Goal: Task Accomplishment & Management: Use online tool/utility

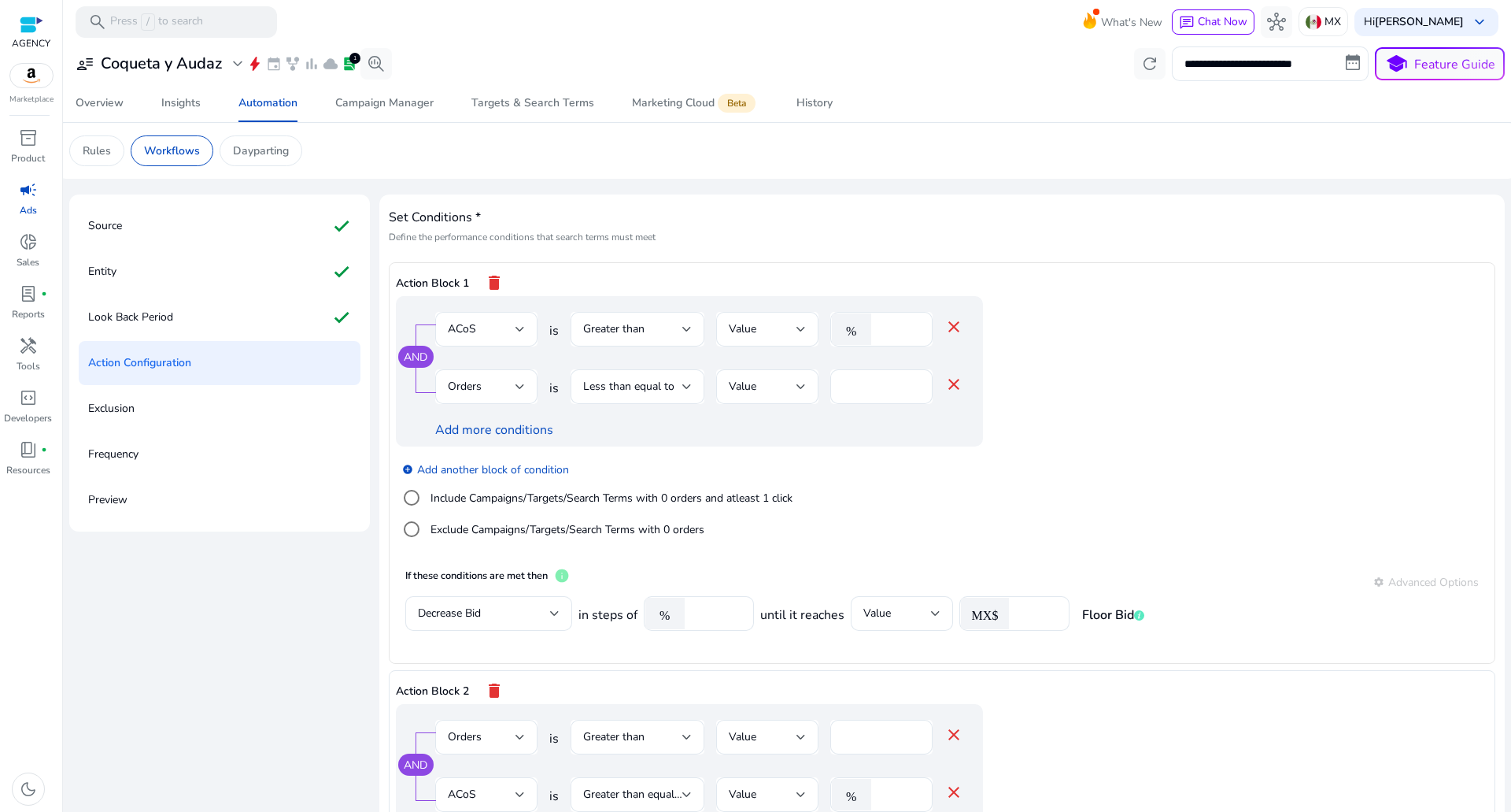
click at [491, 279] on mat-icon "delete" at bounding box center [494, 283] width 19 height 27
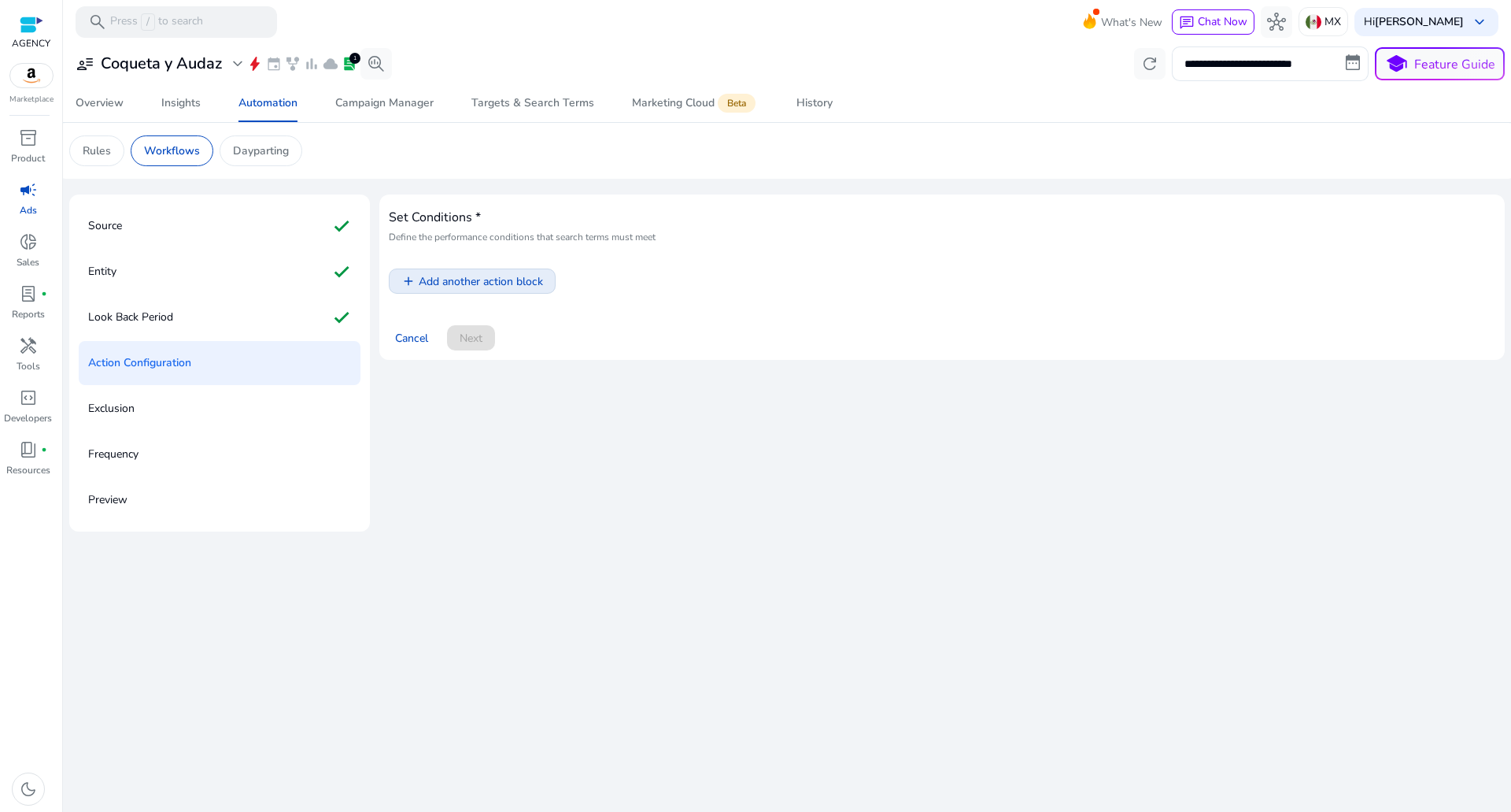
click at [491, 279] on span "Add another action block" at bounding box center [481, 281] width 124 height 16
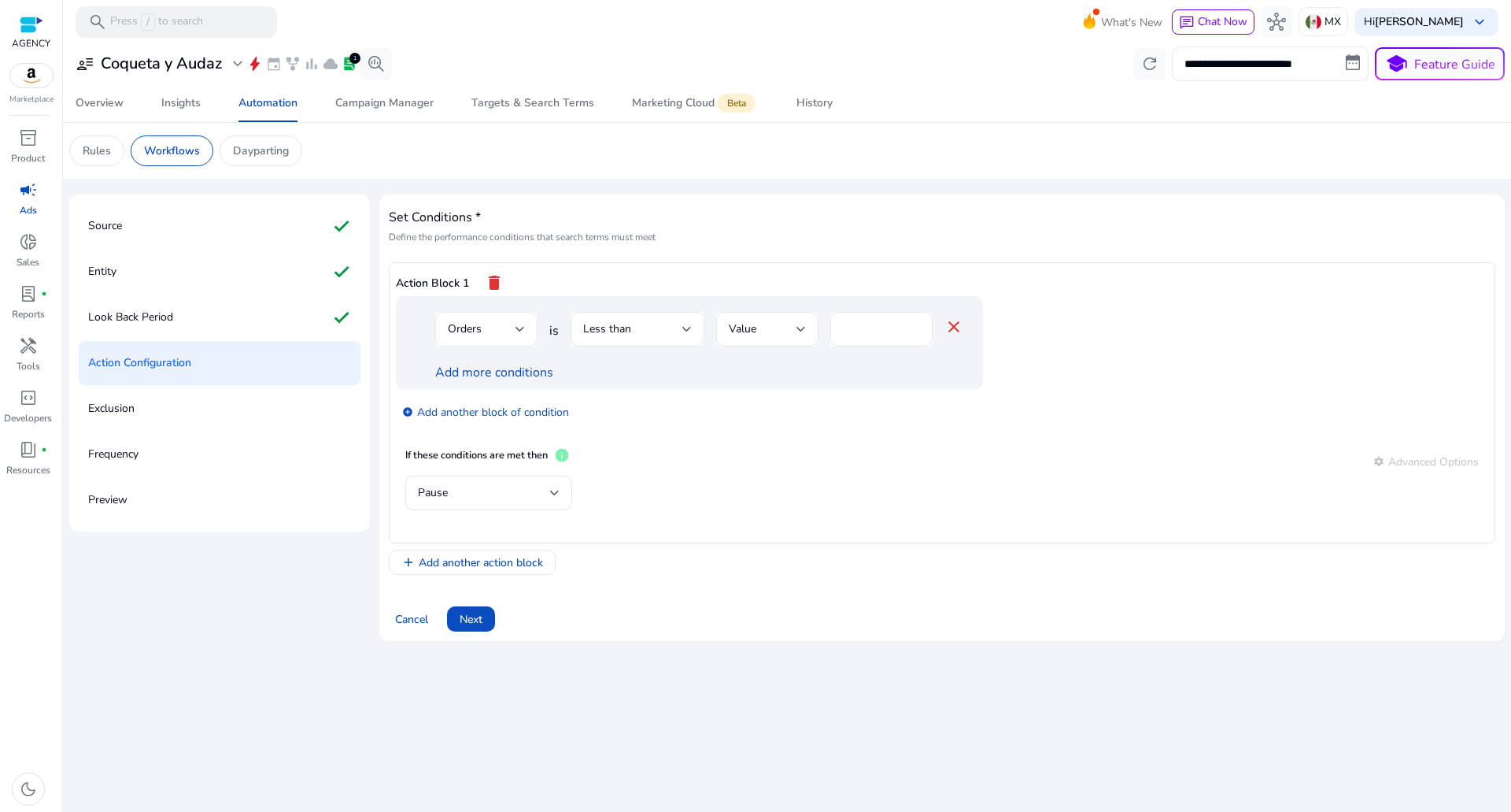
click at [490, 330] on div "Orders" at bounding box center [482, 329] width 68 height 17
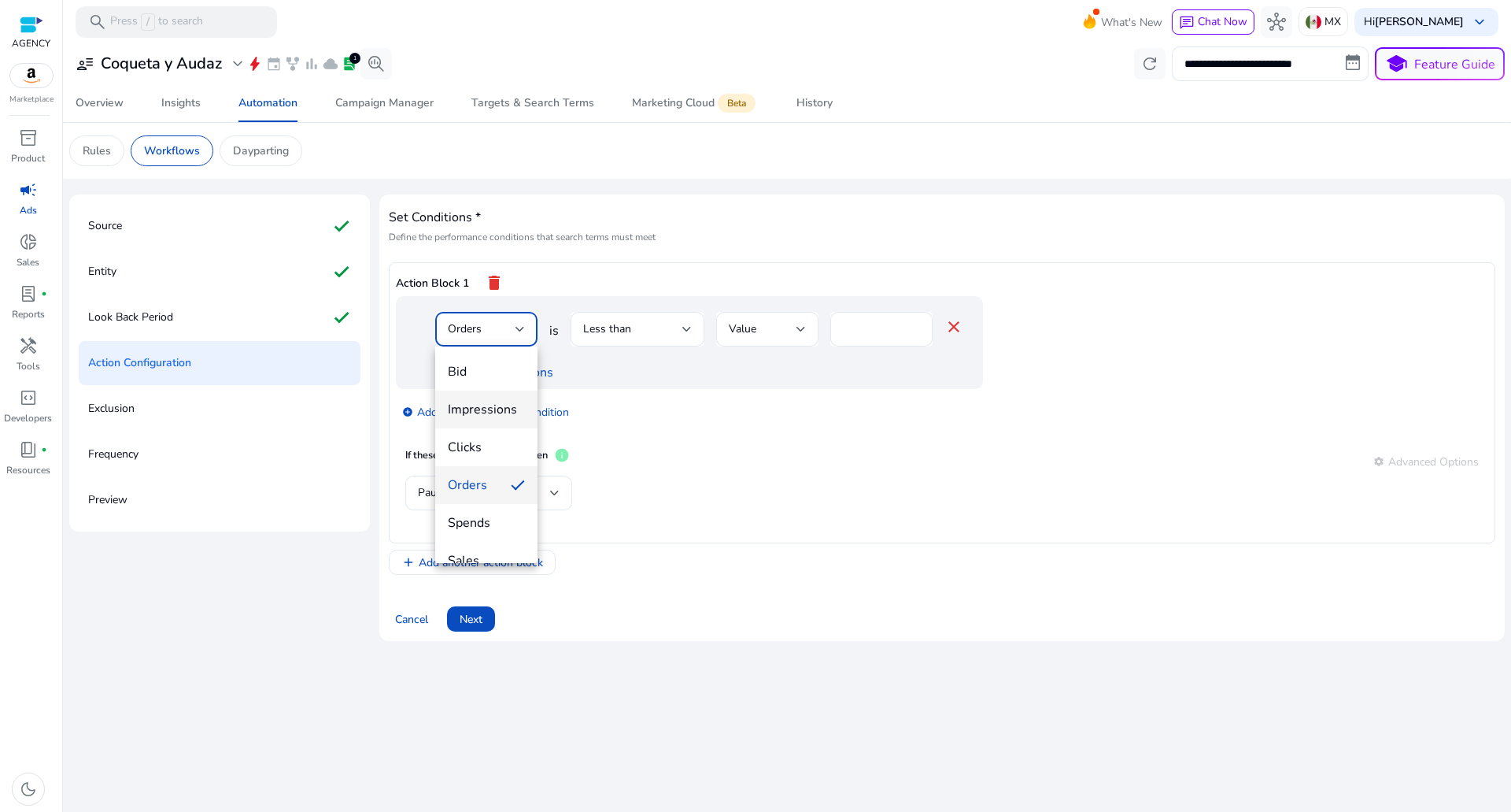
click at [491, 411] on span "Impressions" at bounding box center [486, 409] width 77 height 17
click at [598, 336] on div "Less than" at bounding box center [633, 329] width 99 height 17
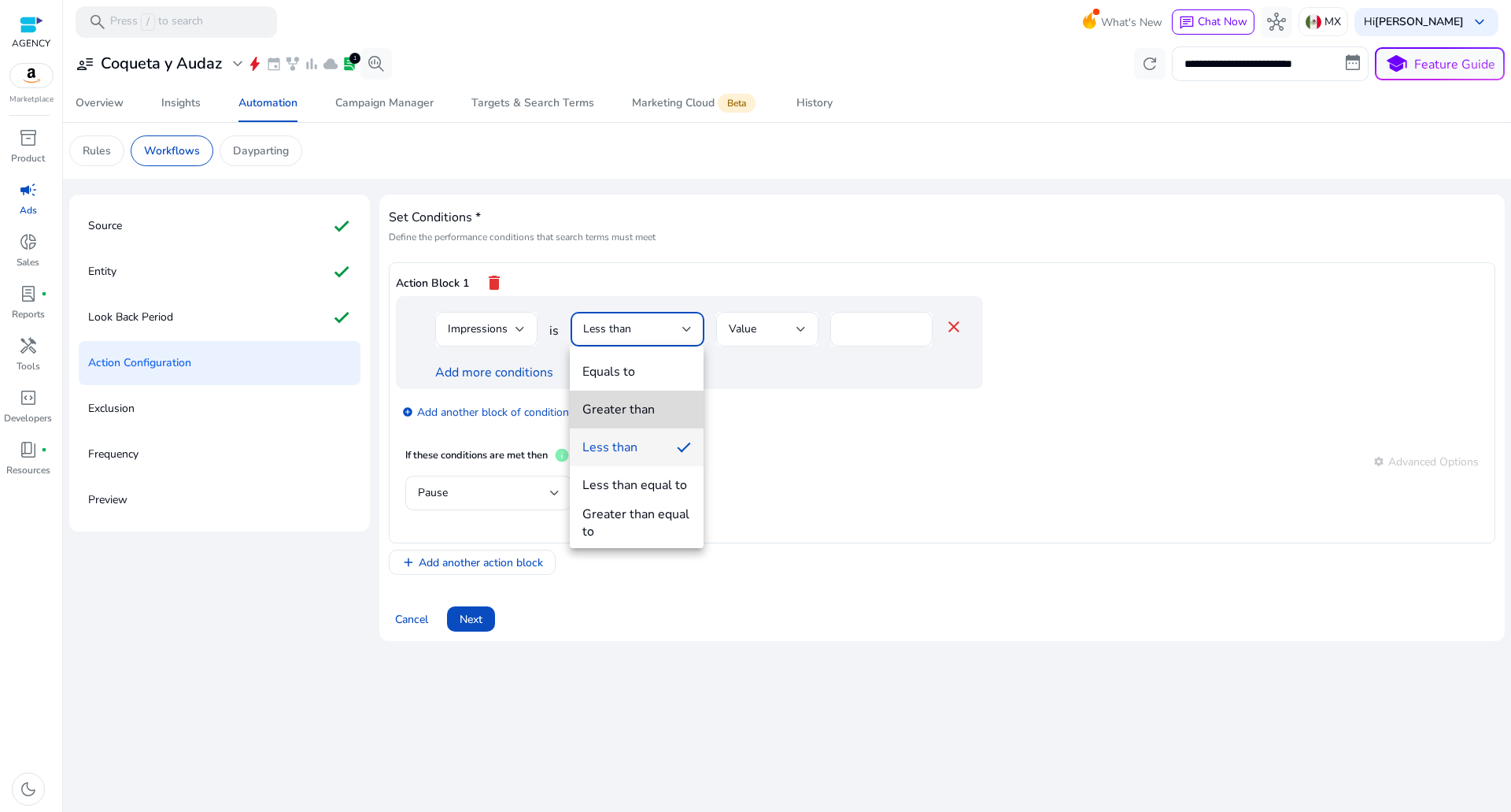
click at [609, 398] on mat-option "Greater than" at bounding box center [637, 409] width 134 height 37
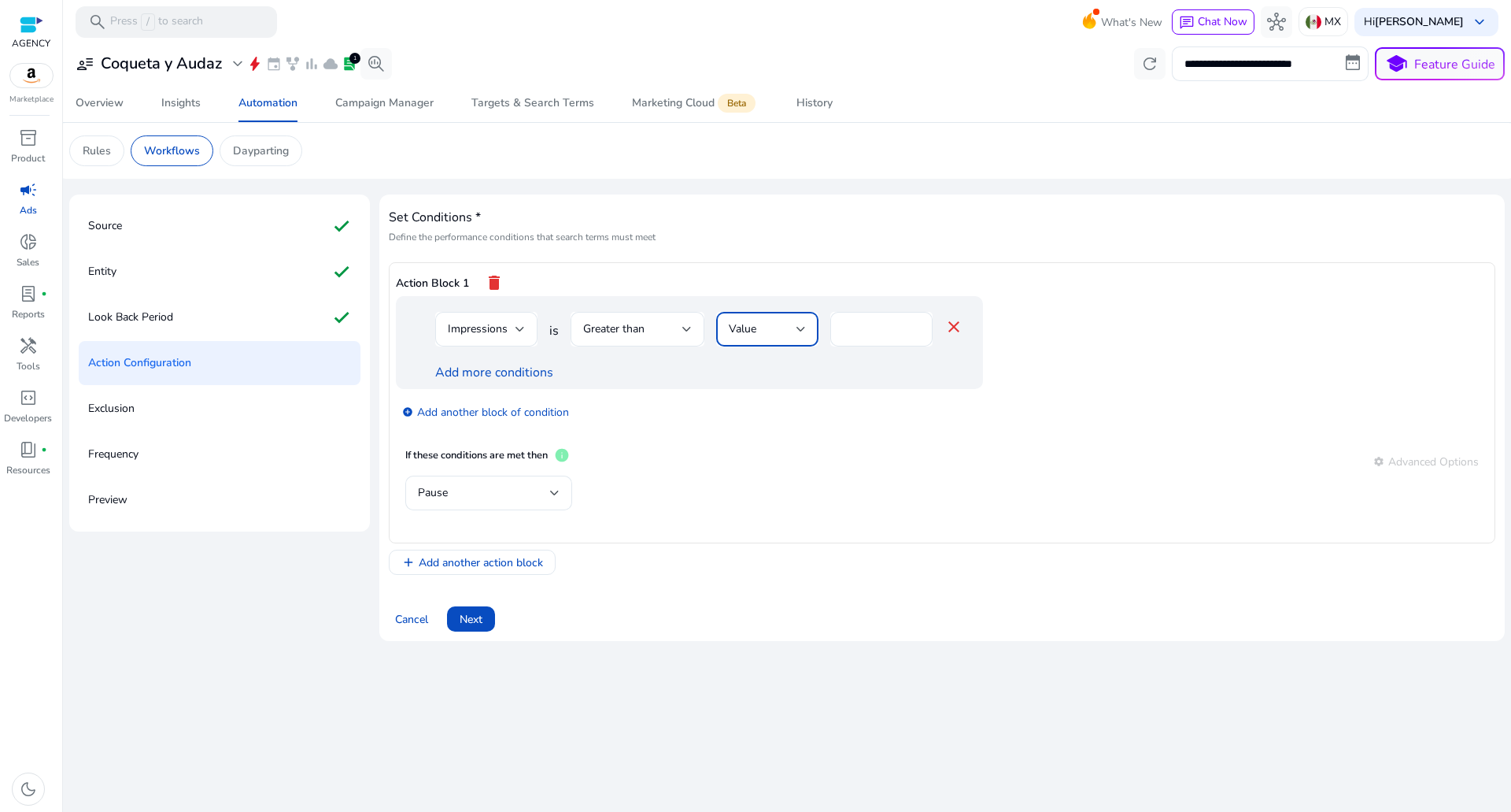
click at [753, 326] on span "Value" at bounding box center [742, 329] width 27 height 15
click at [758, 448] on span "Impressions" at bounding box center [766, 447] width 77 height 17
click at [780, 336] on div "Impressions" at bounding box center [763, 329] width 68 height 17
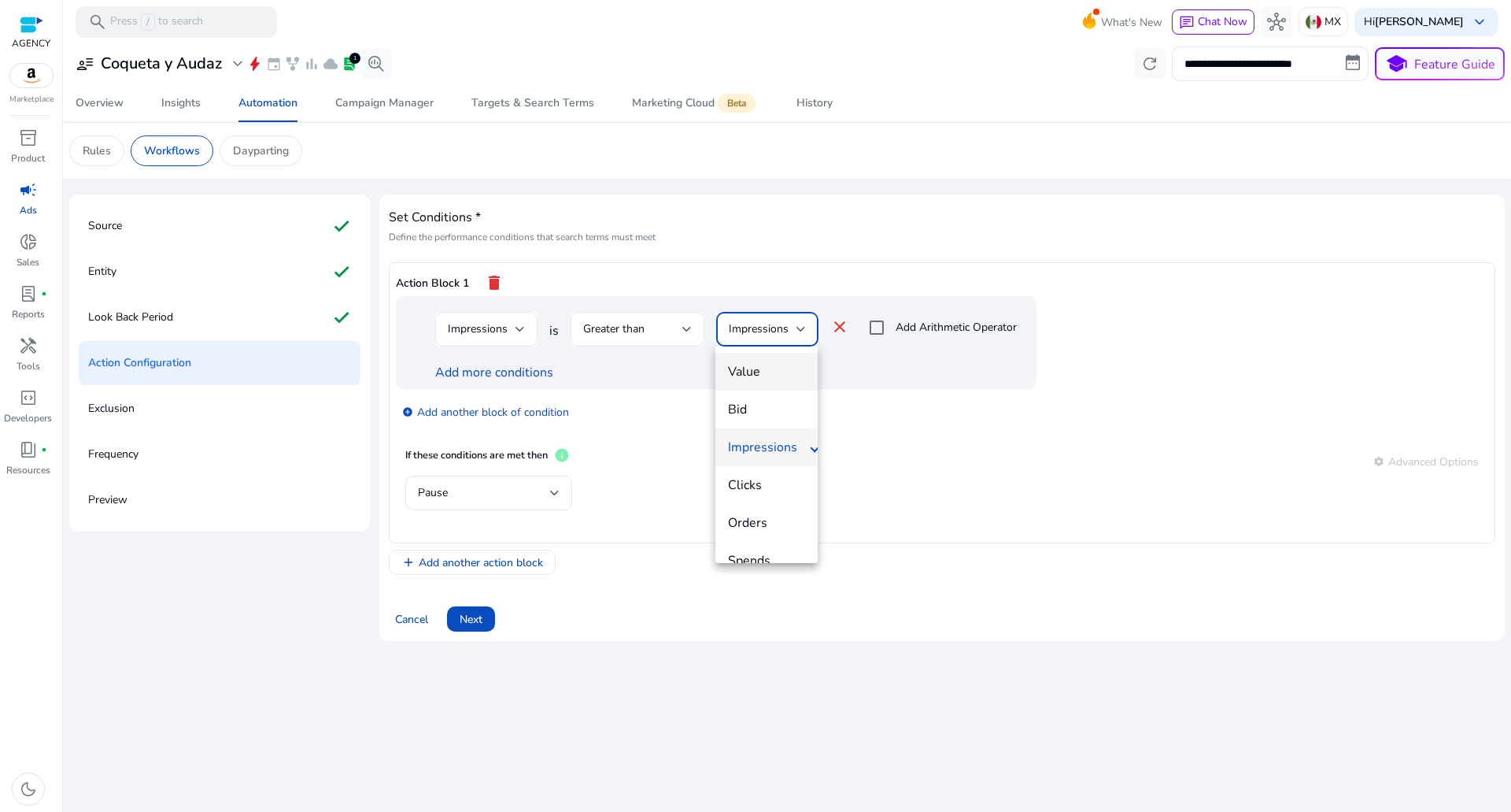
click at [757, 371] on span "Value" at bounding box center [766, 371] width 77 height 17
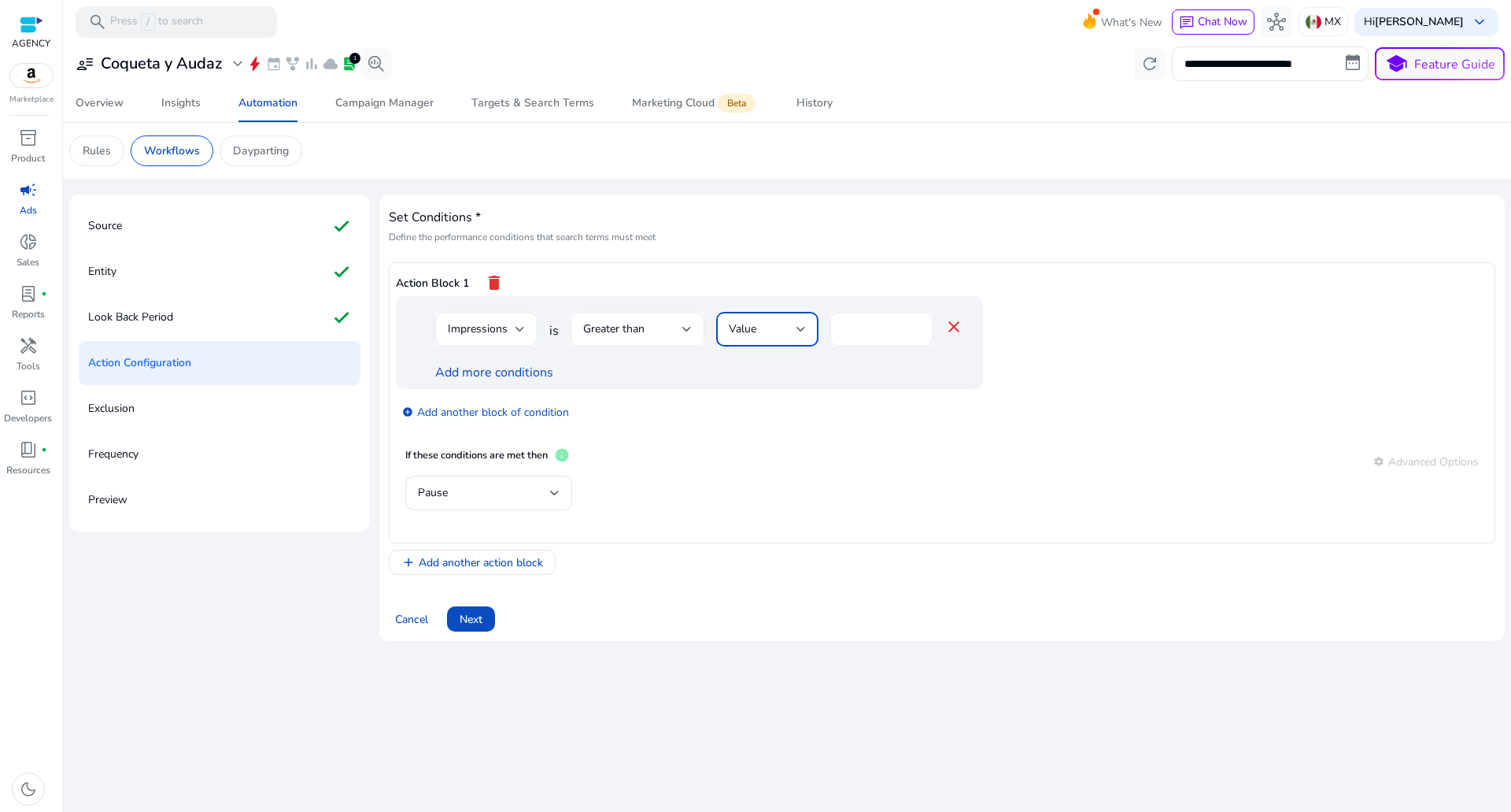
click at [852, 330] on input "*" at bounding box center [882, 329] width 77 height 17
drag, startPoint x: 852, startPoint y: 330, endPoint x: 720, endPoint y: 337, distance: 132.2
click at [730, 336] on div "Impressions is Greater than Value * close" at bounding box center [700, 337] width 528 height 51
type input "*****"
click at [516, 361] on div at bounding box center [487, 354] width 102 height 16
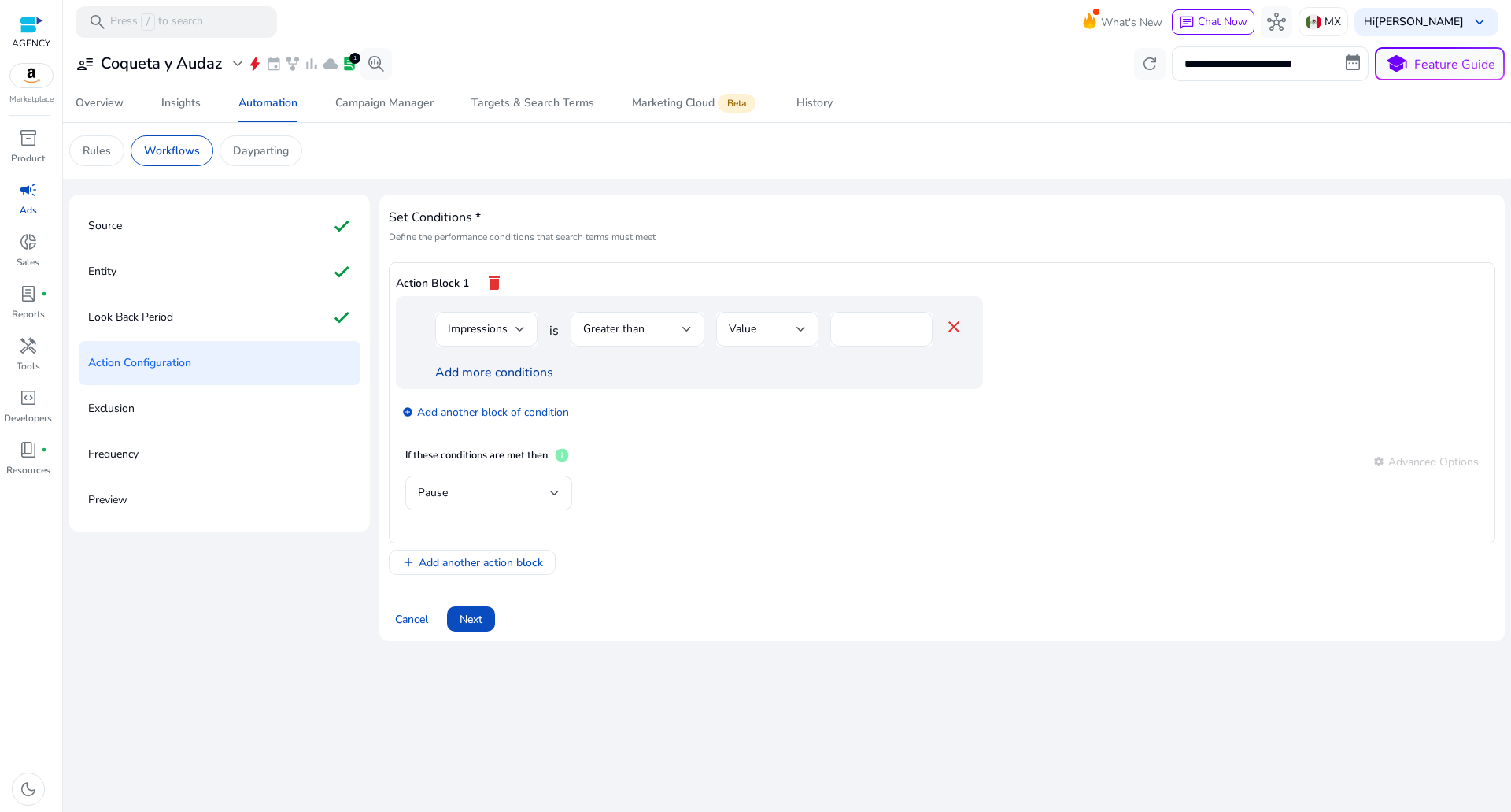
click at [513, 368] on link "Add more conditions" at bounding box center [494, 372] width 118 height 17
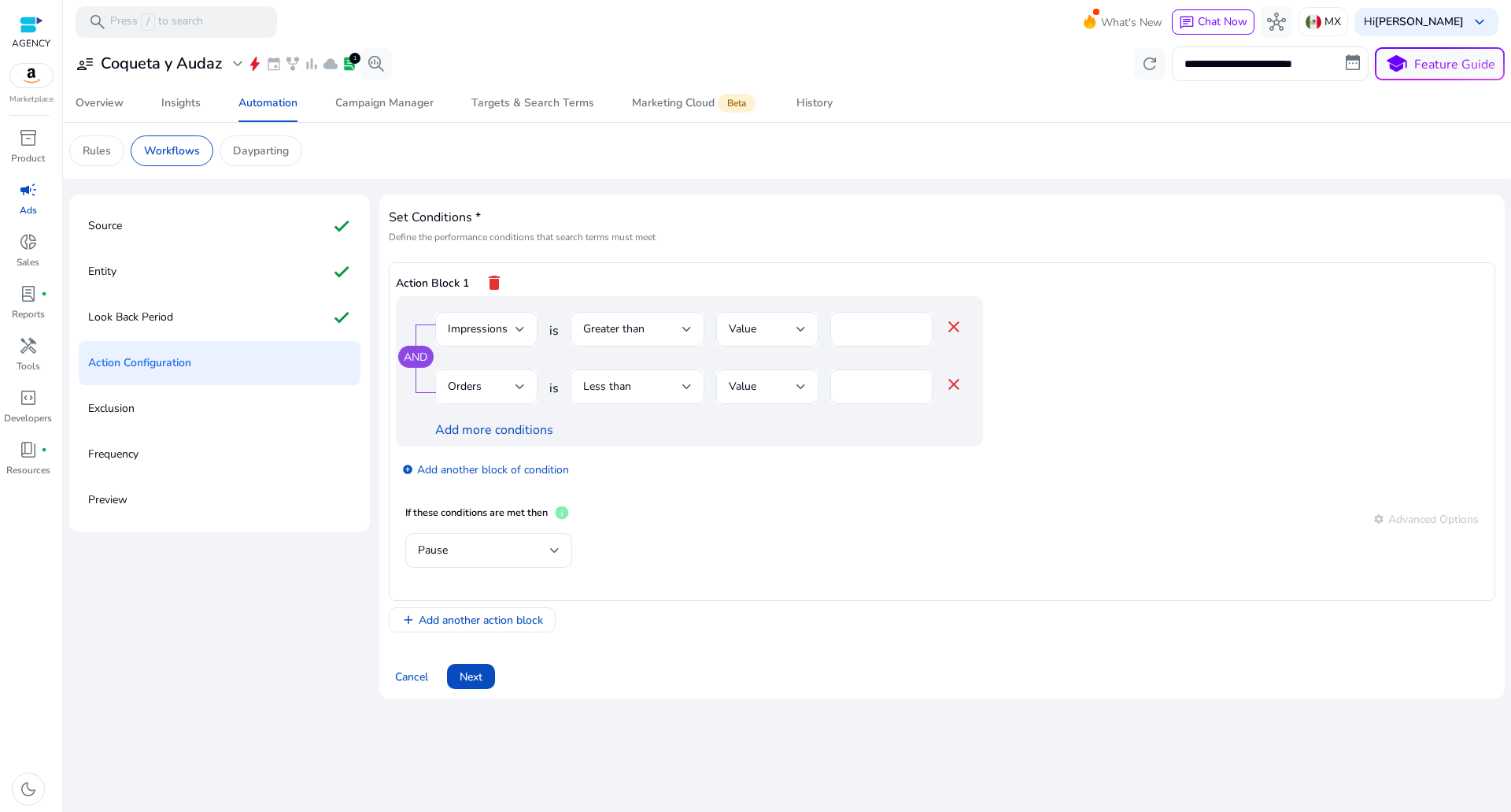
click at [478, 389] on span "Orders" at bounding box center [465, 386] width 34 height 15
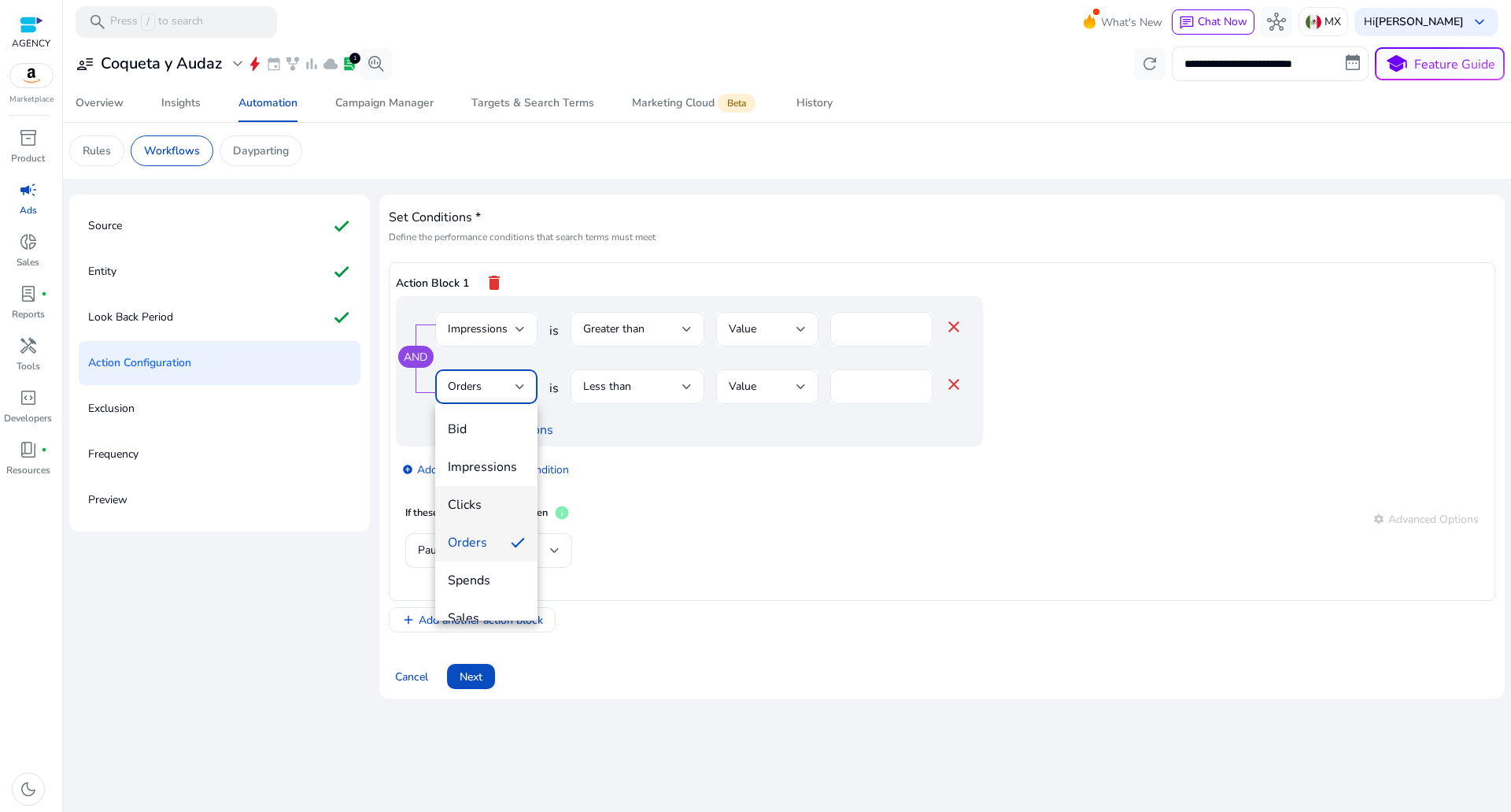
click at [478, 493] on mat-option "Clicks" at bounding box center [487, 505] width 102 height 37
click at [616, 379] on span "Less than" at bounding box center [607, 386] width 48 height 15
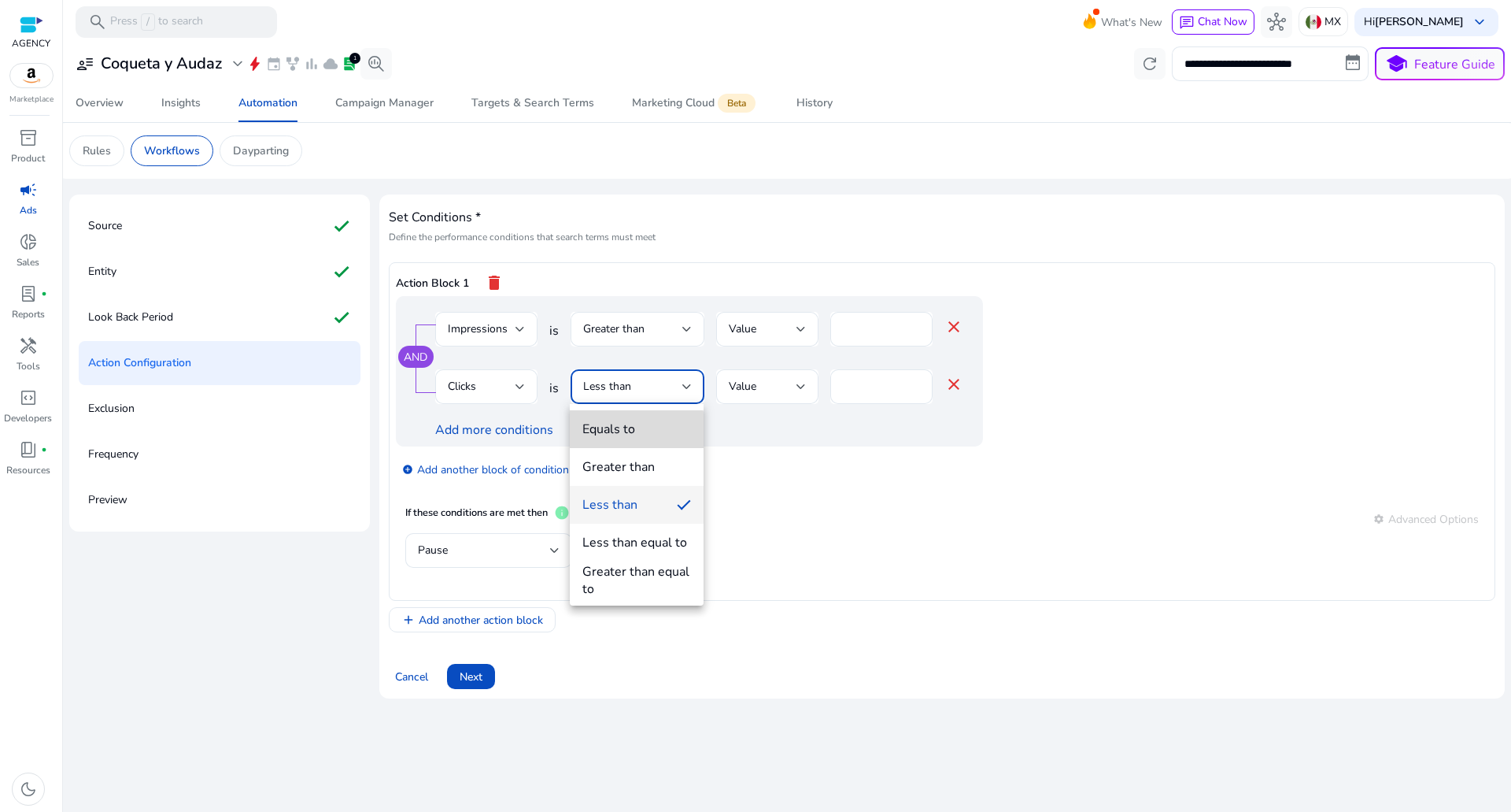
click at [615, 432] on div "Equals to" at bounding box center [609, 429] width 53 height 17
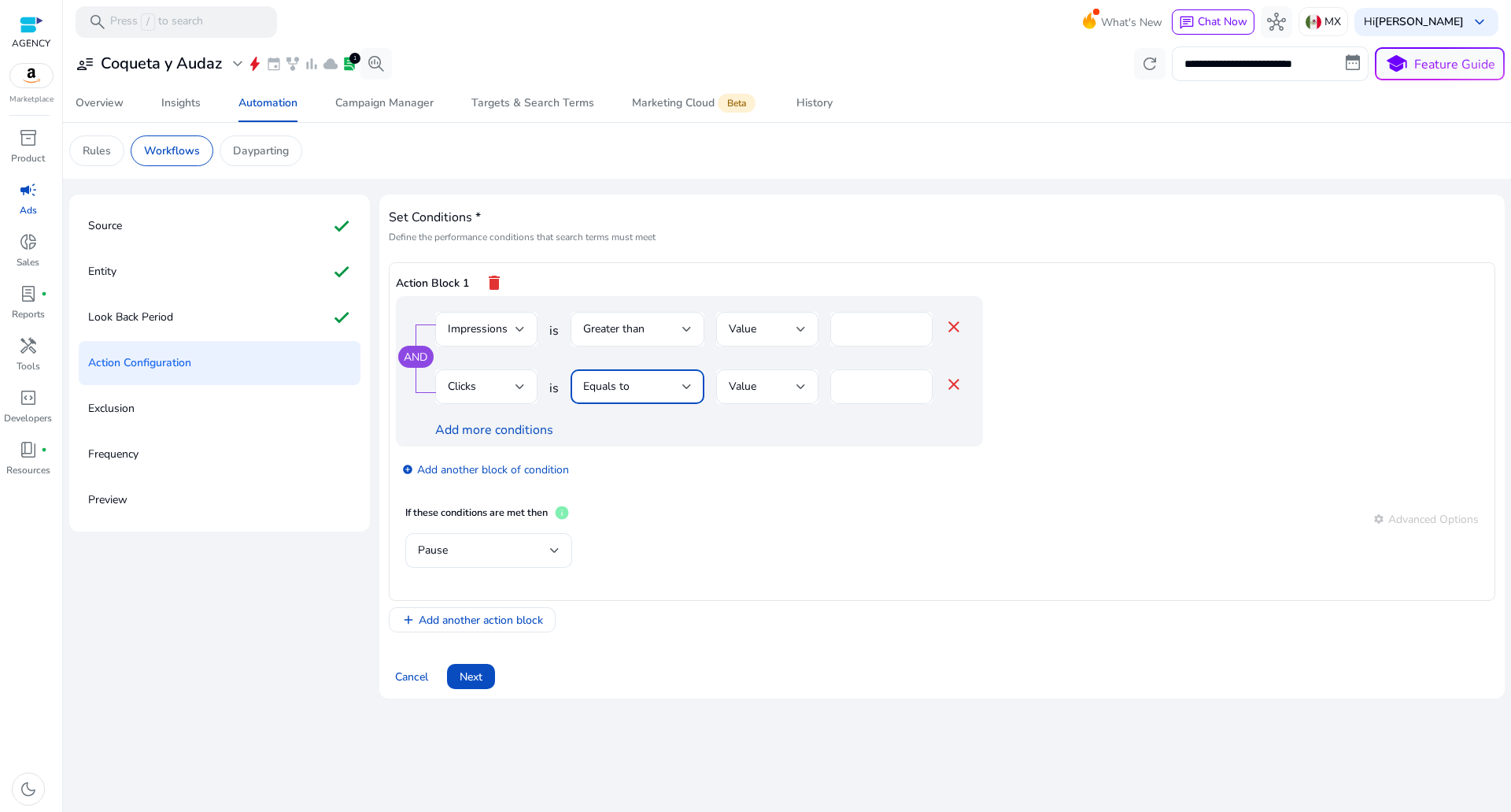
click at [629, 381] on div "Equals to" at bounding box center [633, 386] width 99 height 17
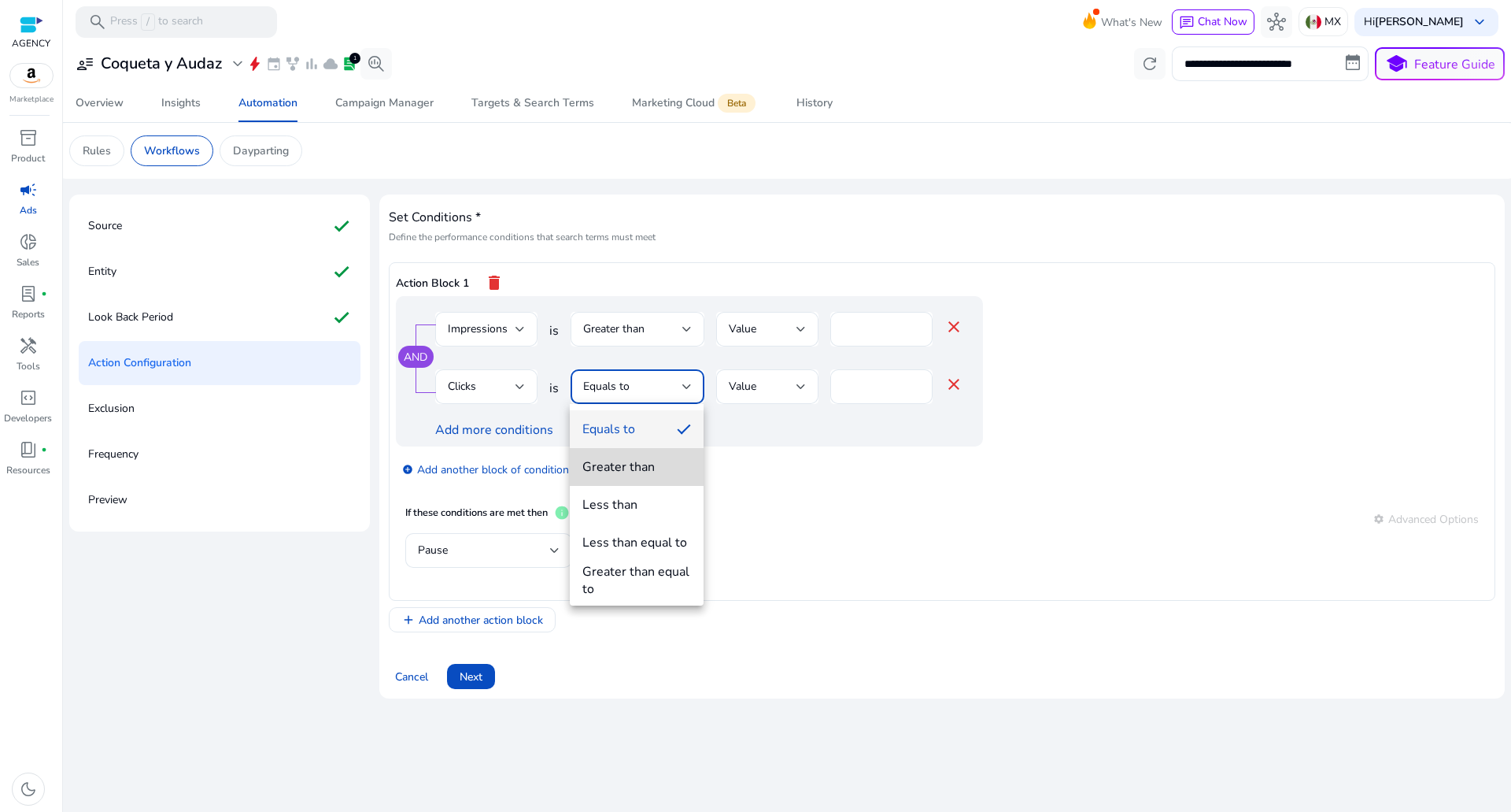
click at [617, 467] on div "Greater than" at bounding box center [618, 466] width 72 height 17
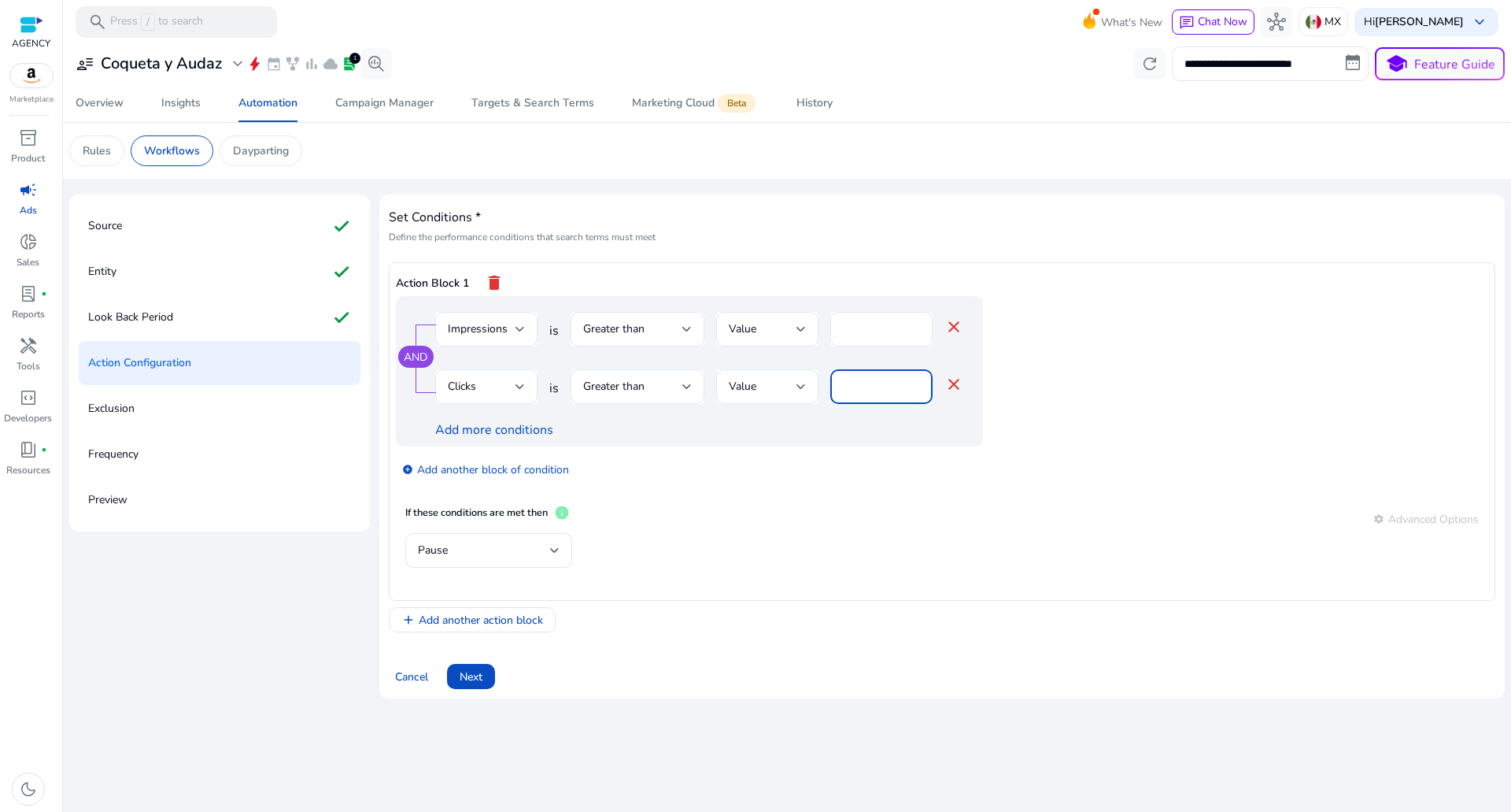
click at [865, 388] on input "*" at bounding box center [882, 386] width 77 height 17
type input "*"
type input "**"
click at [492, 423] on link "Add more conditions" at bounding box center [494, 430] width 118 height 17
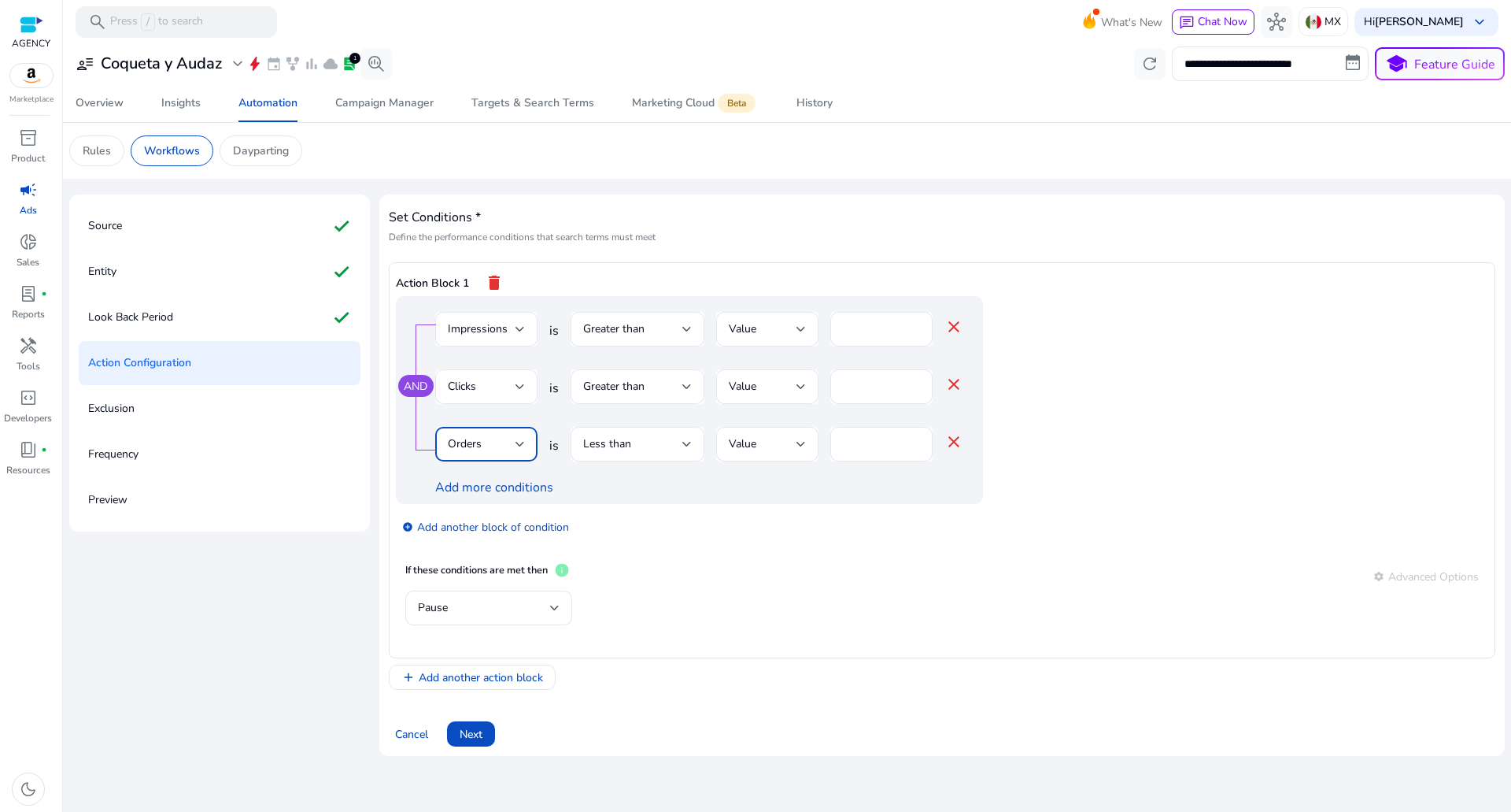
click at [482, 446] on div "Orders" at bounding box center [482, 444] width 68 height 17
click at [781, 437] on div at bounding box center [755, 406] width 1511 height 812
click at [854, 443] on input "*" at bounding box center [882, 444] width 77 height 17
drag, startPoint x: 854, startPoint y: 443, endPoint x: 747, endPoint y: 446, distance: 107.0
click at [766, 446] on div "Orders is Less than Value * close" at bounding box center [700, 452] width 528 height 51
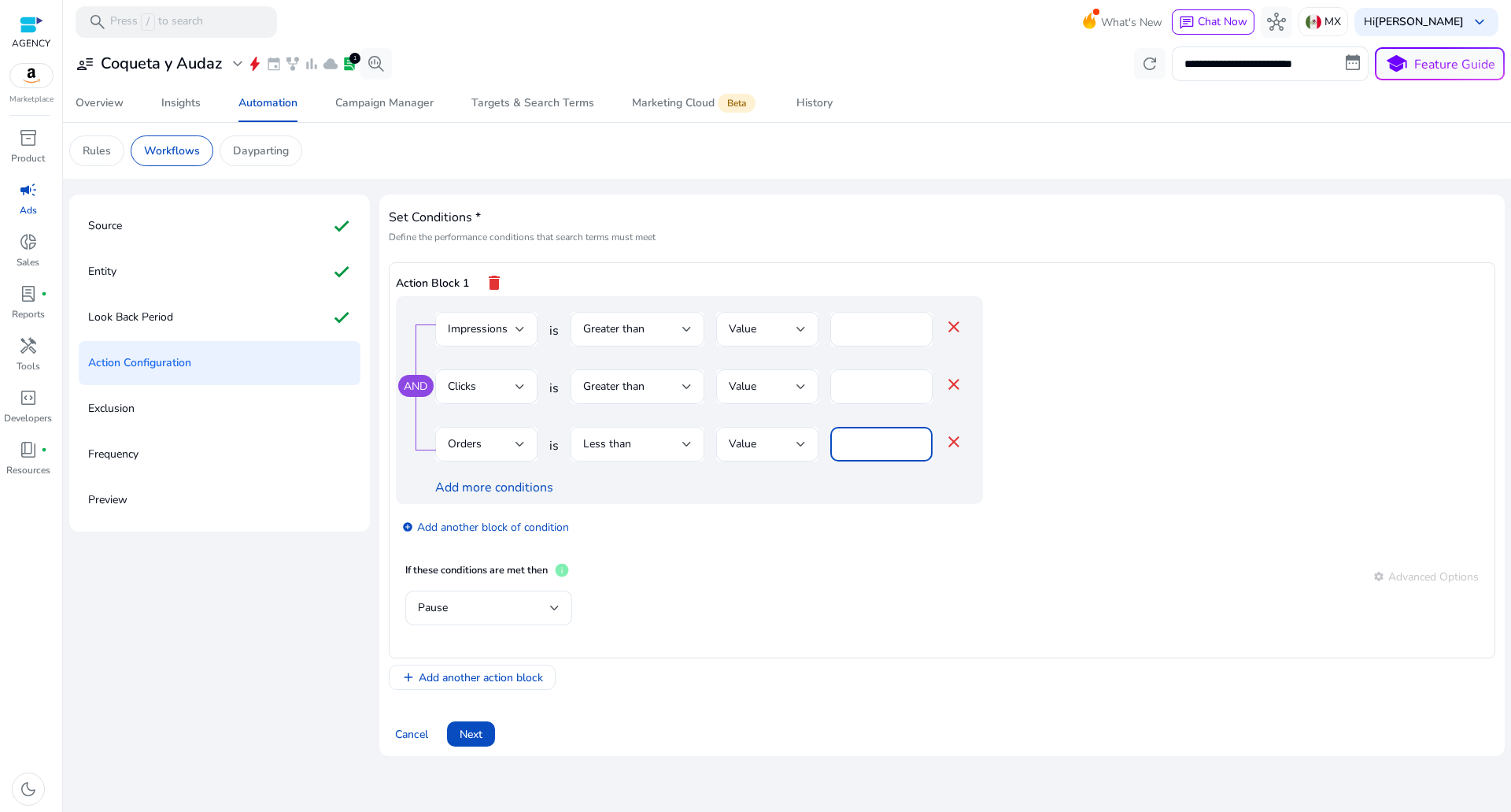
type input "*"
click at [647, 448] on div "Less than" at bounding box center [633, 444] width 99 height 17
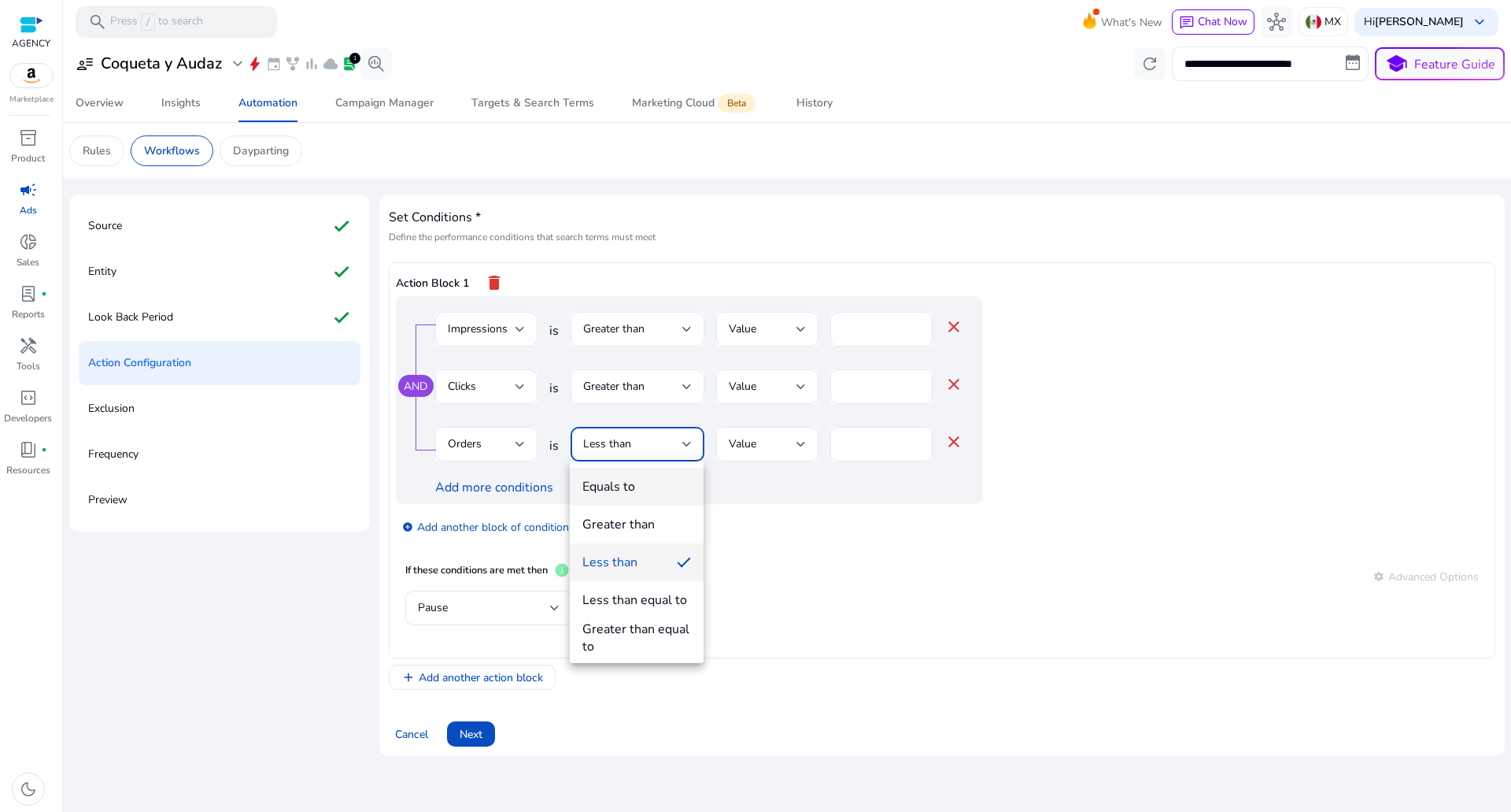
click at [627, 487] on div "Equals to" at bounding box center [609, 487] width 53 height 17
click at [474, 678] on span "Add another action block" at bounding box center [481, 677] width 124 height 16
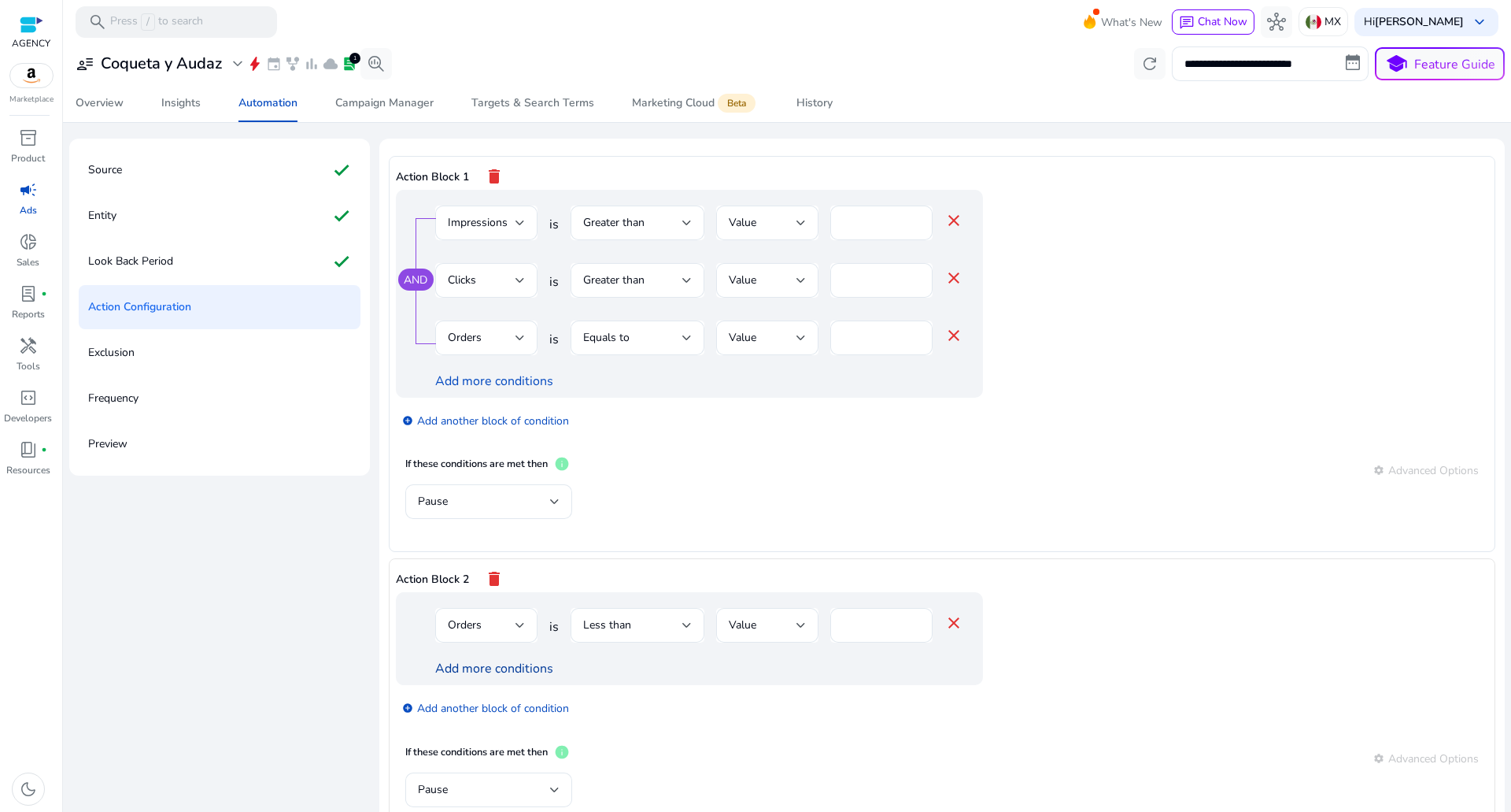
scroll to position [79, 0]
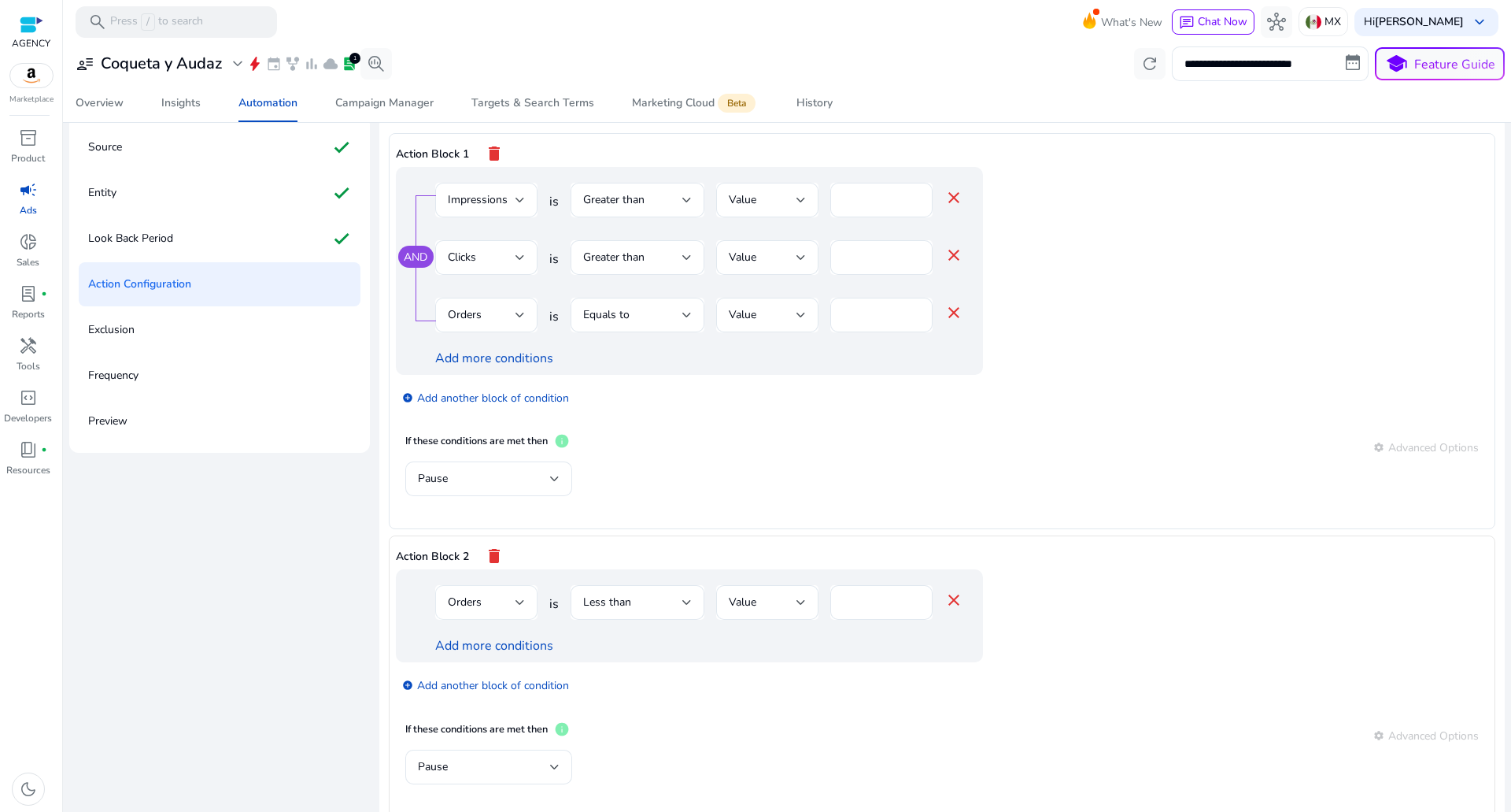
click at [499, 602] on div "Orders" at bounding box center [482, 602] width 68 height 17
click at [489, 440] on mat-option "Impressions" at bounding box center [485, 431] width 102 height 37
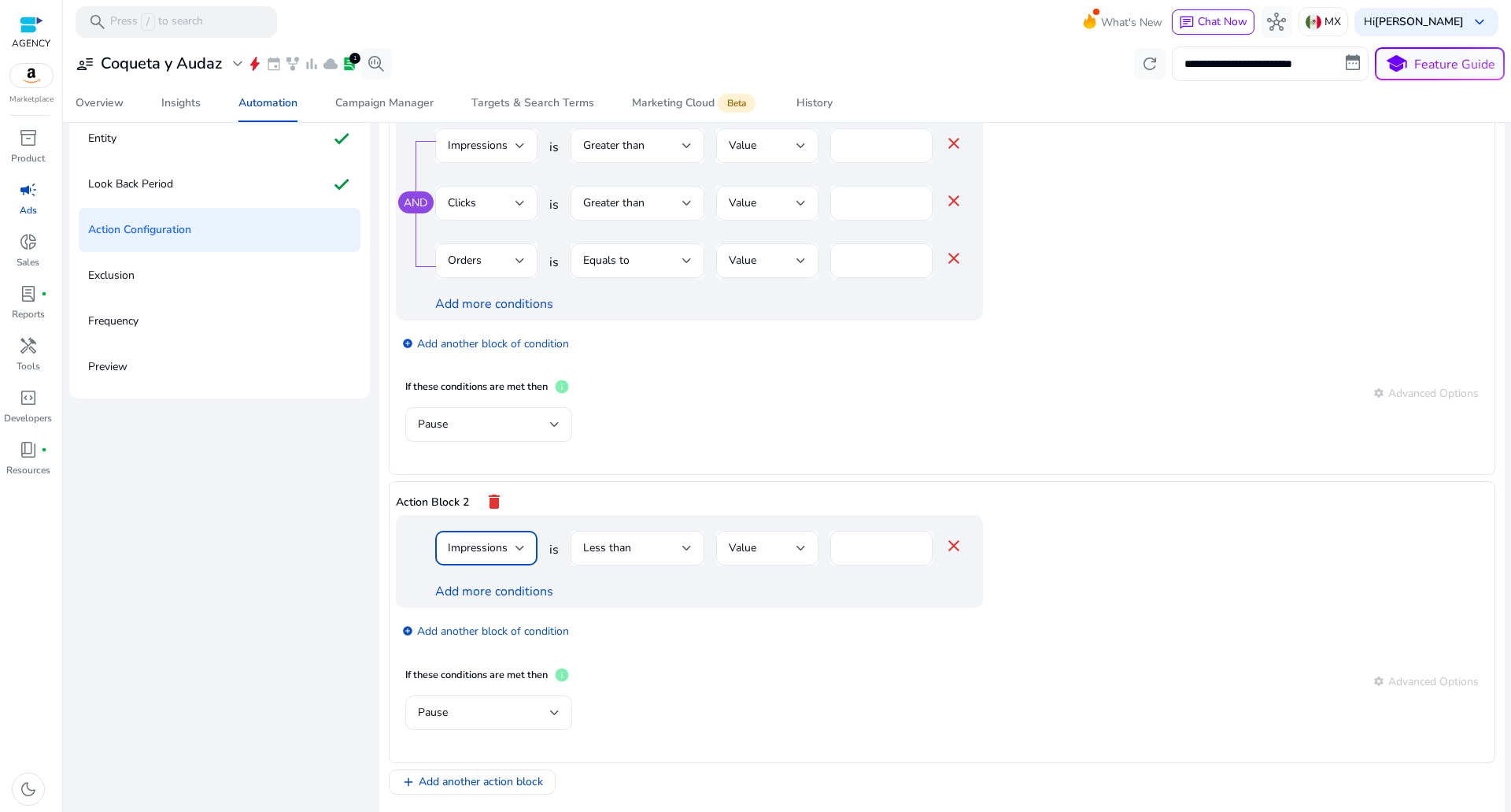
scroll to position [195, 0]
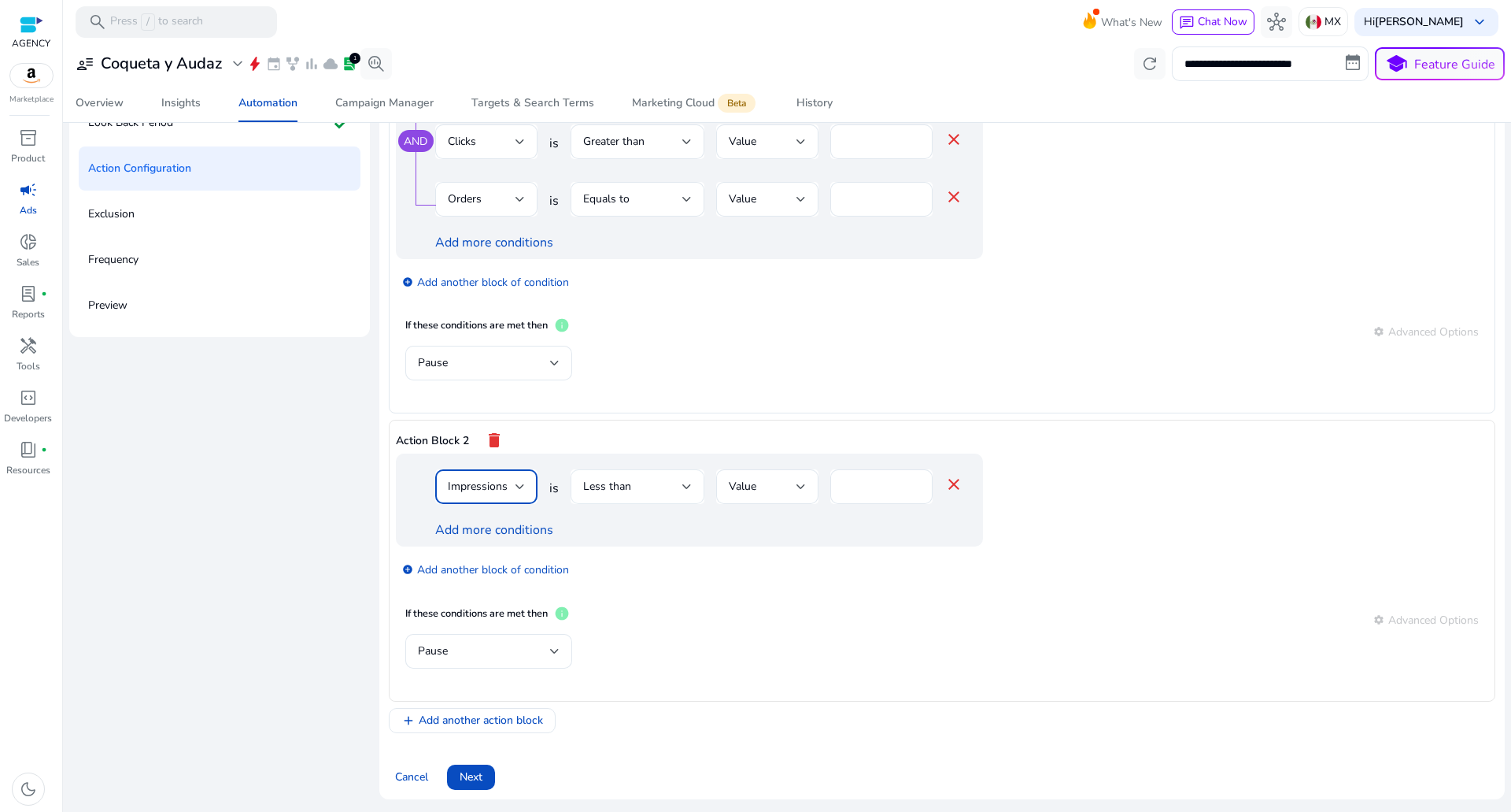
click at [592, 490] on span "Less than" at bounding box center [607, 486] width 48 height 15
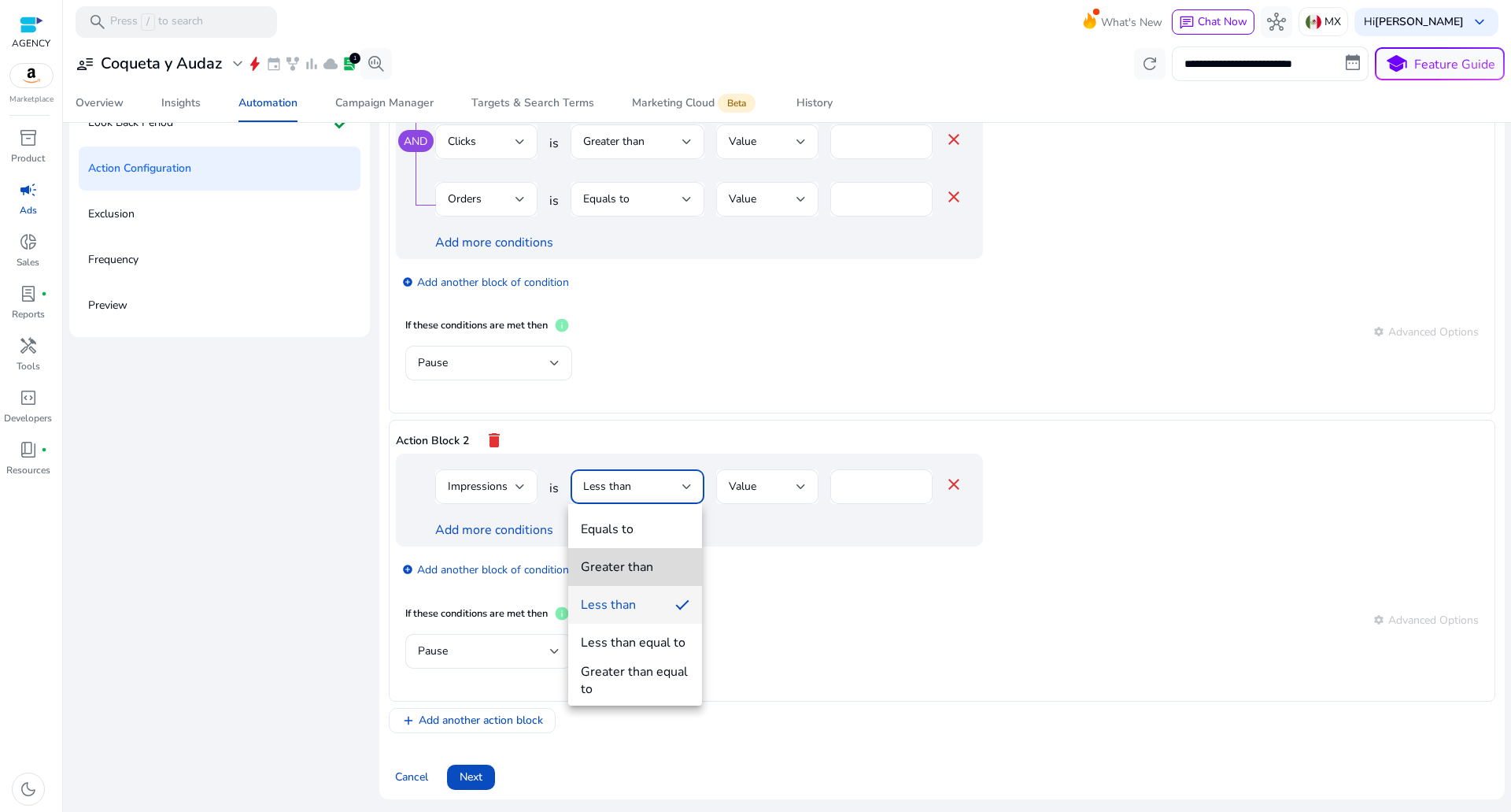
click at [619, 564] on div "Greater than" at bounding box center [617, 567] width 72 height 17
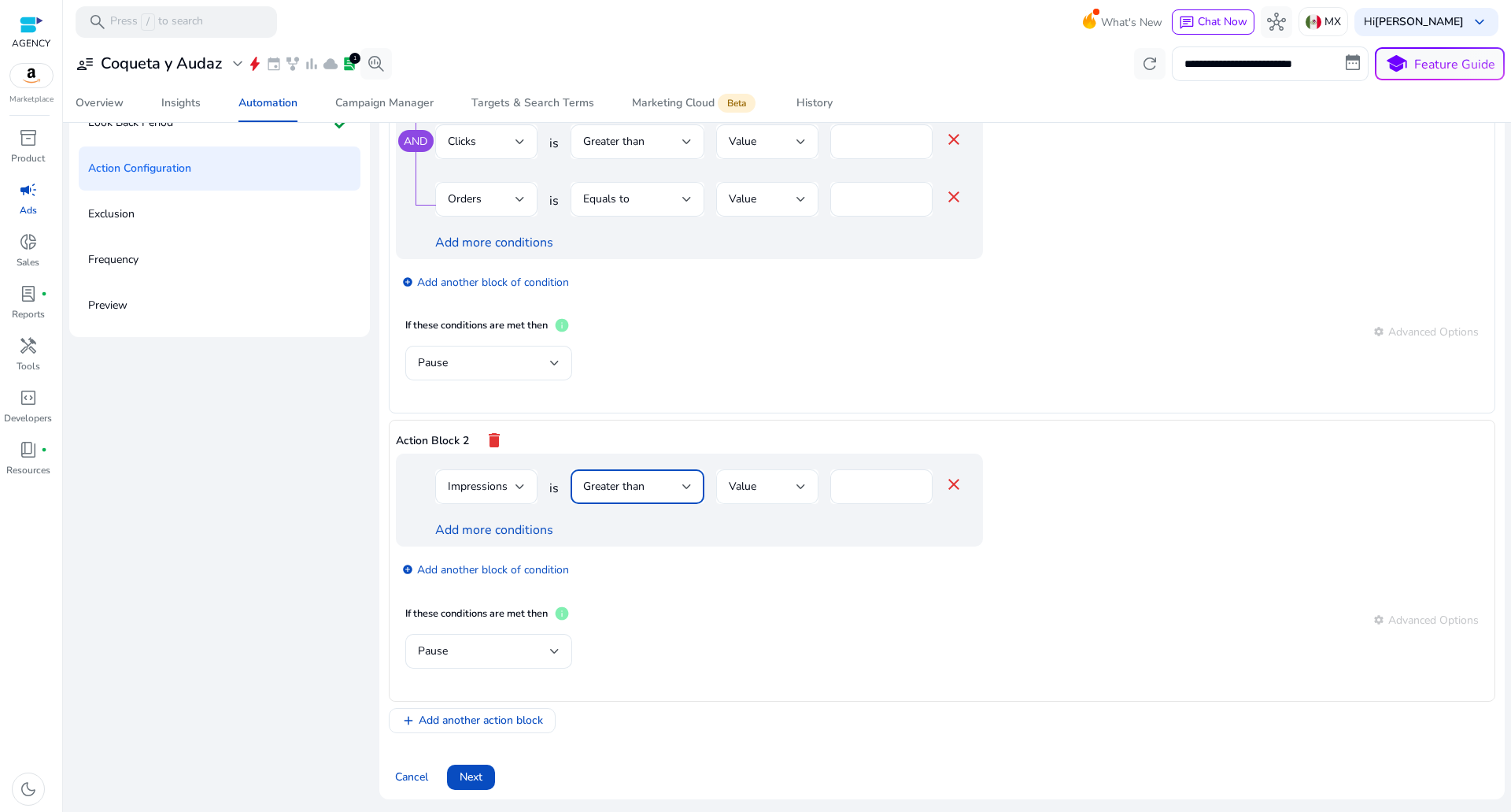
click at [769, 479] on div "Value" at bounding box center [763, 487] width 68 height 17
click at [511, 492] on div at bounding box center [755, 406] width 1511 height 812
drag, startPoint x: 894, startPoint y: 485, endPoint x: 775, endPoint y: 488, distance: 119.0
click at [780, 488] on div "Impressions is Greater than Value * close" at bounding box center [700, 494] width 528 height 51
type input "*****"
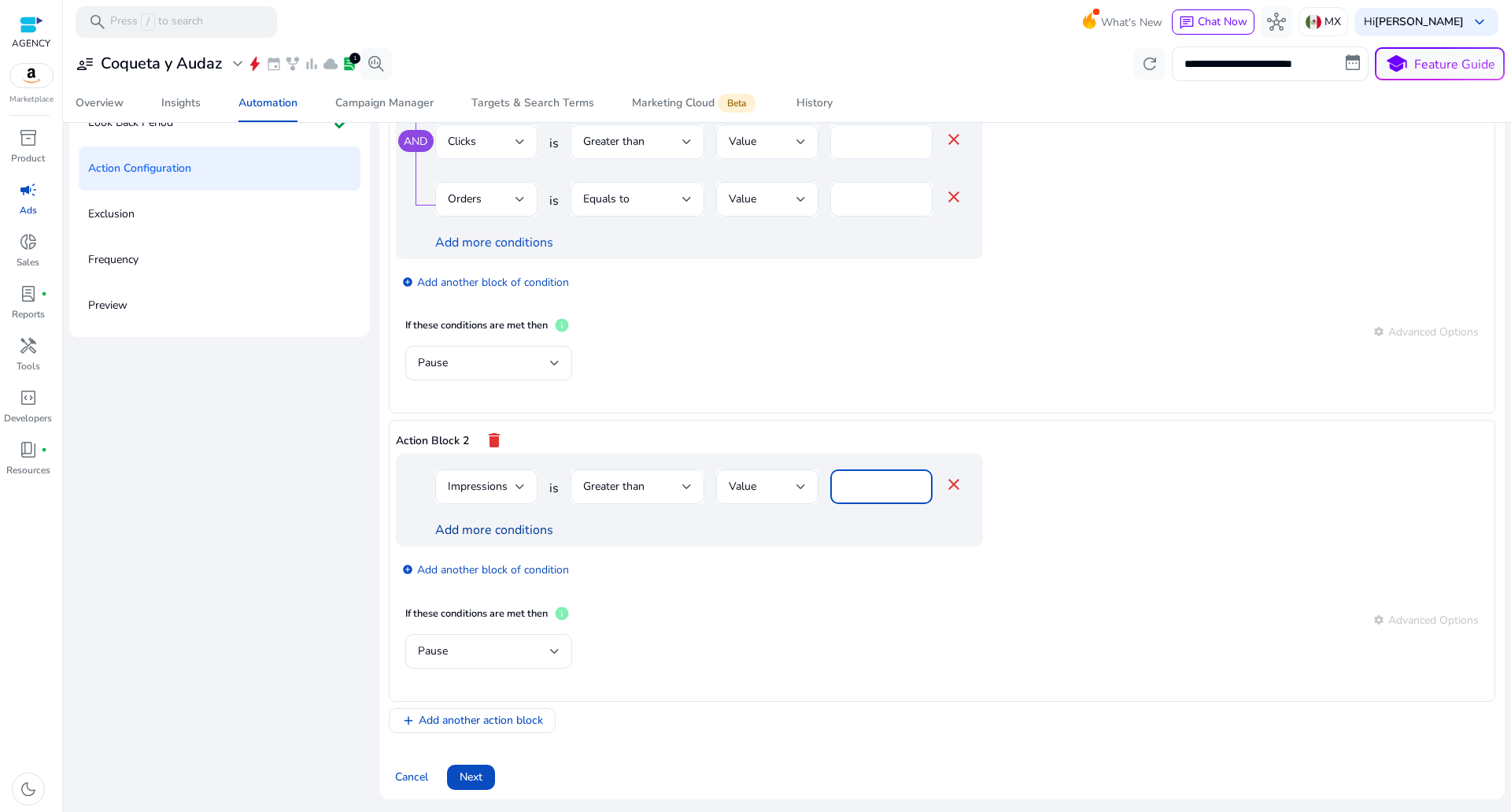
click at [465, 527] on link "Add more conditions" at bounding box center [494, 530] width 118 height 17
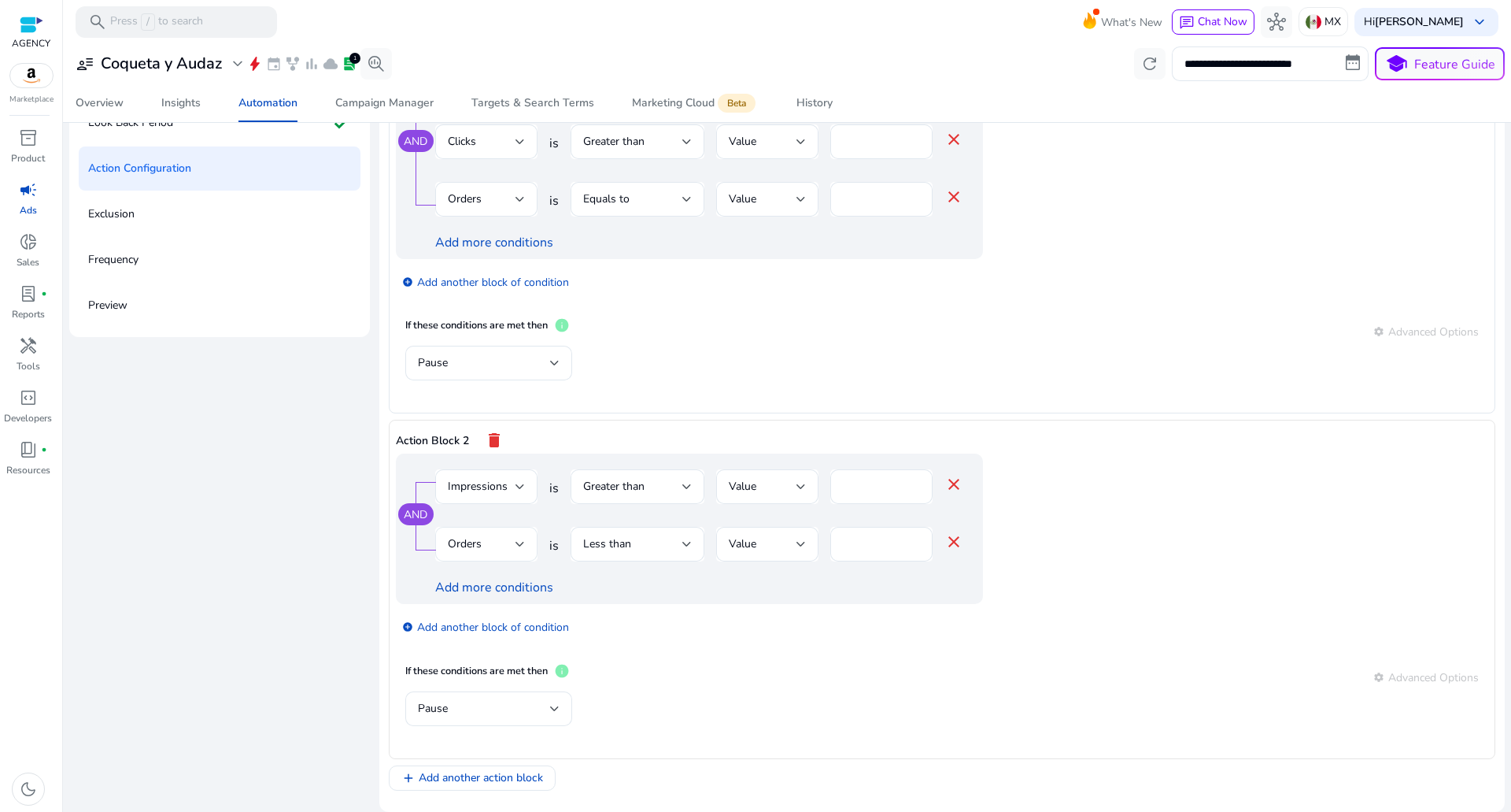
click at [478, 552] on div "Orders" at bounding box center [482, 544] width 68 height 17
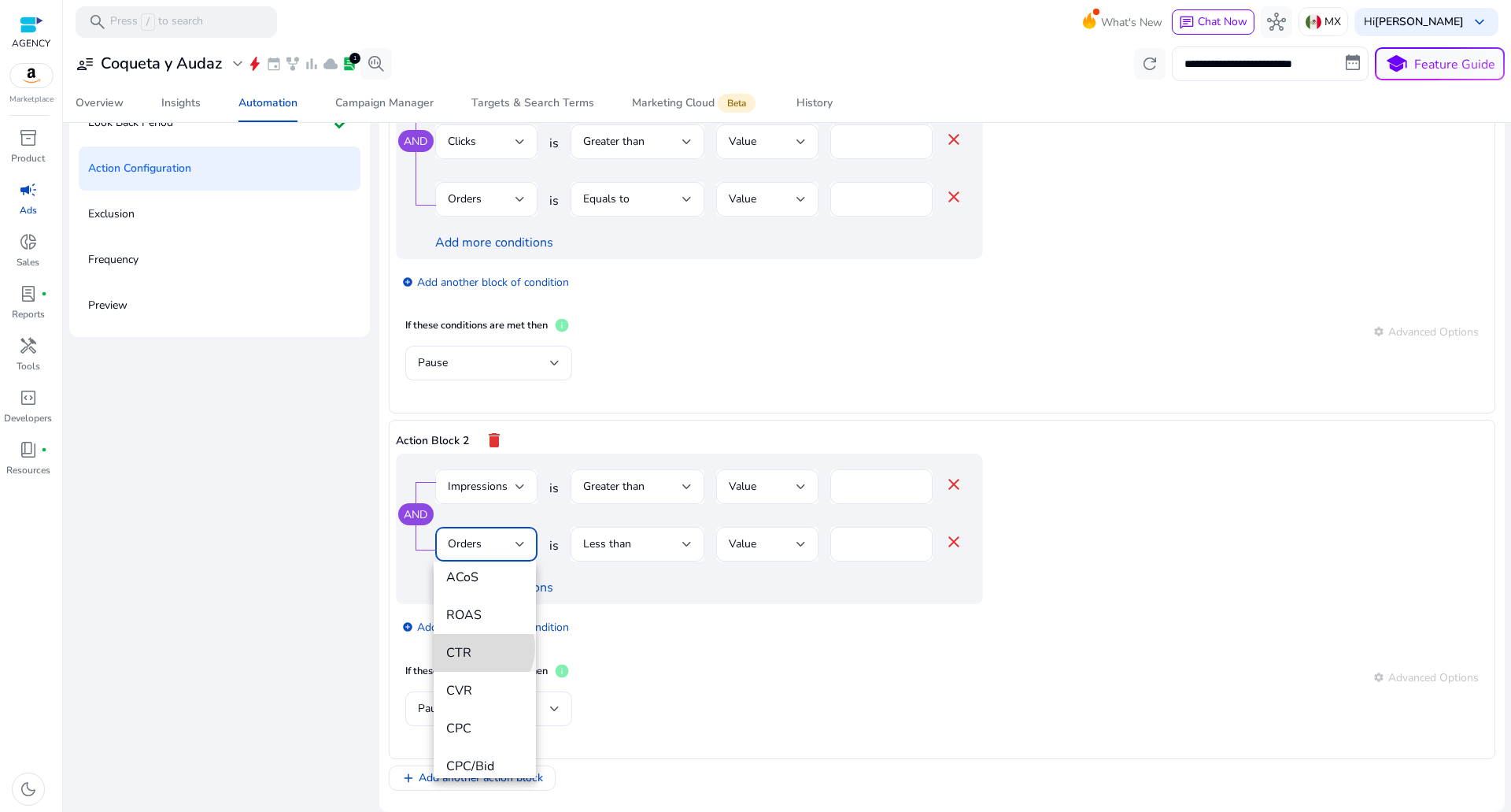
click at [474, 647] on span "CTR" at bounding box center [484, 652] width 77 height 17
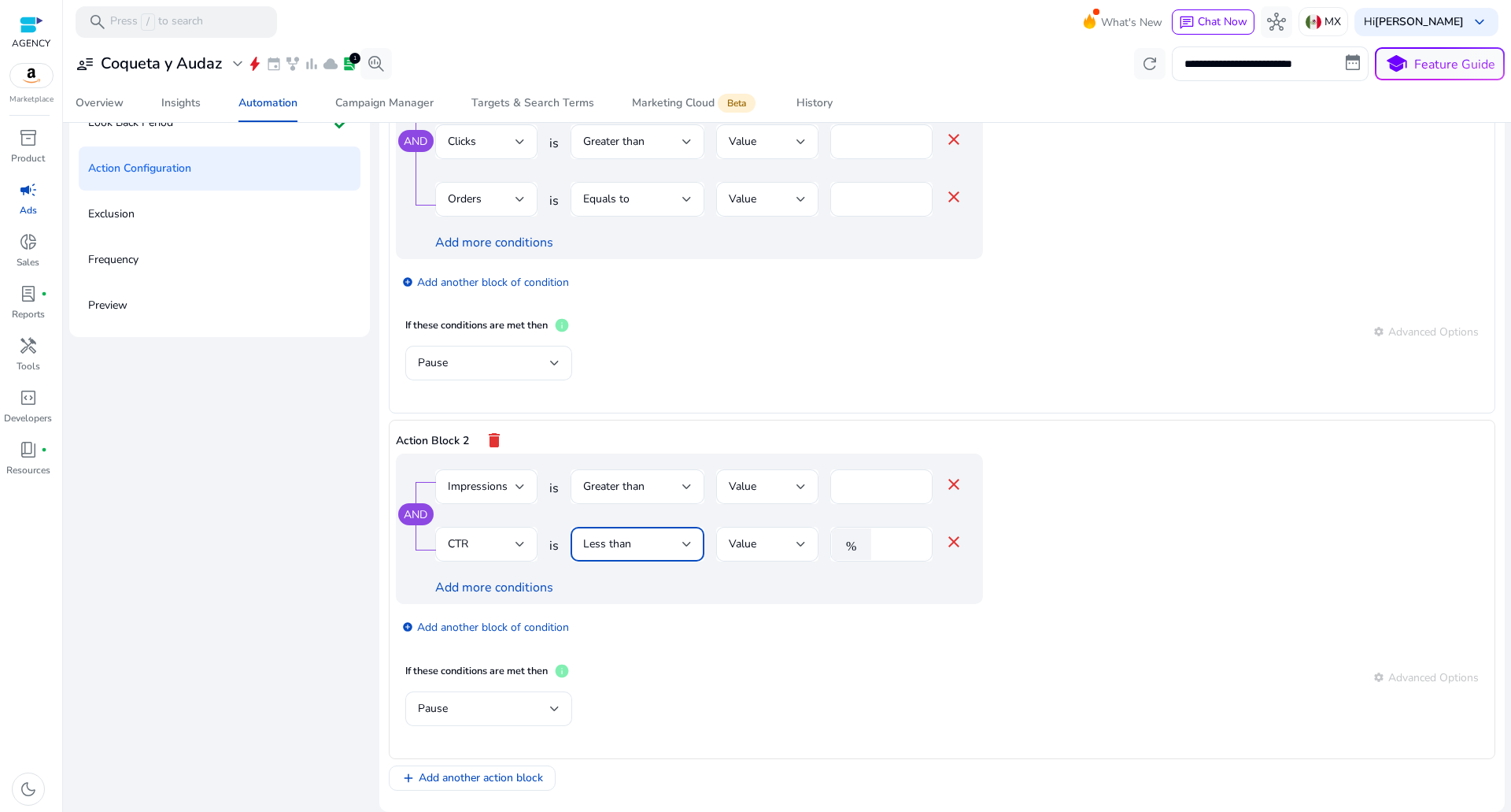
click at [630, 537] on div "Less than" at bounding box center [633, 544] width 99 height 17
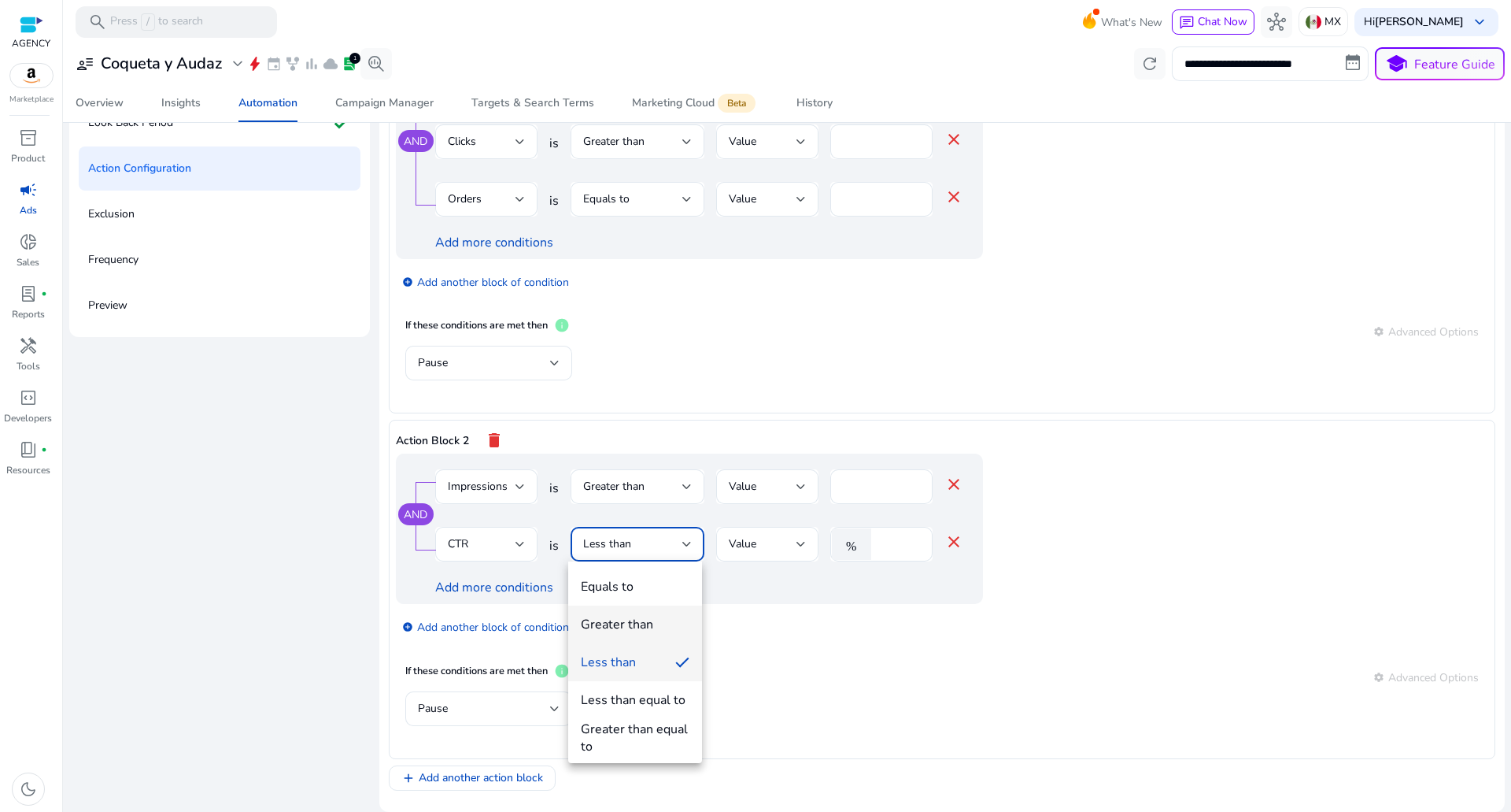
click at [617, 617] on div "Greater than" at bounding box center [617, 624] width 72 height 17
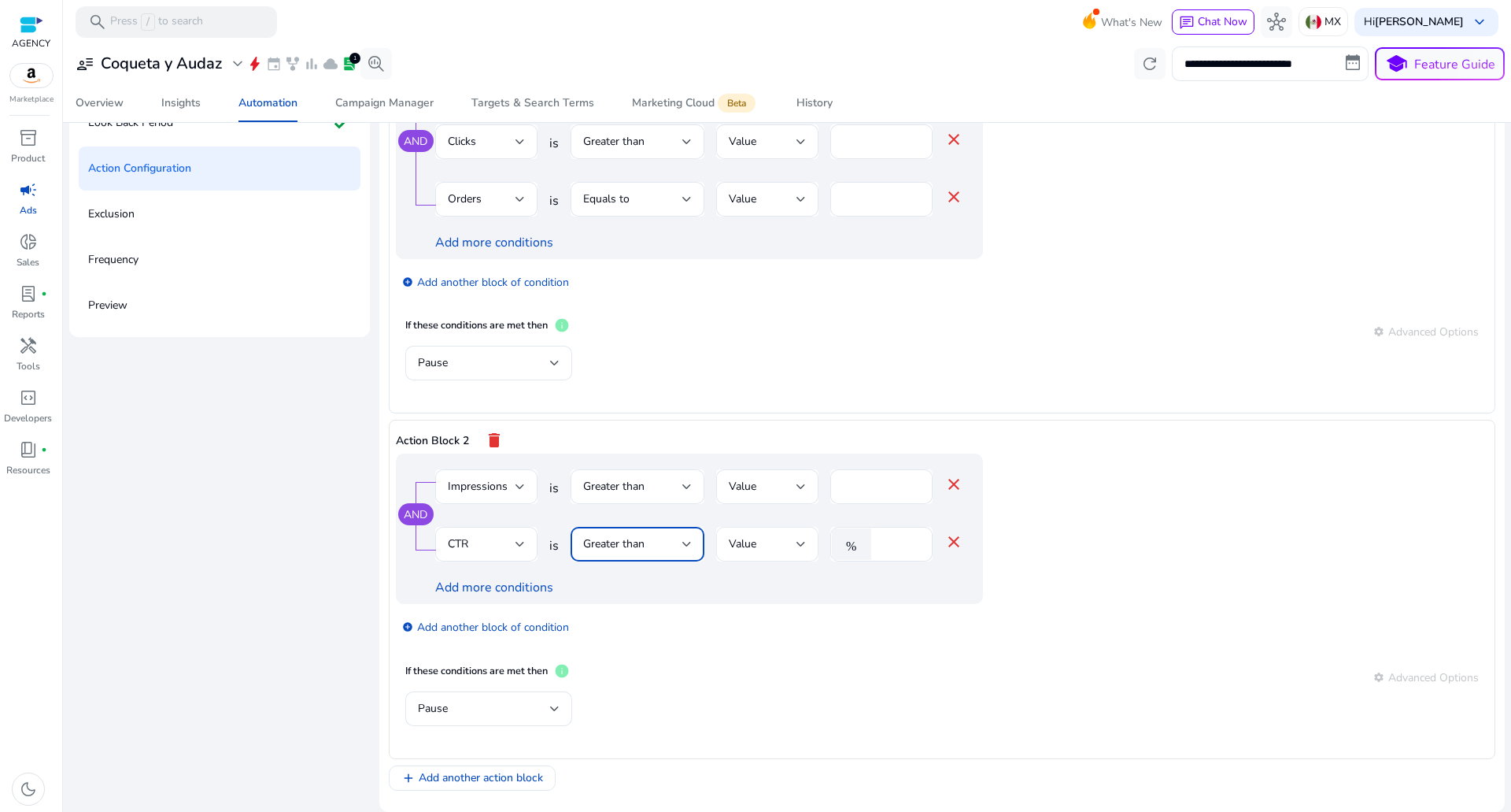
click at [758, 539] on div "Value" at bounding box center [763, 544] width 68 height 17
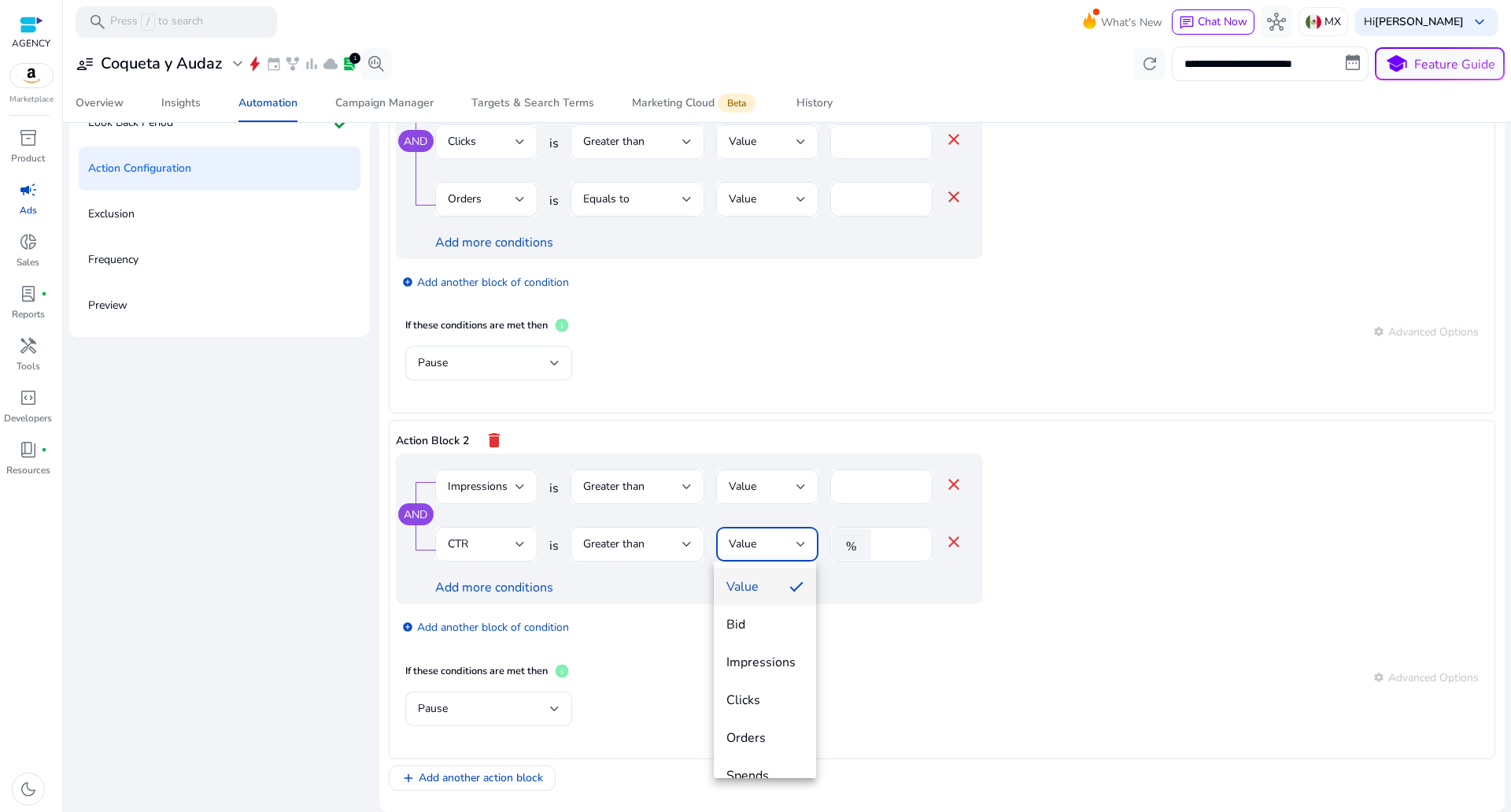
click at [911, 546] on div at bounding box center [755, 406] width 1511 height 812
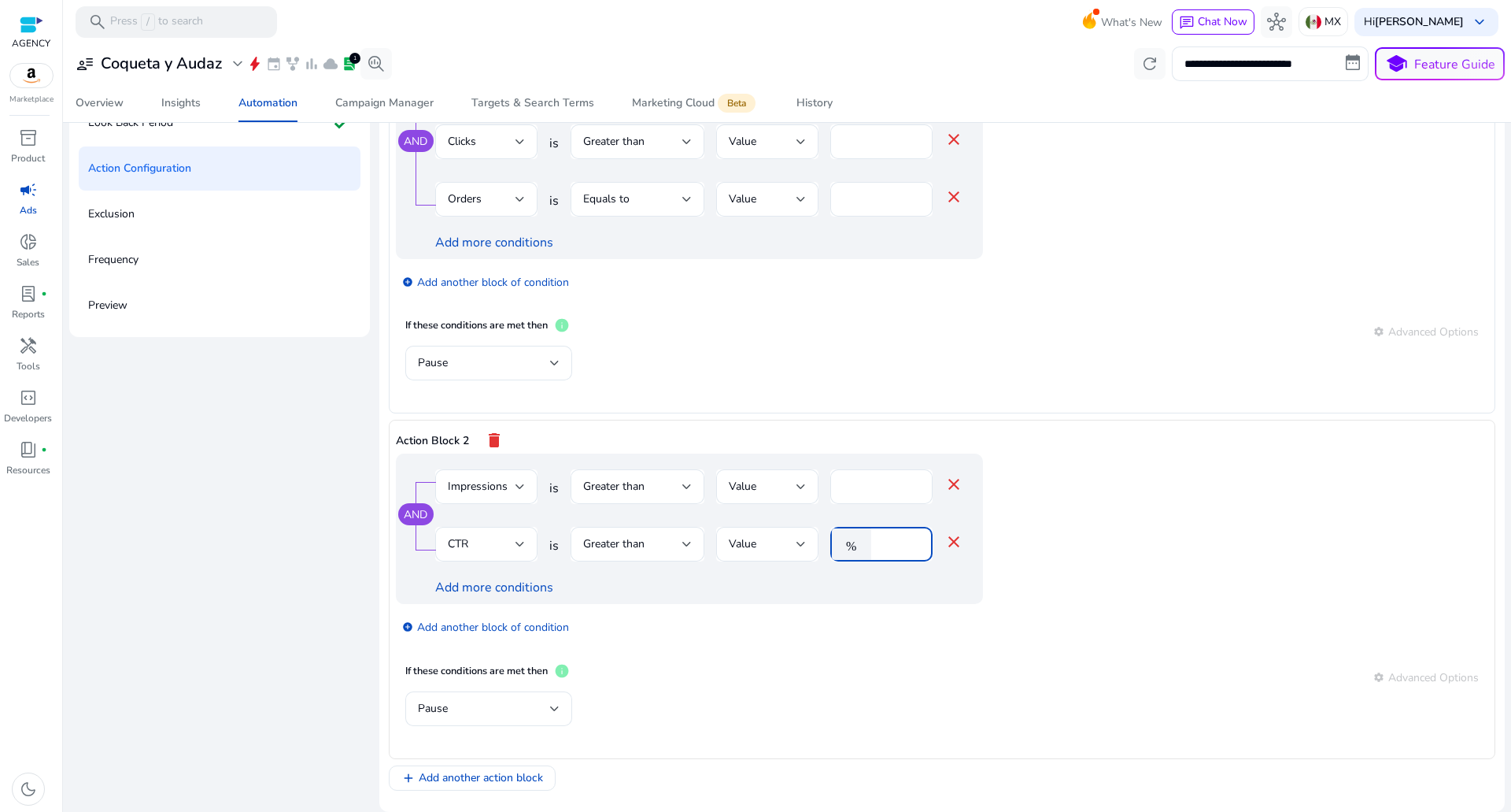
click at [895, 543] on input "*" at bounding box center [899, 544] width 41 height 17
type input "****"
click at [544, 586] on link "Add more conditions" at bounding box center [494, 587] width 118 height 17
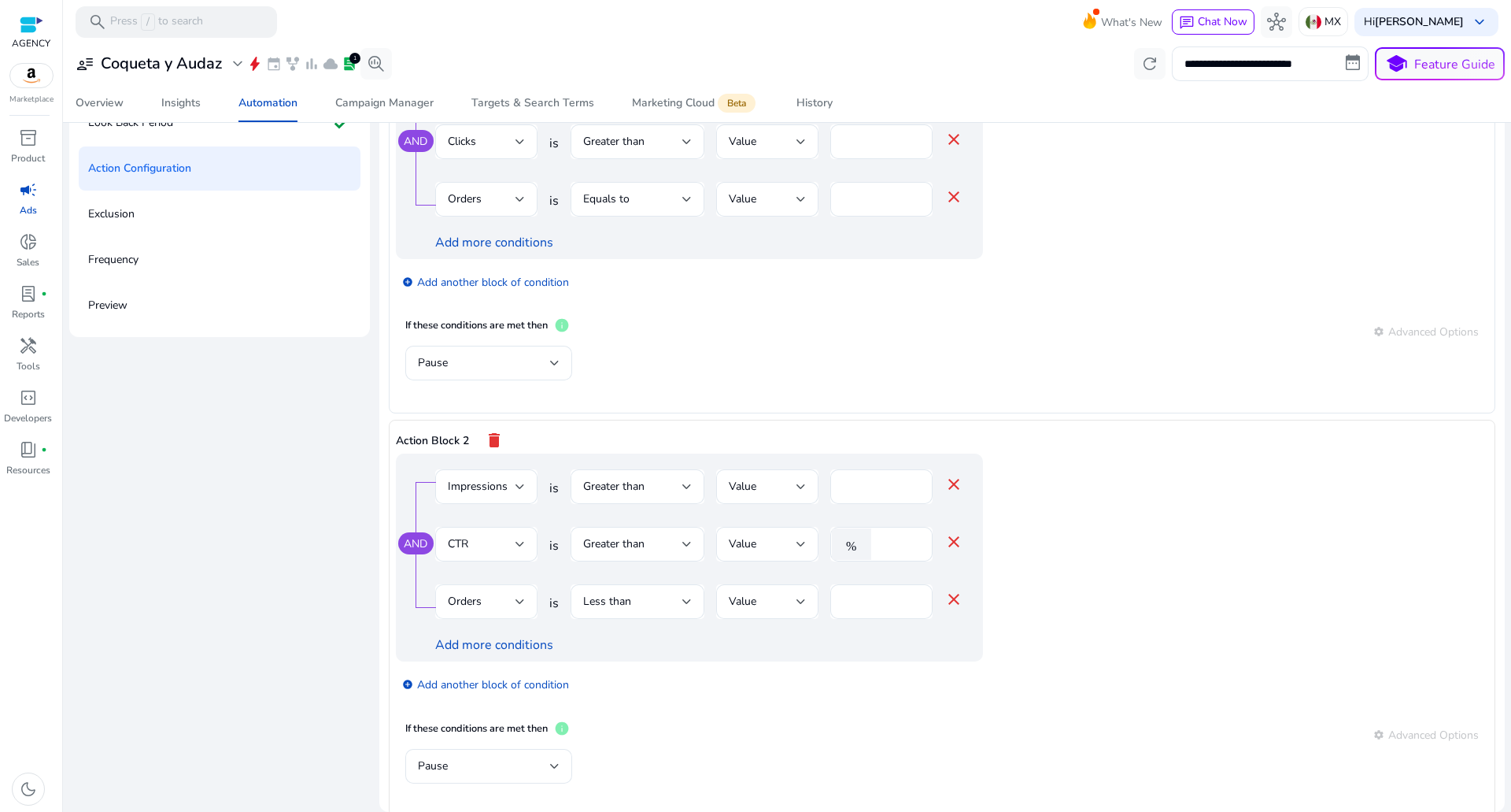
click at [505, 594] on div "Orders" at bounding box center [482, 601] width 68 height 17
click at [654, 287] on div "add_circle Add another block of condition" at bounding box center [721, 281] width 651 height 44
click at [859, 593] on input "*" at bounding box center [882, 601] width 77 height 17
type input "*"
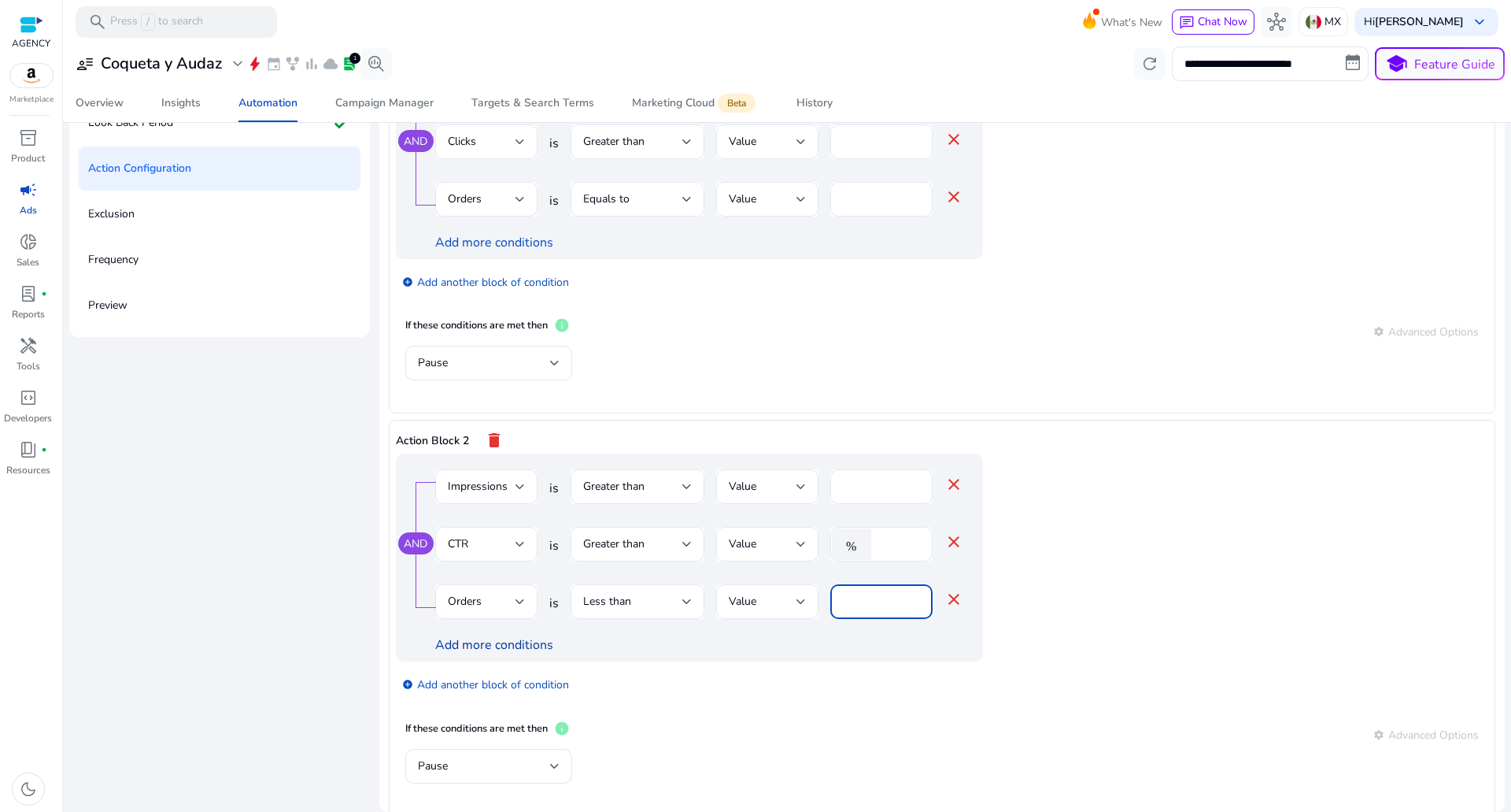
click at [468, 646] on link "Add more conditions" at bounding box center [494, 645] width 118 height 17
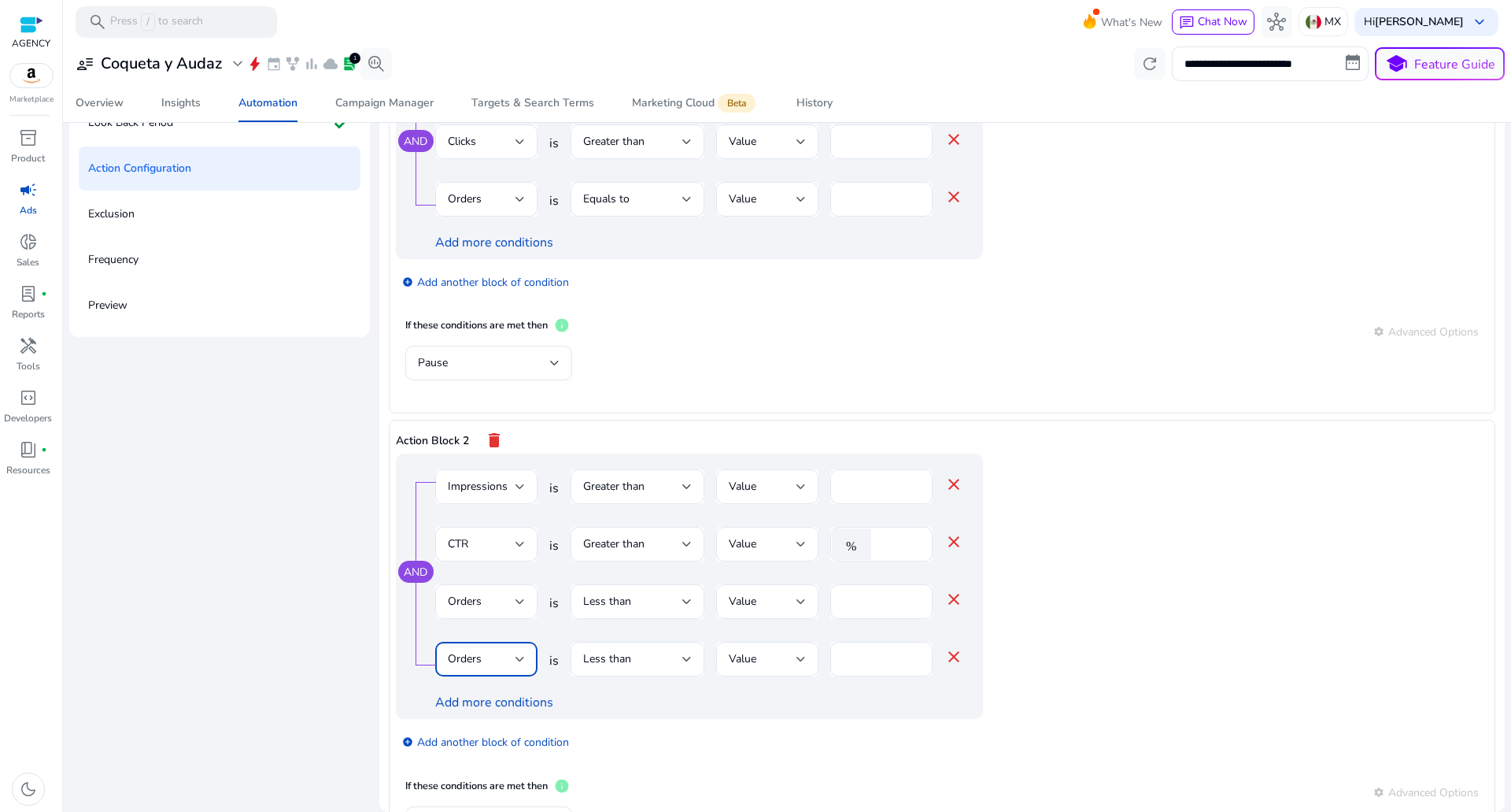
click at [476, 661] on span "Orders" at bounding box center [465, 658] width 34 height 15
click at [482, 533] on mat-option "ACoS" at bounding box center [485, 519] width 102 height 37
click at [879, 660] on input "*" at bounding box center [899, 659] width 41 height 17
type input "**"
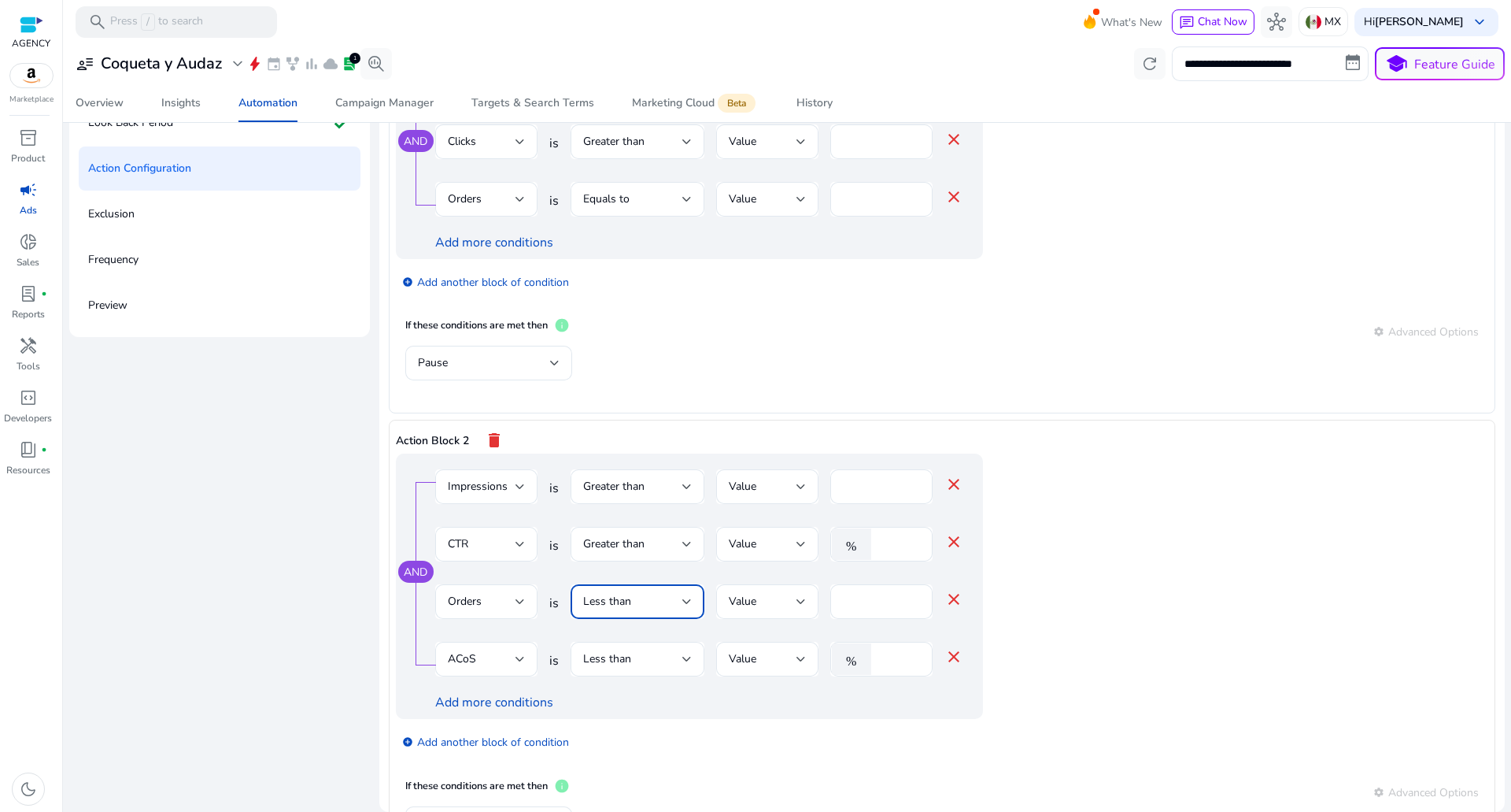
click at [661, 596] on div "Less than" at bounding box center [633, 601] width 99 height 17
click at [632, 439] on div "Greater than" at bounding box center [617, 445] width 72 height 17
click at [648, 596] on div "Greater than" at bounding box center [633, 601] width 99 height 17
click at [626, 554] on div "Greater than equal to" at bounding box center [635, 559] width 109 height 35
click at [877, 591] on div "*" at bounding box center [882, 601] width 77 height 35
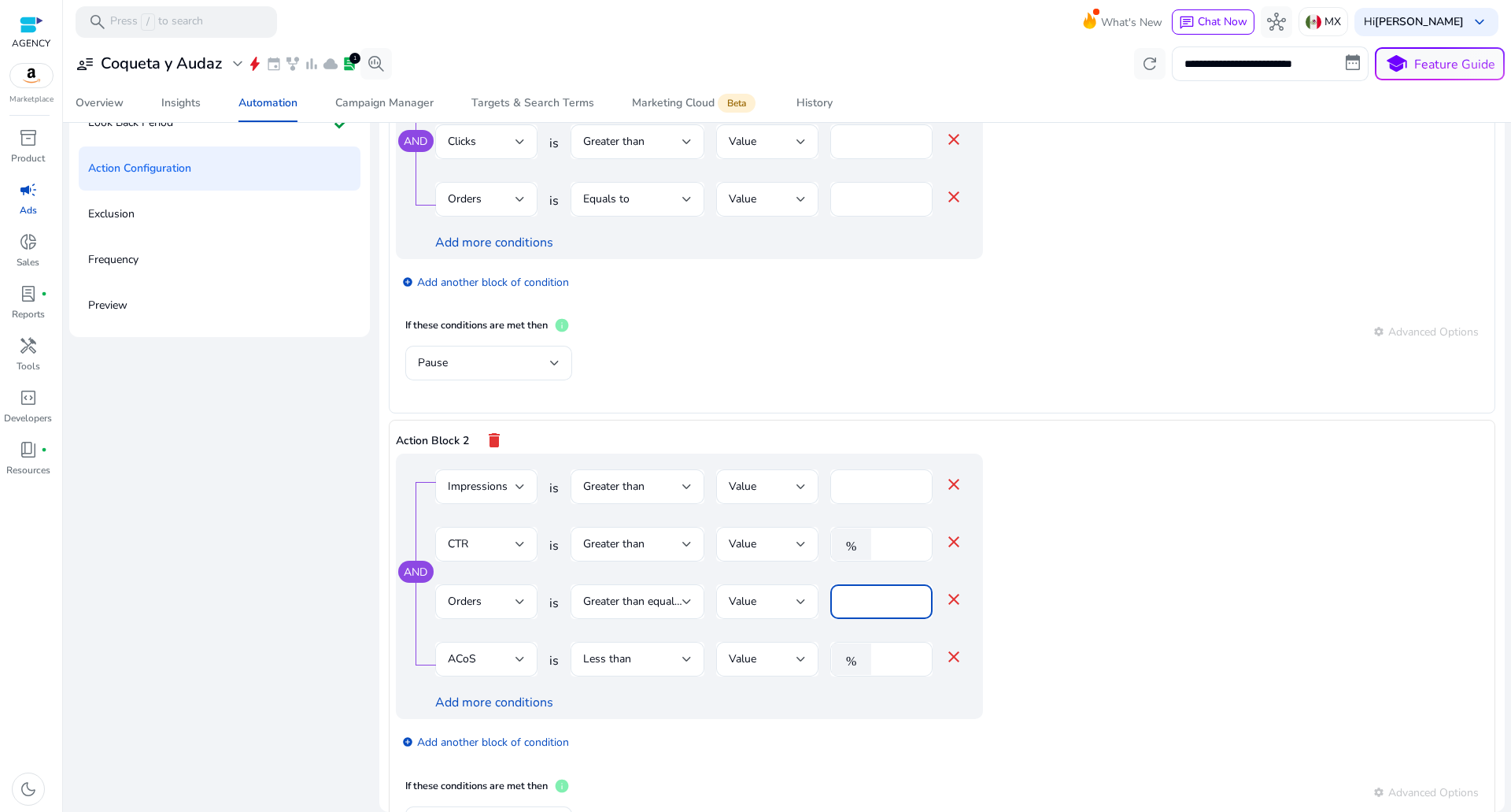
click at [876, 598] on input "*" at bounding box center [882, 601] width 77 height 17
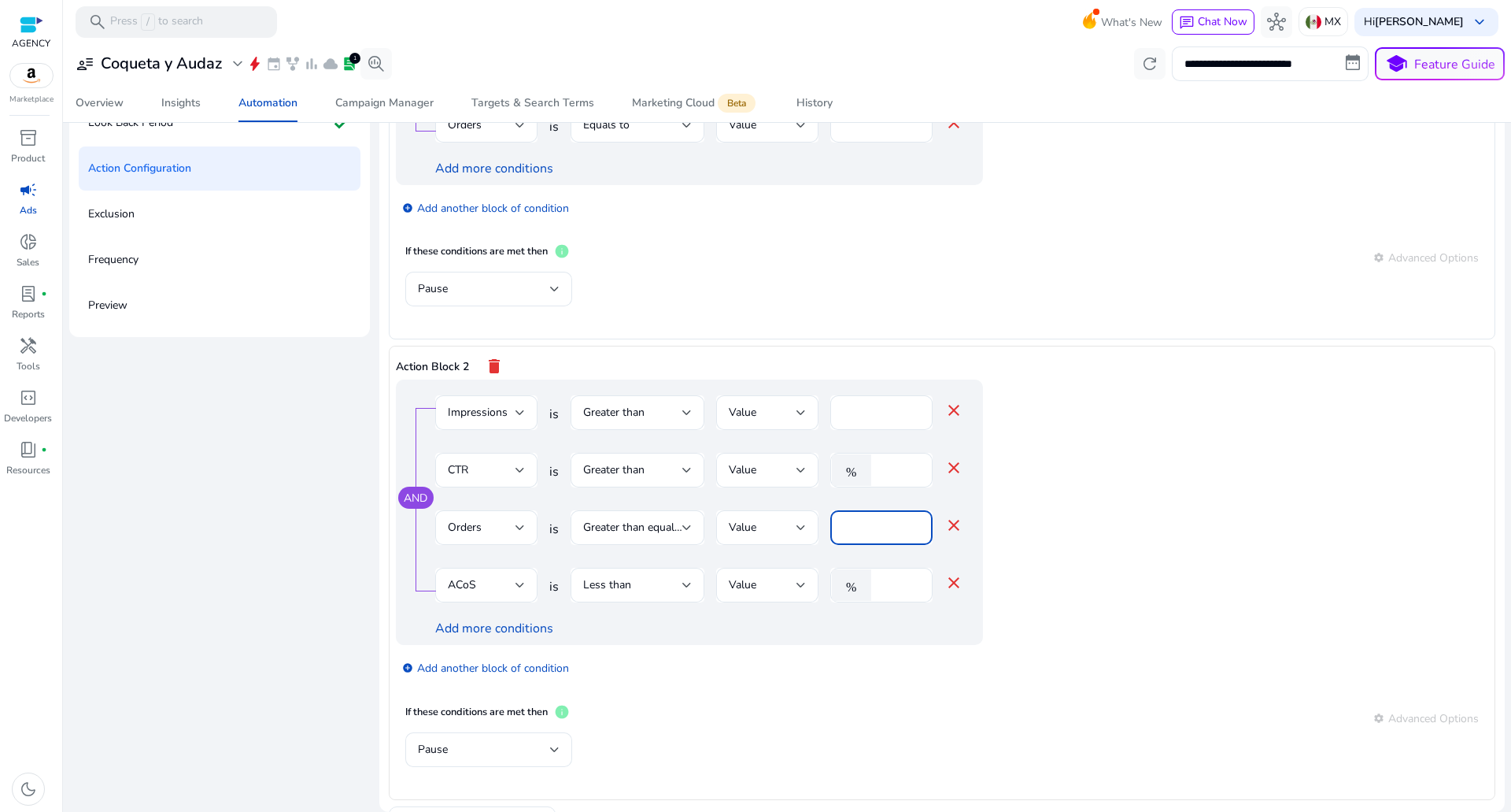
scroll to position [223, 0]
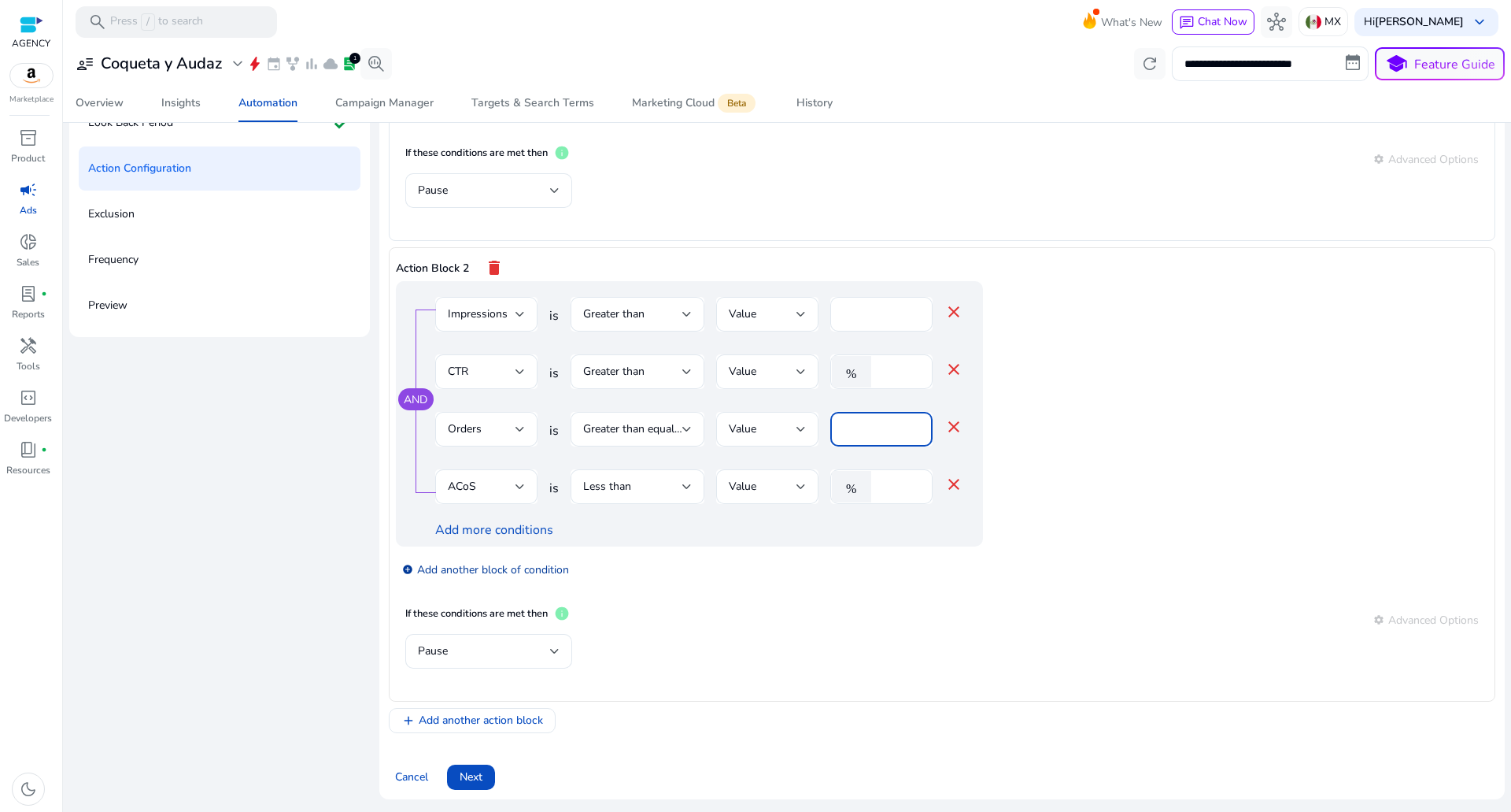
type input "*"
click at [500, 565] on link "add_circle Add another block of condition" at bounding box center [486, 568] width 166 height 18
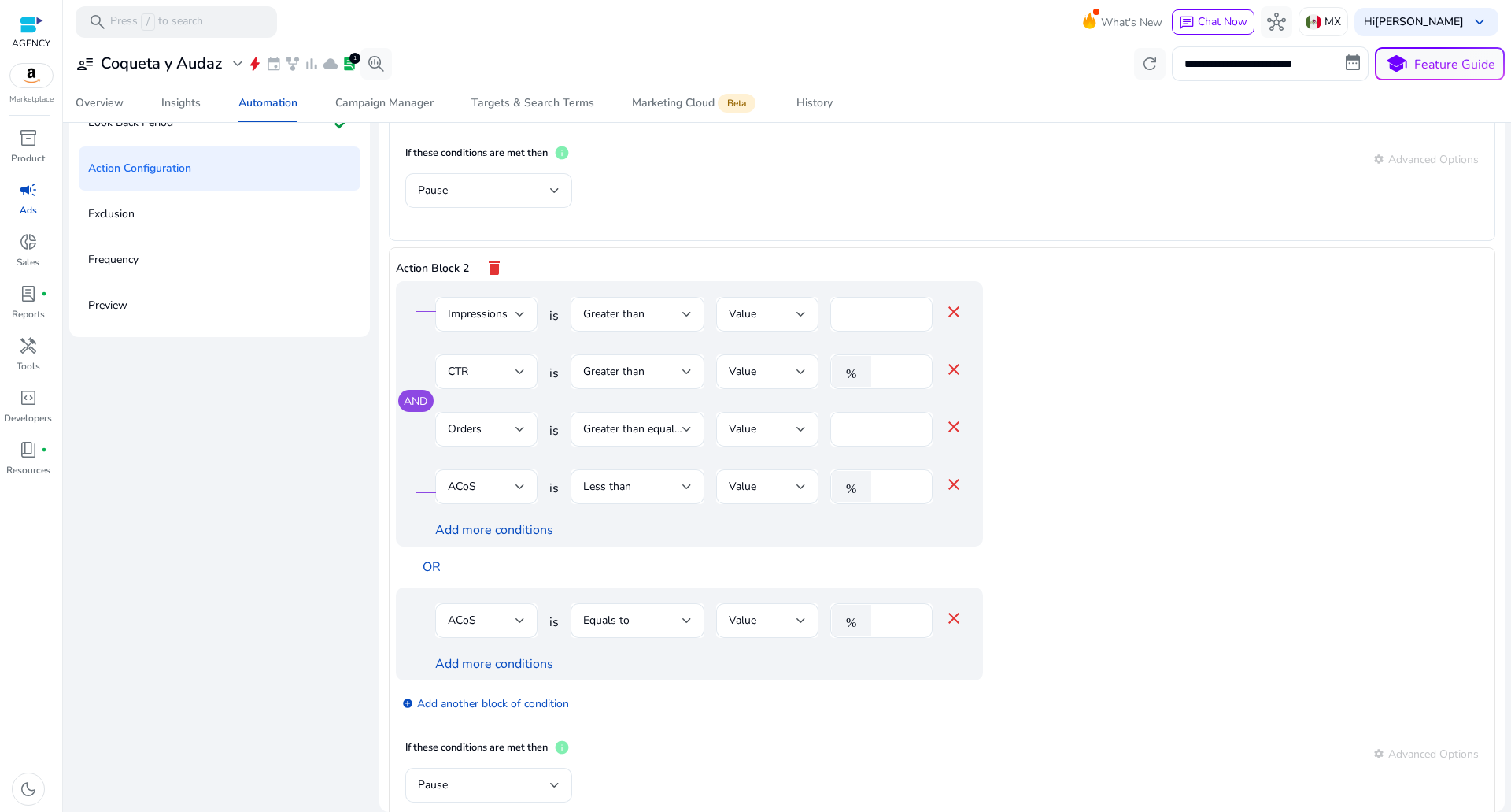
click at [946, 620] on mat-icon "close" at bounding box center [954, 617] width 19 height 19
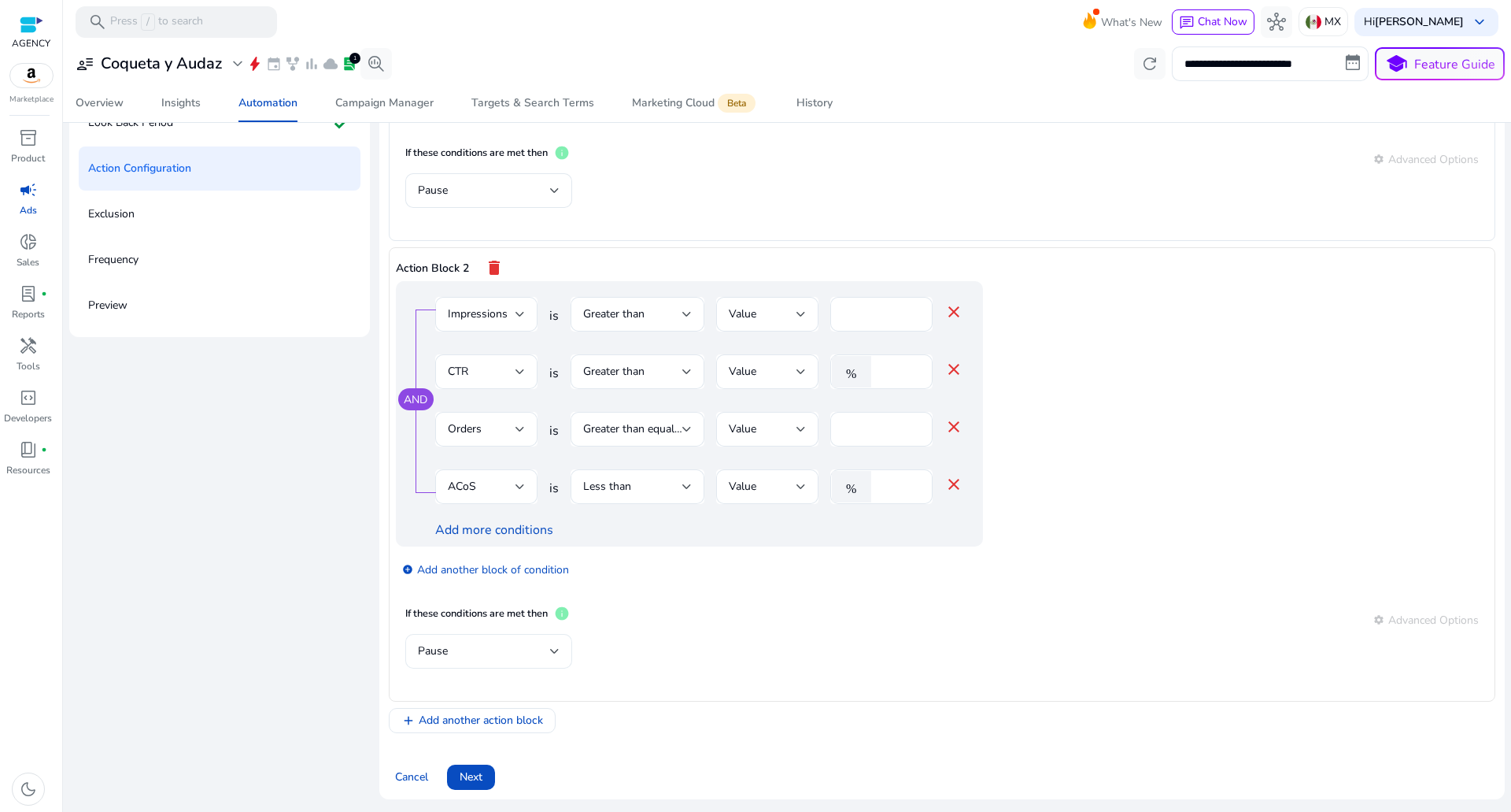
click at [476, 650] on div "Pause" at bounding box center [484, 651] width 132 height 17
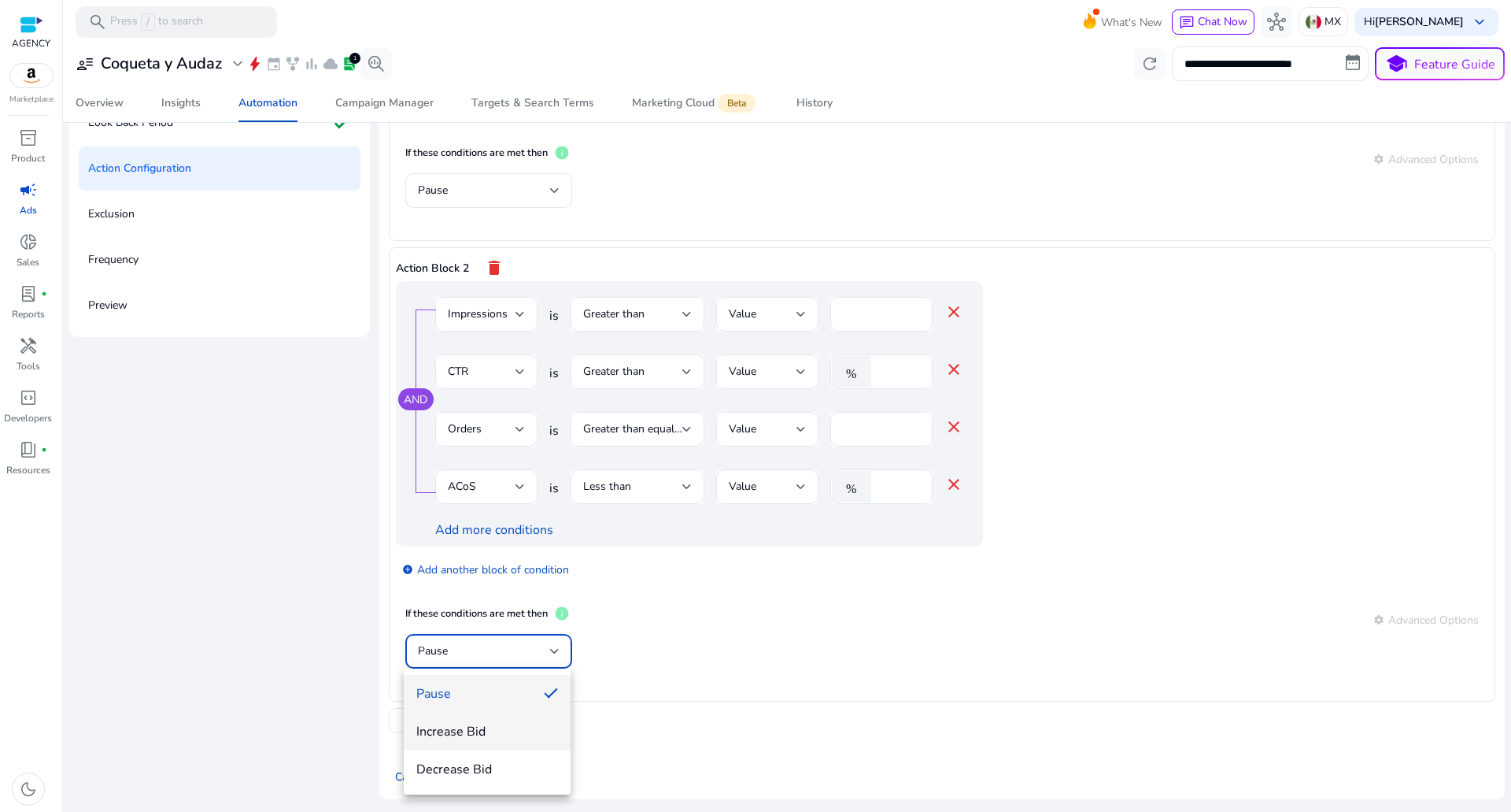
click at [457, 733] on span "Increase Bid" at bounding box center [487, 731] width 142 height 17
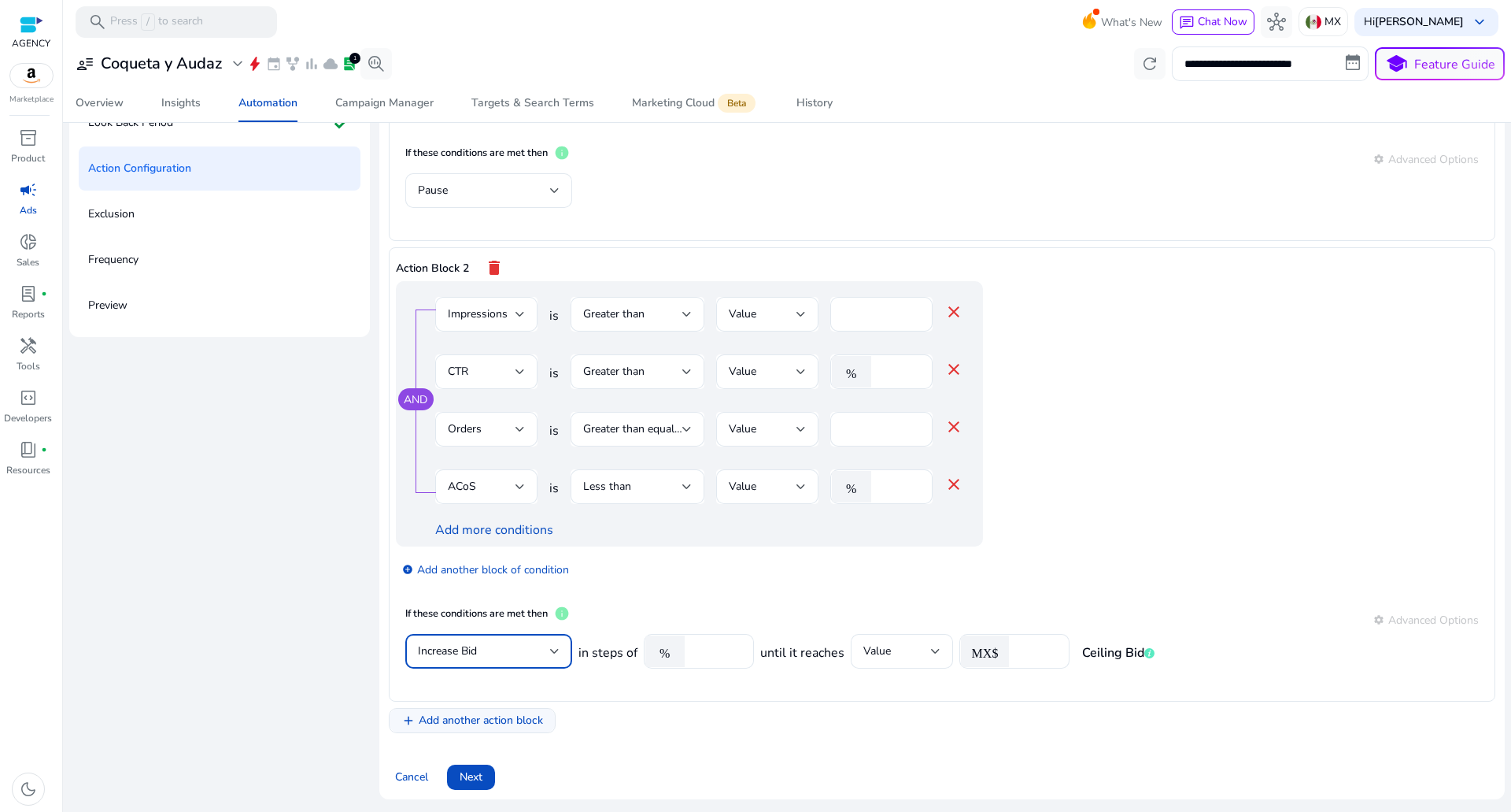
click at [493, 716] on span "Add another action block" at bounding box center [481, 719] width 124 height 16
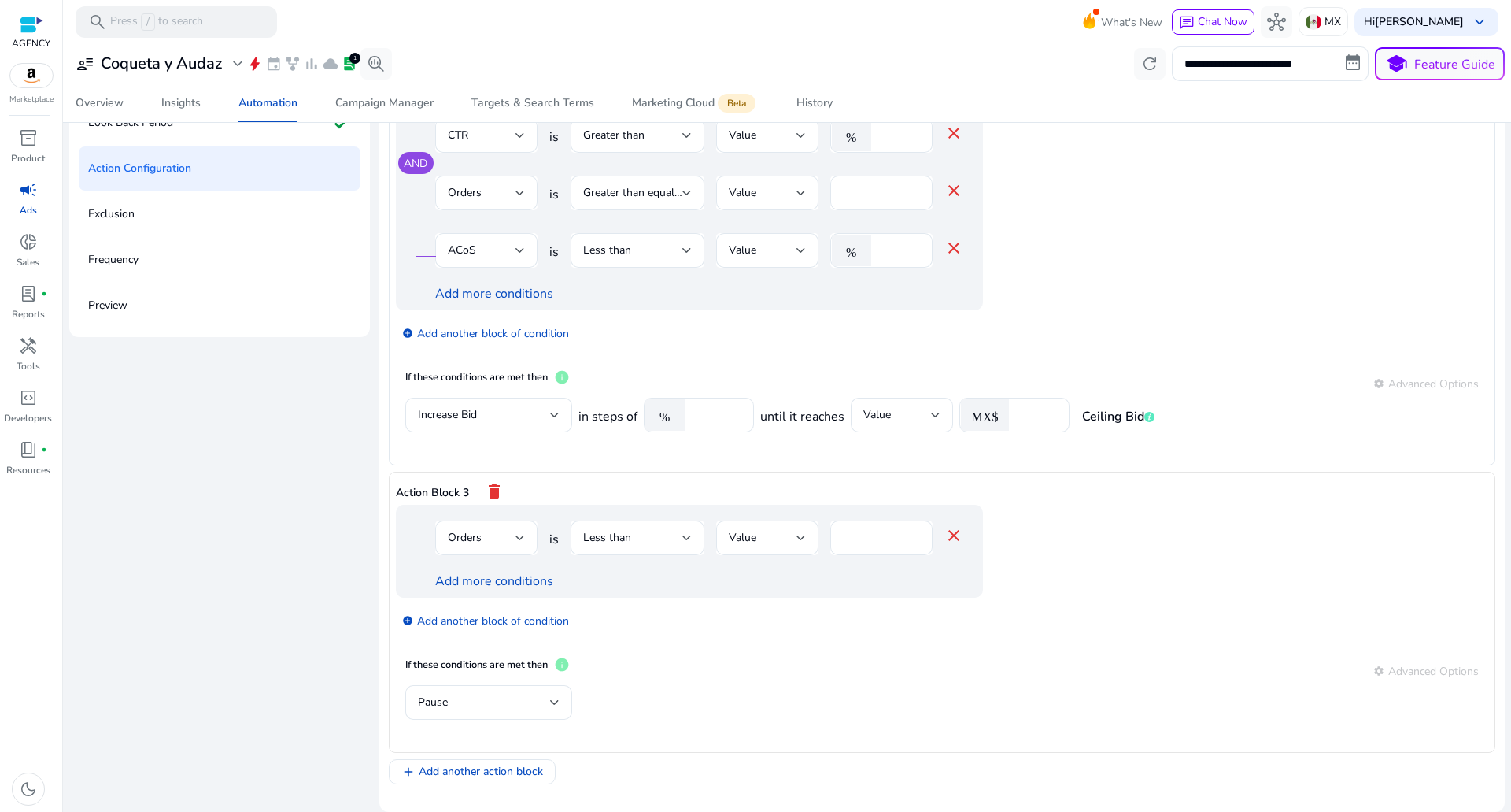
scroll to position [381, 0]
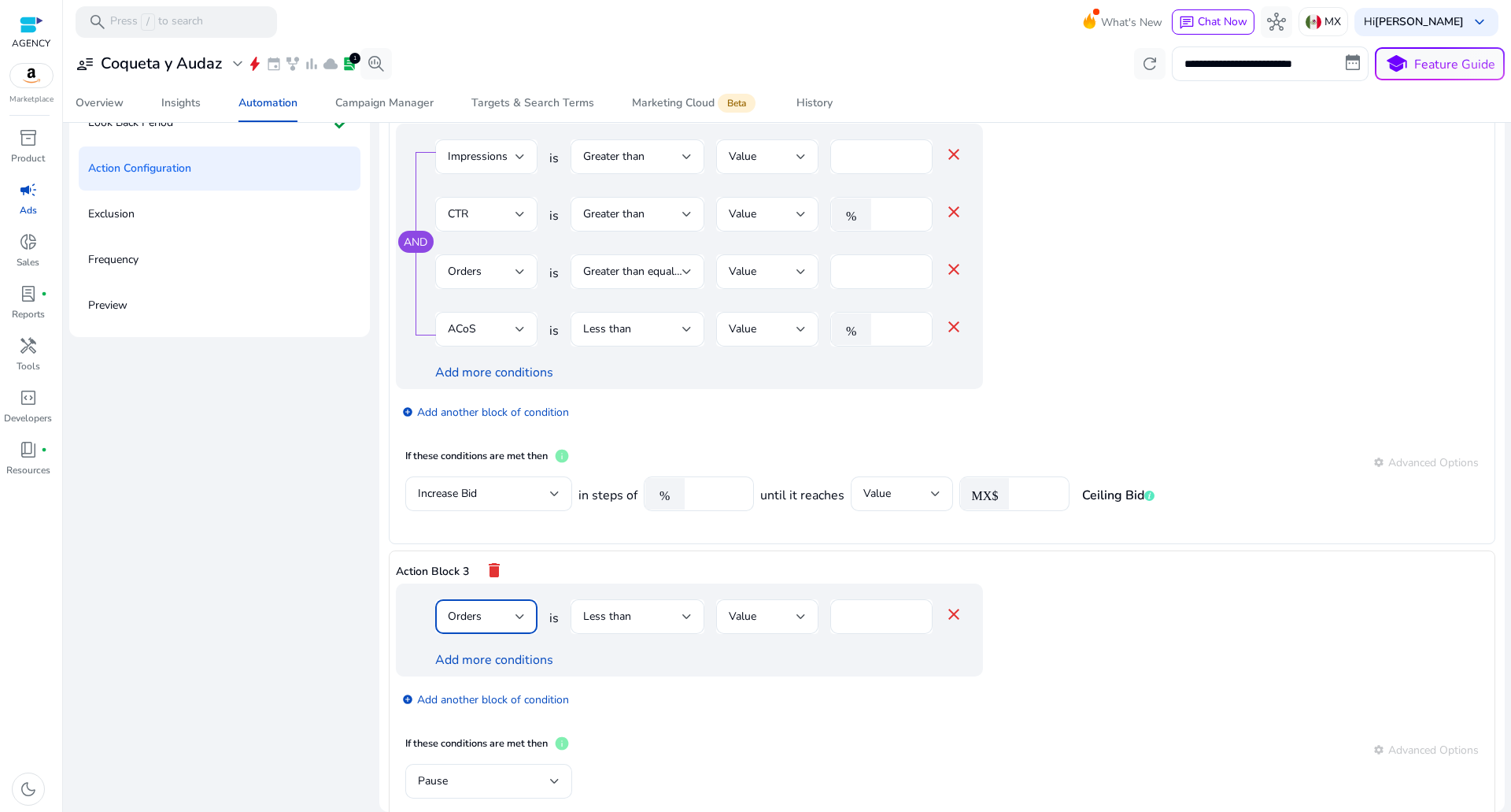
click at [512, 613] on div "Orders" at bounding box center [482, 616] width 68 height 17
click at [511, 617] on div at bounding box center [755, 406] width 1511 height 812
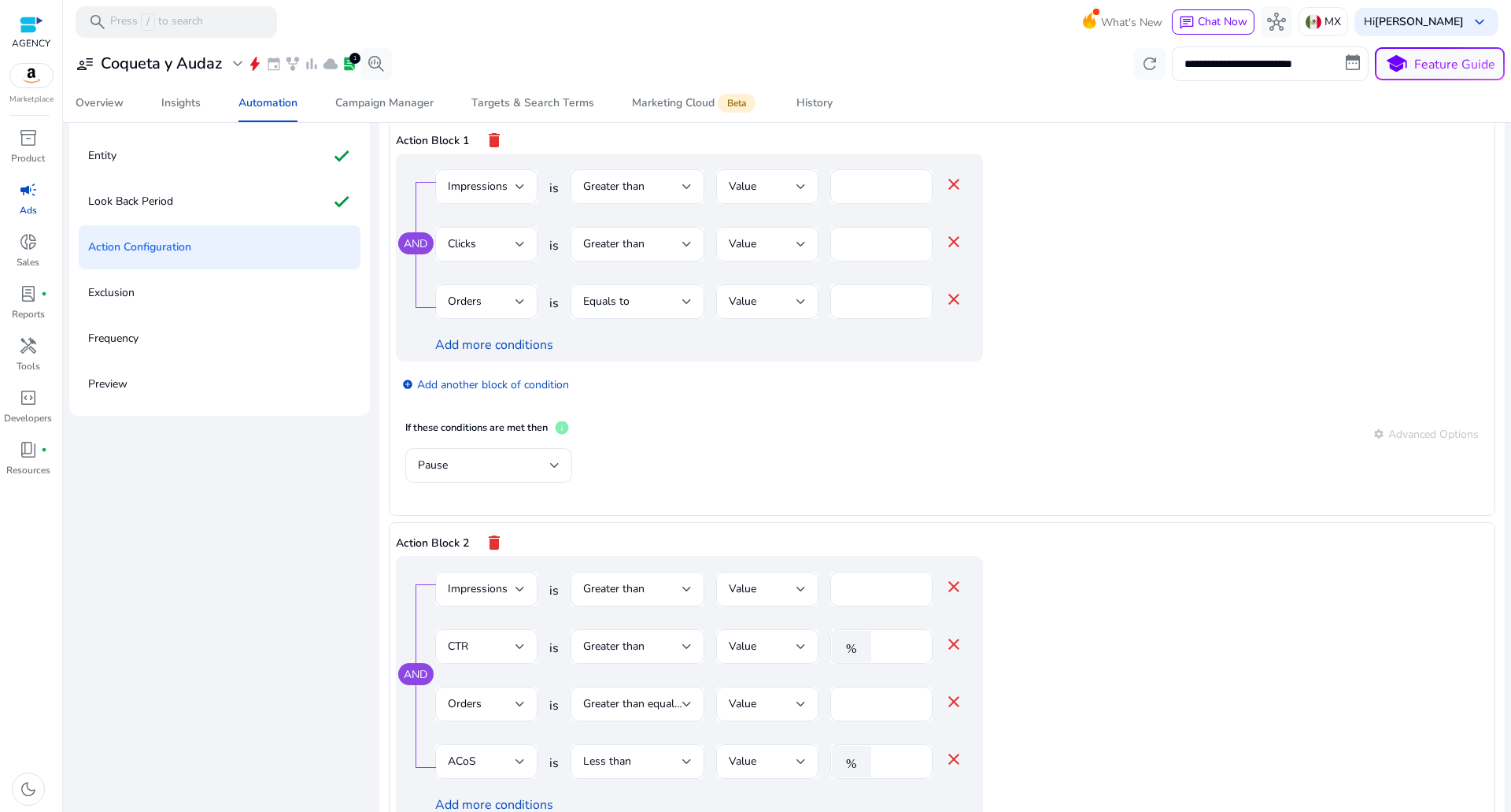
scroll to position [0, 0]
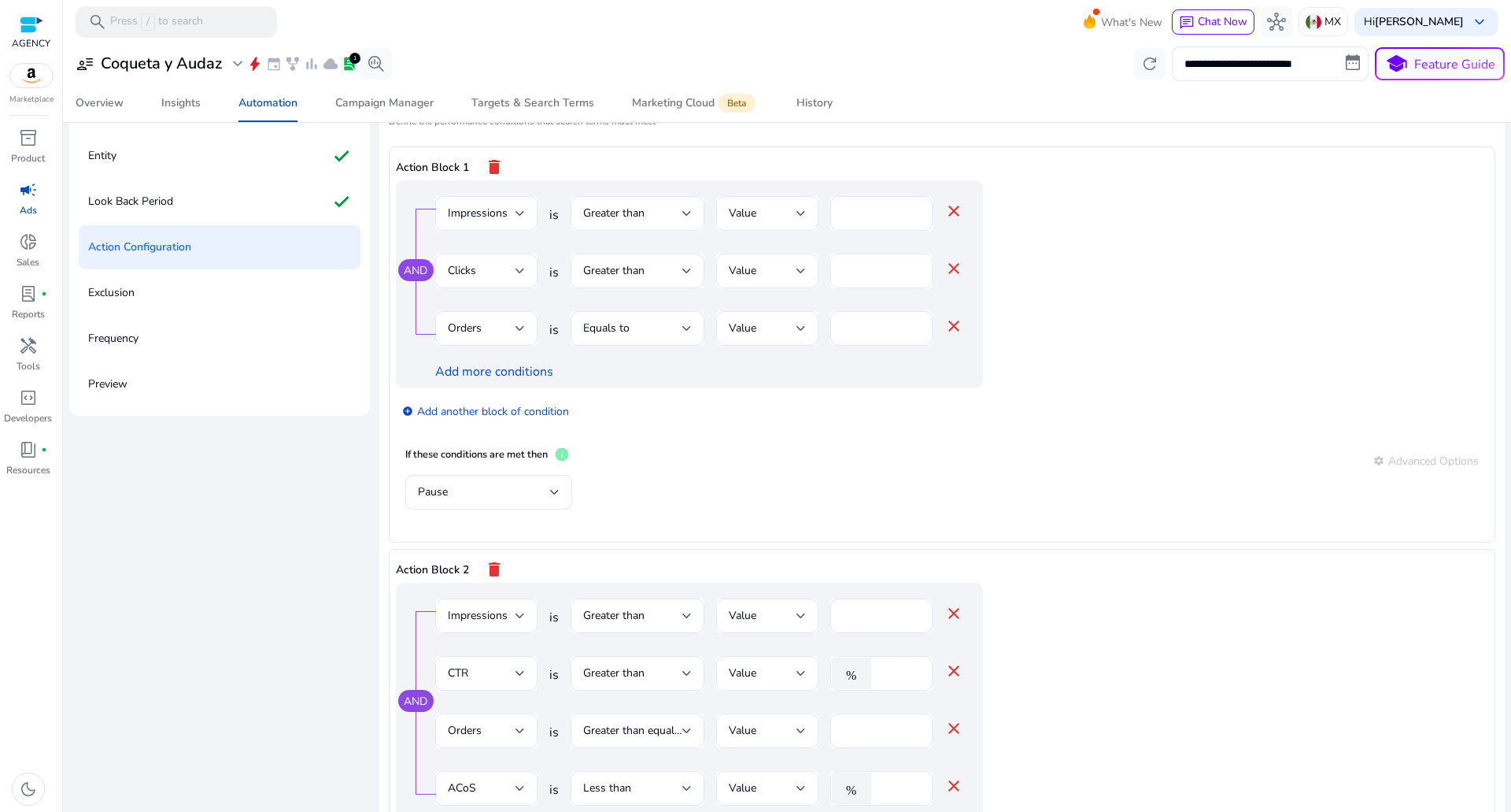
click at [865, 279] on div "**" at bounding box center [882, 270] width 77 height 35
click at [860, 274] on input "**" at bounding box center [882, 271] width 77 height 17
drag, startPoint x: 845, startPoint y: 272, endPoint x: 818, endPoint y: 281, distance: 28.5
click at [820, 279] on div "Clicks is Greater than Value ** close" at bounding box center [700, 279] width 528 height 51
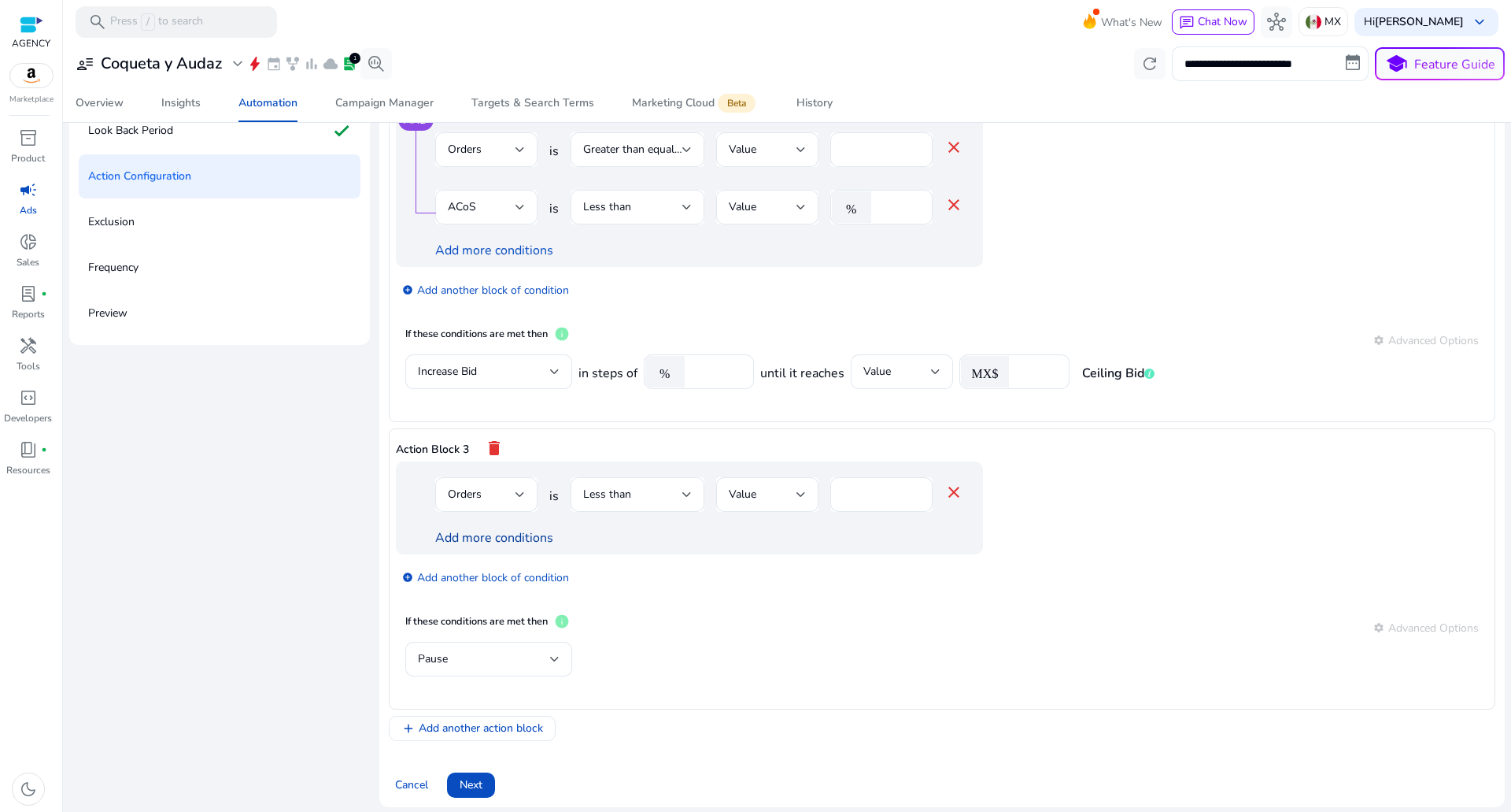
scroll to position [195, 0]
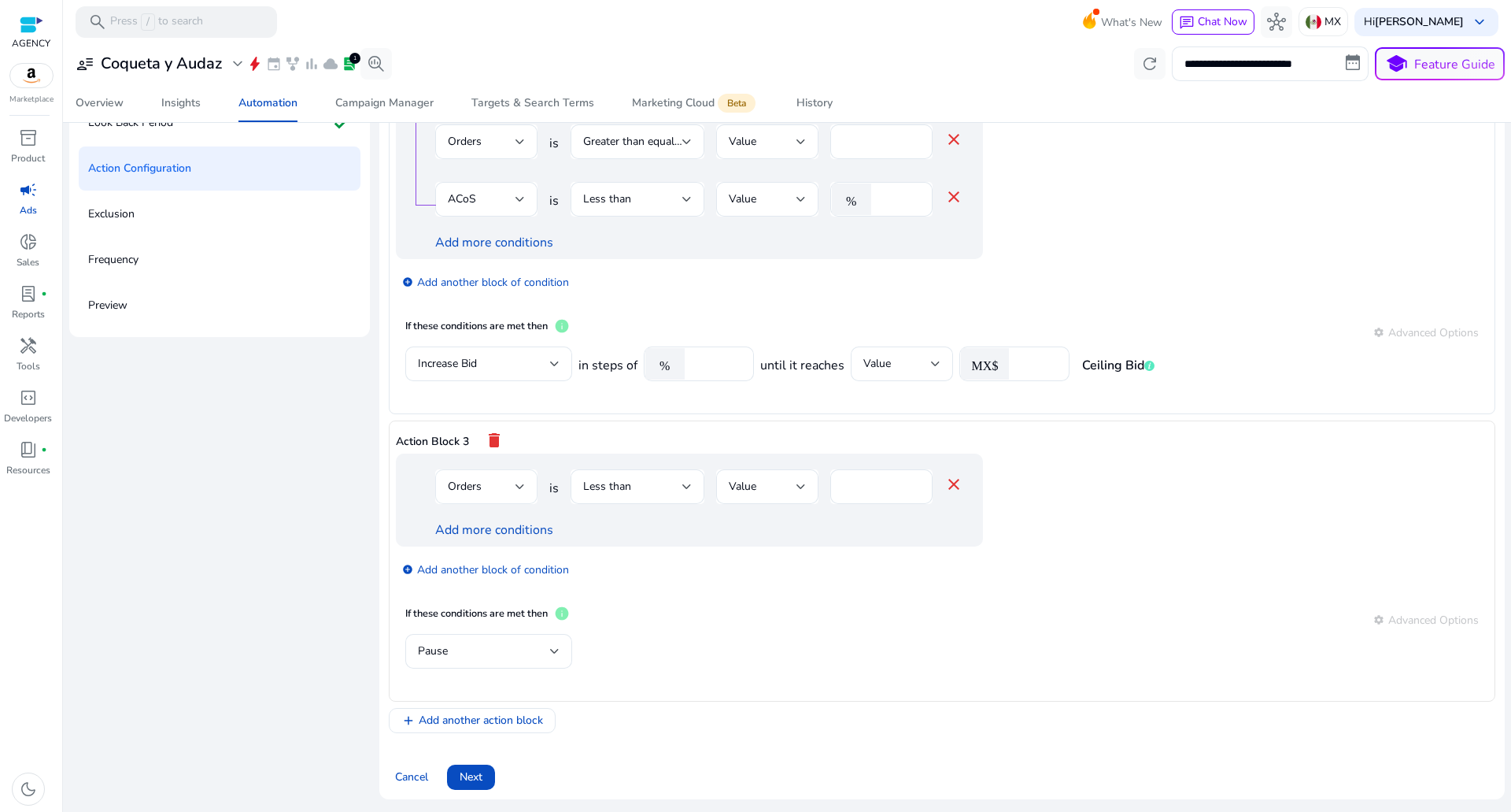
click at [511, 488] on div "Orders" at bounding box center [482, 487] width 68 height 17
click at [511, 488] on div at bounding box center [755, 406] width 1511 height 812
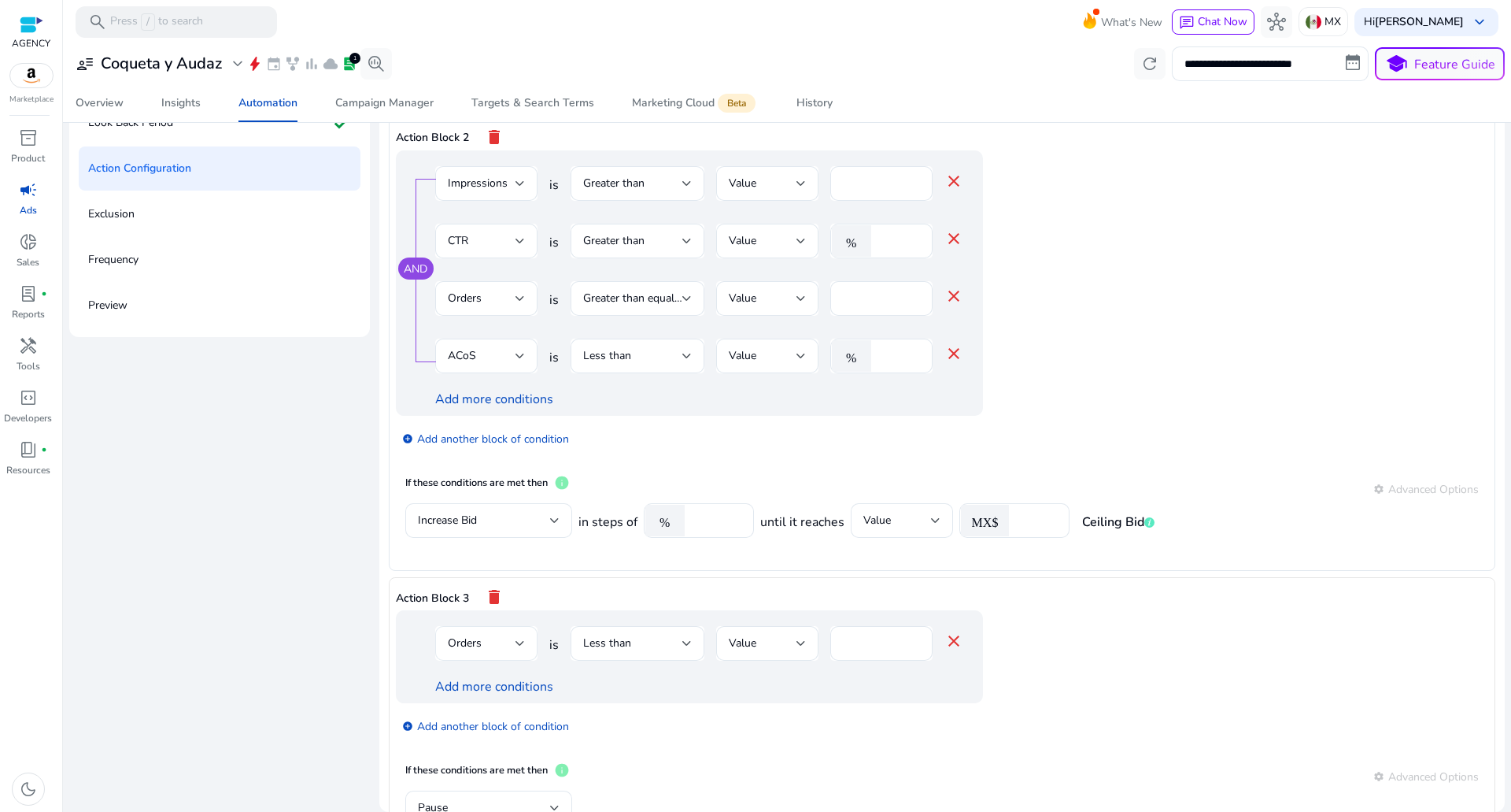
scroll to position [352, 0]
click at [472, 640] on span "Orders" at bounding box center [465, 644] width 34 height 15
click at [713, 520] on div at bounding box center [755, 406] width 1511 height 812
click at [709, 520] on input "**" at bounding box center [717, 521] width 48 height 17
drag, startPoint x: 709, startPoint y: 520, endPoint x: 584, endPoint y: 527, distance: 125.2
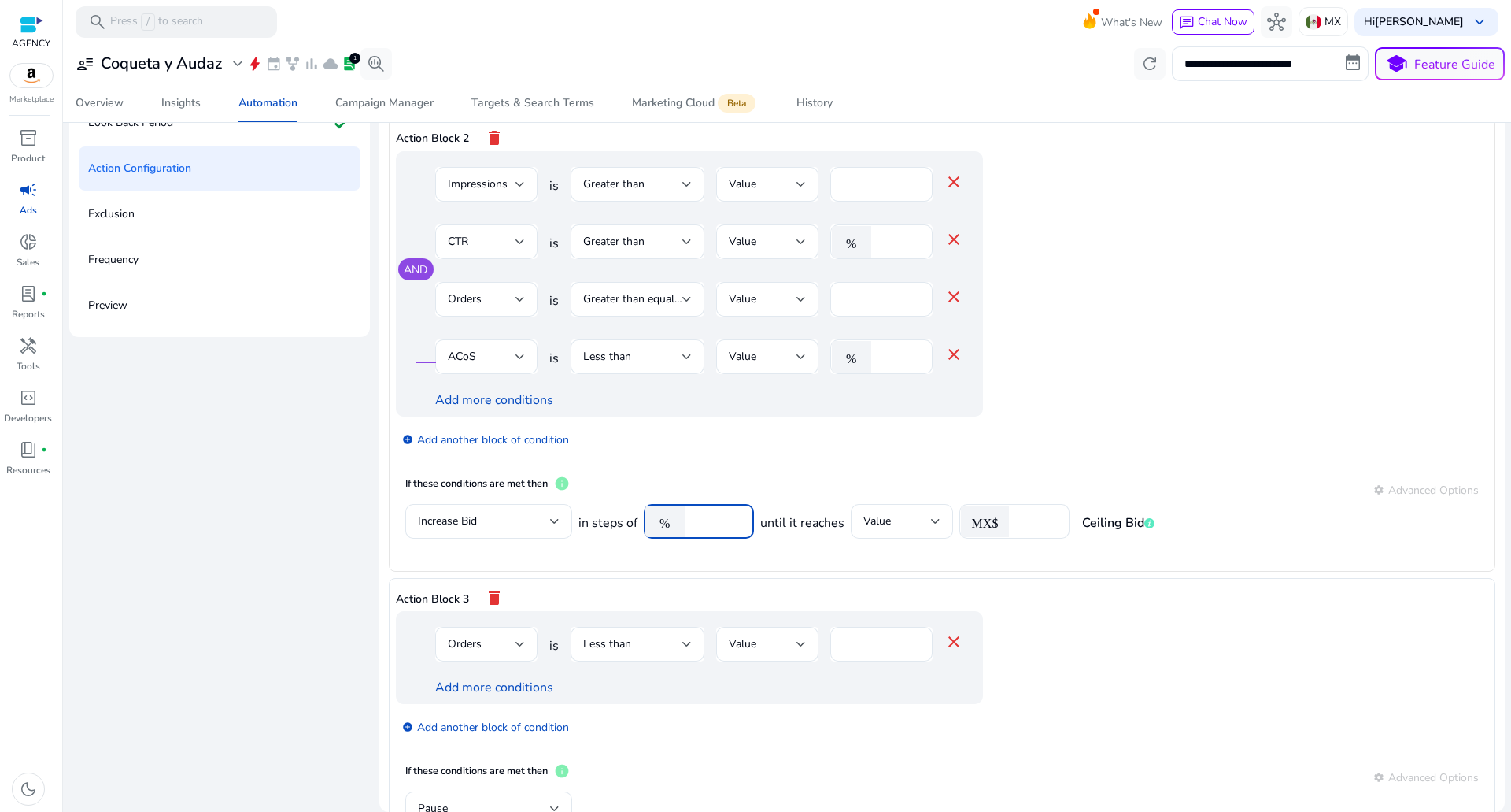
click at [597, 527] on div "in steps of % ** until it reaches Value MX$ ** Ceiling Bid" at bounding box center [866, 529] width 576 height 51
type input "*"
type input "***"
click at [824, 543] on div "in steps of % *** until it reaches Value MX$ ** Ceiling Bid" at bounding box center [866, 529] width 576 height 51
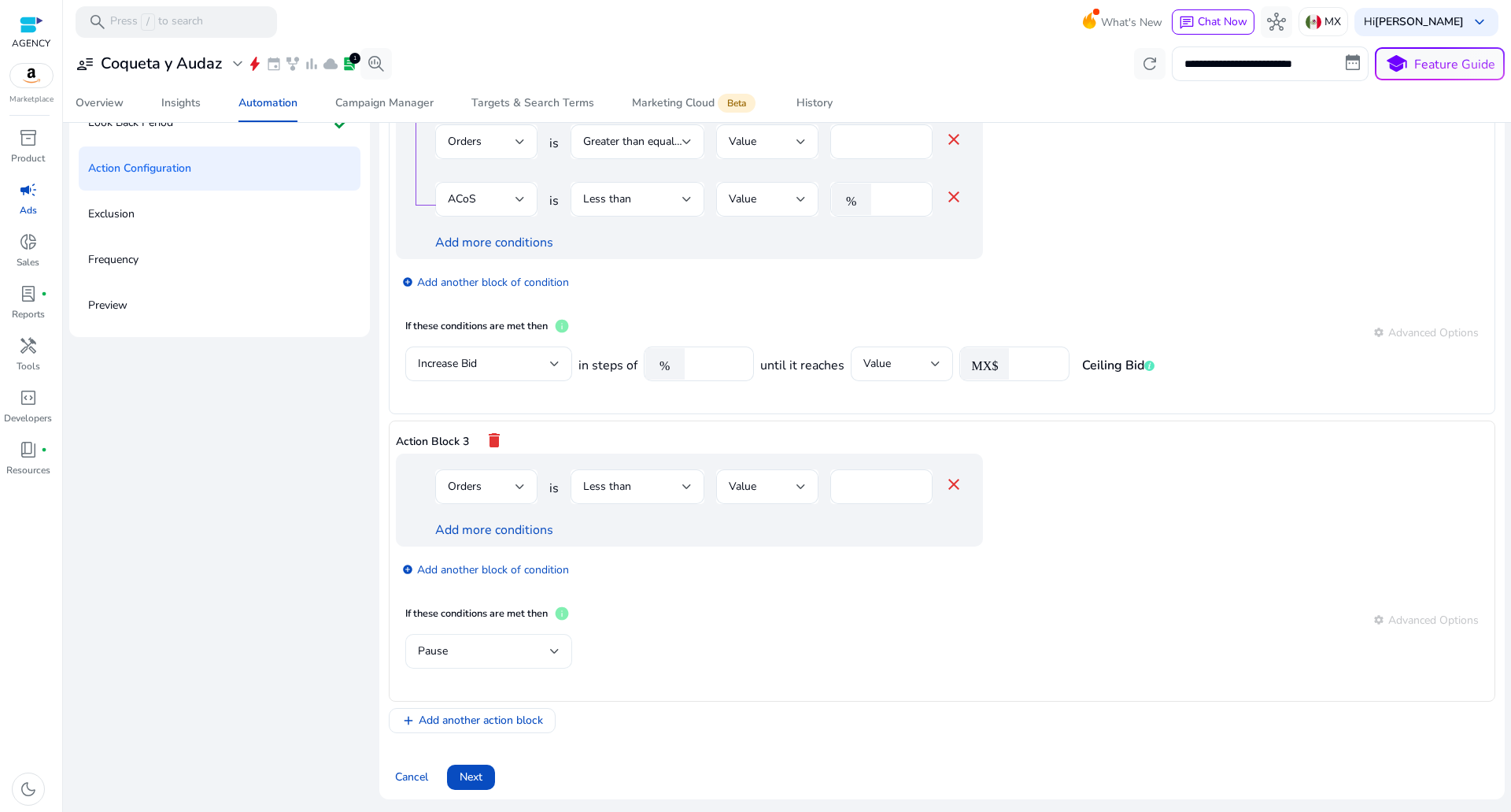
click at [470, 654] on div "Pause" at bounding box center [484, 651] width 132 height 17
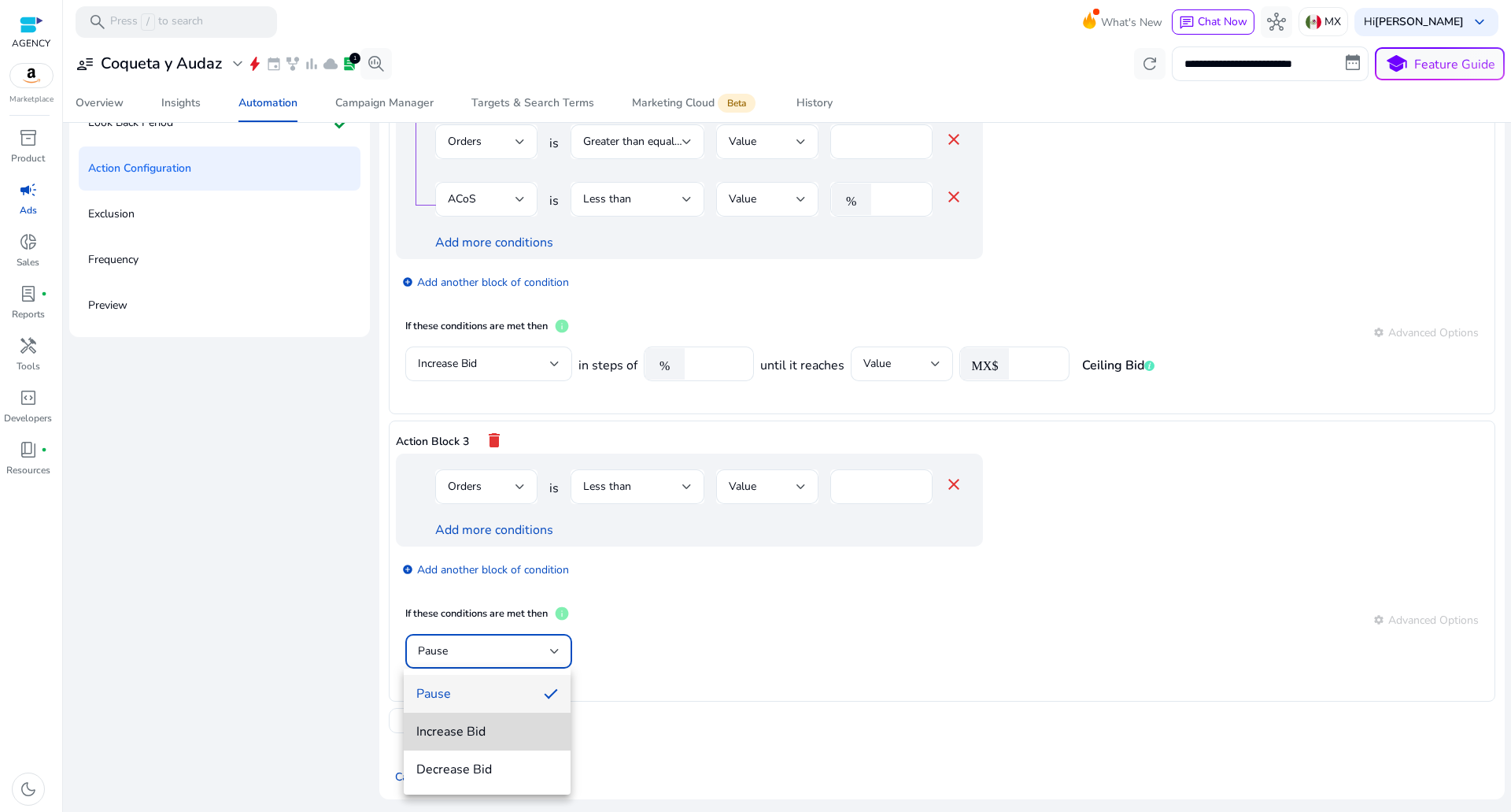
click at [465, 719] on mat-option "Increase Bid" at bounding box center [487, 731] width 166 height 37
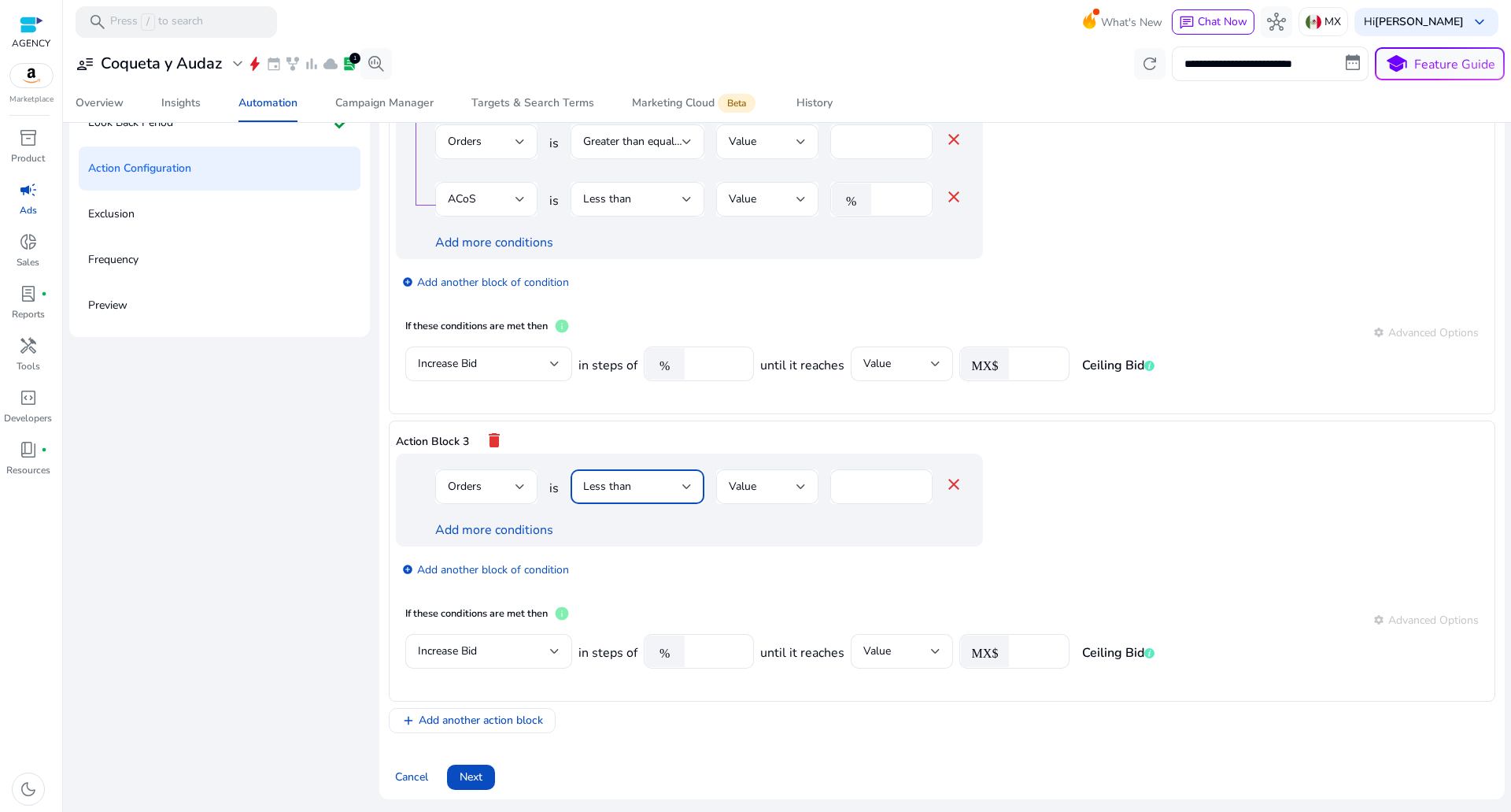
click at [595, 496] on div "Less than" at bounding box center [638, 487] width 109 height 19
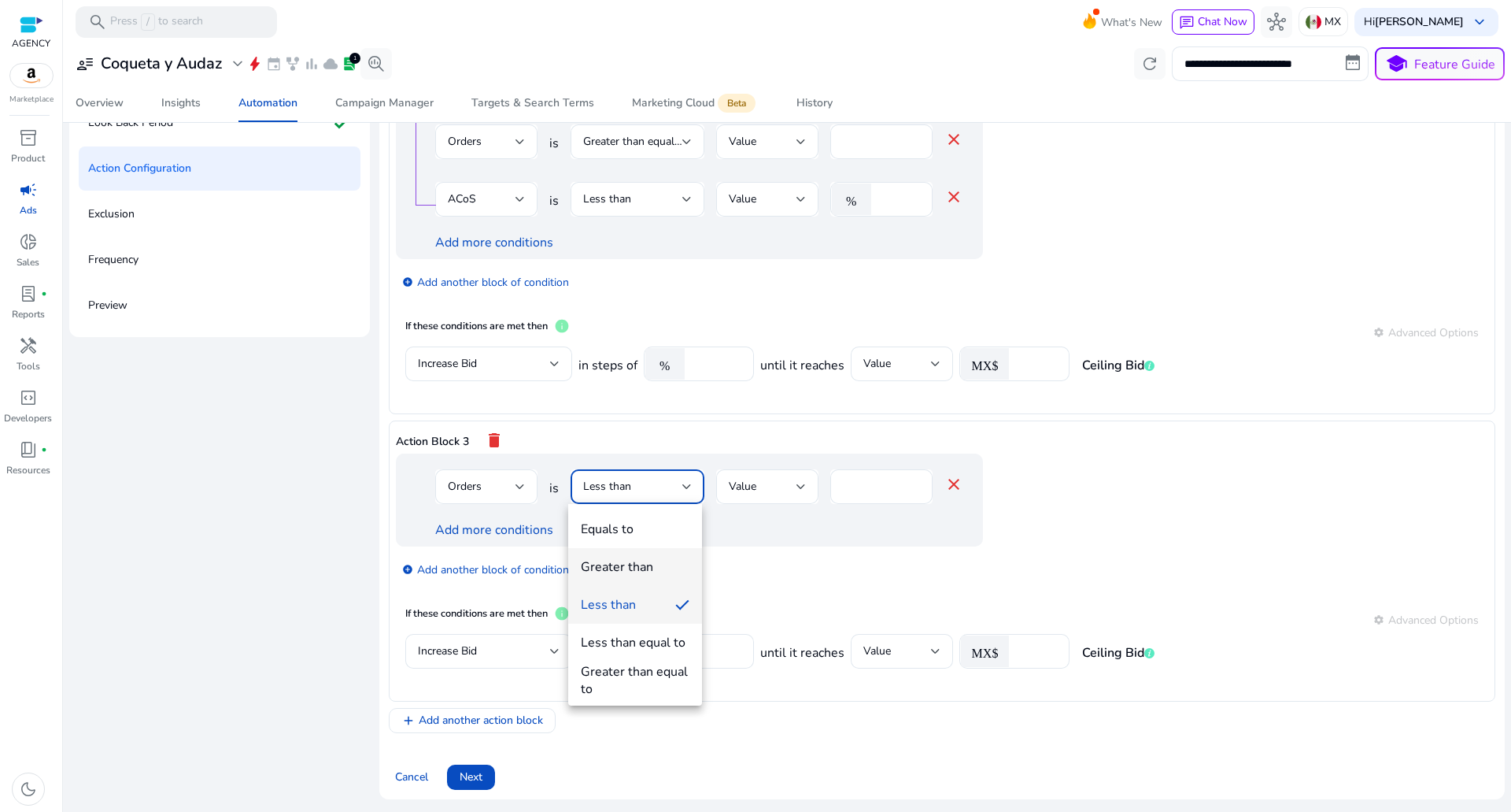
click at [599, 566] on div "Greater than" at bounding box center [617, 567] width 72 height 17
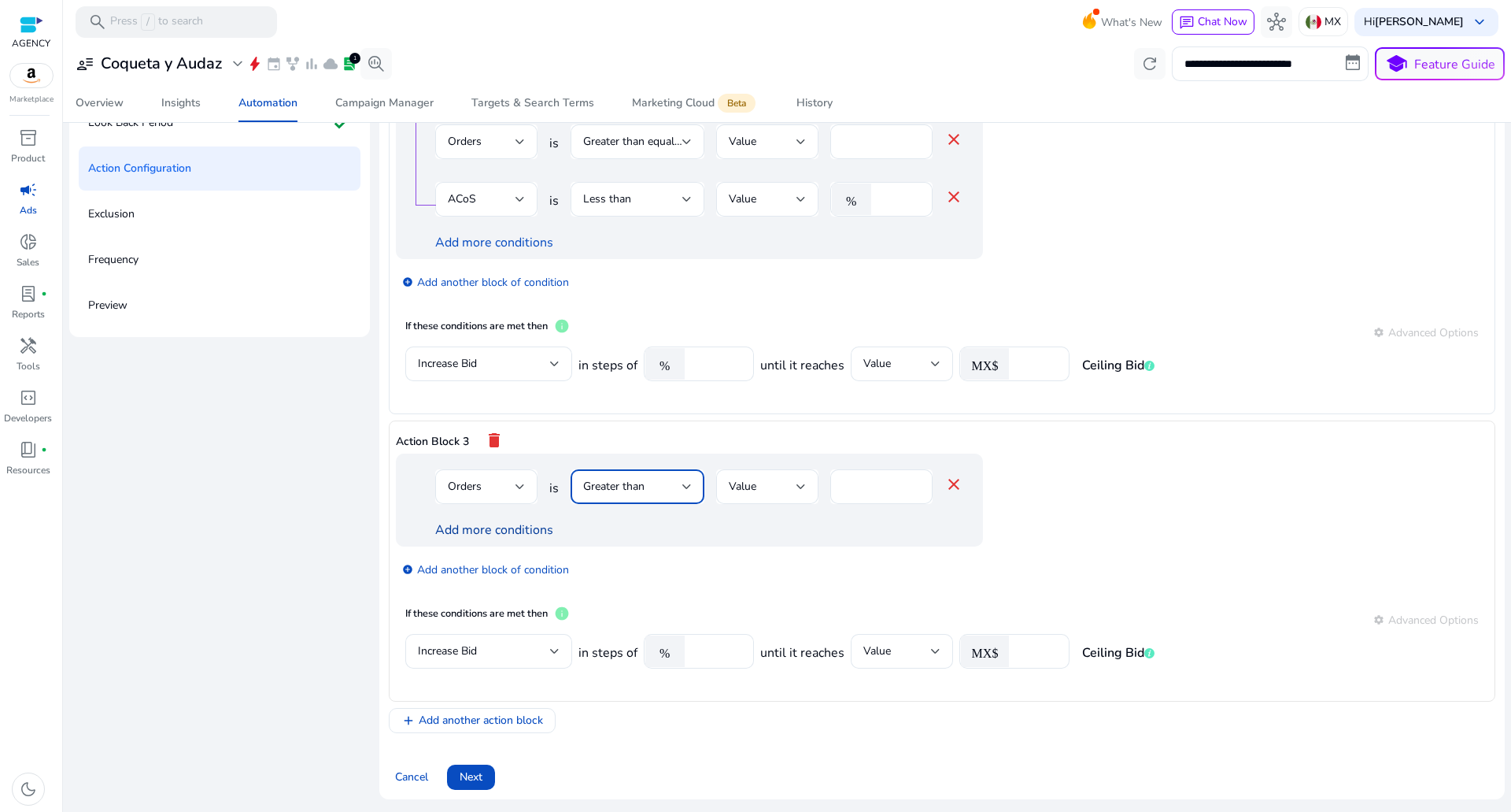
click at [519, 533] on link "Add more conditions" at bounding box center [494, 530] width 118 height 17
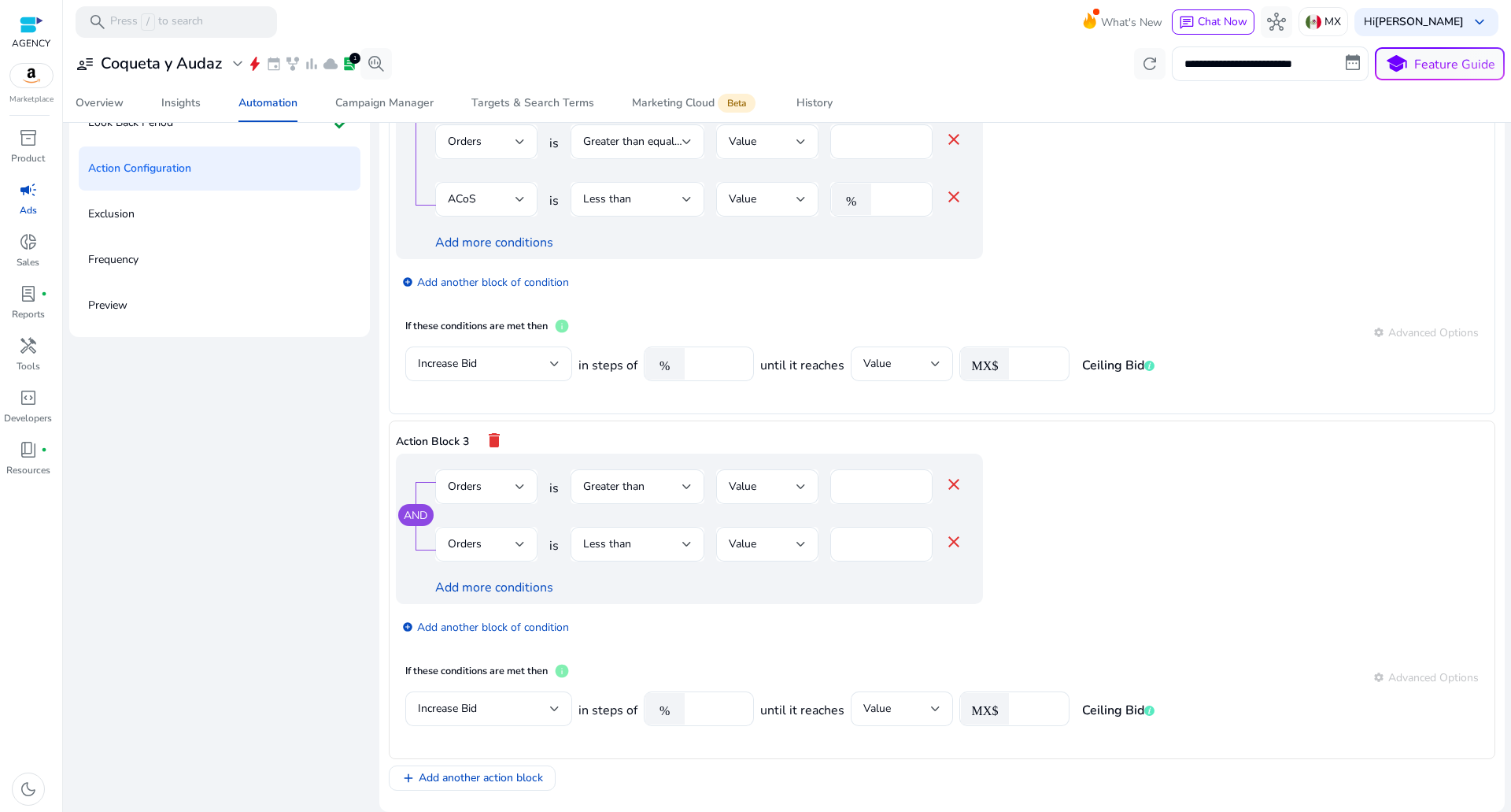
click at [471, 546] on span "Orders" at bounding box center [465, 544] width 34 height 15
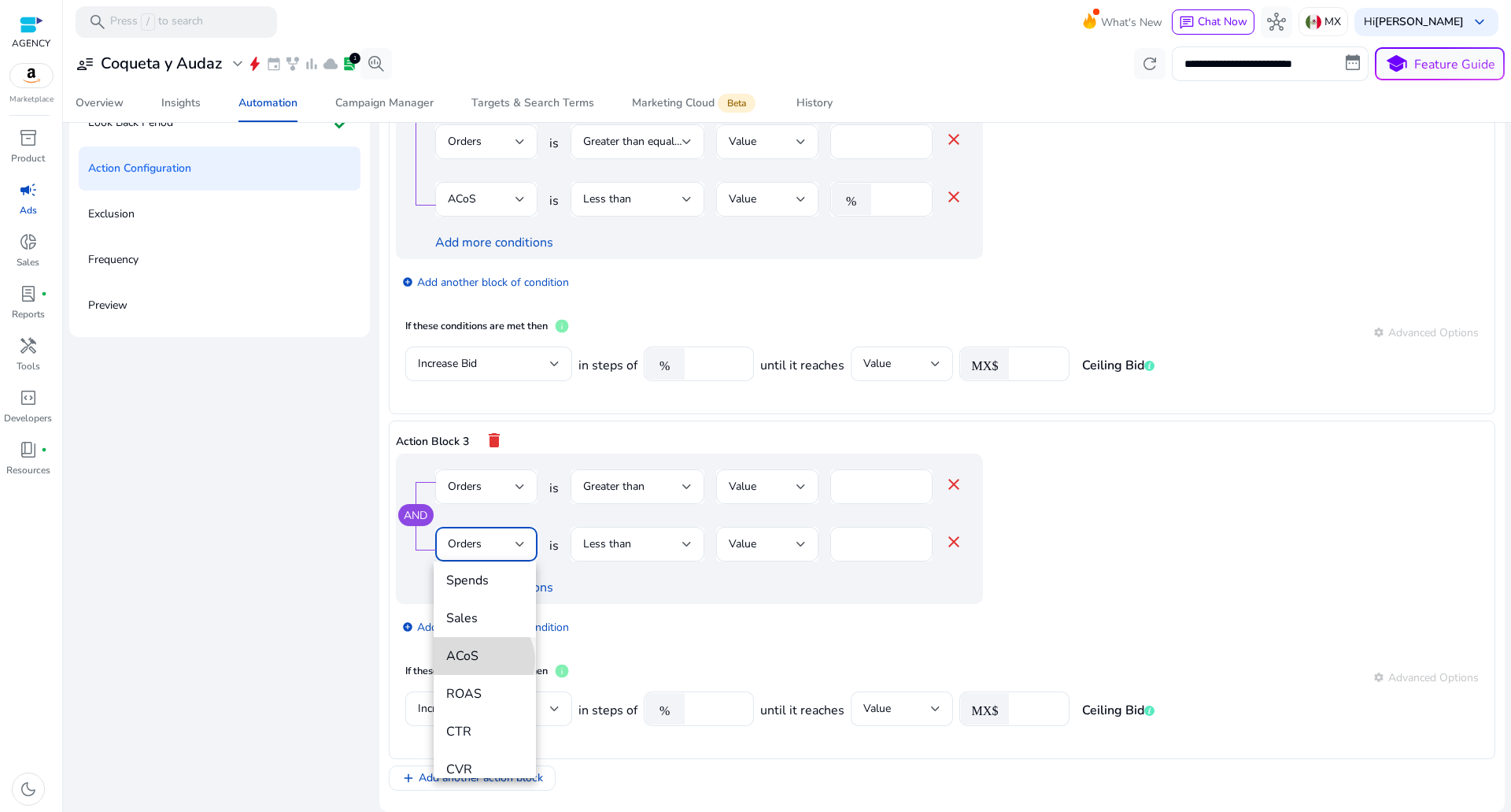
click at [478, 661] on span "ACoS" at bounding box center [484, 656] width 77 height 17
click at [891, 544] on input "*" at bounding box center [899, 544] width 41 height 17
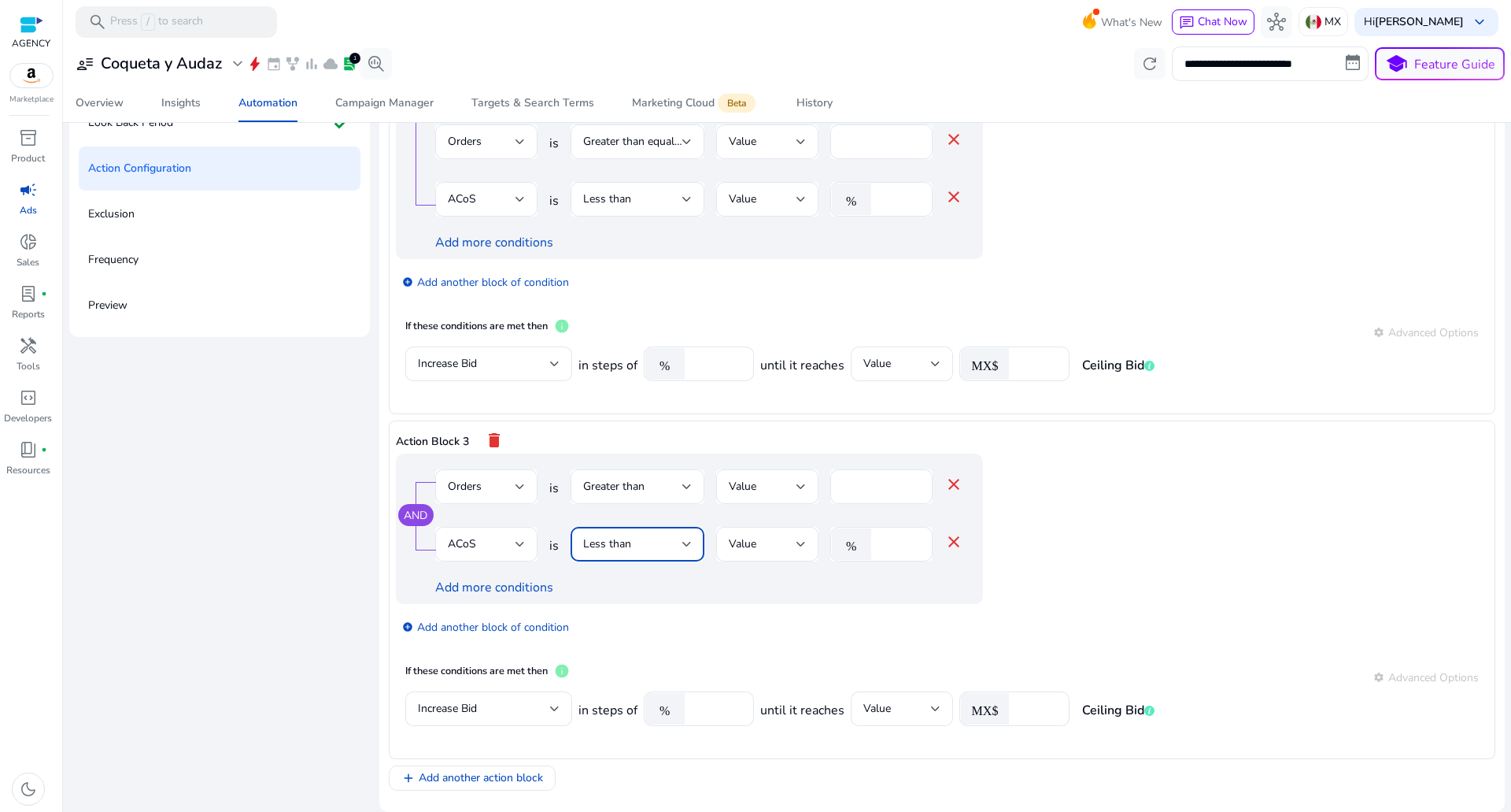
click at [672, 539] on div "Less than" at bounding box center [633, 544] width 99 height 17
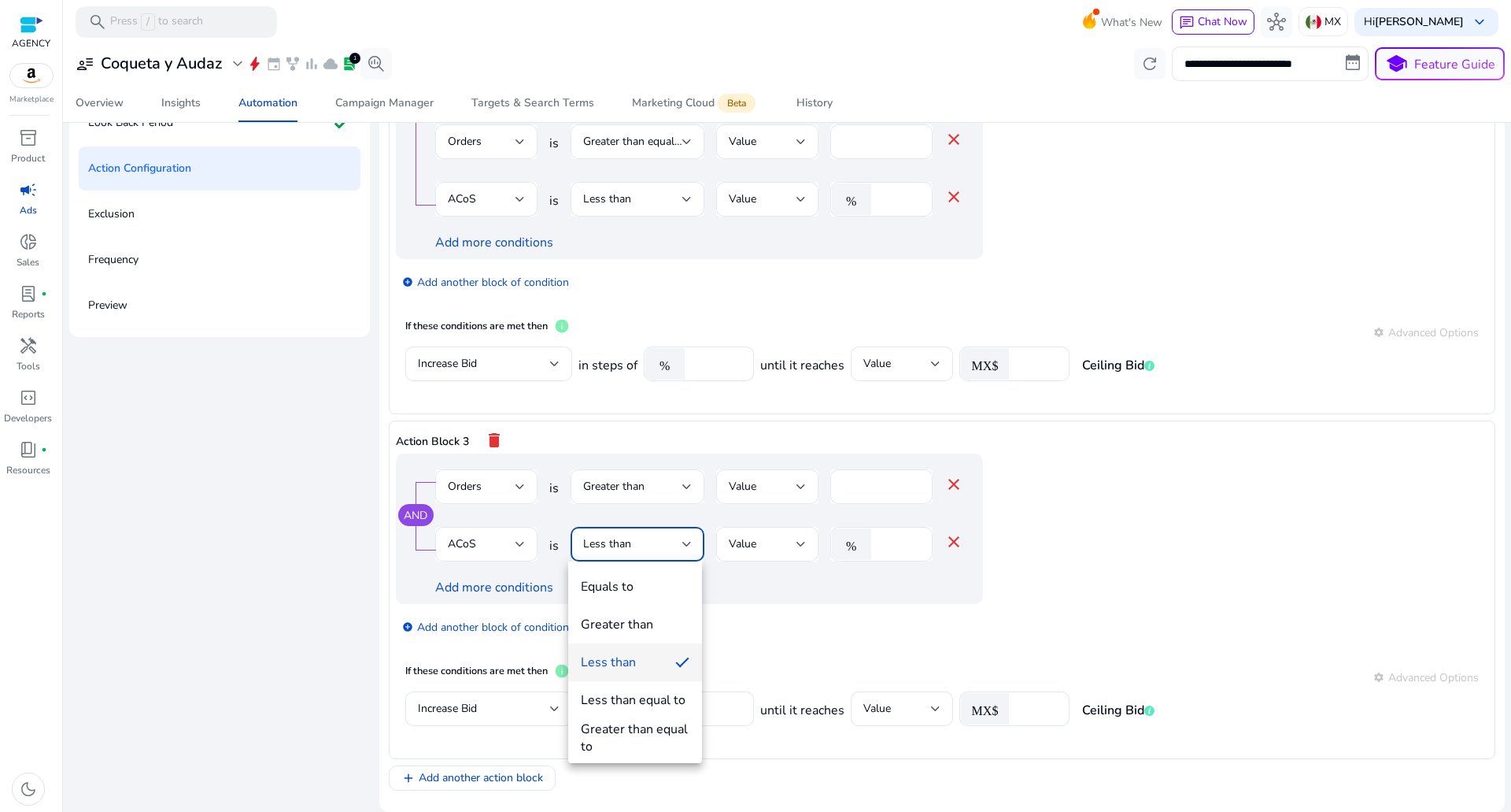
click at [872, 544] on div at bounding box center [755, 406] width 1511 height 812
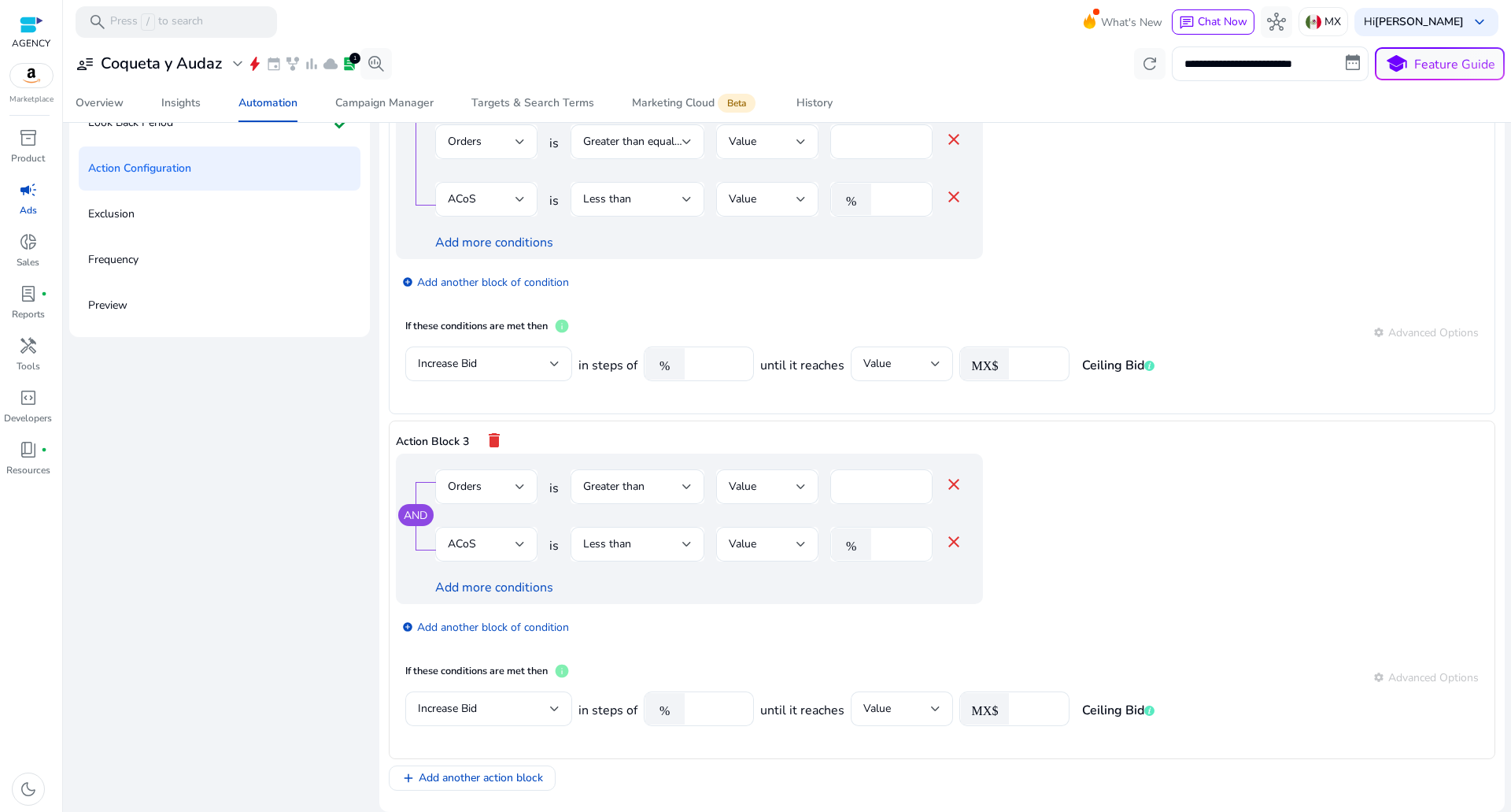
click at [881, 544] on input "*" at bounding box center [899, 544] width 41 height 17
drag, startPoint x: 881, startPoint y: 544, endPoint x: 857, endPoint y: 544, distance: 24.0
click at [857, 544] on div "% *" at bounding box center [876, 544] width 90 height 35
type input "**"
click at [697, 703] on input "**" at bounding box center [717, 708] width 48 height 17
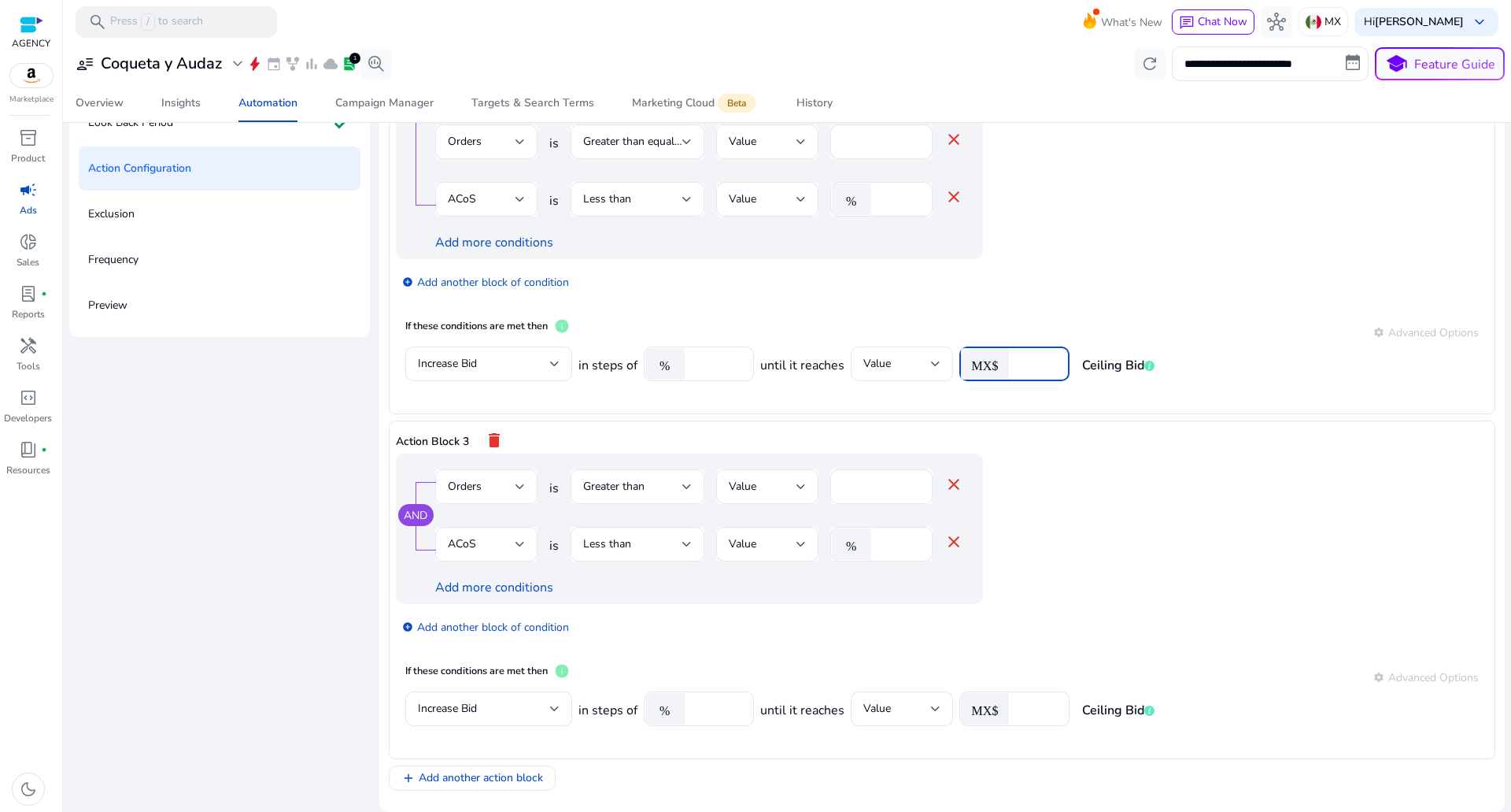
drag, startPoint x: 1023, startPoint y: 362, endPoint x: 919, endPoint y: 364, distance: 104.0
click at [933, 364] on div "in steps of % *** until it reaches Value MX$ ** Ceiling Bid" at bounding box center [866, 372] width 576 height 51
drag, startPoint x: 1025, startPoint y: 357, endPoint x: 962, endPoint y: 364, distance: 63.4
click at [963, 364] on div "MX$ **" at bounding box center [1008, 364] width 98 height 35
type input "*"
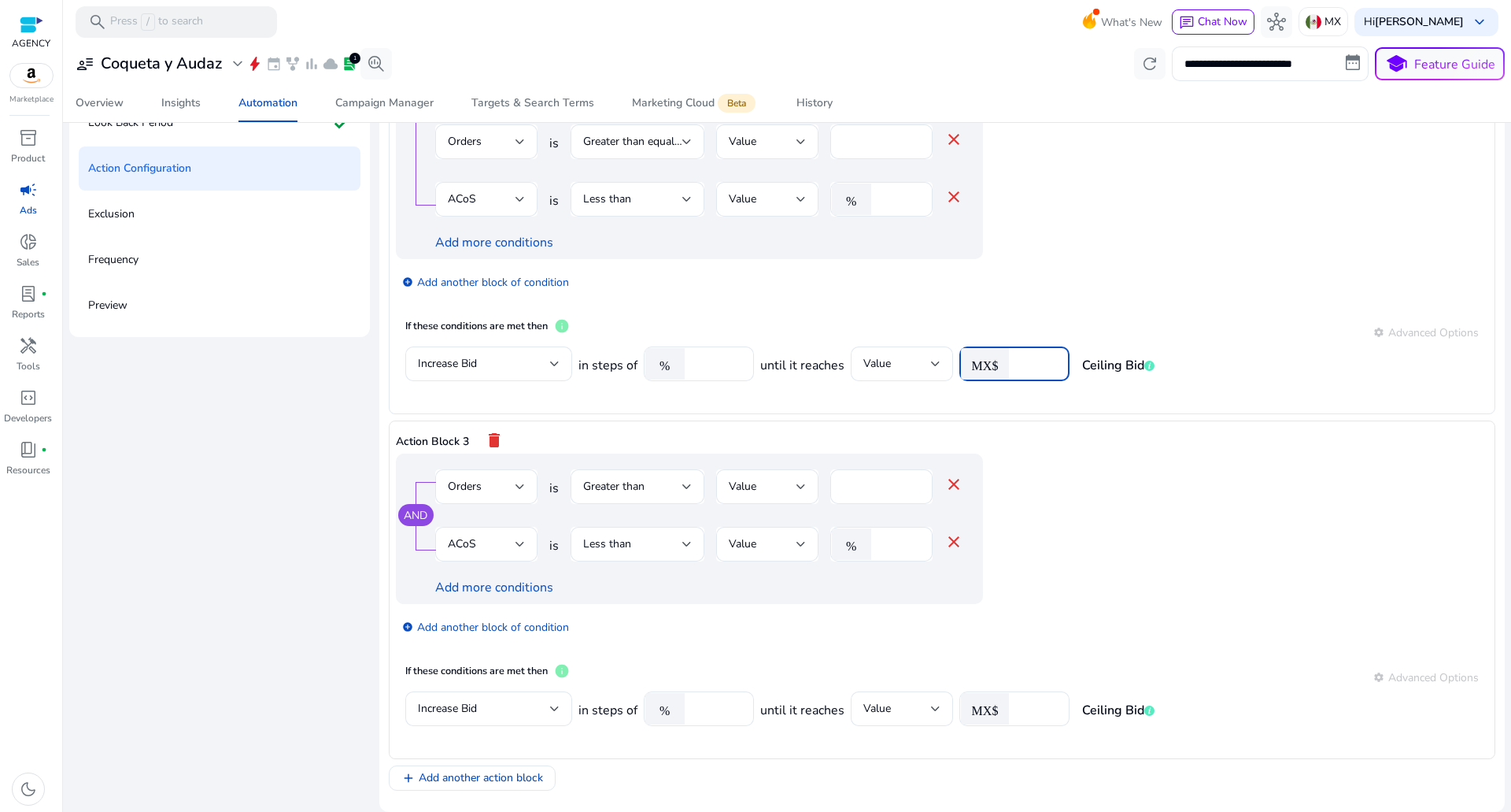
click at [1065, 550] on app-ppc-editable-conditions "AND Orders is Greater than Value * close ACoS is Less than Value % ** close Add…" at bounding box center [942, 553] width 1092 height 200
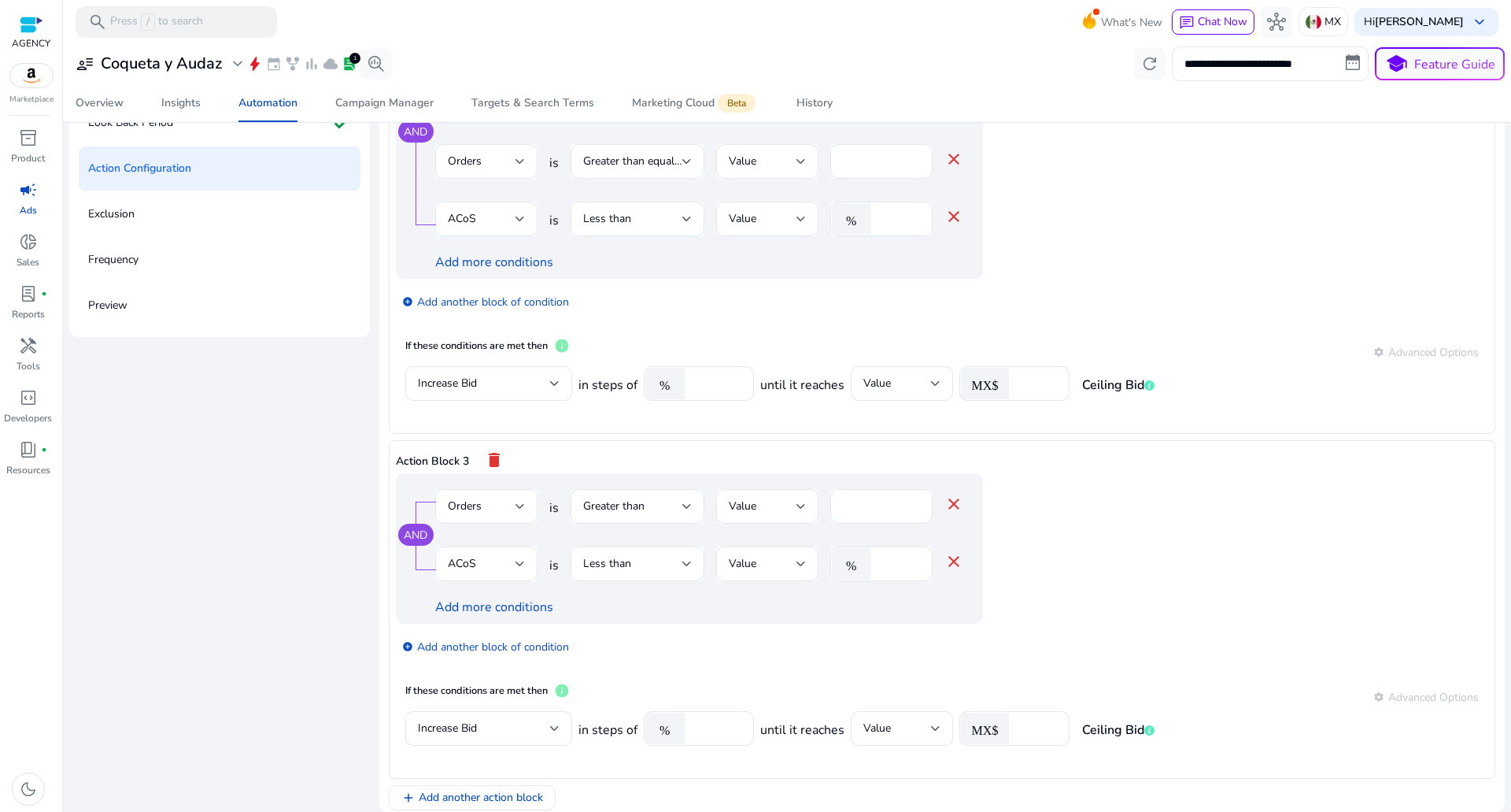
scroll to position [567, 0]
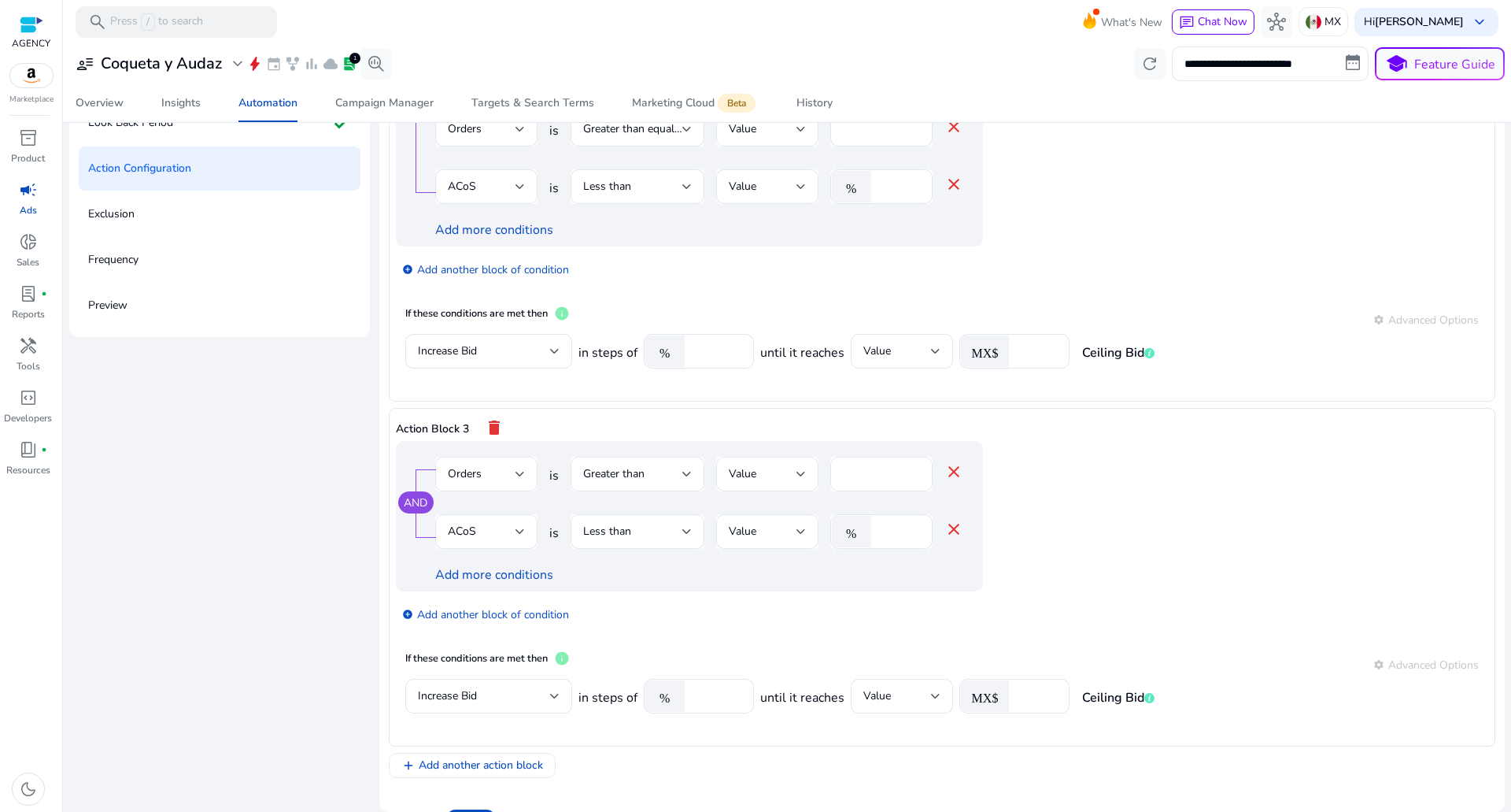
scroll to position [551, 0]
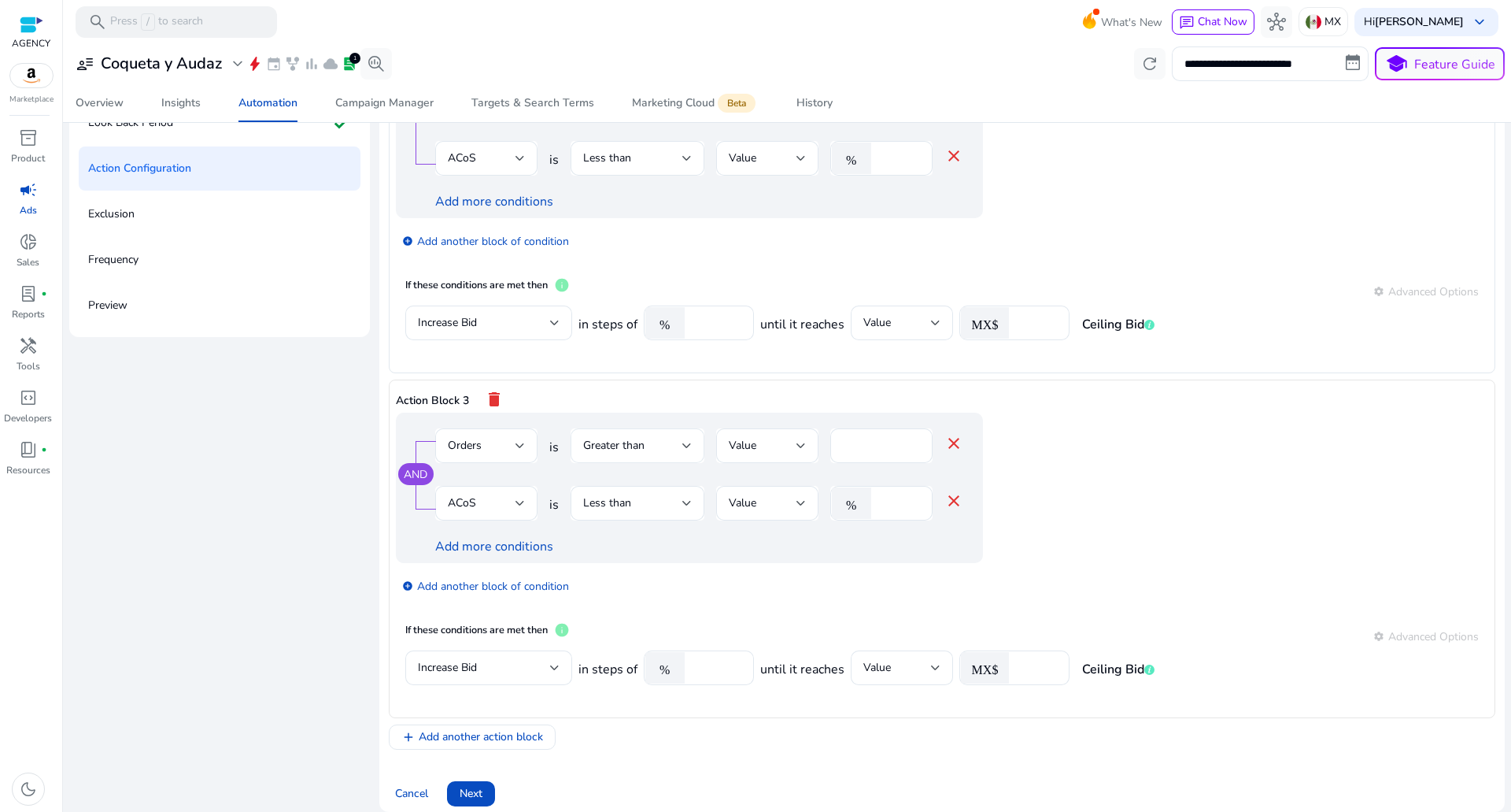
click at [683, 448] on div at bounding box center [687, 445] width 9 height 6
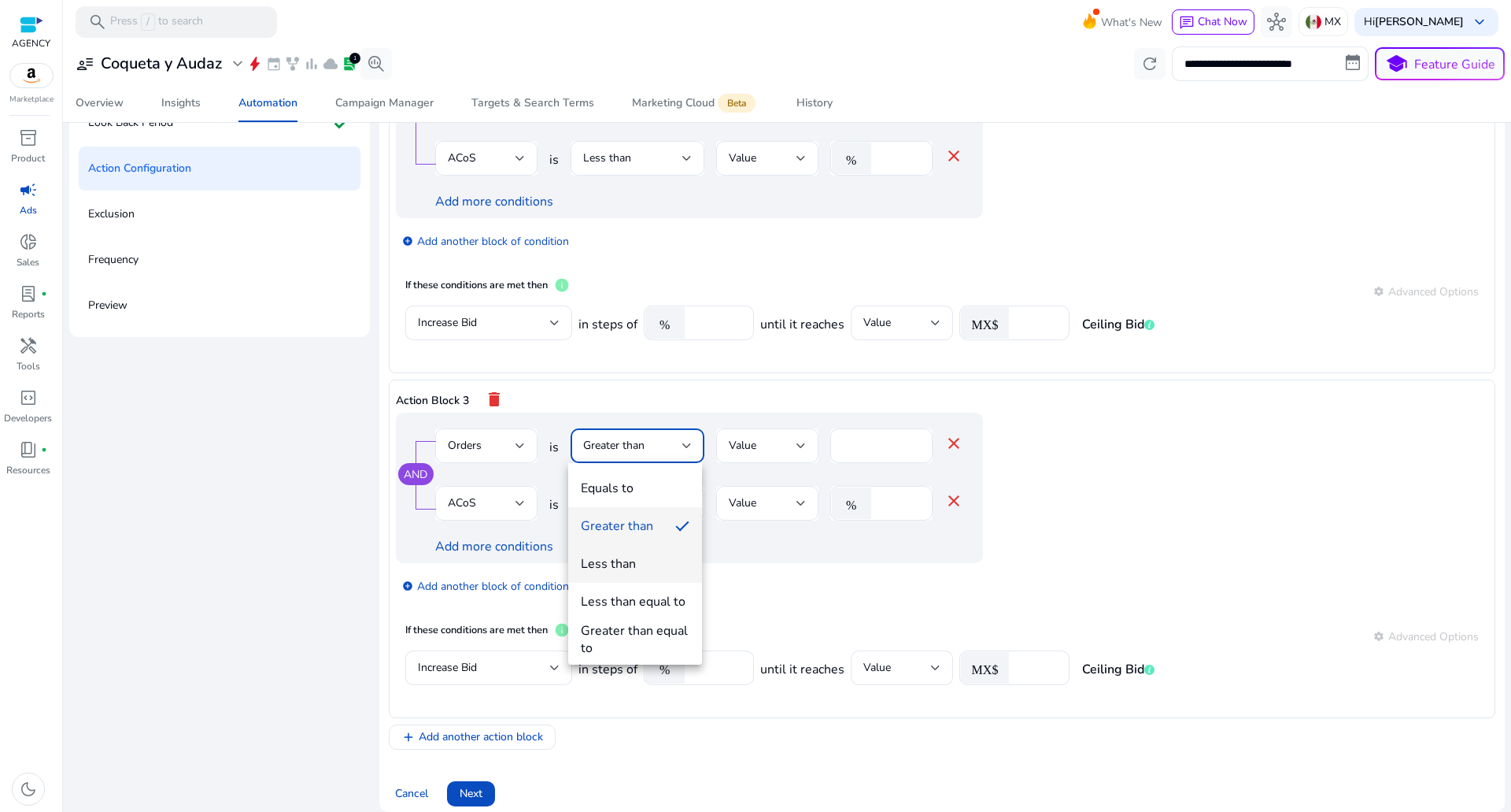
click at [632, 567] on div "Less than" at bounding box center [608, 563] width 55 height 17
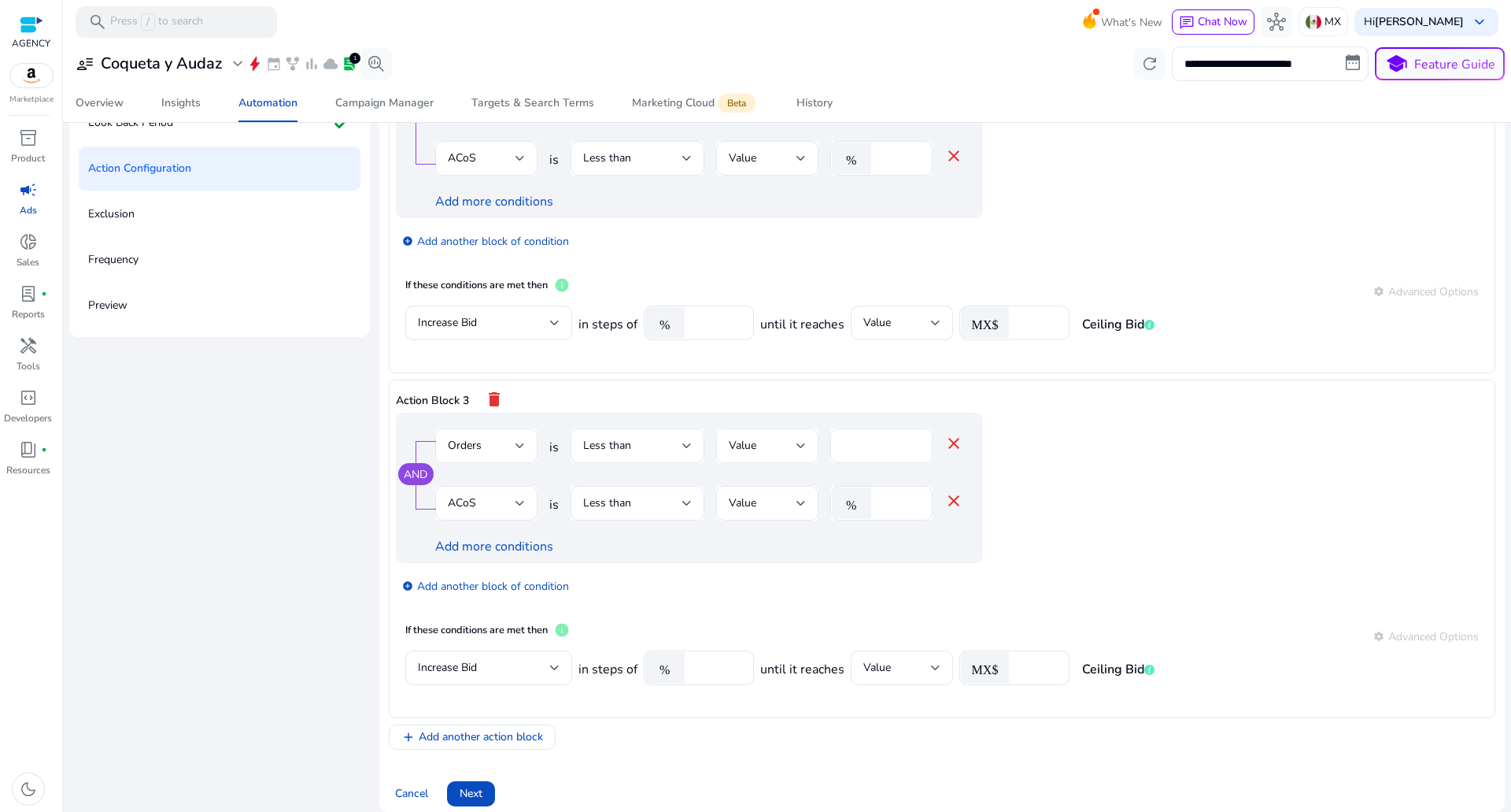
drag, startPoint x: 848, startPoint y: 436, endPoint x: 755, endPoint y: 446, distance: 93.5
click at [769, 446] on div "Orders is Less than Value * close" at bounding box center [700, 454] width 528 height 51
drag, startPoint x: 851, startPoint y: 448, endPoint x: 764, endPoint y: 456, distance: 87.4
click at [768, 456] on div "Orders is Less than Value * close" at bounding box center [700, 454] width 528 height 51
type input "*"
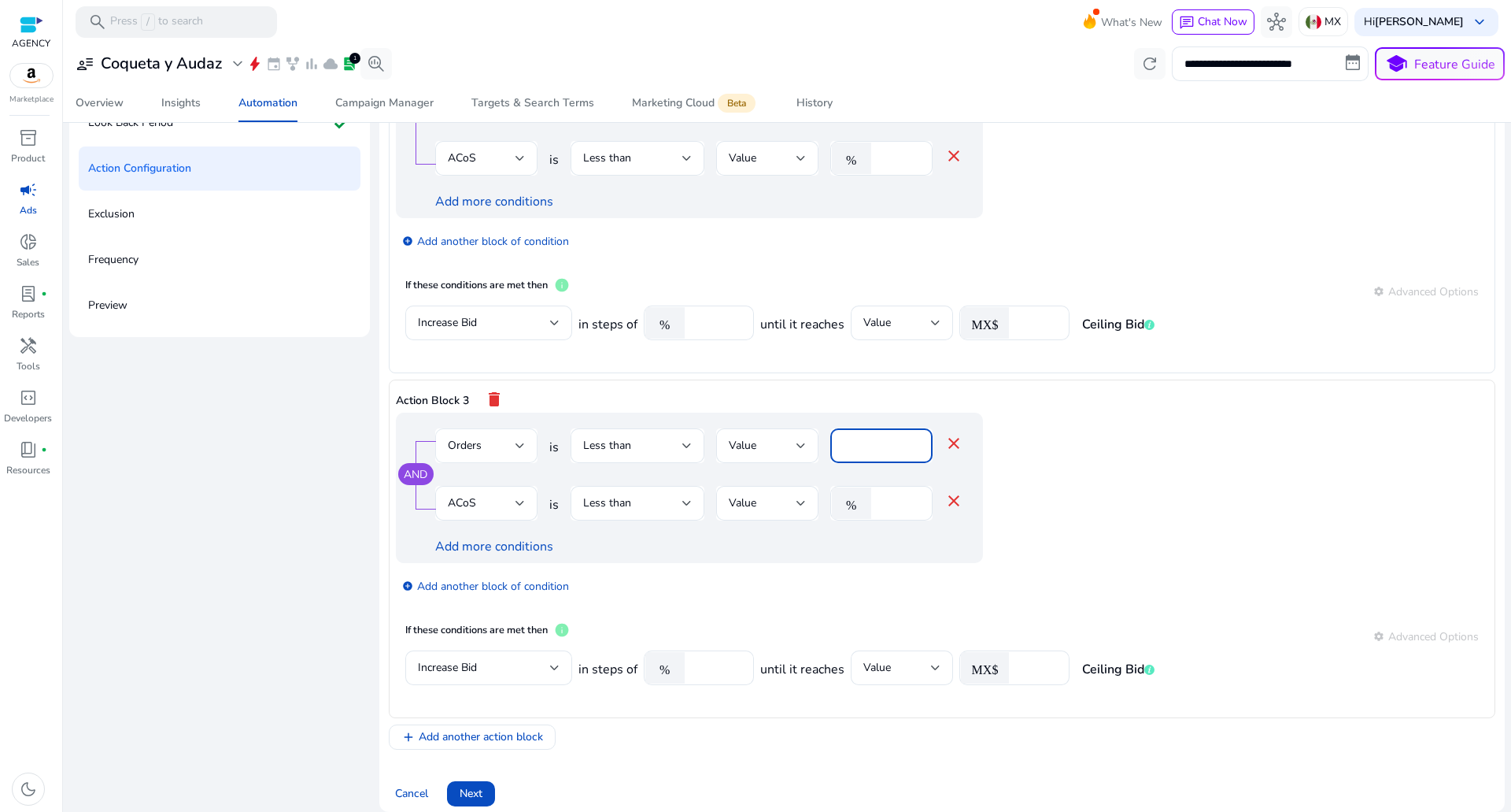
click at [486, 454] on div "Orders" at bounding box center [482, 445] width 68 height 17
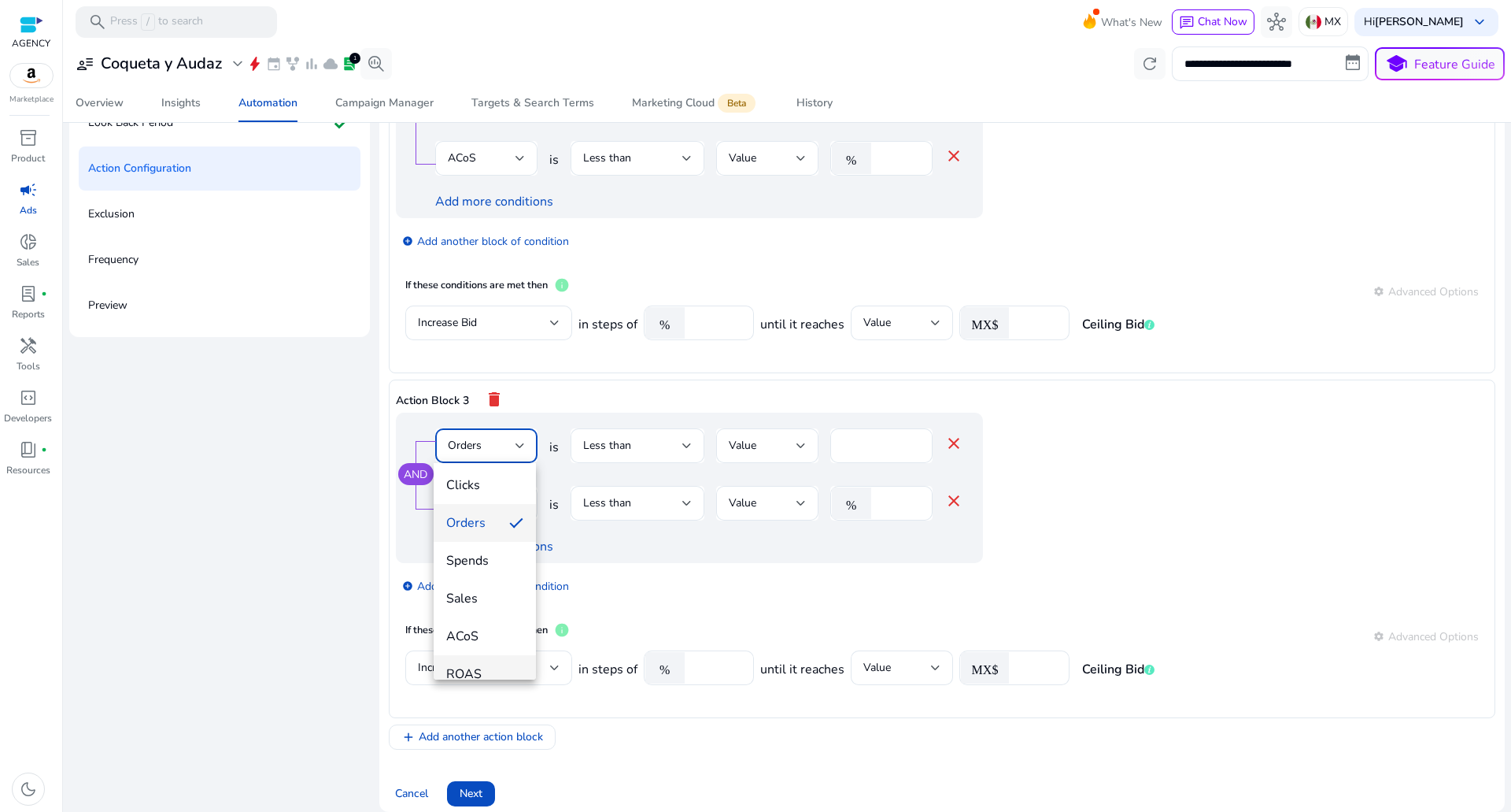
scroll to position [0, 0]
click at [940, 440] on div at bounding box center [755, 406] width 1511 height 812
click at [959, 443] on mat-icon "close" at bounding box center [954, 443] width 19 height 19
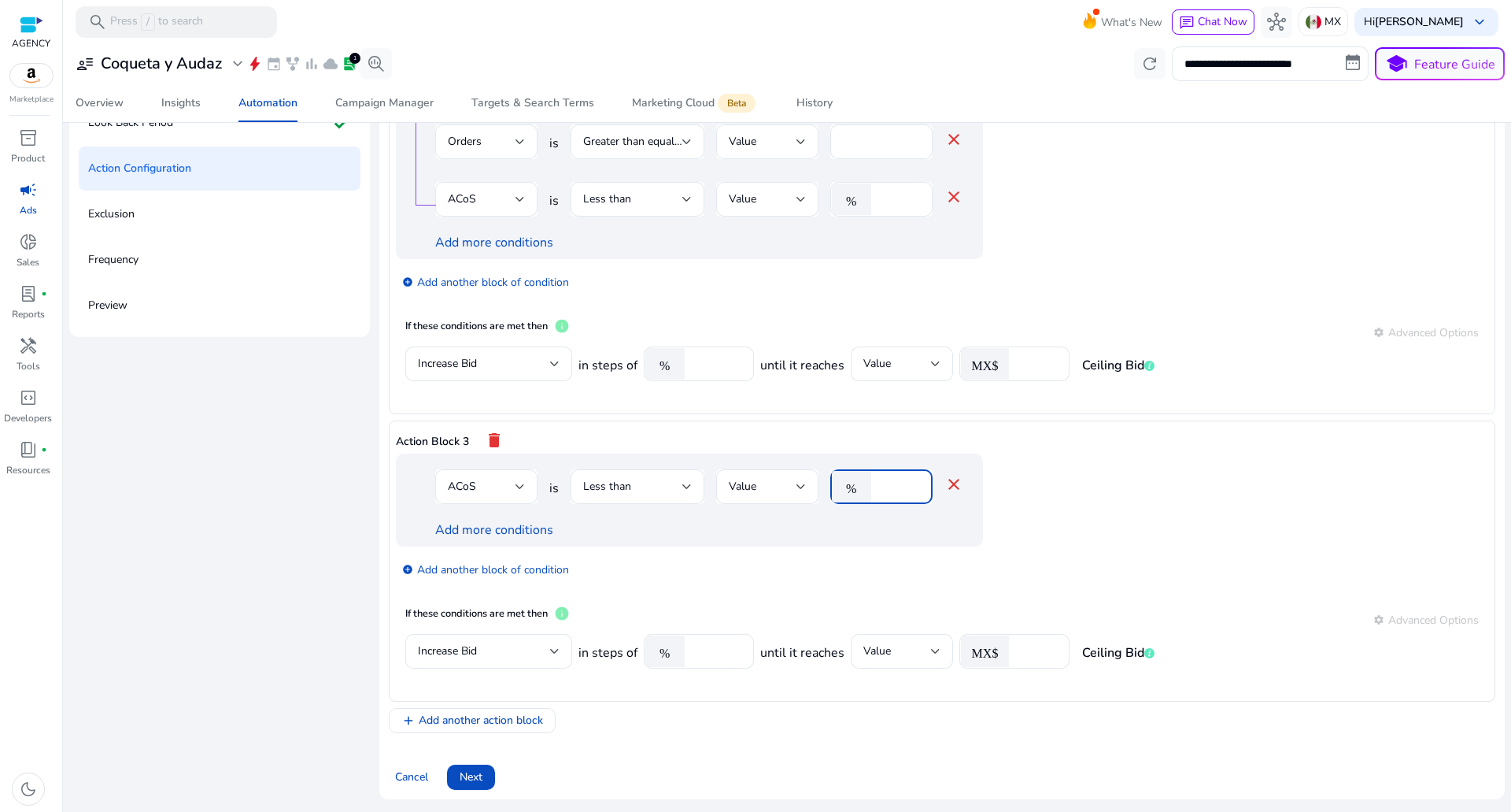
drag, startPoint x: 898, startPoint y: 478, endPoint x: 820, endPoint y: 484, distance: 78.2
click at [822, 484] on div "ACoS is Less than Value % ** close" at bounding box center [700, 494] width 528 height 51
click at [662, 492] on div "Less than" at bounding box center [633, 487] width 99 height 17
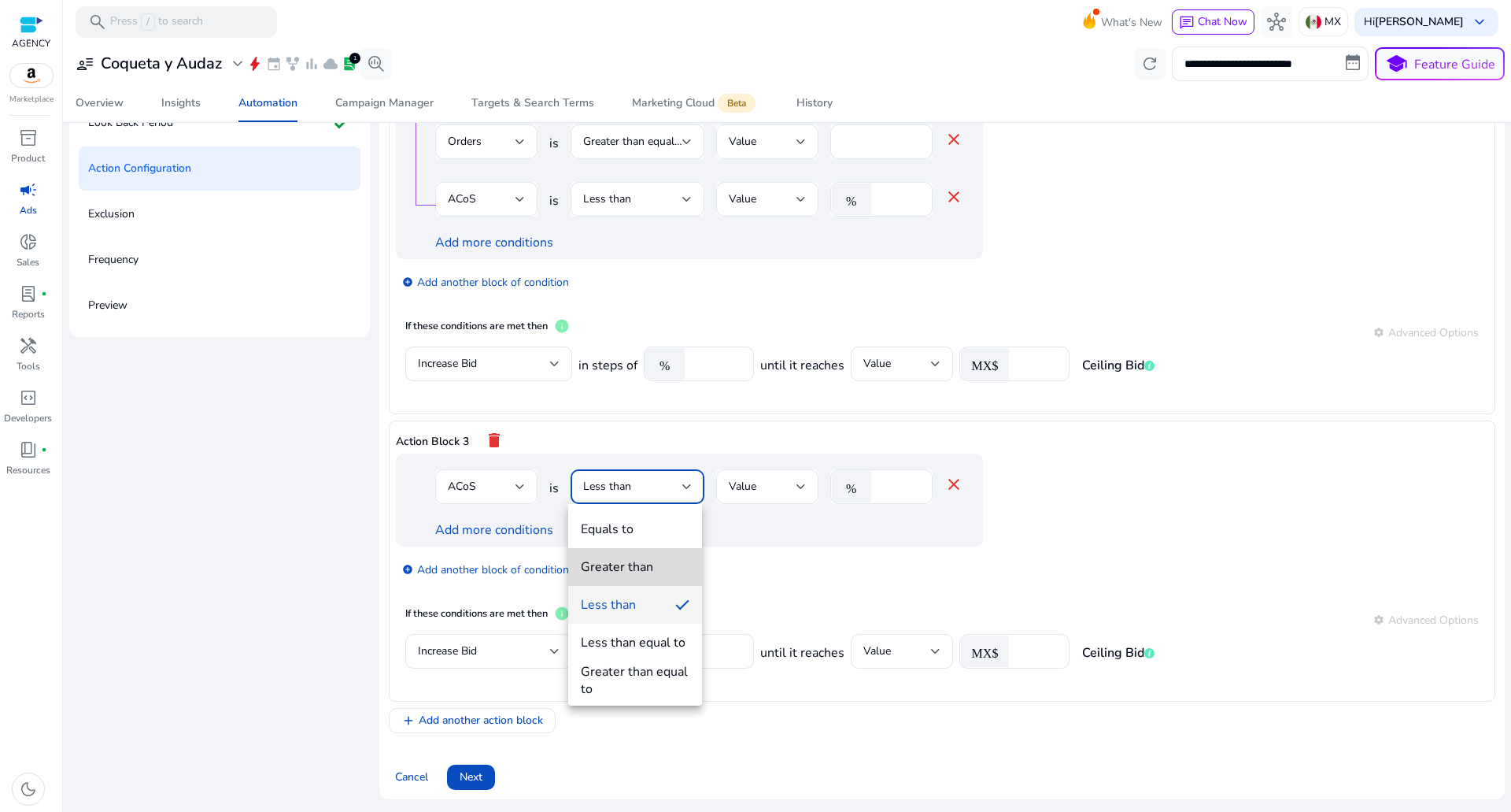
click at [652, 566] on span "Greater than" at bounding box center [635, 567] width 109 height 17
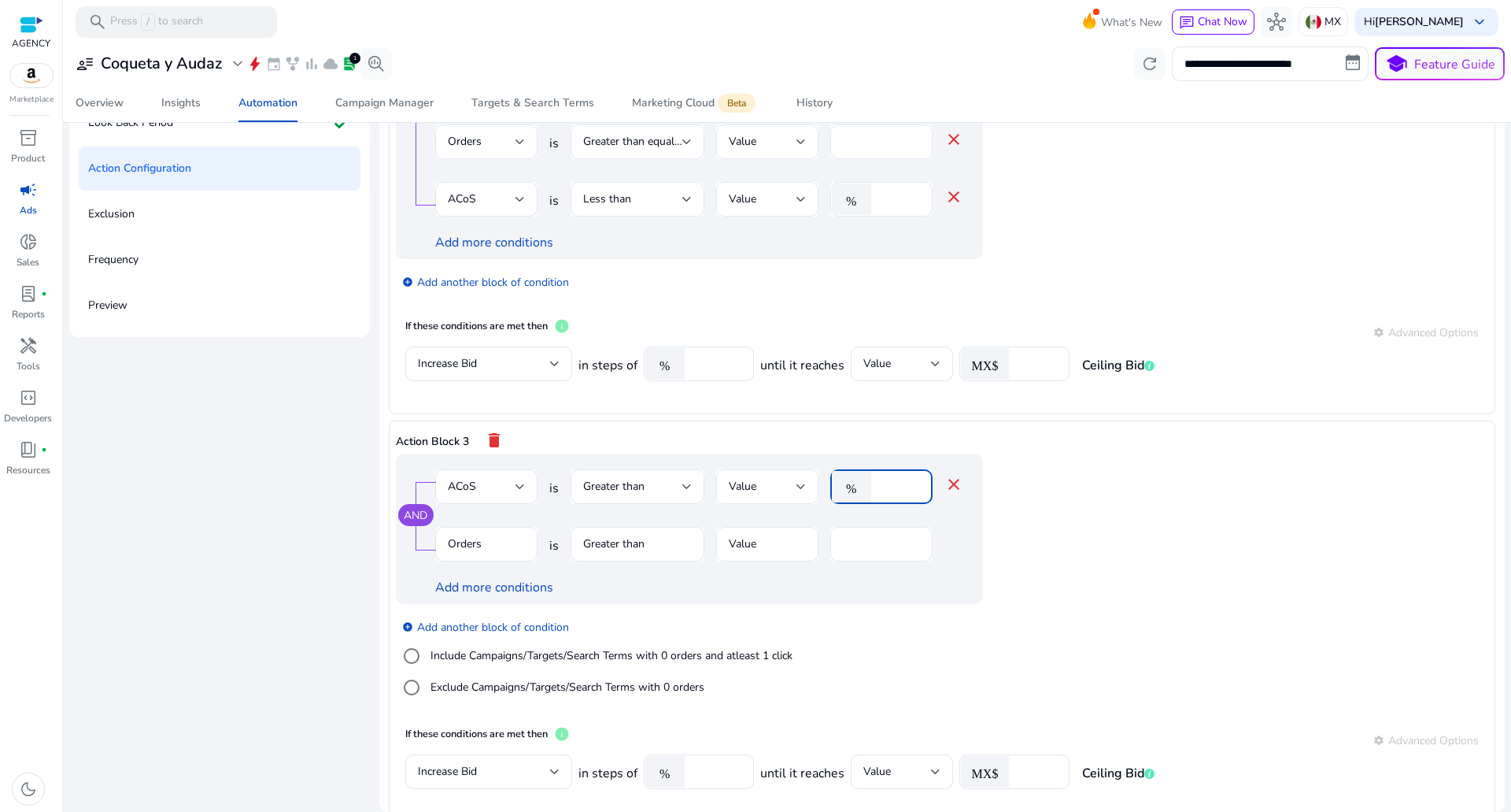
drag, startPoint x: 895, startPoint y: 483, endPoint x: 813, endPoint y: 488, distance: 82.2
click at [824, 488] on div "ACoS is Greater than Value % ** close" at bounding box center [700, 494] width 528 height 51
type input "**"
click at [606, 657] on label "Include Campaigns/Targets/Search Terms with 0 orders and atleast 1 click" at bounding box center [610, 655] width 365 height 16
click at [508, 539] on div "Clicks" at bounding box center [482, 544] width 68 height 17
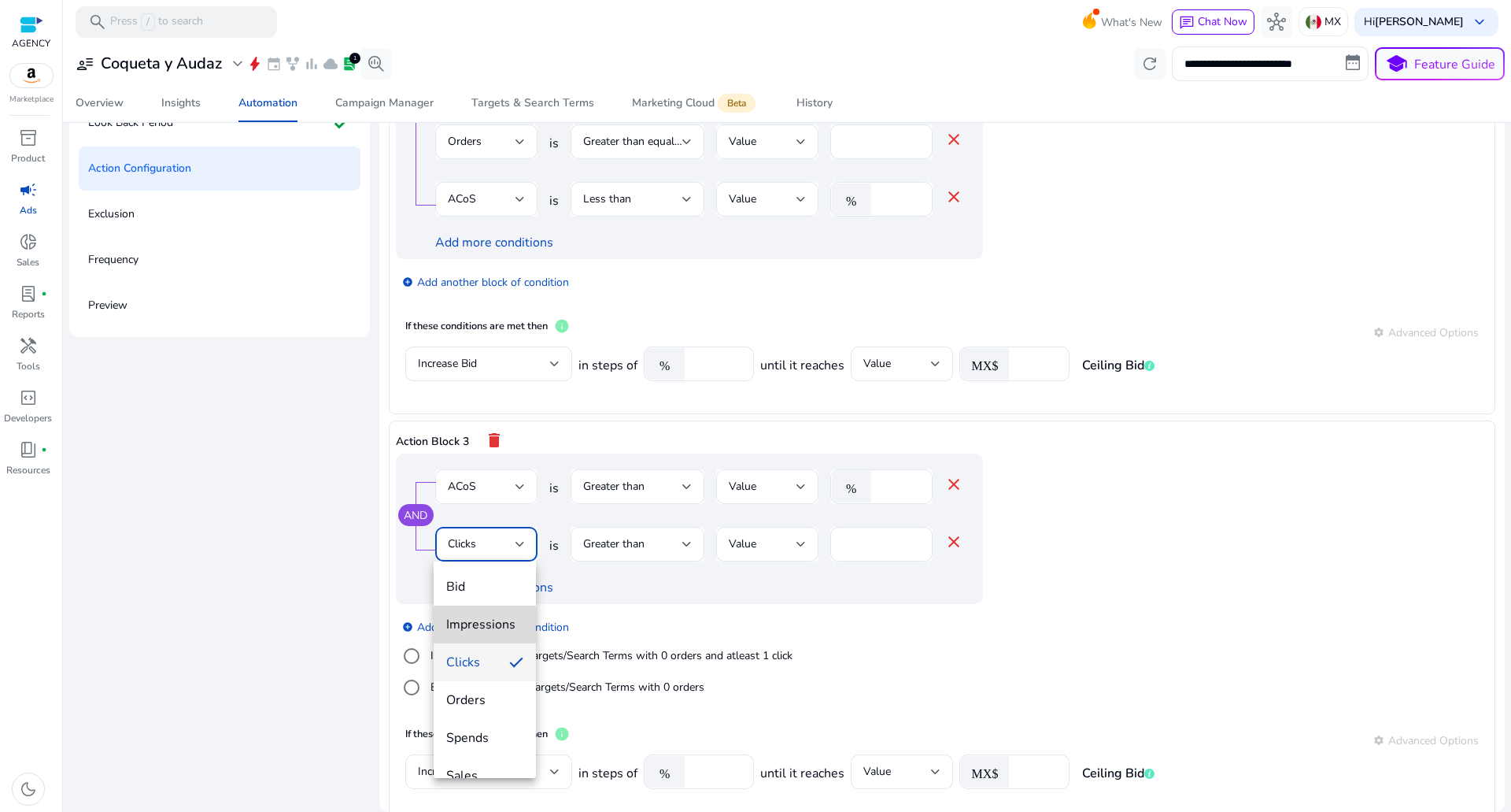
click at [499, 615] on mat-option "Impressions" at bounding box center [485, 624] width 102 height 37
click at [501, 532] on div "Impressions" at bounding box center [486, 544] width 77 height 35
click at [499, 584] on span "Bid" at bounding box center [484, 586] width 77 height 17
click at [499, 544] on div "Bid" at bounding box center [482, 544] width 68 height 17
click at [489, 661] on span "Clicks" at bounding box center [484, 662] width 77 height 17
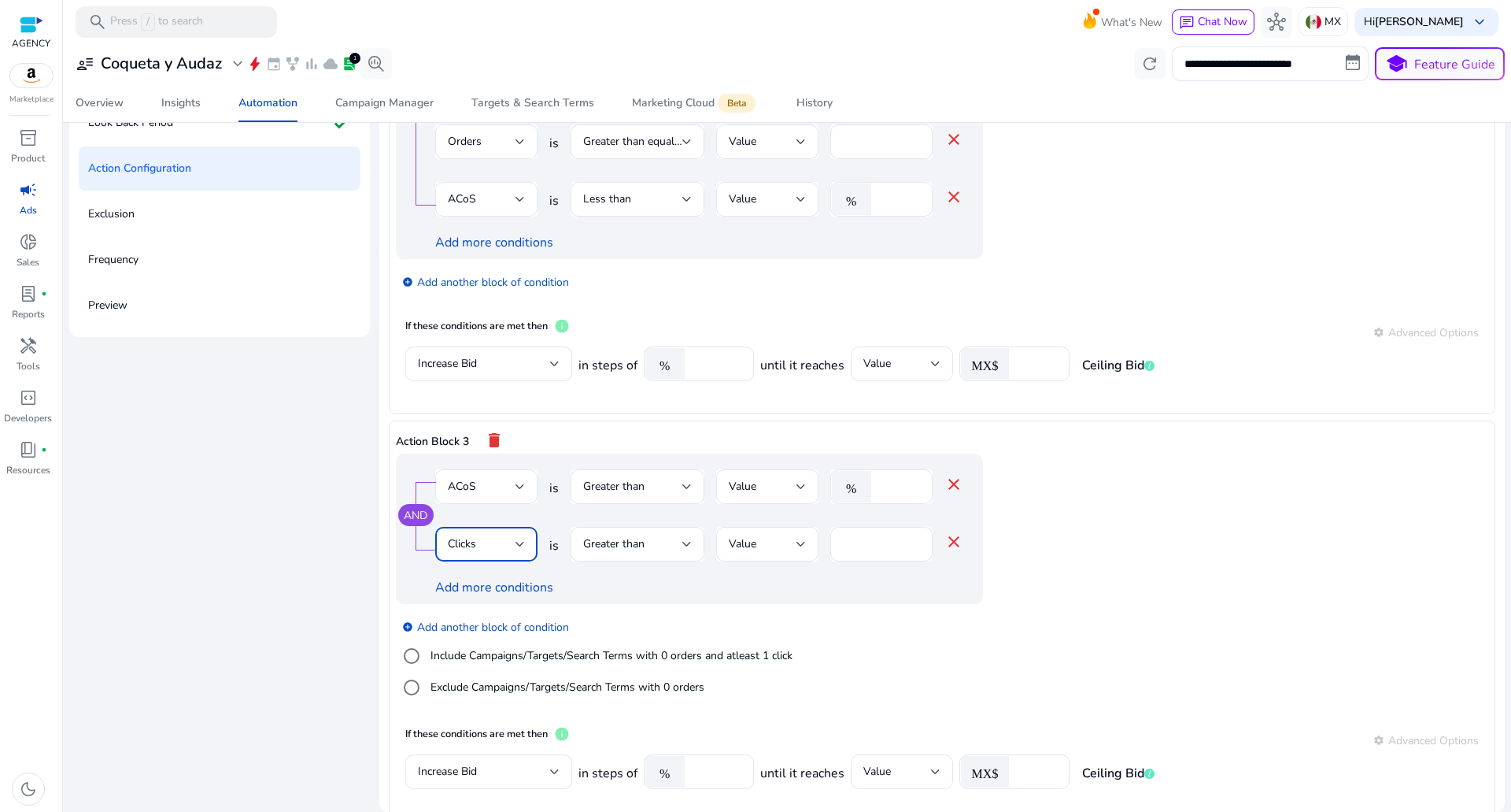
click at [504, 543] on div "Clicks" at bounding box center [482, 544] width 68 height 17
click at [484, 618] on span "Orders" at bounding box center [484, 621] width 77 height 17
drag, startPoint x: 868, startPoint y: 544, endPoint x: 798, endPoint y: 549, distance: 70.2
click at [798, 549] on div "Orders is Greater than Value * close" at bounding box center [700, 552] width 528 height 51
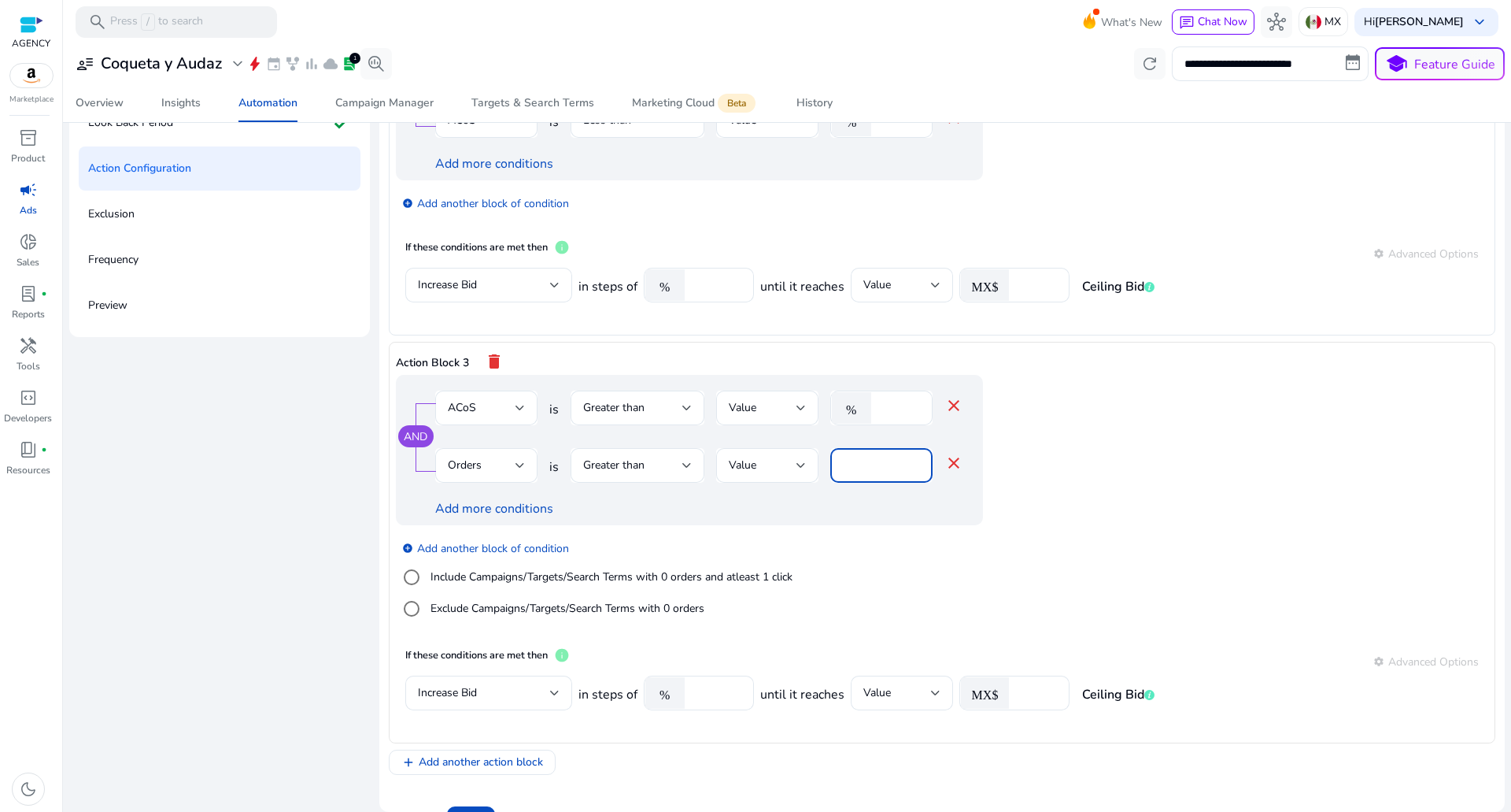
scroll to position [630, 0]
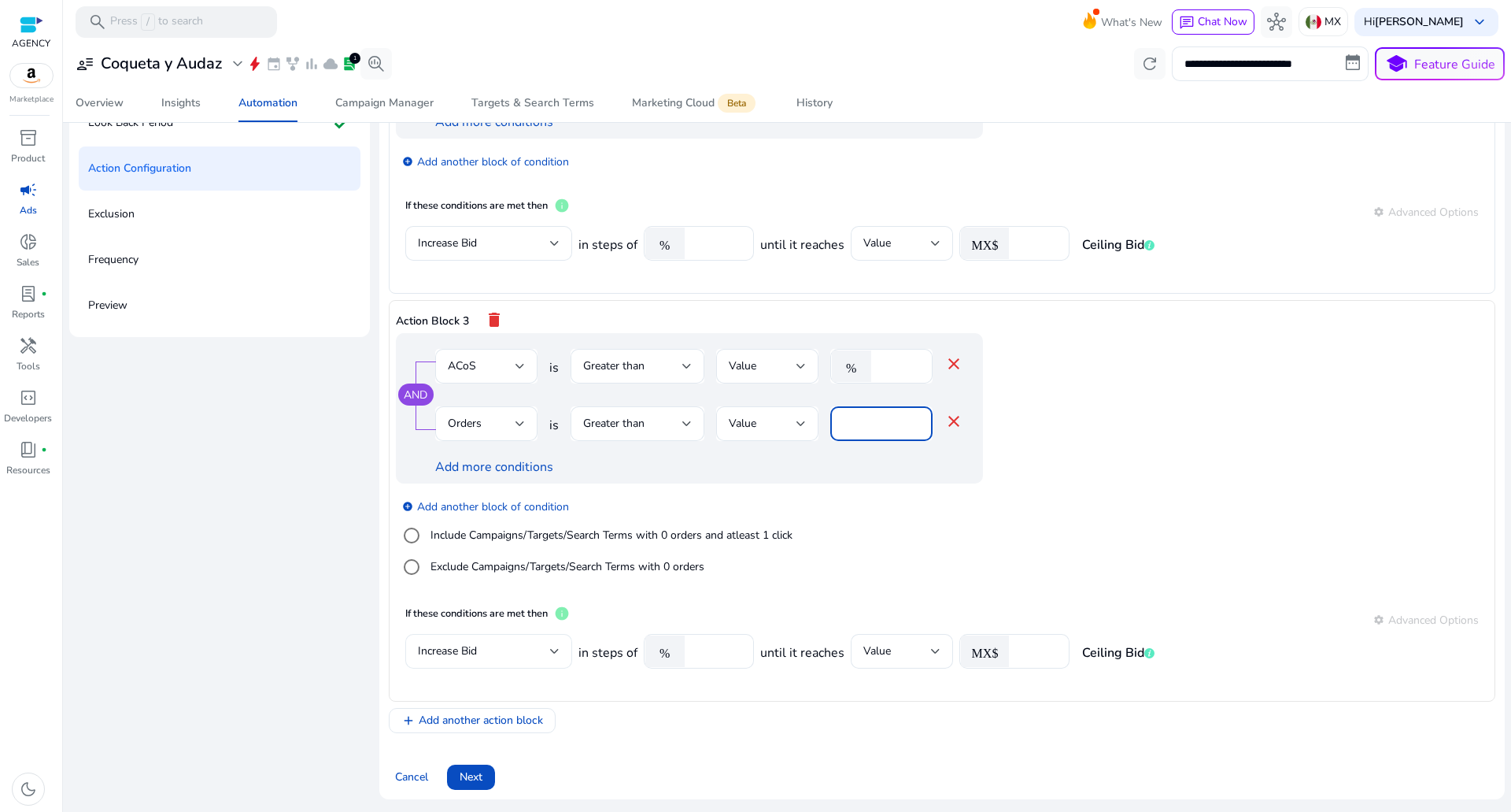
type input "*"
click at [526, 651] on div "Increase Bid" at bounding box center [484, 651] width 132 height 17
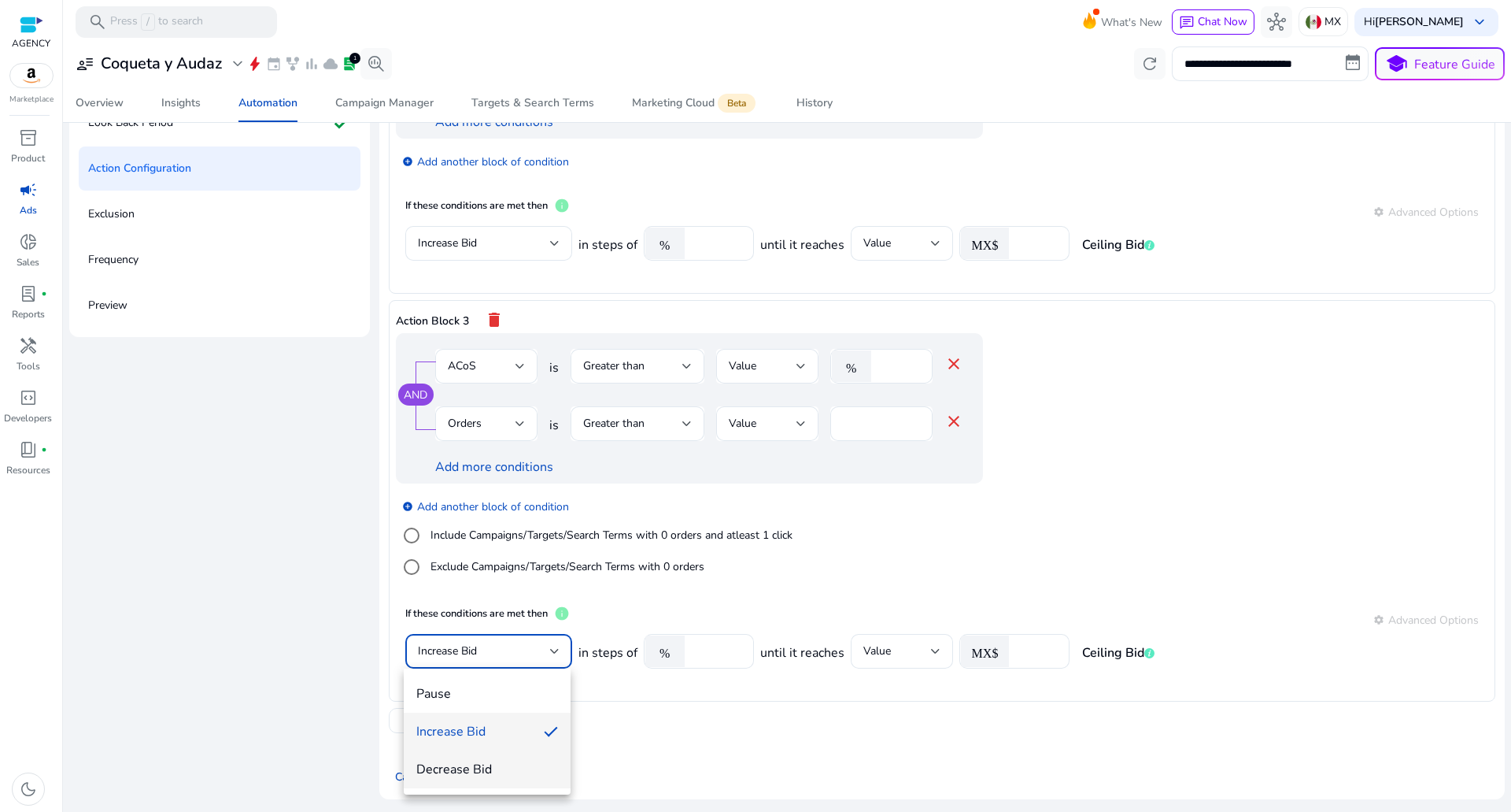
click at [469, 764] on span "Decrease Bid" at bounding box center [487, 769] width 142 height 17
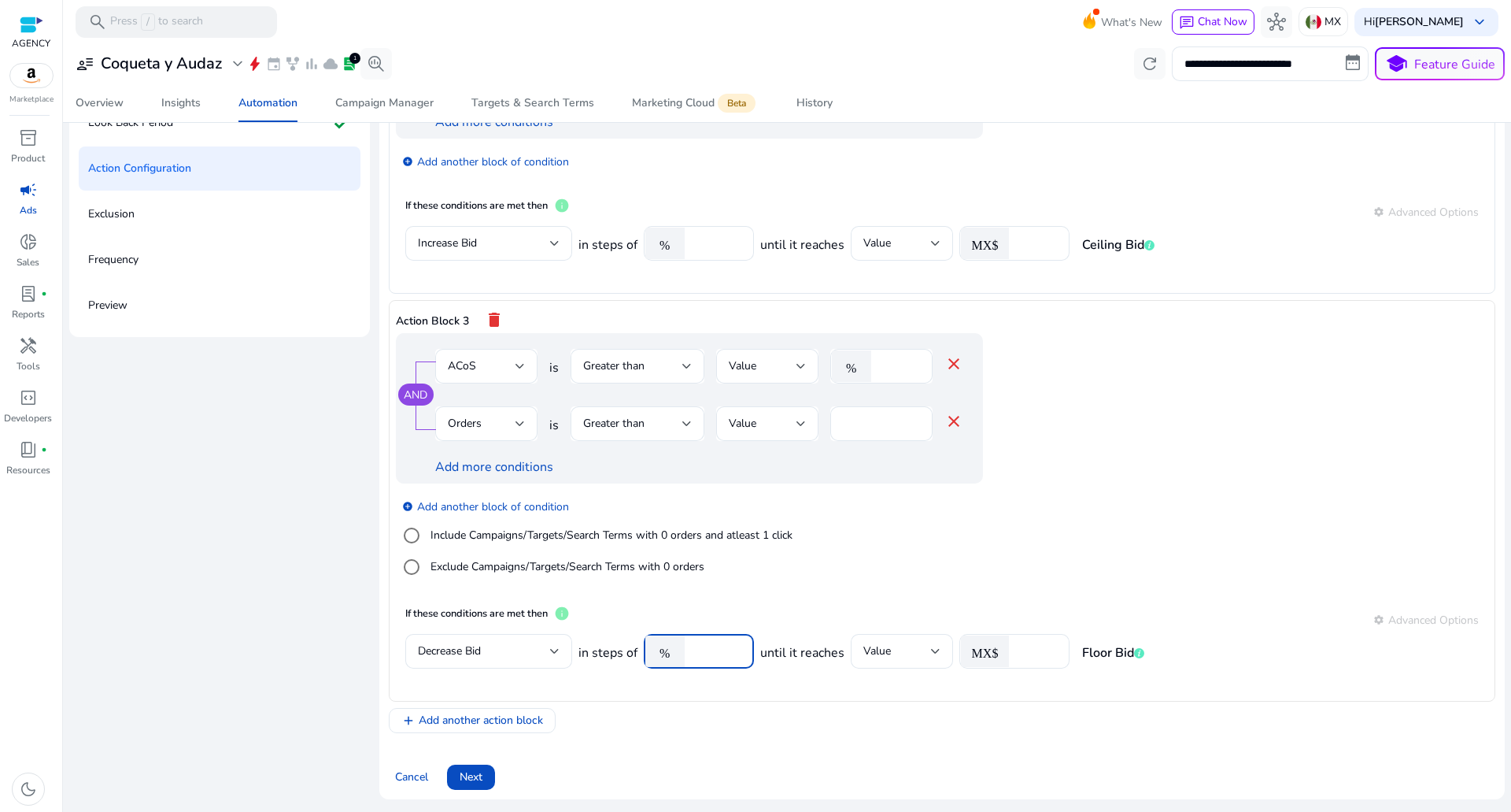
drag, startPoint x: 714, startPoint y: 645, endPoint x: 674, endPoint y: 651, distance: 40.4
click at [674, 651] on div "% **" at bounding box center [692, 651] width 98 height 35
type input "**"
click at [860, 696] on div "Action Block 3 delete AND ACoS is Greater than Value % ** close Orders is Great…" at bounding box center [942, 500] width 1107 height 402
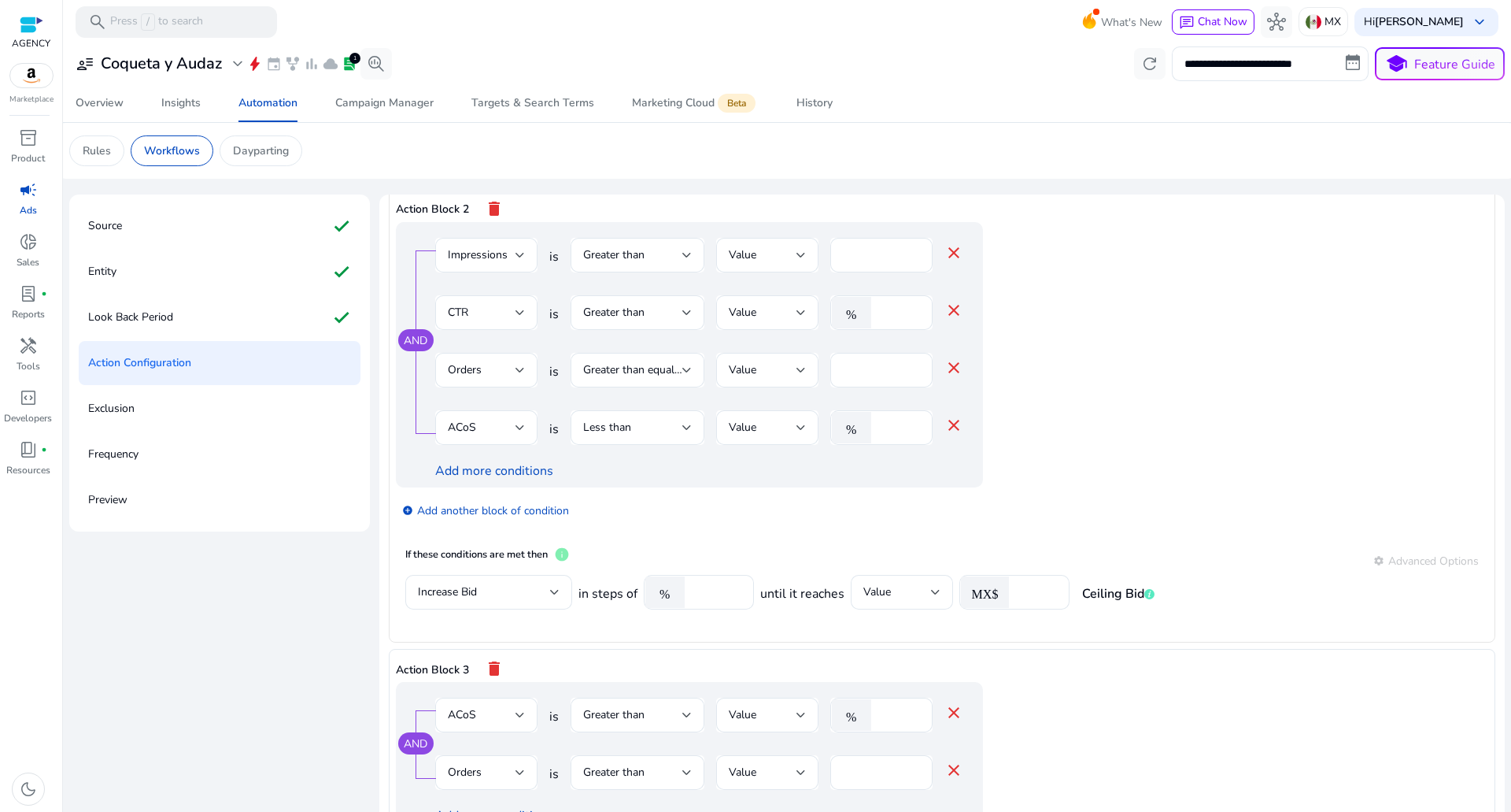
scroll to position [473, 0]
drag, startPoint x: 1030, startPoint y: 592, endPoint x: 895, endPoint y: 595, distance: 135.0
click at [902, 594] on div "in steps of % *** until it reaches Value MX$ * Ceiling Bid" at bounding box center [866, 603] width 576 height 51
type input "*"
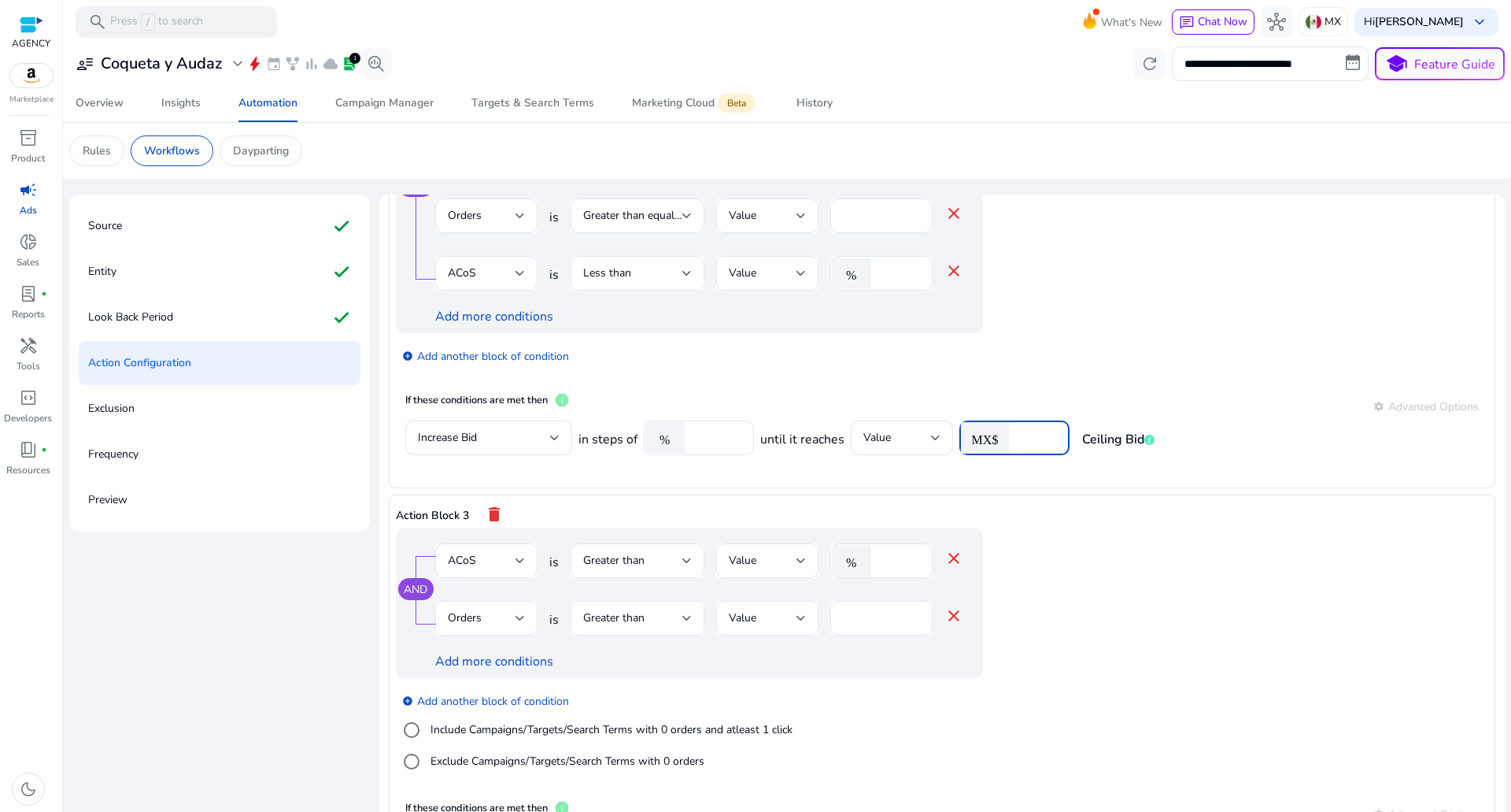
scroll to position [195, 0]
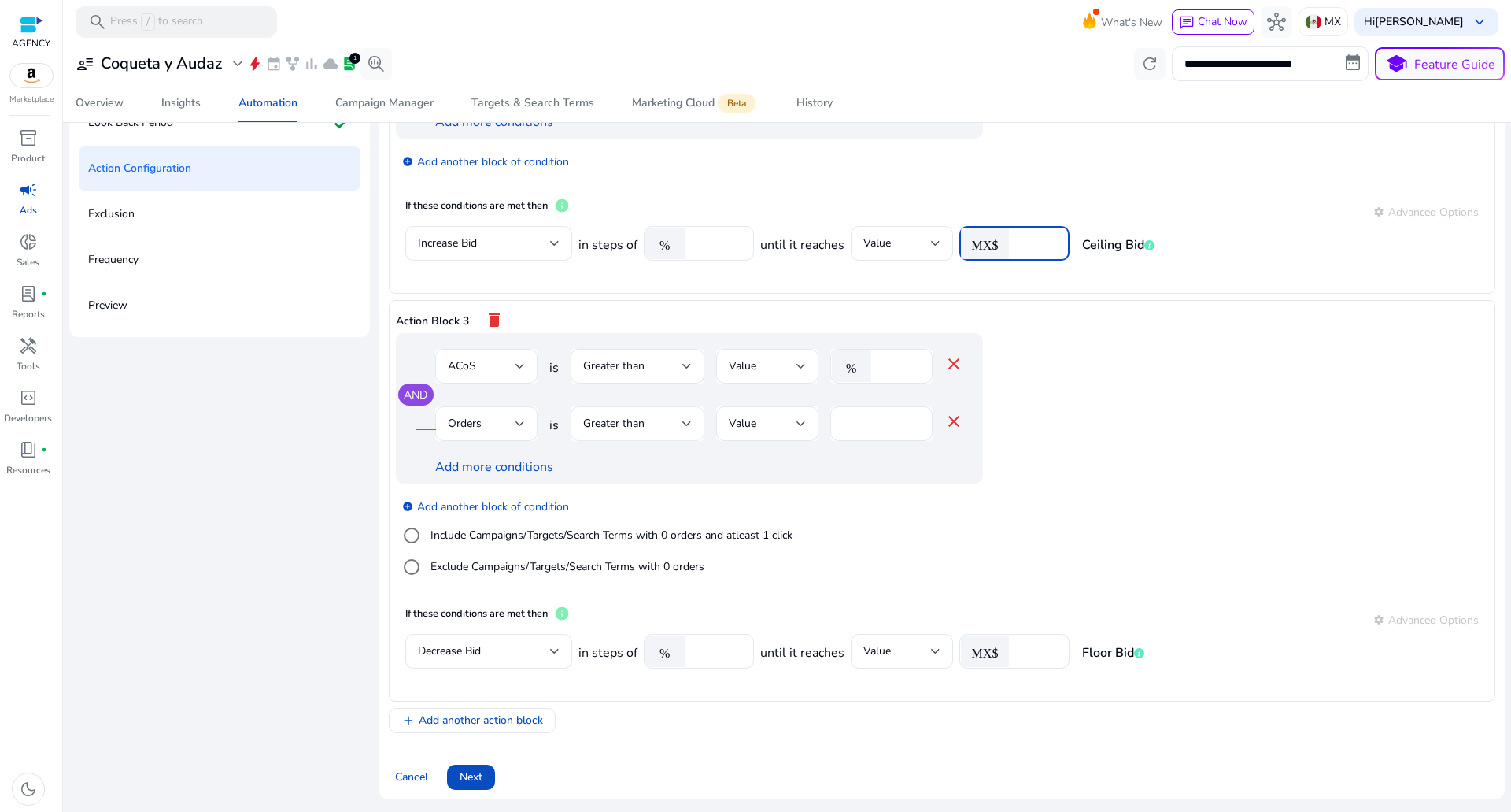
type input "**"
click at [645, 420] on div "Greater than" at bounding box center [633, 423] width 99 height 17
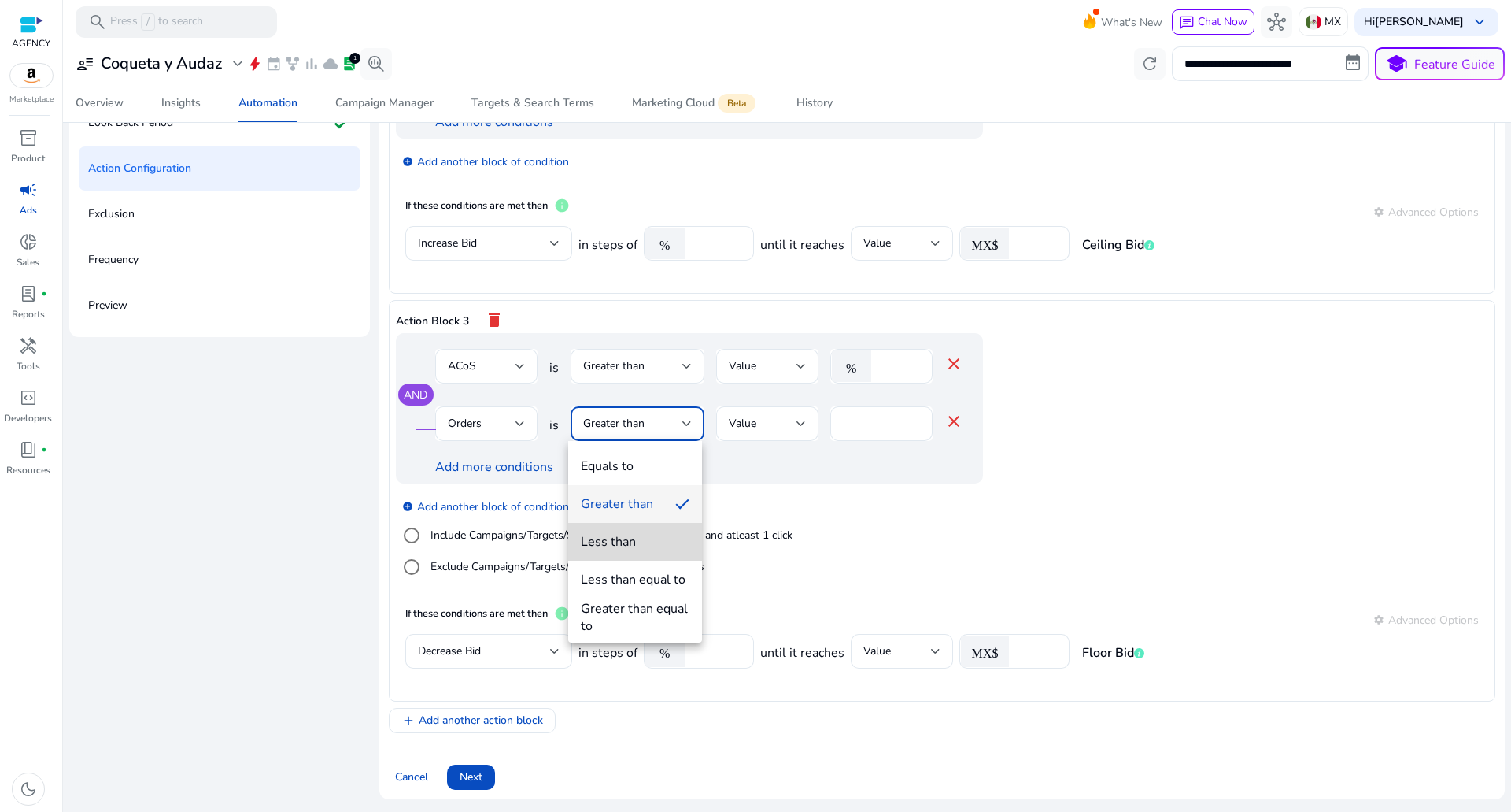
click at [616, 539] on div "Less than" at bounding box center [608, 541] width 55 height 17
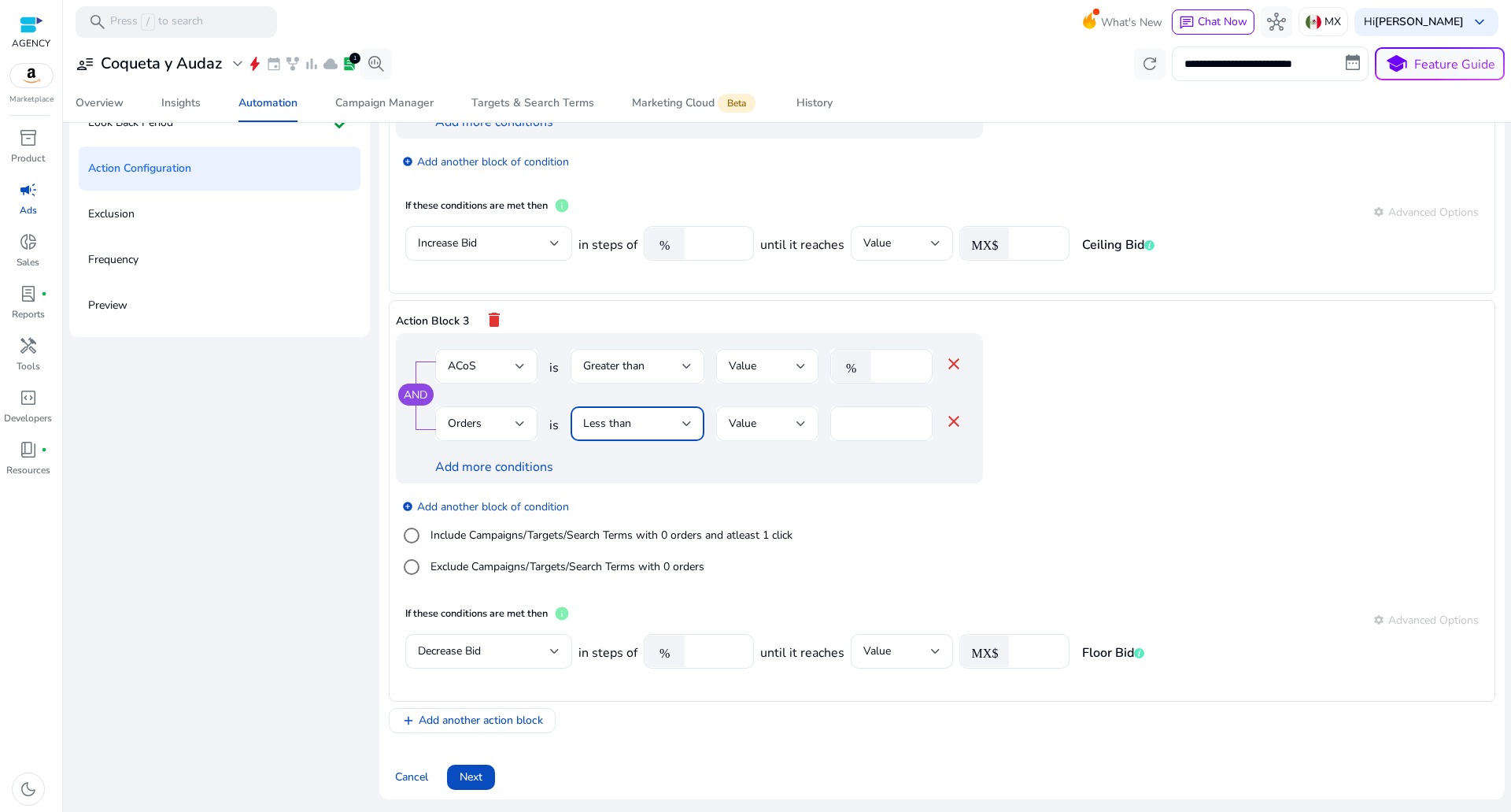
drag, startPoint x: 875, startPoint y: 414, endPoint x: 758, endPoint y: 433, distance: 118.5
click at [789, 430] on div "Orders is Less than Value * close" at bounding box center [700, 431] width 528 height 51
type input "*"
click at [468, 725] on span "Add another action block" at bounding box center [481, 719] width 124 height 16
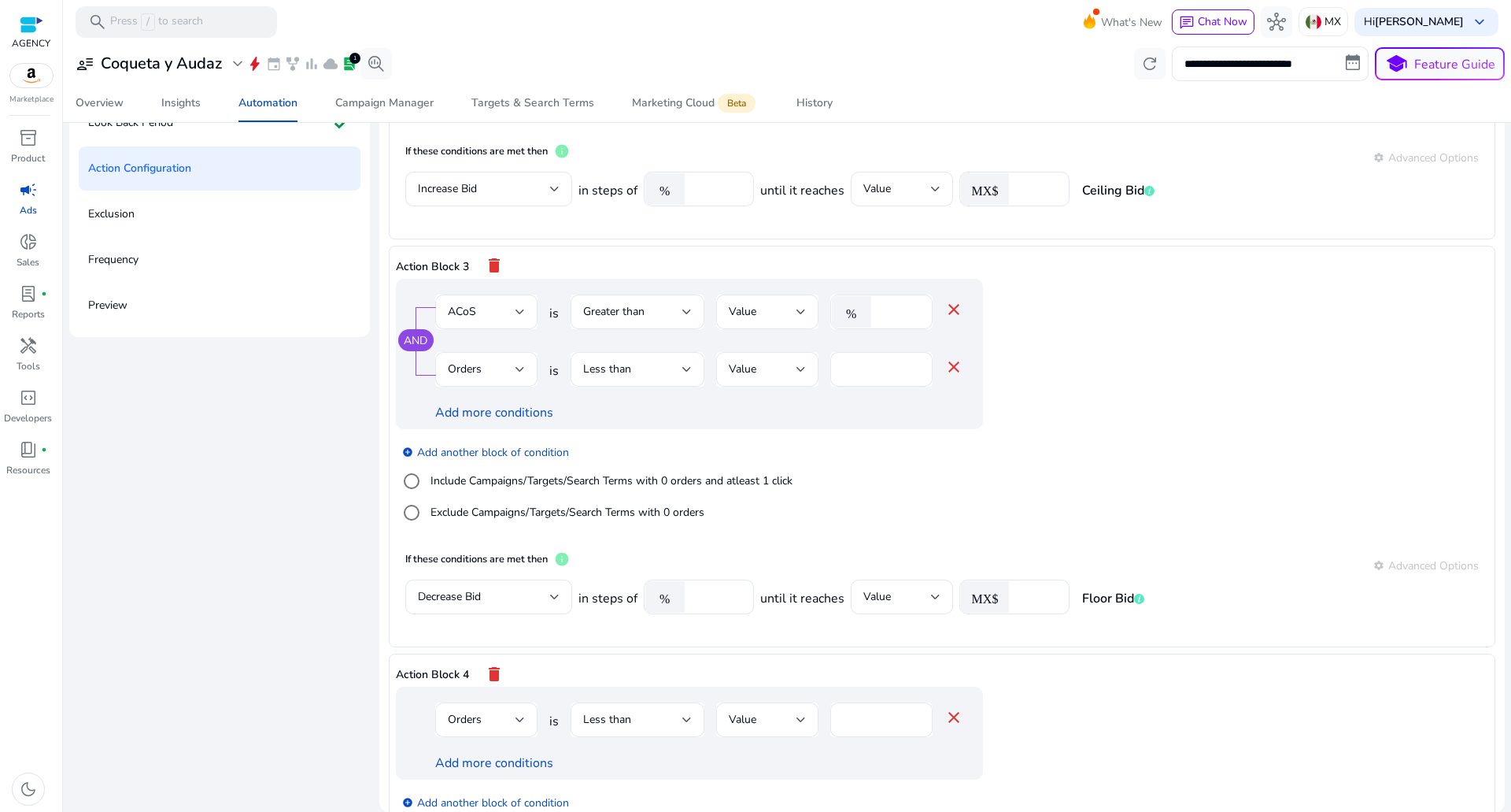
scroll to position [788, 0]
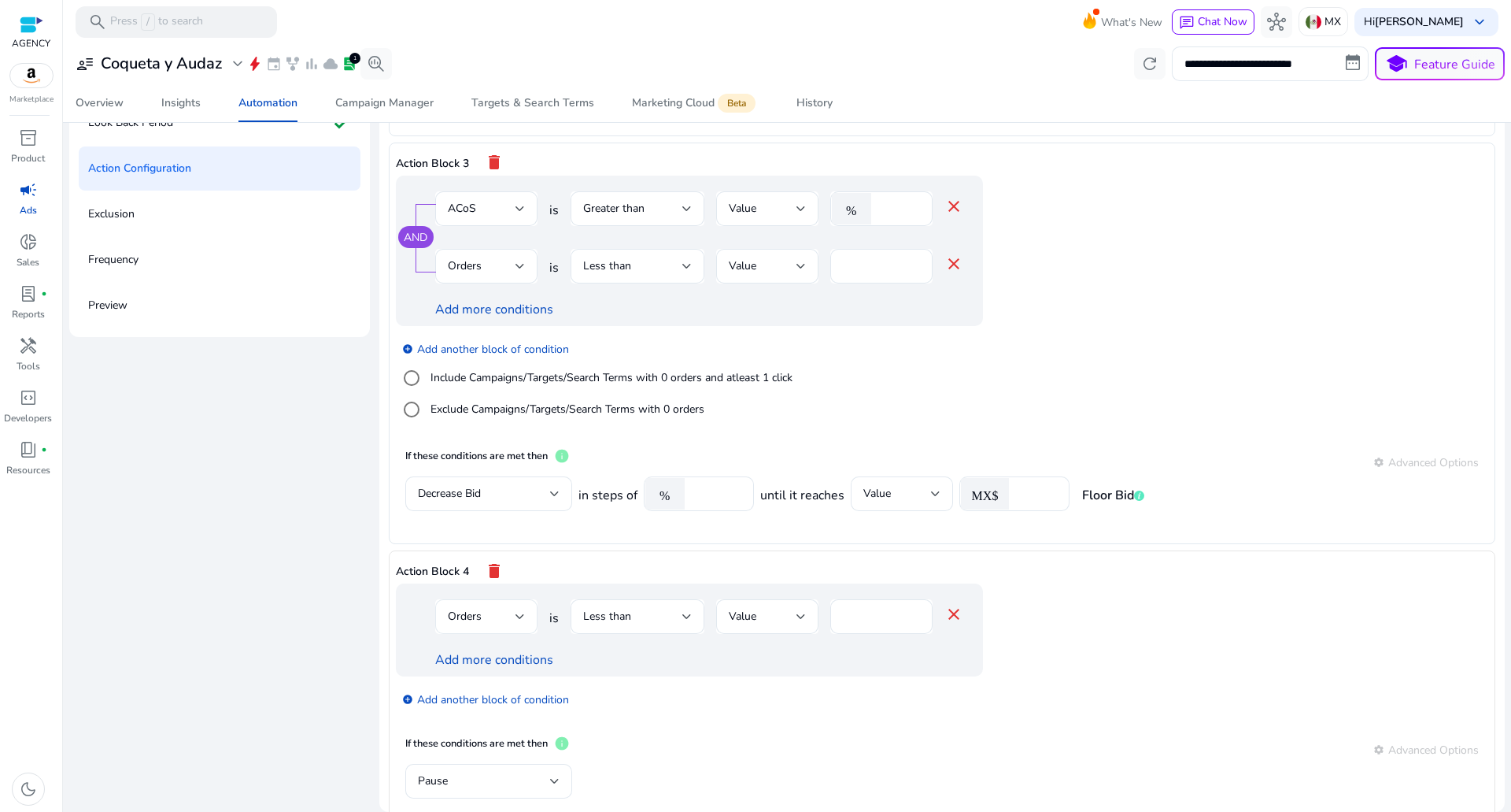
click at [489, 628] on div "Orders" at bounding box center [486, 616] width 77 height 35
click at [482, 510] on mat-option "Orders" at bounding box center [485, 521] width 102 height 37
click at [651, 607] on div "Less than" at bounding box center [638, 617] width 109 height 19
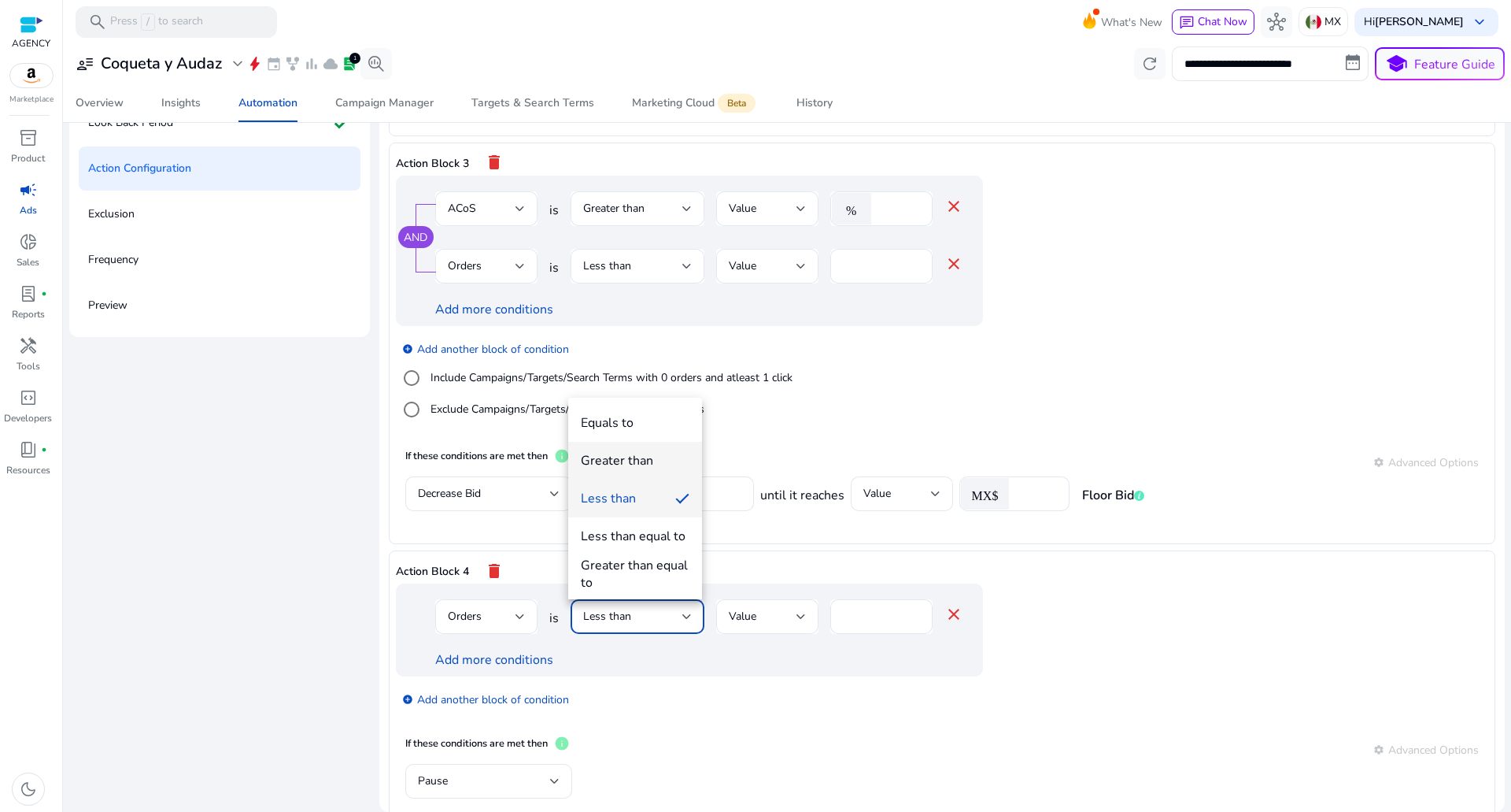
click at [629, 456] on div "Greater than" at bounding box center [617, 460] width 72 height 17
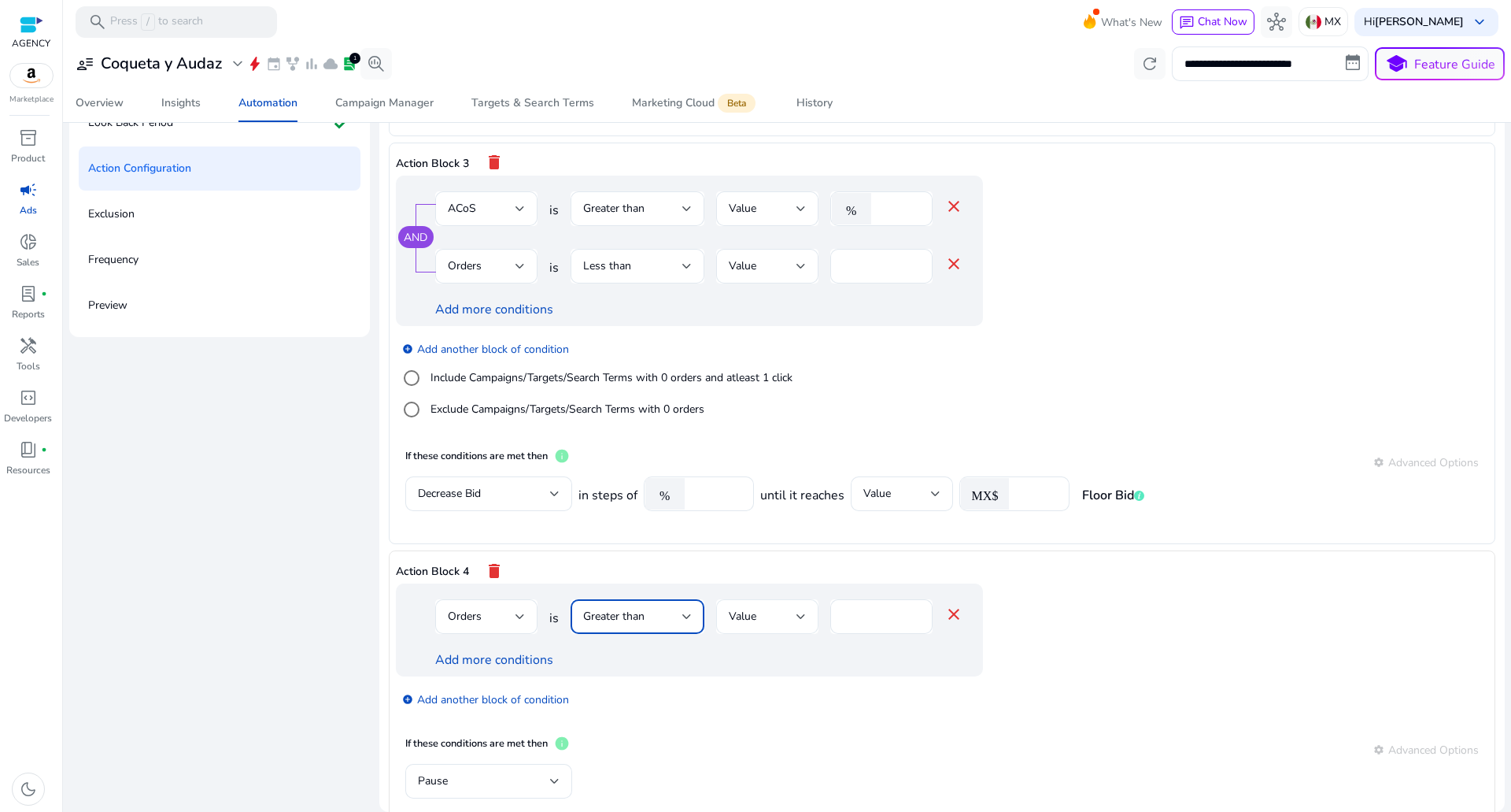
drag, startPoint x: 854, startPoint y: 624, endPoint x: 758, endPoint y: 624, distance: 96.0
click at [769, 623] on div "Orders is Greater than Value * close" at bounding box center [700, 624] width 528 height 51
type input "*"
click at [640, 265] on div "Less than" at bounding box center [633, 266] width 99 height 17
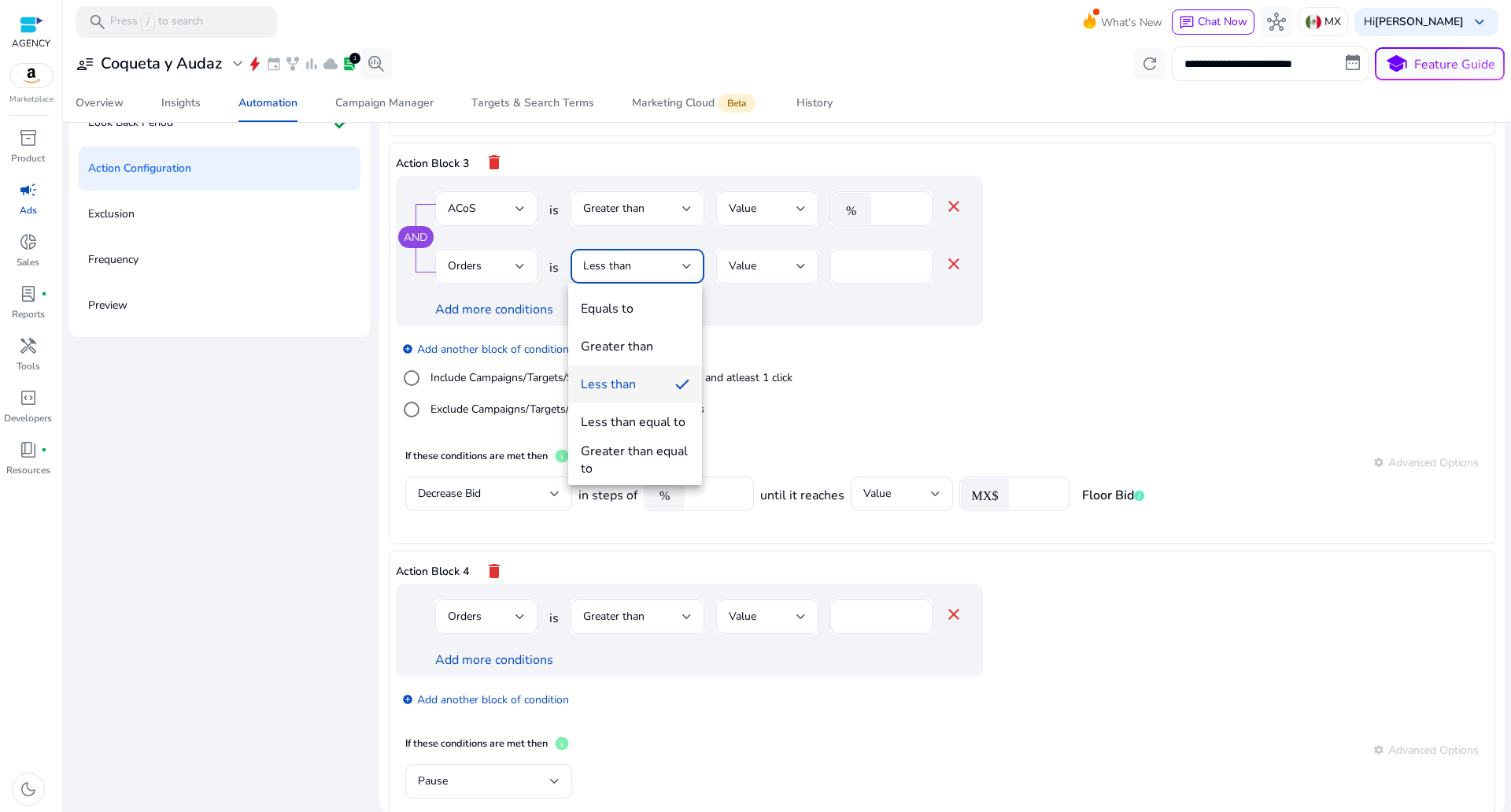
click at [656, 263] on div at bounding box center [755, 406] width 1511 height 812
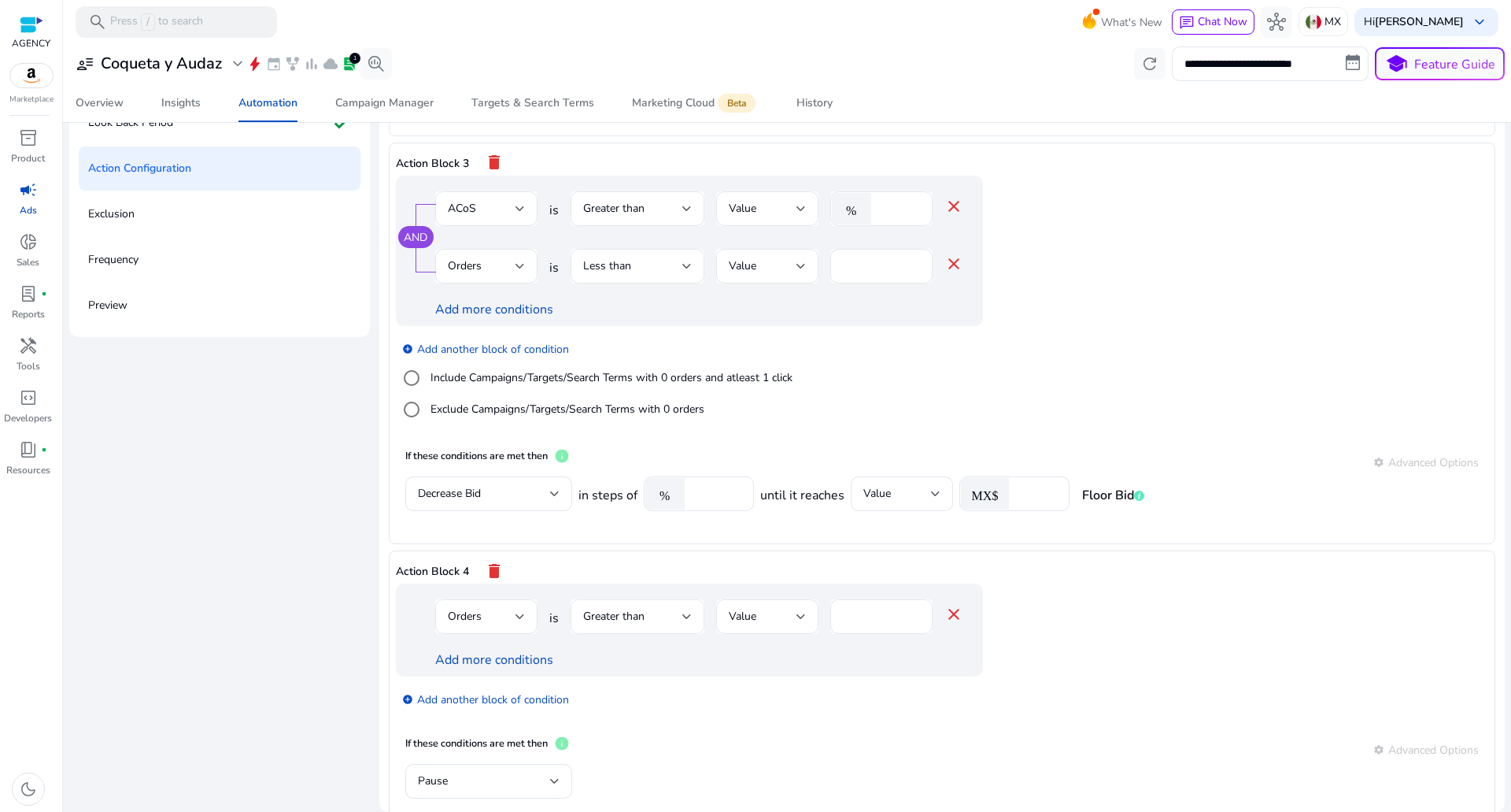
click at [683, 611] on div at bounding box center [687, 617] width 9 height 19
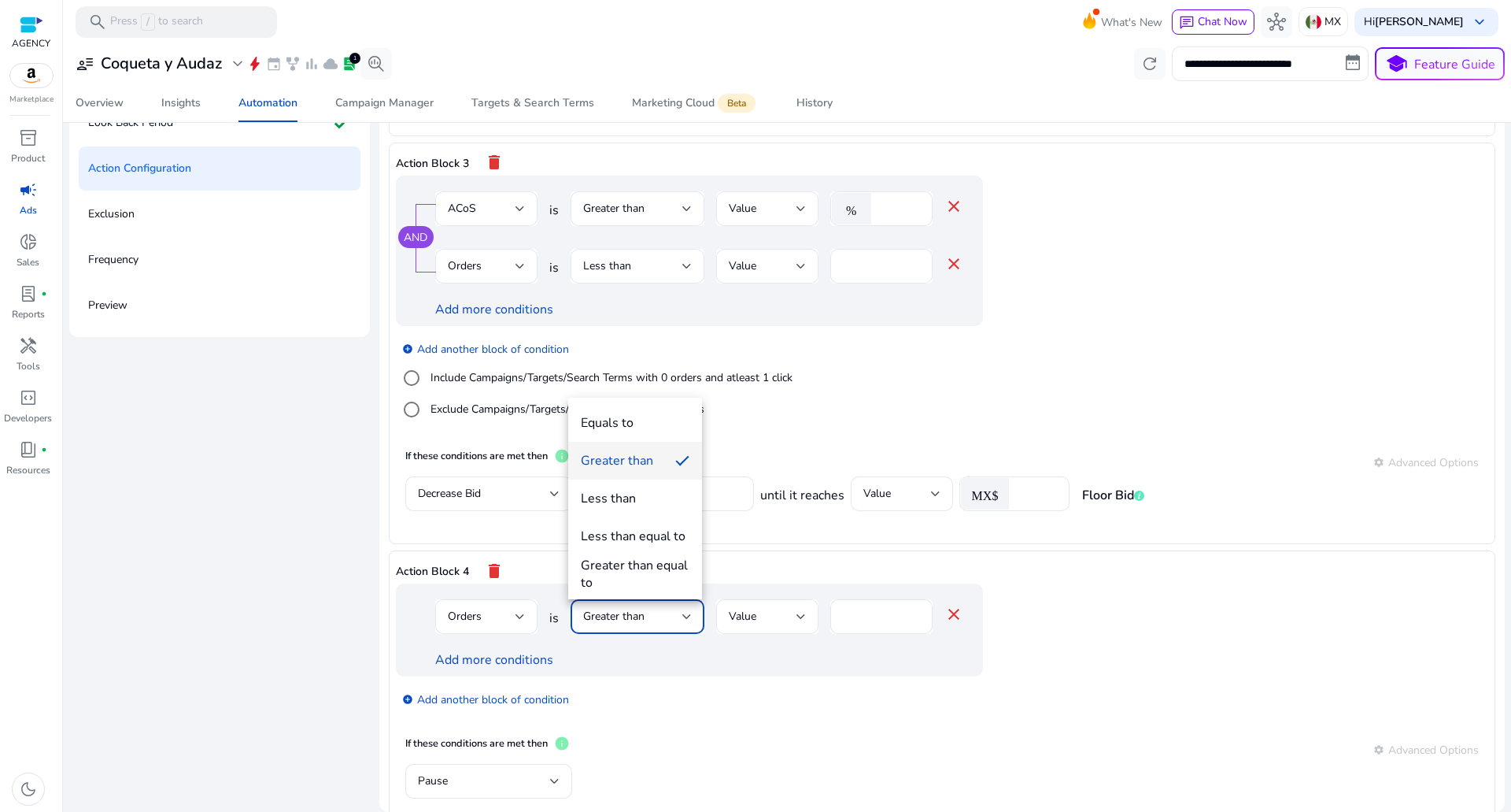
click at [651, 561] on div "Greater than equal to" at bounding box center [635, 573] width 109 height 35
click at [514, 663] on link "Add more conditions" at bounding box center [494, 659] width 118 height 17
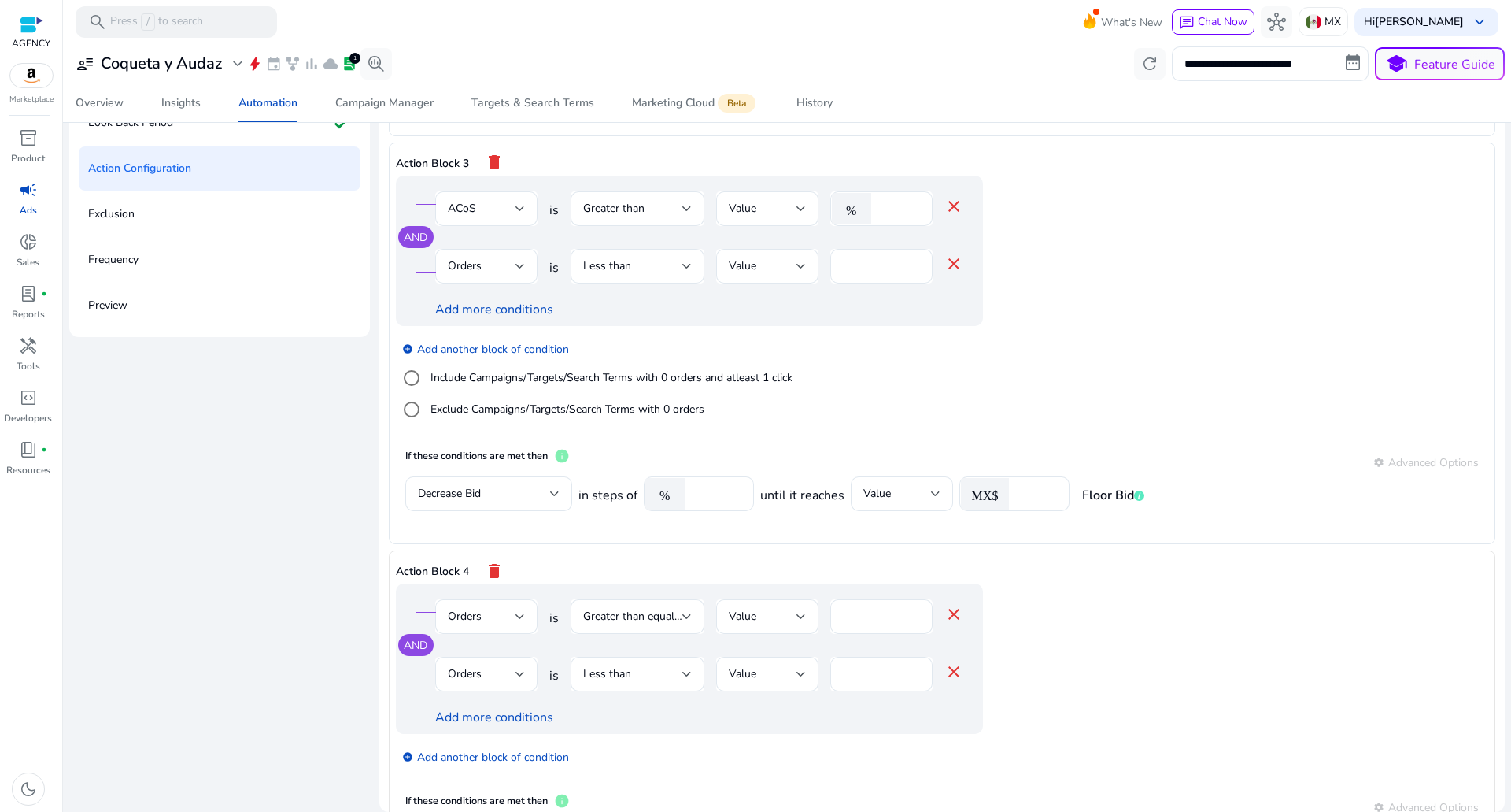
click at [514, 662] on div "Orders" at bounding box center [486, 674] width 77 height 35
click at [510, 665] on div at bounding box center [755, 406] width 1511 height 812
click at [510, 666] on div "Orders" at bounding box center [482, 674] width 68 height 17
click at [489, 612] on span "Spends" at bounding box center [484, 616] width 77 height 17
click at [487, 682] on div "Spends" at bounding box center [482, 674] width 68 height 17
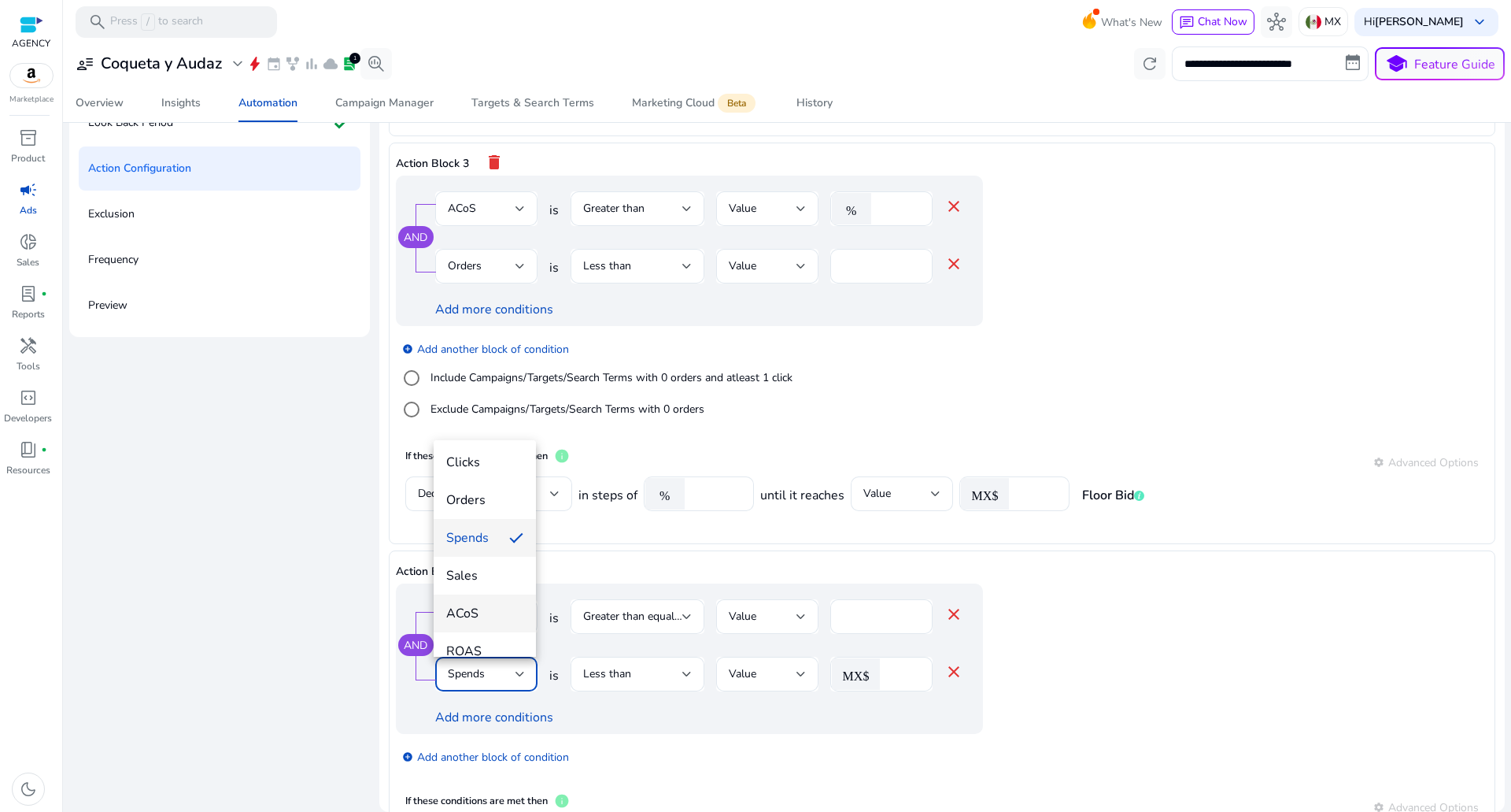
scroll to position [157, 0]
click at [492, 538] on span "ACoS" at bounding box center [484, 534] width 77 height 17
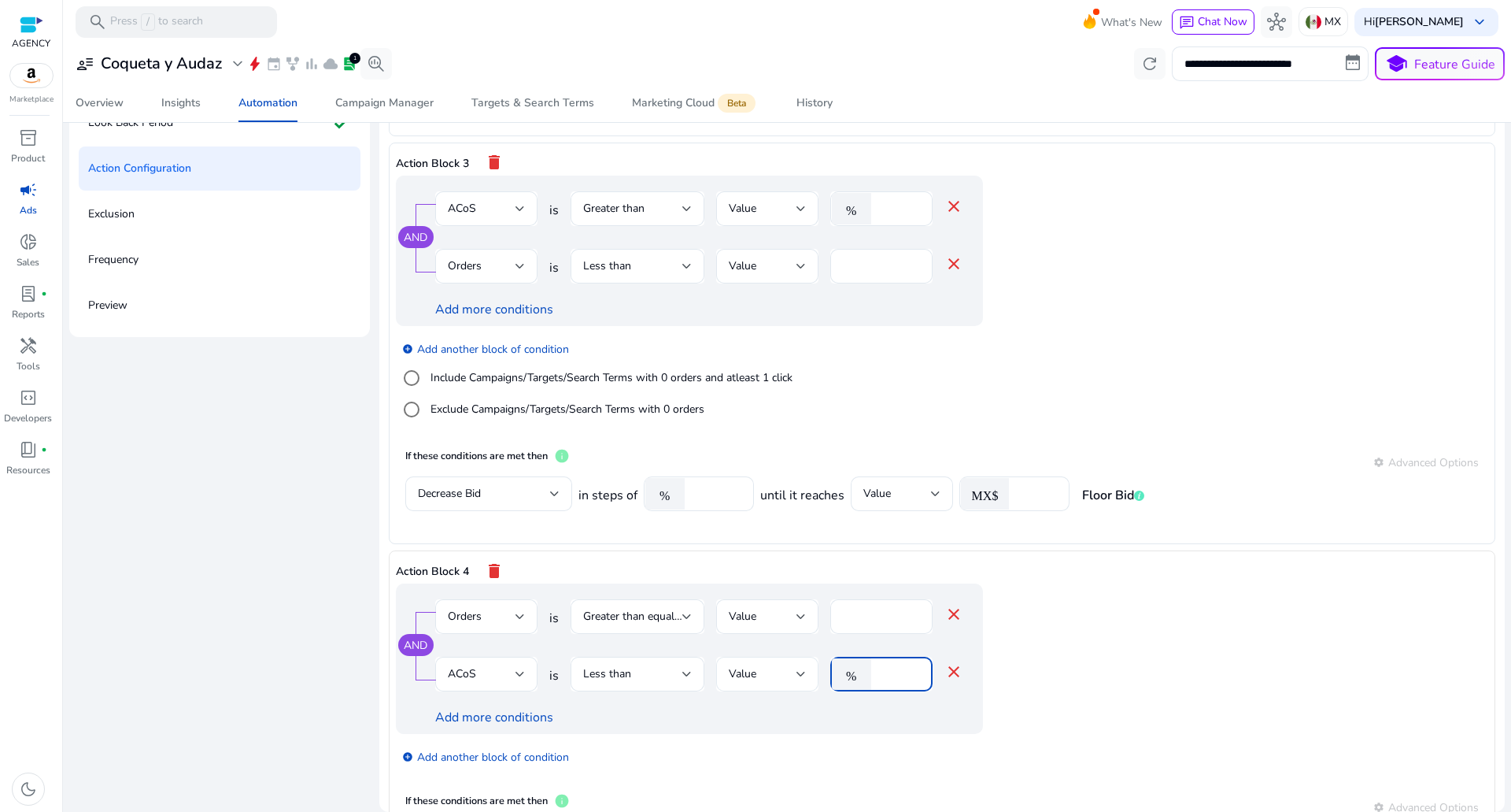
drag, startPoint x: 879, startPoint y: 671, endPoint x: 798, endPoint y: 675, distance: 81.1
click at [808, 674] on div "ACoS is Less than Value % * close" at bounding box center [700, 682] width 528 height 51
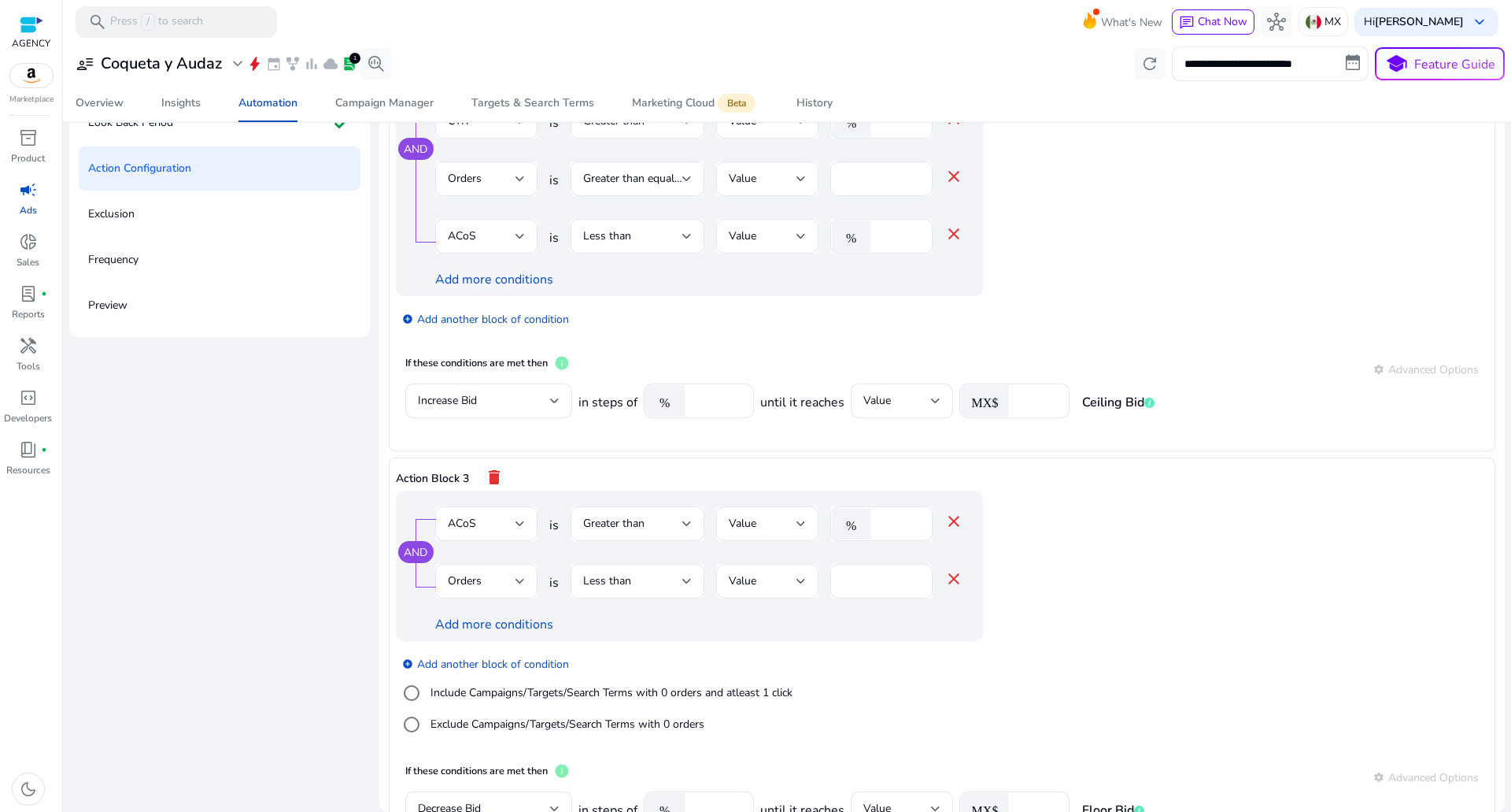
scroll to position [788, 0]
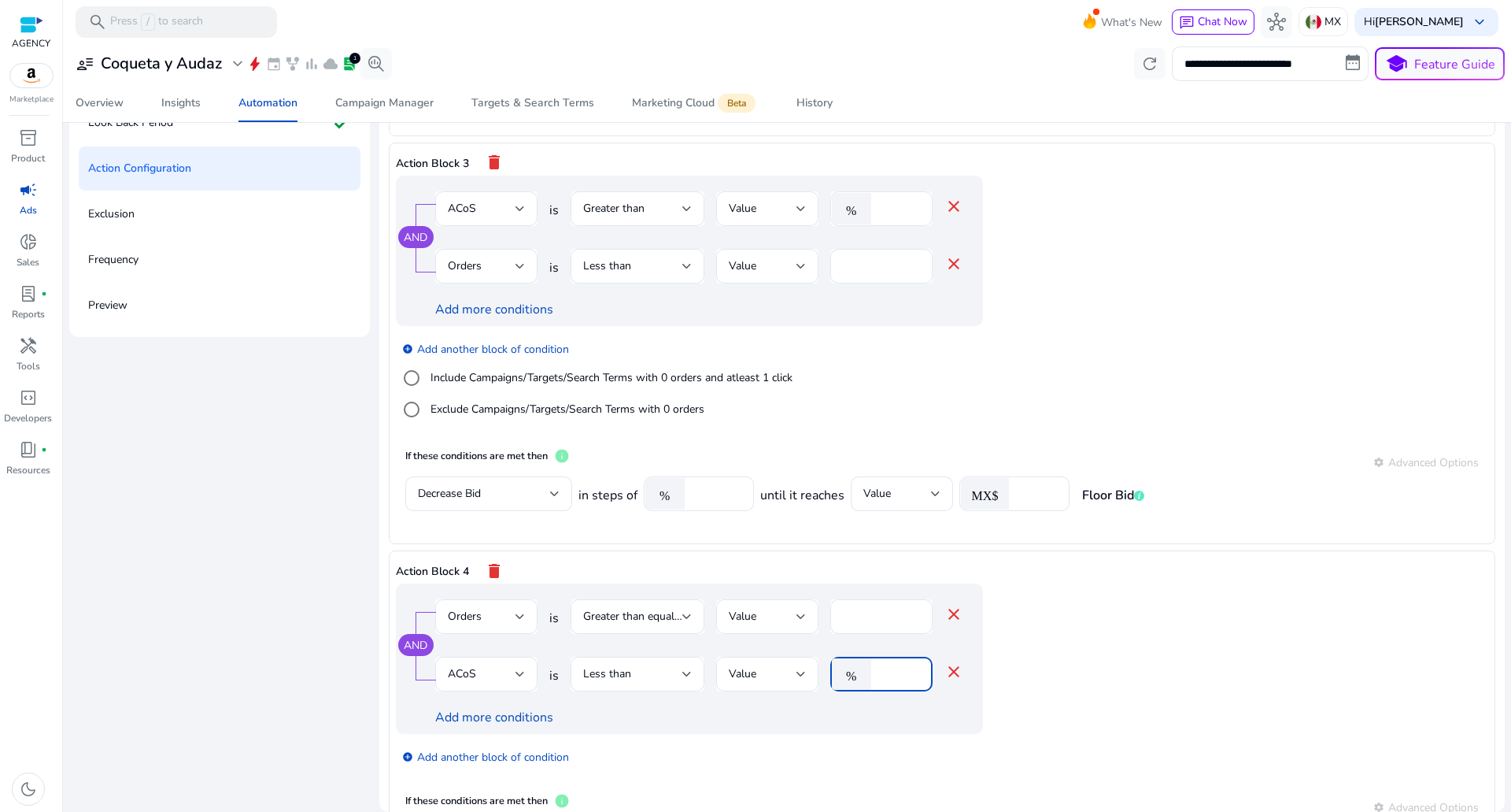
type input "**"
click at [945, 263] on mat-icon "close" at bounding box center [954, 263] width 19 height 19
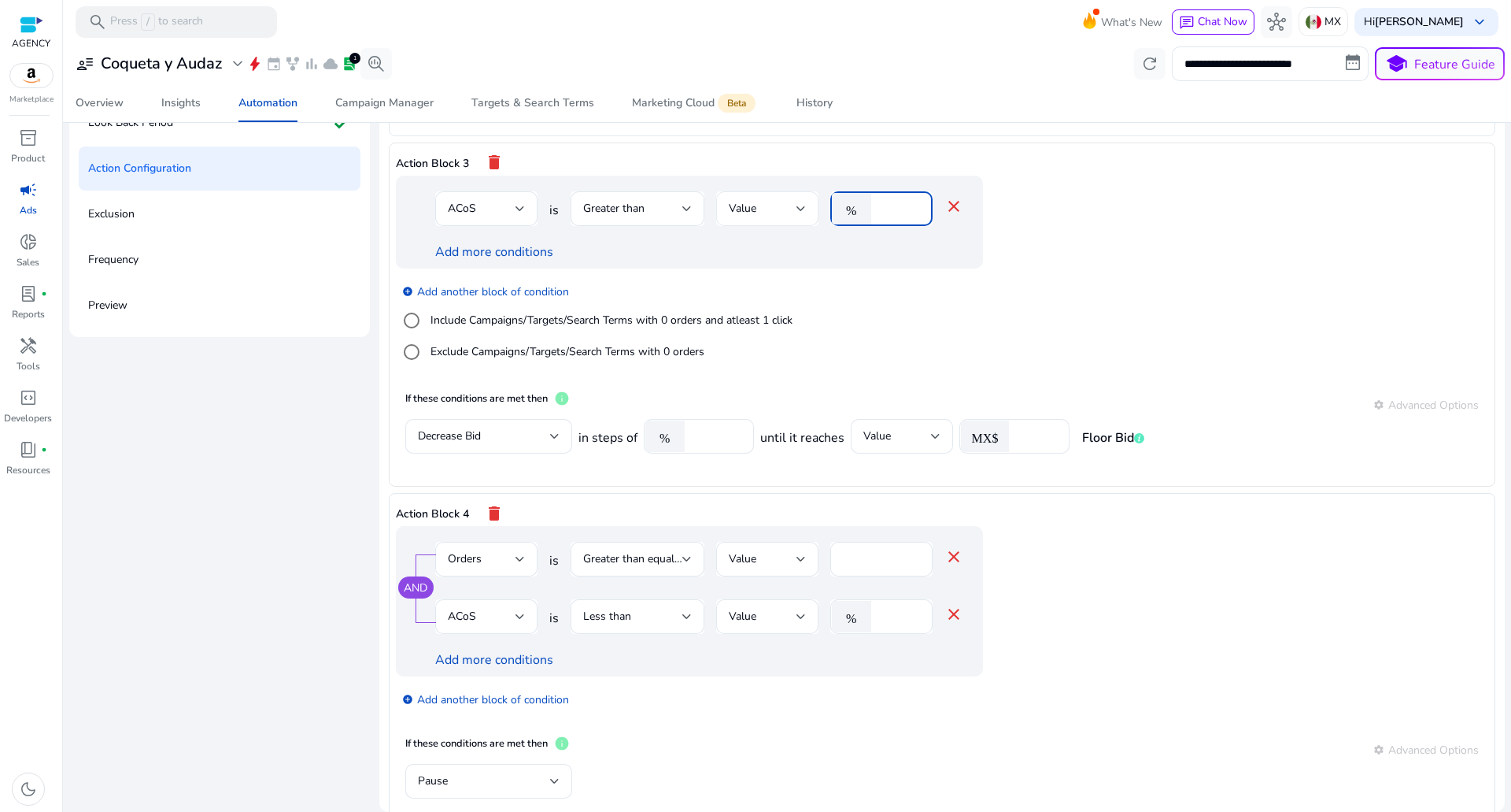
drag, startPoint x: 889, startPoint y: 210, endPoint x: 814, endPoint y: 217, distance: 75.3
click at [815, 216] on div "ACoS is Greater than Value % ** close" at bounding box center [700, 217] width 528 height 51
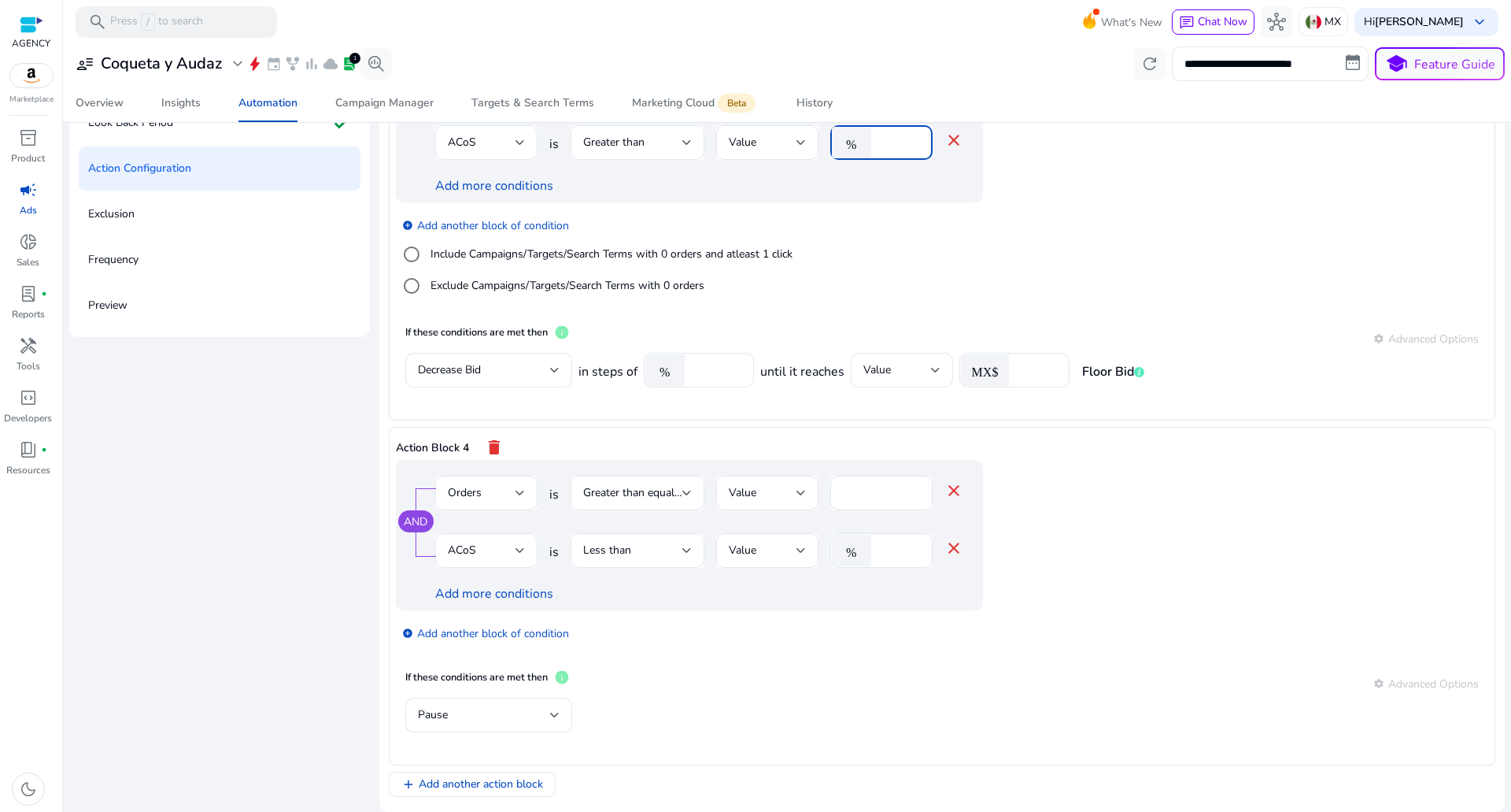
scroll to position [918, 0]
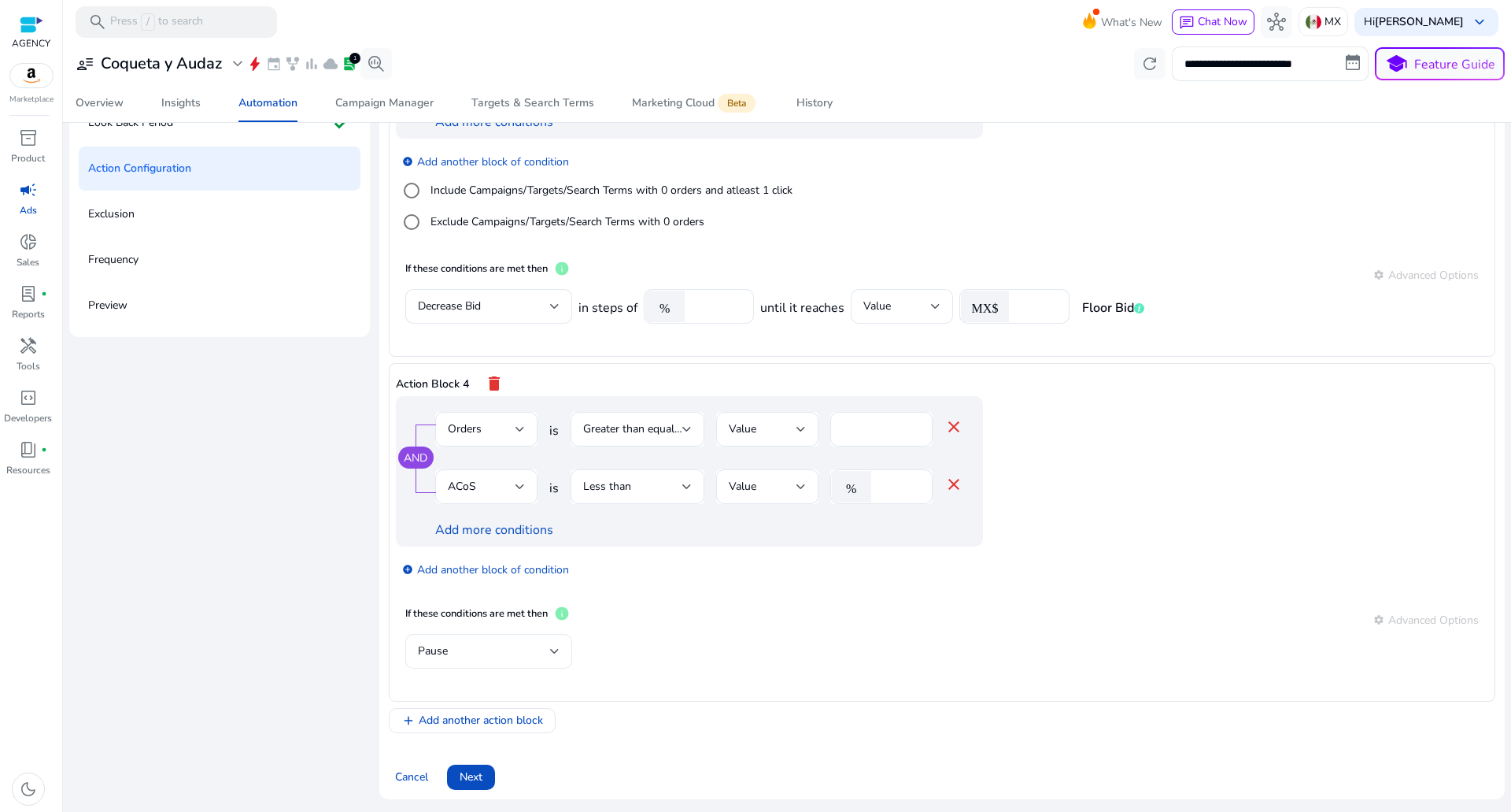
type input "**"
click at [512, 652] on div "Pause" at bounding box center [484, 651] width 132 height 17
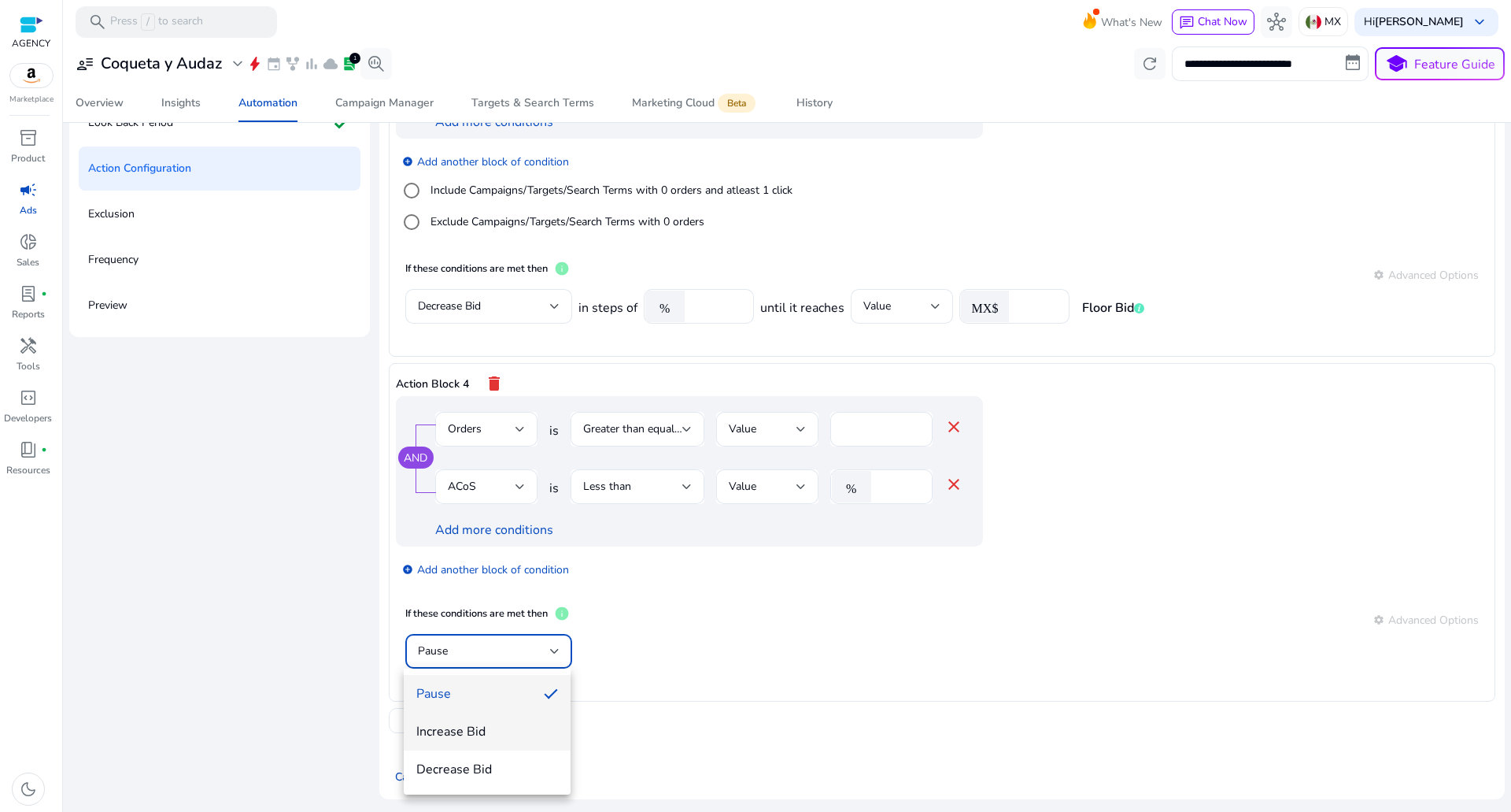
click at [494, 730] on span "Increase Bid" at bounding box center [487, 731] width 142 height 17
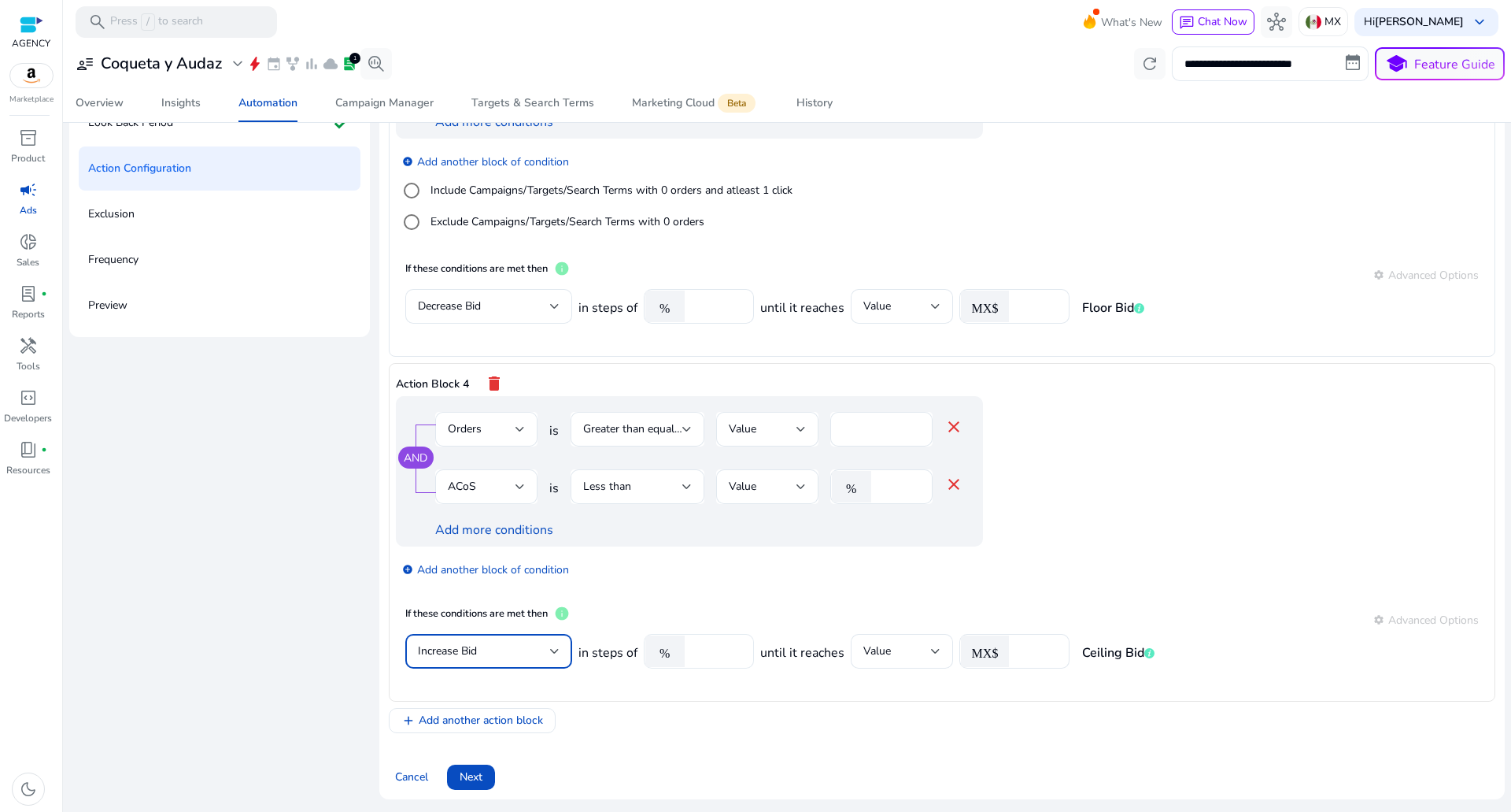
drag, startPoint x: 708, startPoint y: 652, endPoint x: 642, endPoint y: 661, distance: 66.6
click at [648, 661] on div "% **" at bounding box center [692, 651] width 98 height 35
type input "**"
drag, startPoint x: 998, startPoint y: 652, endPoint x: 871, endPoint y: 656, distance: 127.1
click at [906, 653] on div "in steps of % ** until it reaches Value MX$ ** Ceiling Bid" at bounding box center [866, 659] width 576 height 51
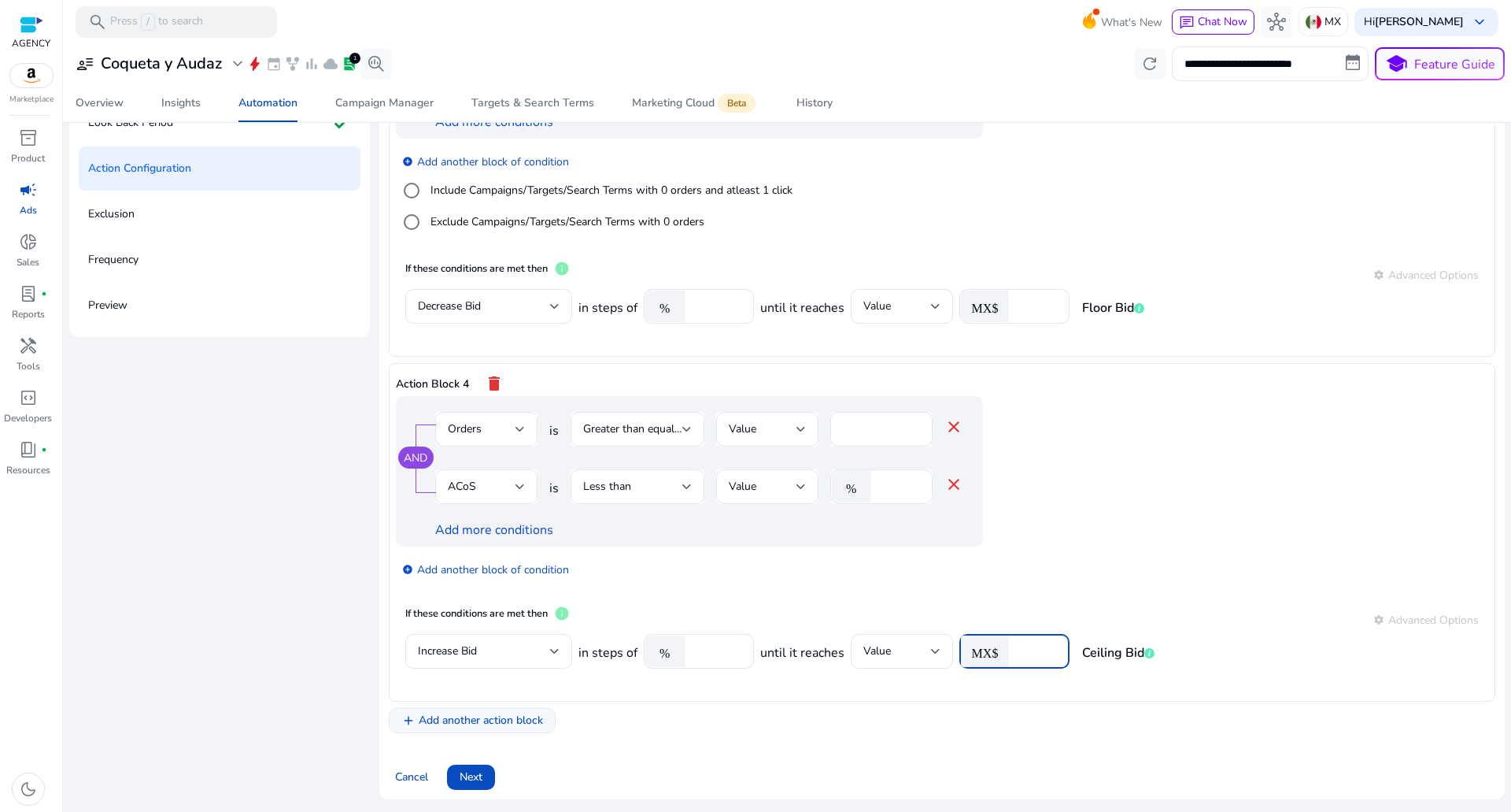
type input "*"
click at [486, 713] on span "Add another action block" at bounding box center [481, 719] width 124 height 16
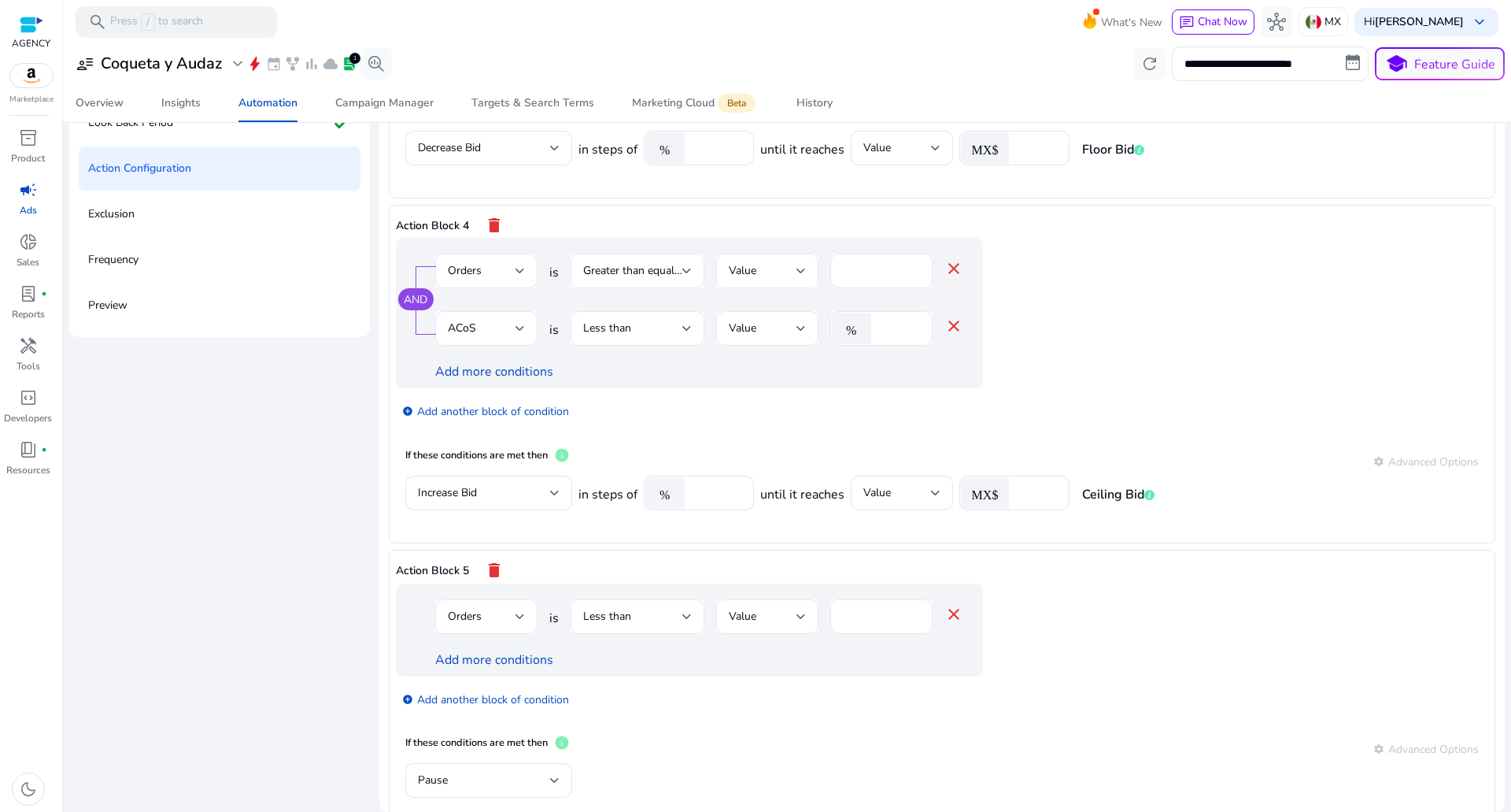
scroll to position [1154, 0]
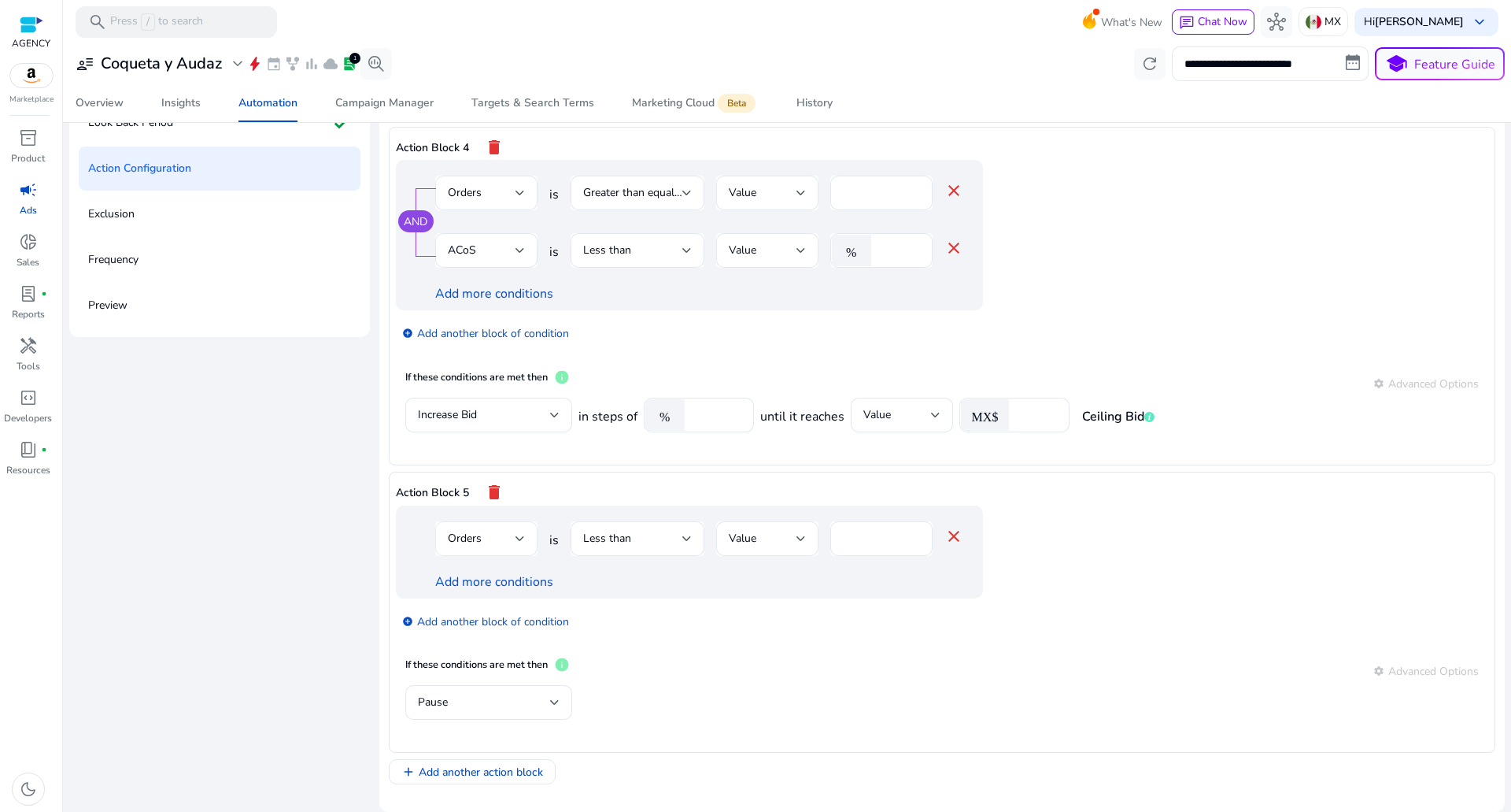
click at [499, 544] on div "Orders" at bounding box center [482, 539] width 68 height 17
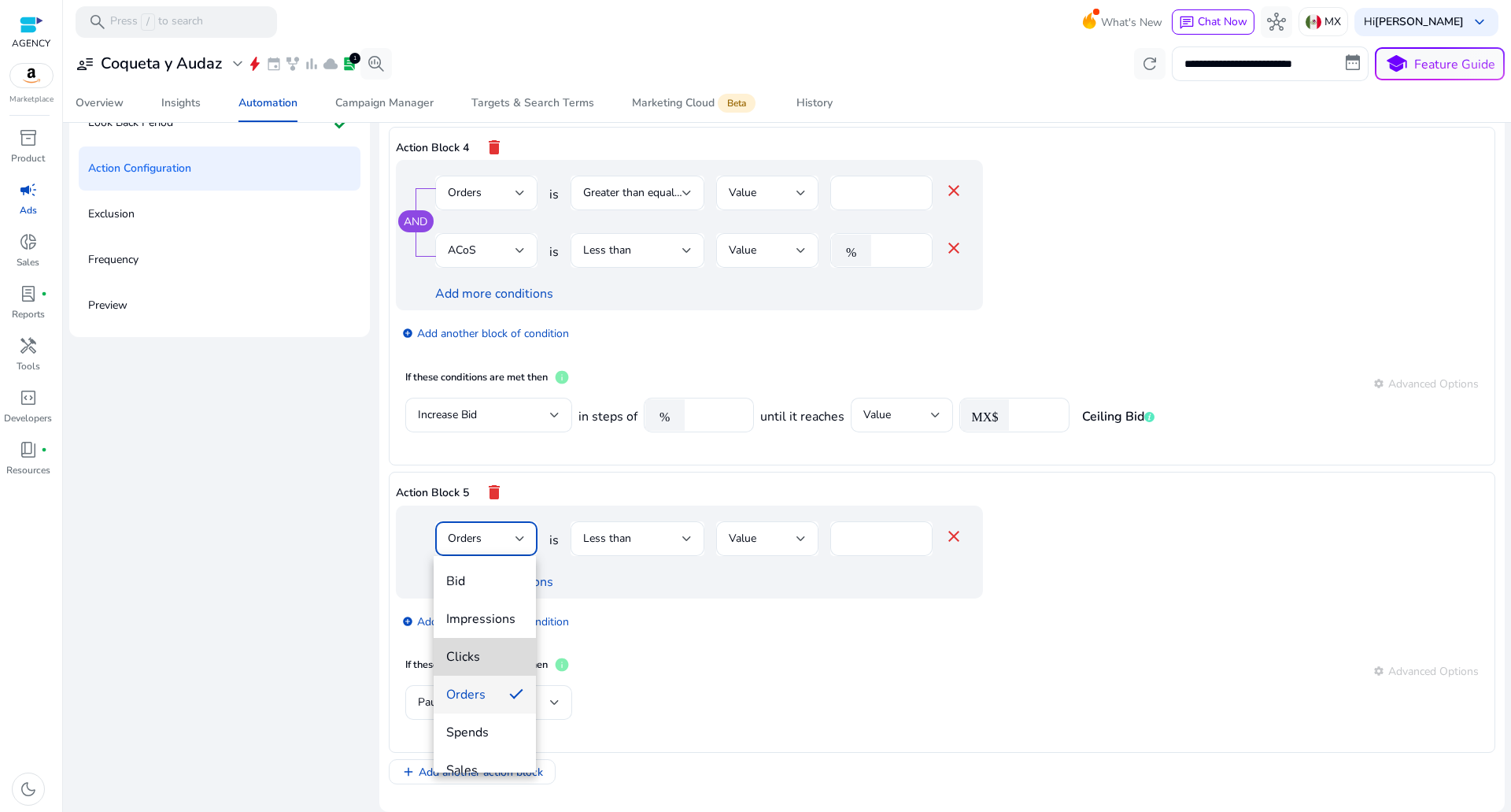
click at [488, 644] on mat-option "Clicks" at bounding box center [485, 657] width 102 height 37
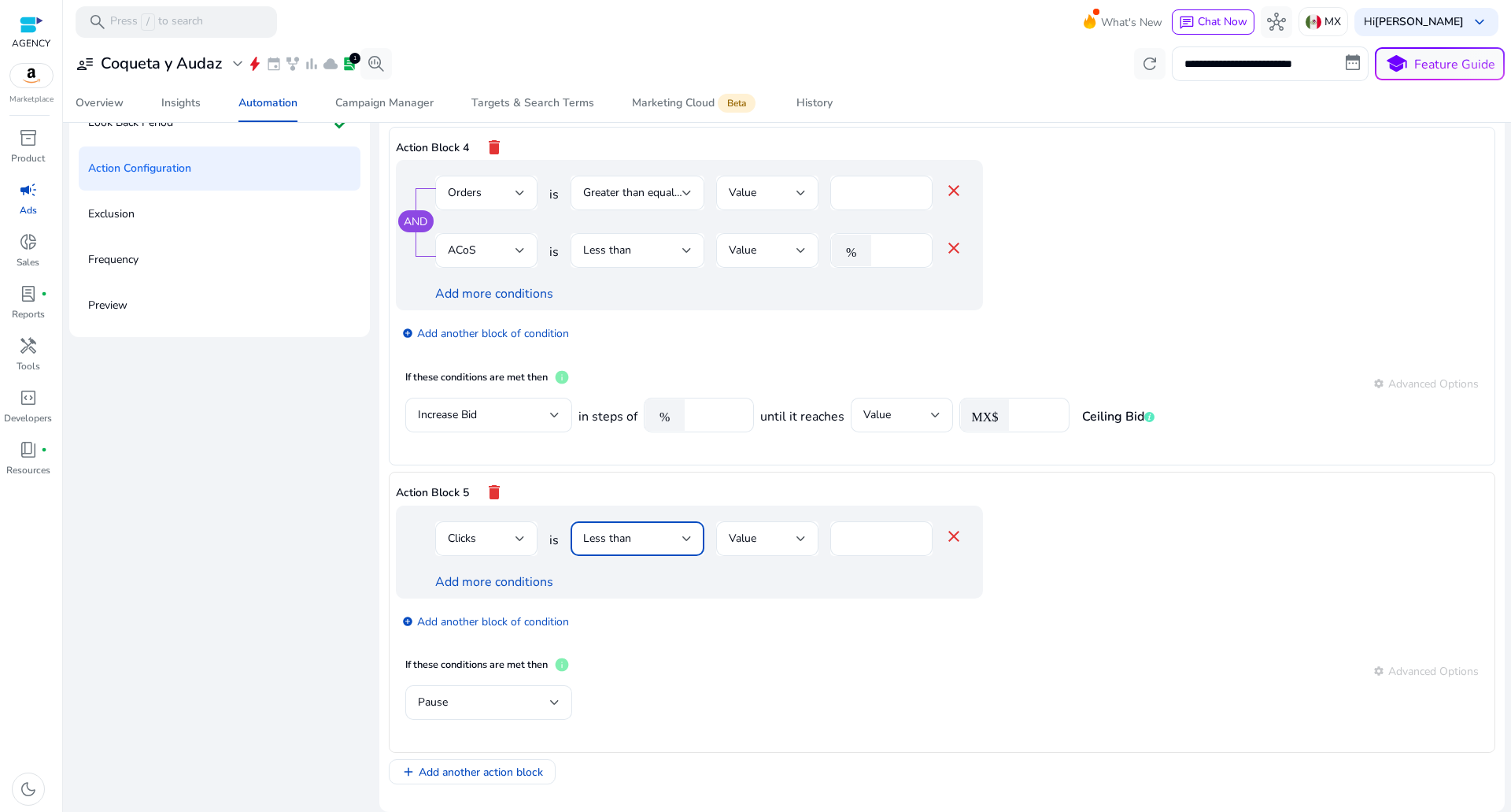
click at [668, 541] on div "Less than" at bounding box center [633, 539] width 99 height 17
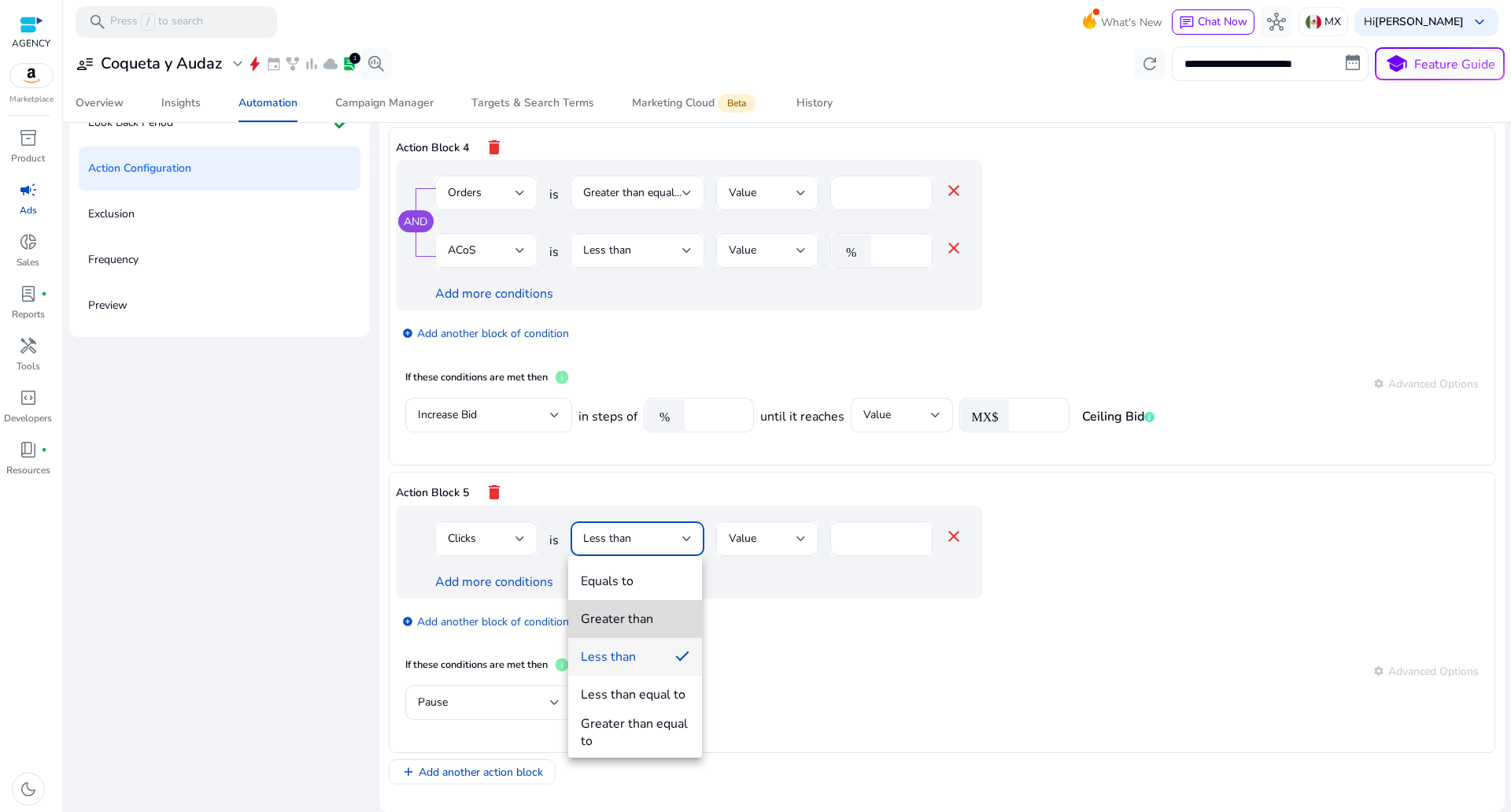
click at [613, 610] on div "Greater than" at bounding box center [617, 618] width 72 height 17
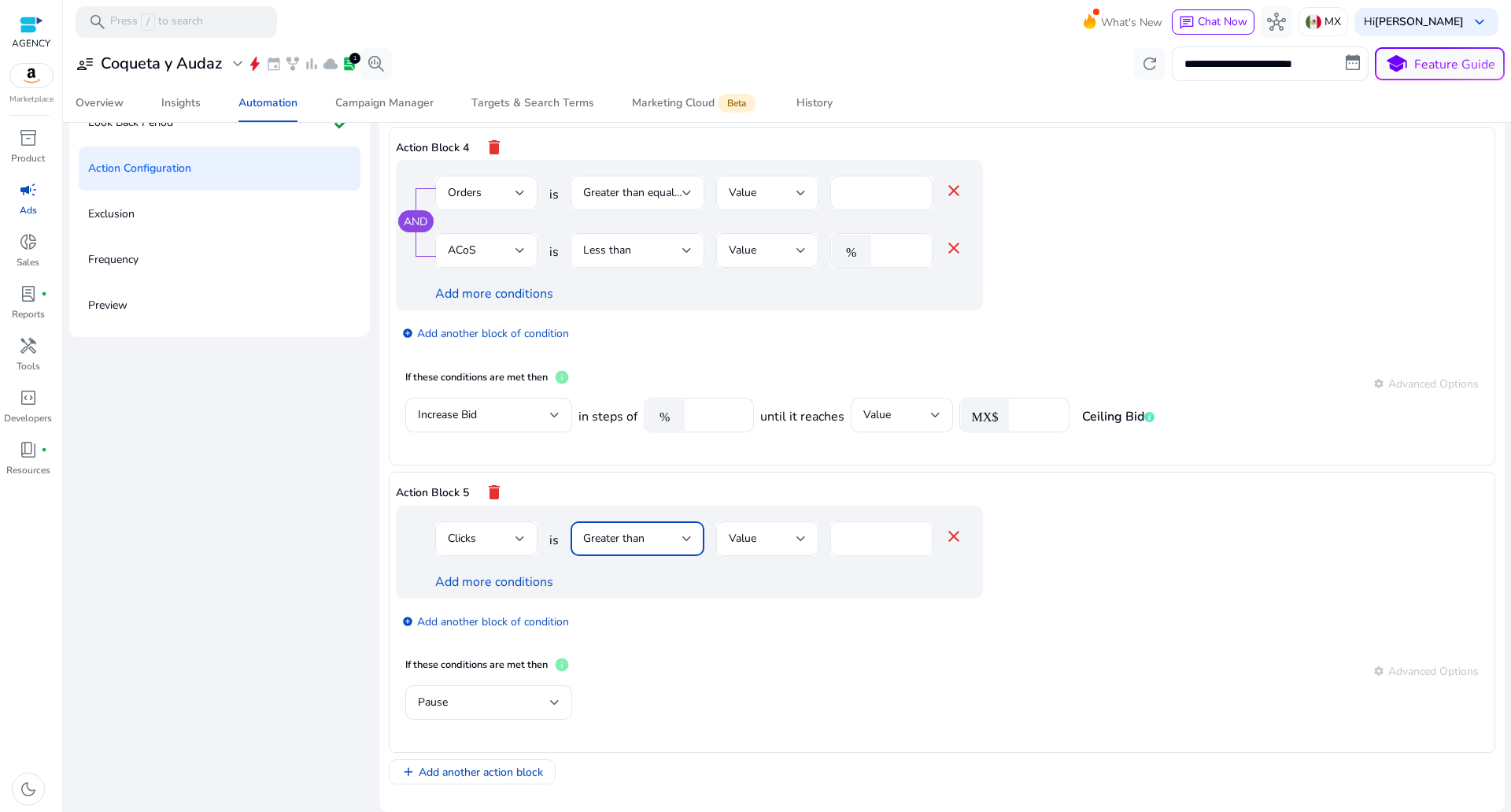
click at [852, 527] on div "*" at bounding box center [882, 539] width 77 height 35
drag, startPoint x: 854, startPoint y: 530, endPoint x: 764, endPoint y: 538, distance: 90.4
click at [798, 534] on div "Clicks is Greater than Value * close" at bounding box center [700, 547] width 528 height 51
type input "**"
click at [507, 584] on link "Add more conditions" at bounding box center [494, 582] width 118 height 17
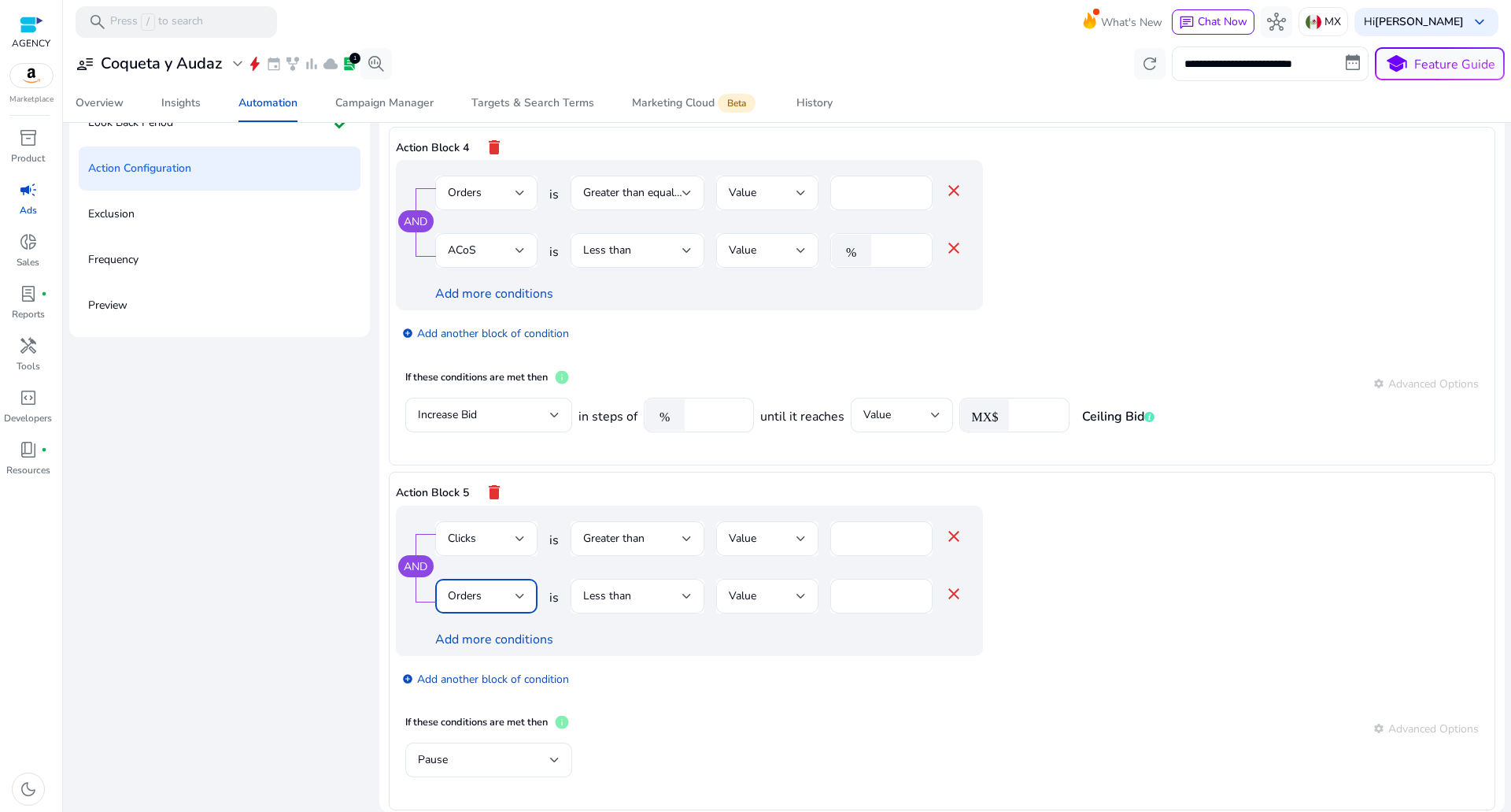
click at [489, 597] on div "Orders" at bounding box center [482, 595] width 68 height 17
click at [466, 535] on span "Spends" at bounding box center [484, 539] width 77 height 17
drag, startPoint x: 905, startPoint y: 589, endPoint x: 805, endPoint y: 605, distance: 101.3
click at [820, 601] on div "Spends is Less than Value MX$ * close" at bounding box center [700, 604] width 528 height 51
type input "***"
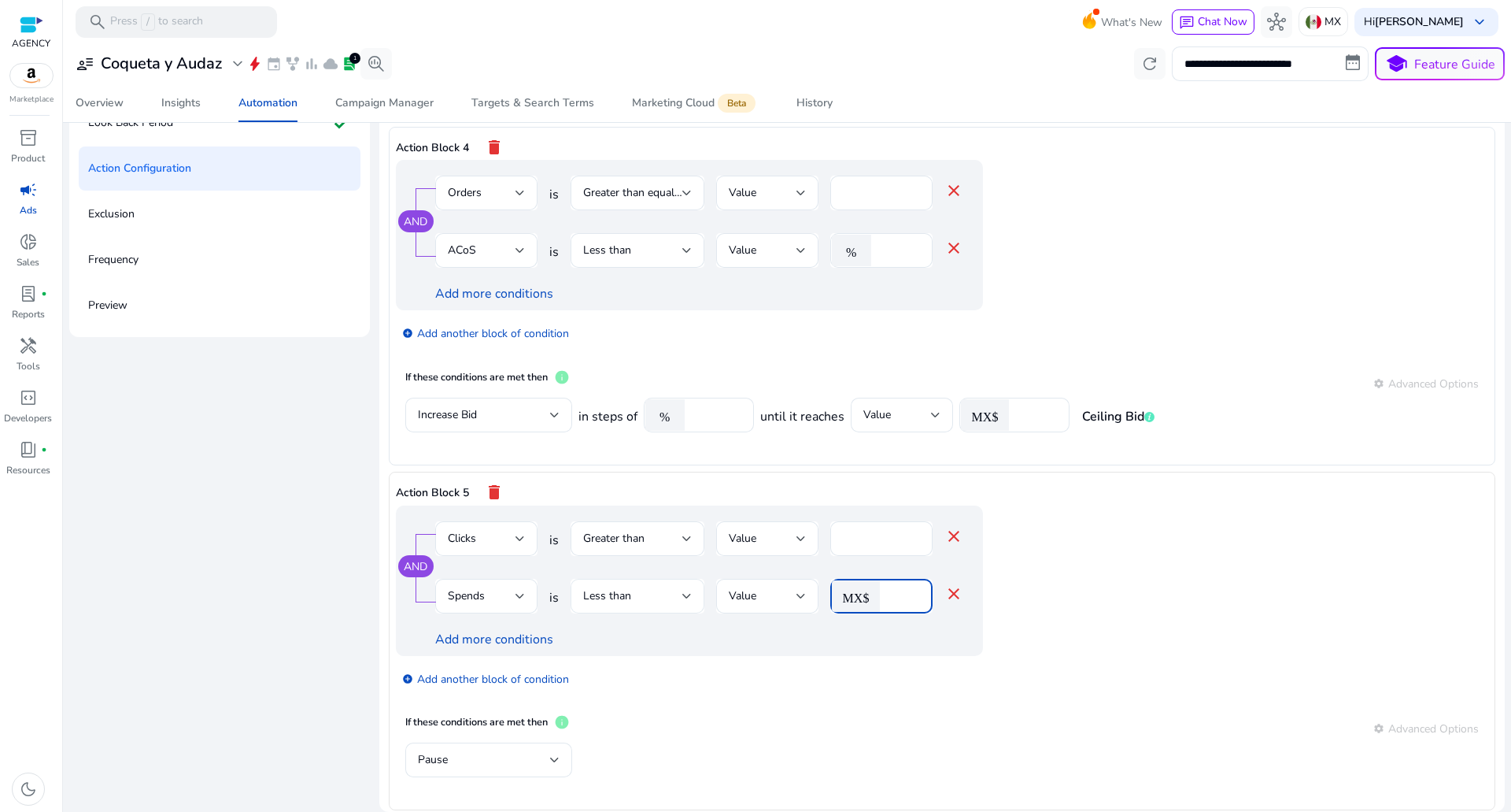
click at [595, 602] on span "Less than" at bounding box center [607, 595] width 48 height 15
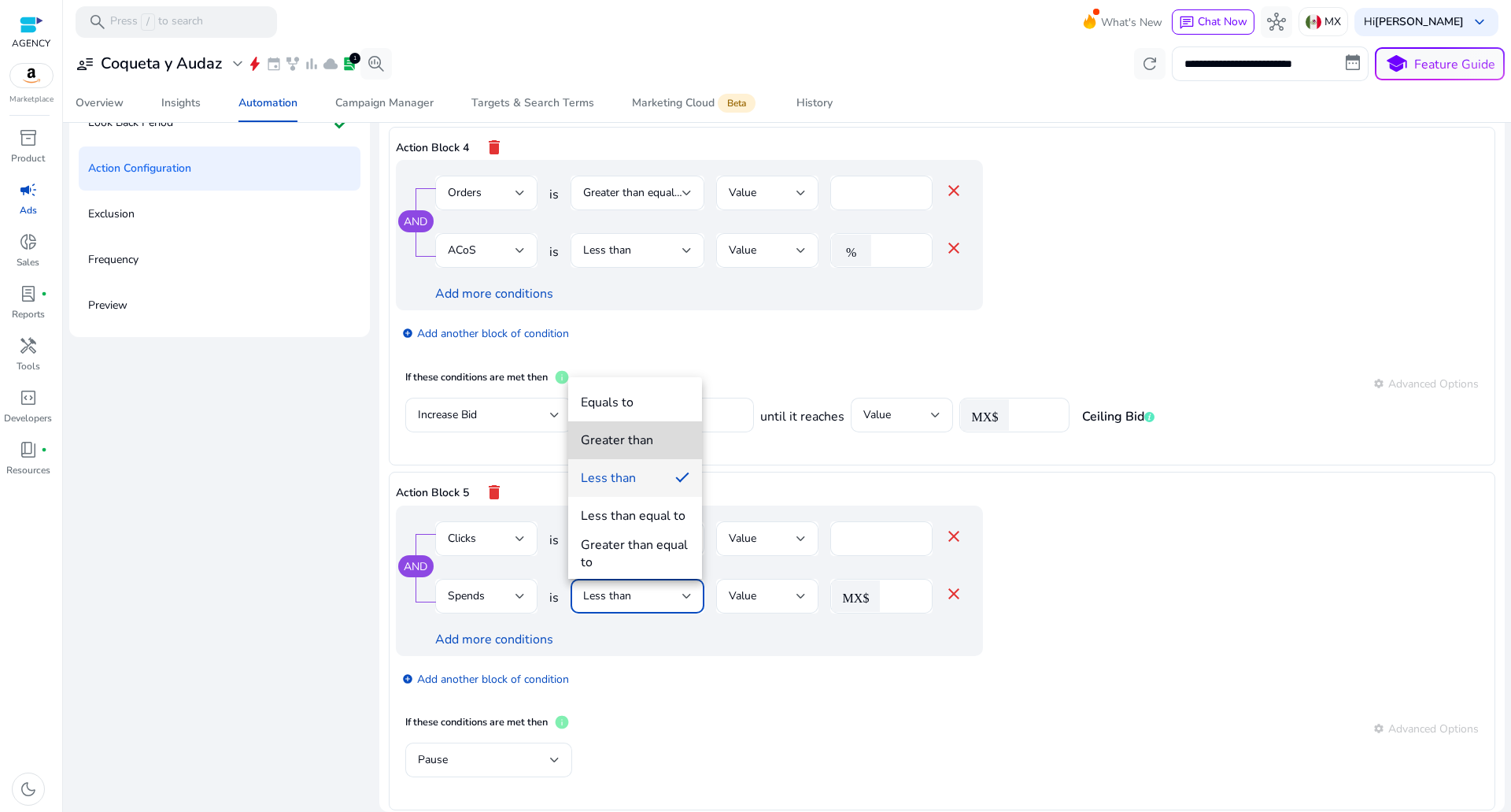
click at [633, 425] on mat-option "Greater than" at bounding box center [635, 440] width 134 height 37
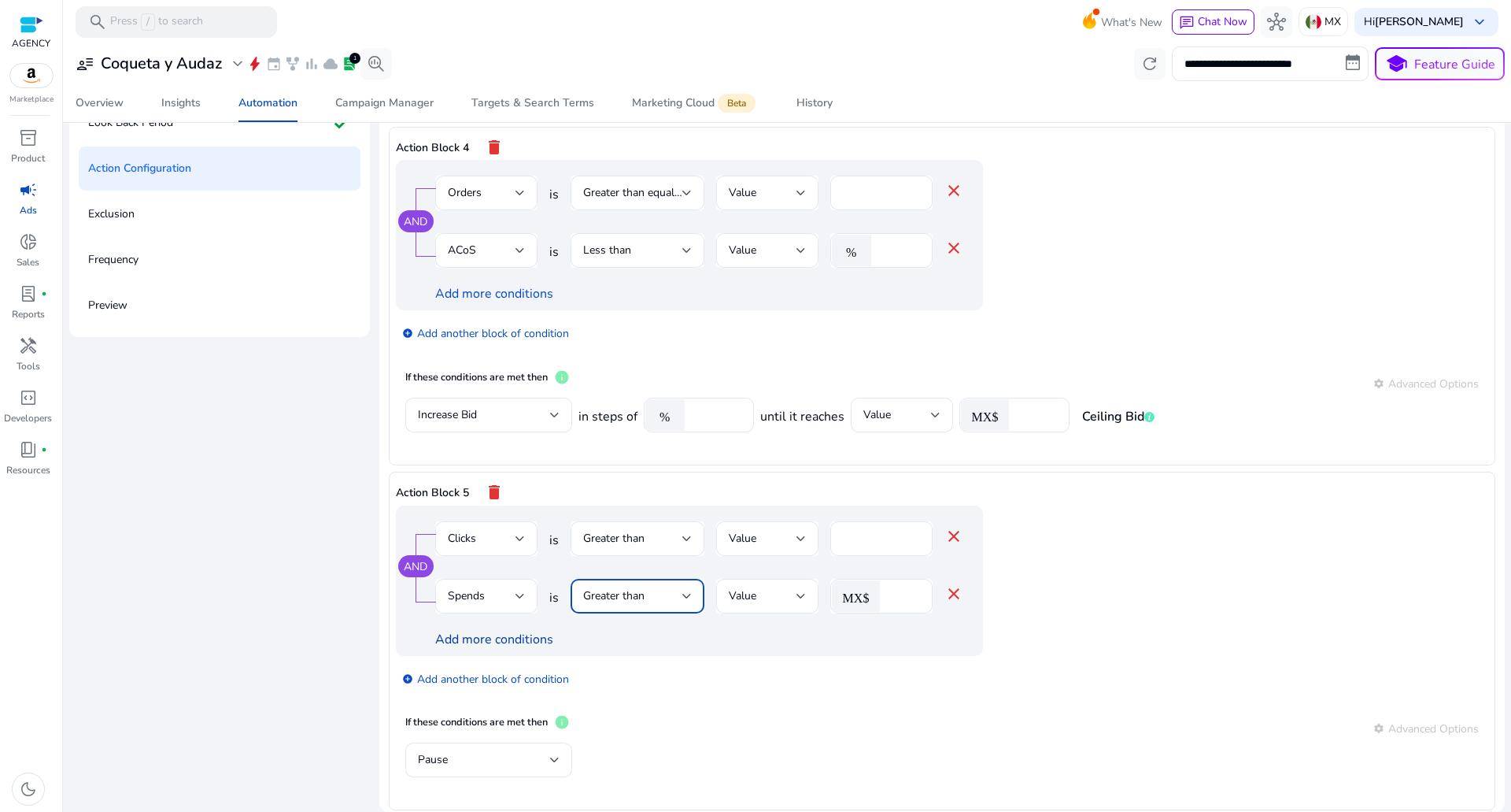
click at [478, 639] on link "Add more conditions" at bounding box center [494, 639] width 118 height 17
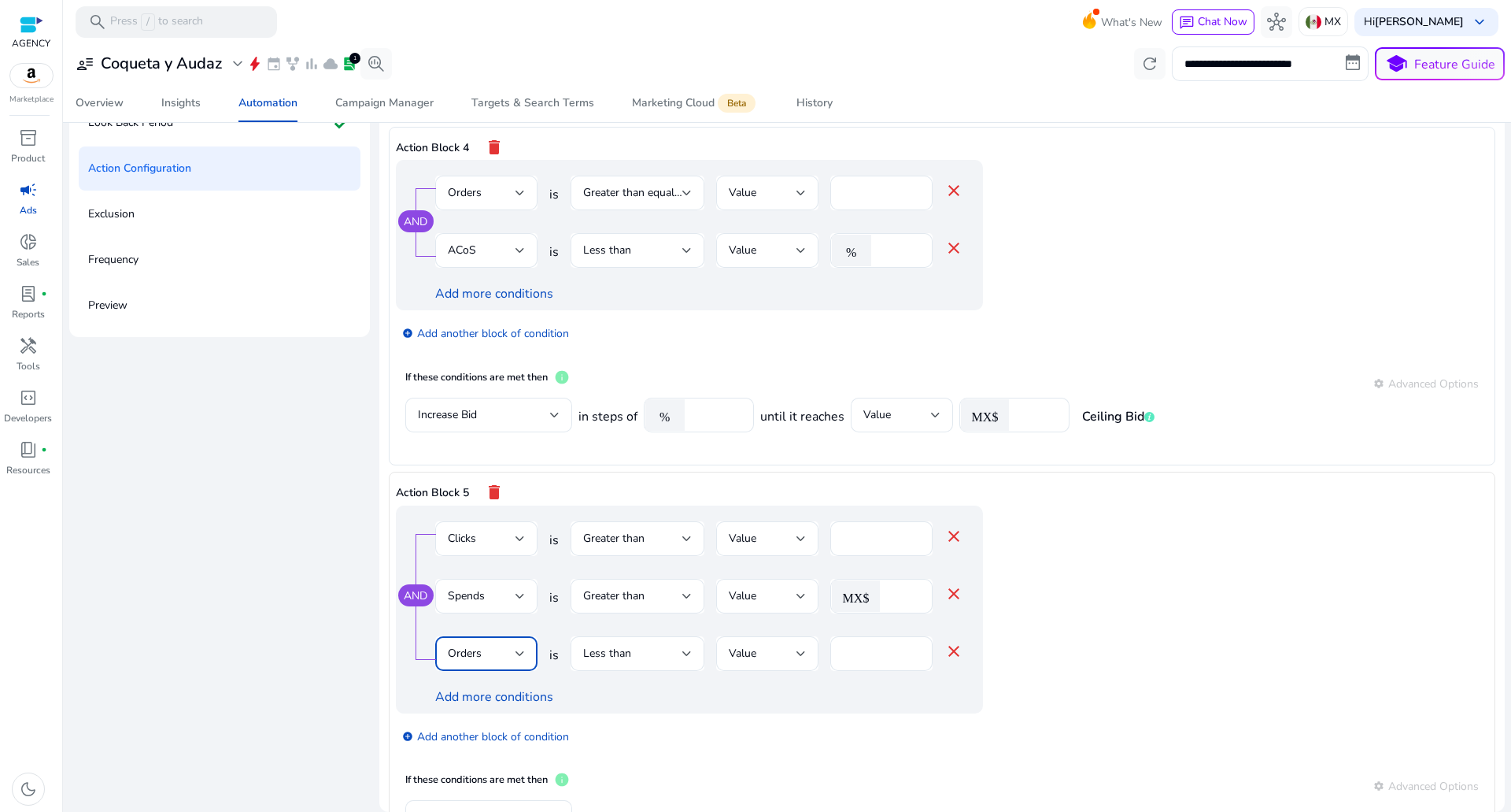
click at [510, 657] on div "Orders" at bounding box center [482, 653] width 68 height 17
click at [486, 551] on span "Orders" at bounding box center [471, 558] width 50 height 17
drag, startPoint x: 859, startPoint y: 654, endPoint x: 722, endPoint y: 655, distance: 137.0
click at [760, 654] on div "Orders is Less than Value * close" at bounding box center [700, 662] width 528 height 51
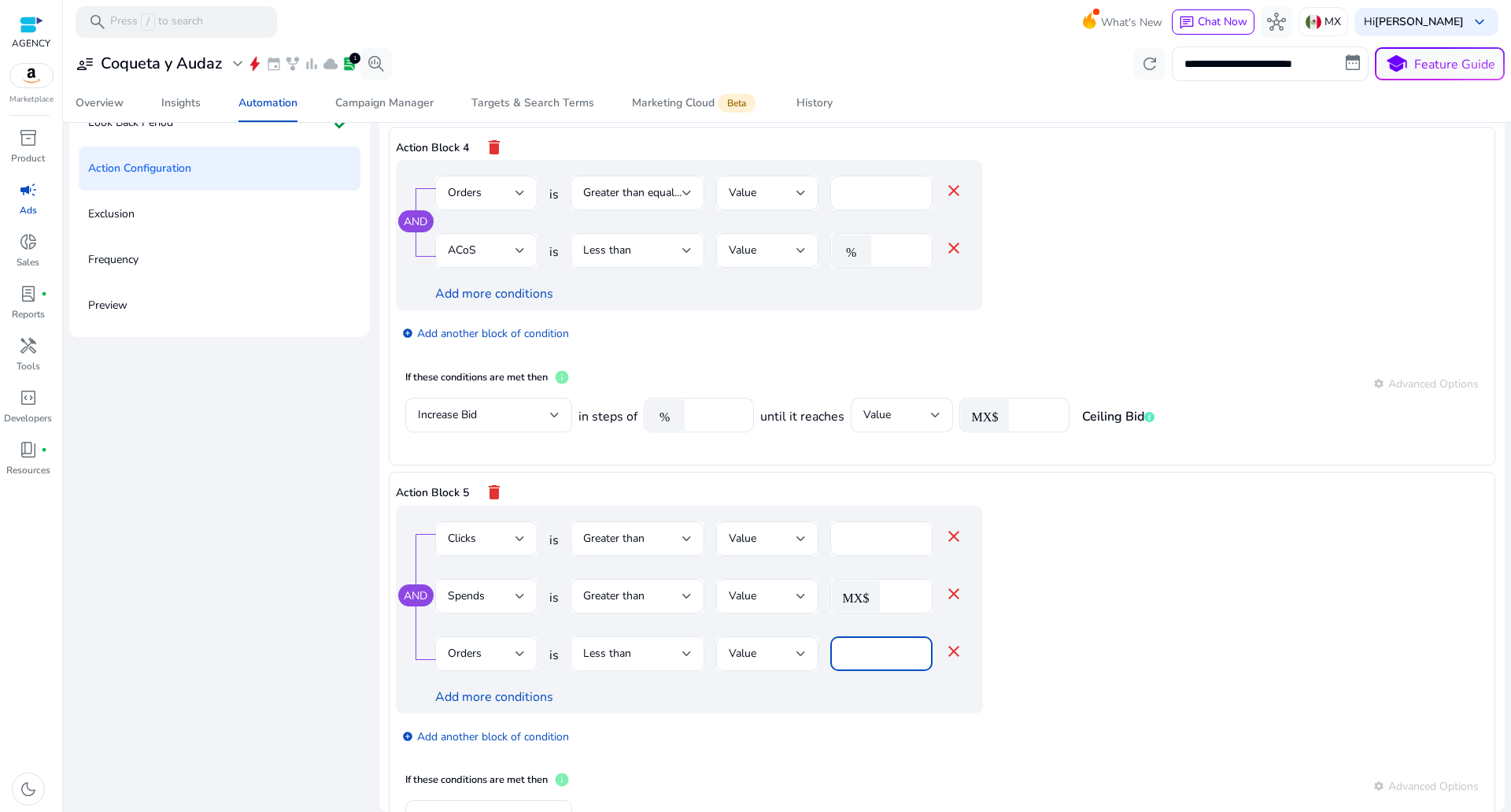
type input "*"
click at [617, 651] on span "Less than" at bounding box center [607, 653] width 48 height 15
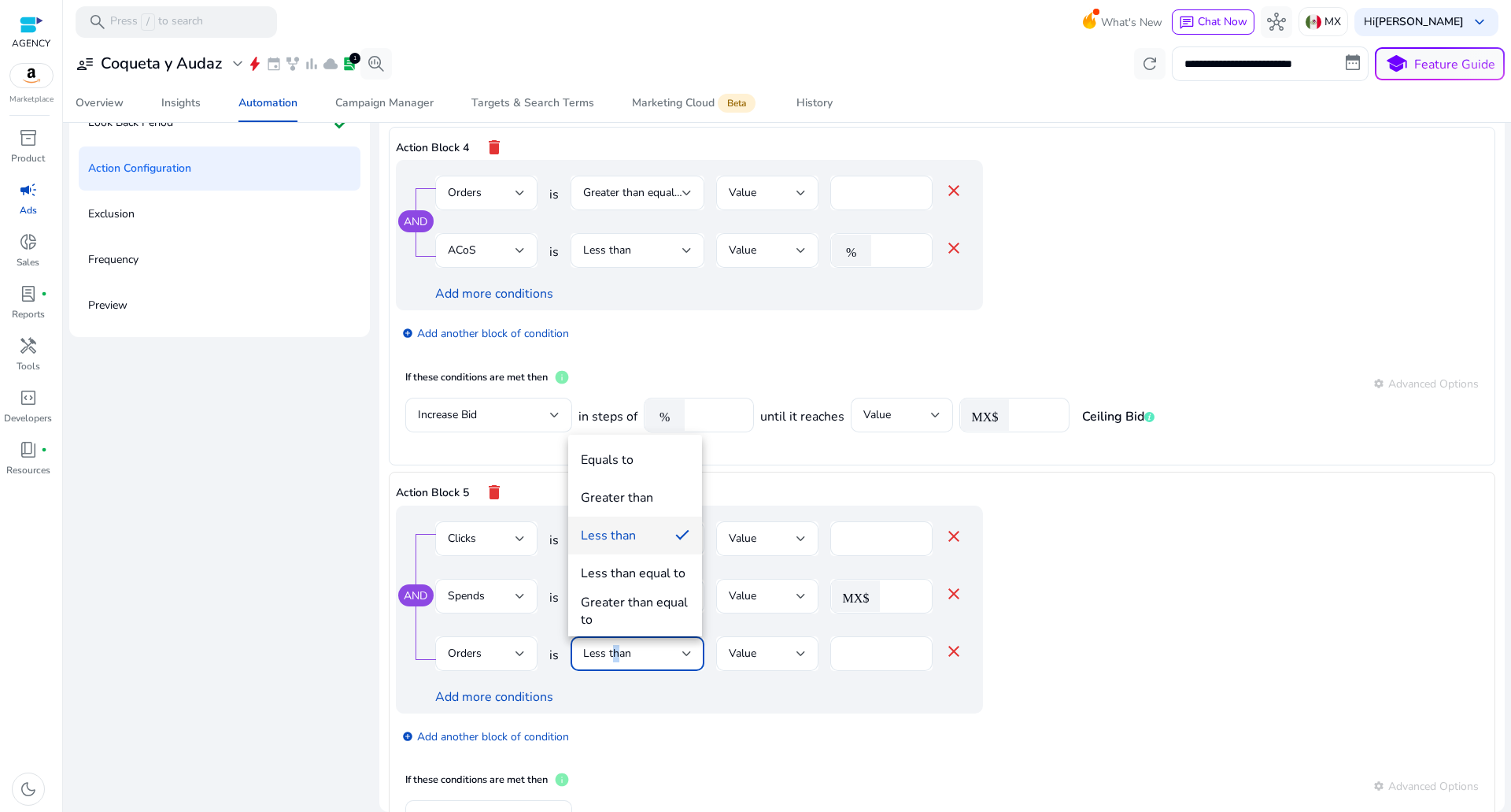
click at [634, 457] on span "Equals to" at bounding box center [635, 460] width 109 height 17
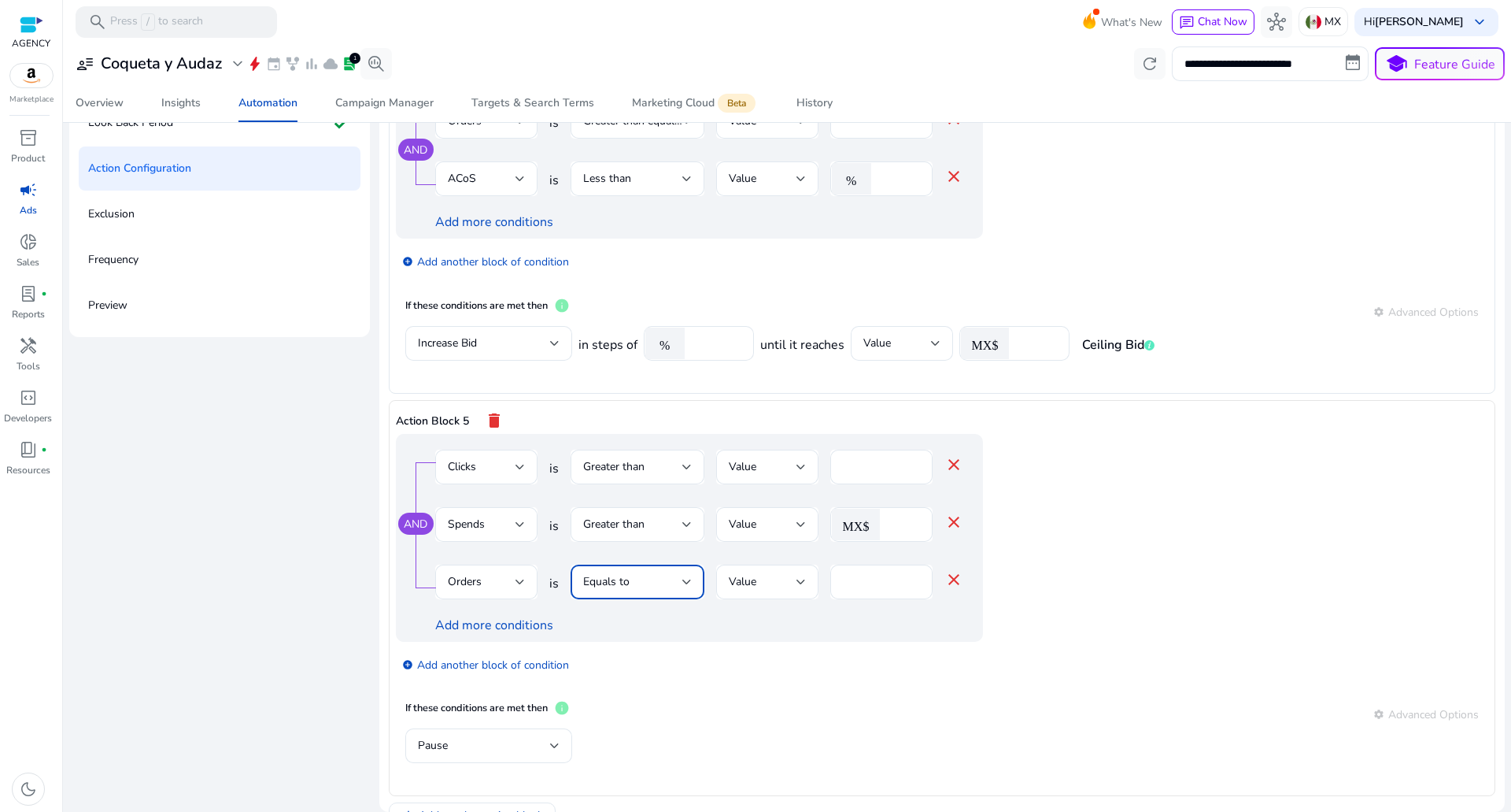
scroll to position [1320, 0]
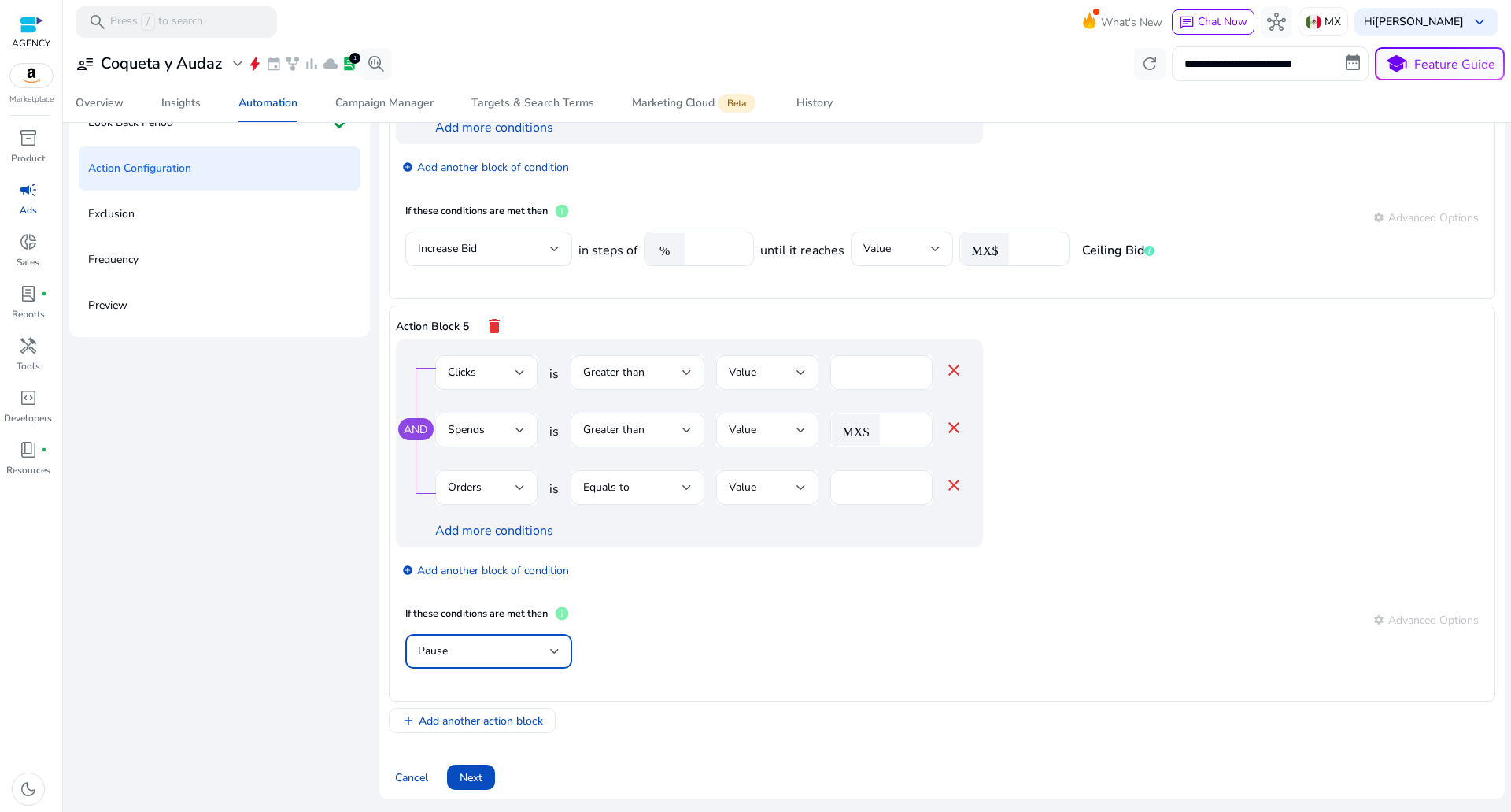
click at [516, 645] on div "Pause" at bounding box center [484, 651] width 132 height 17
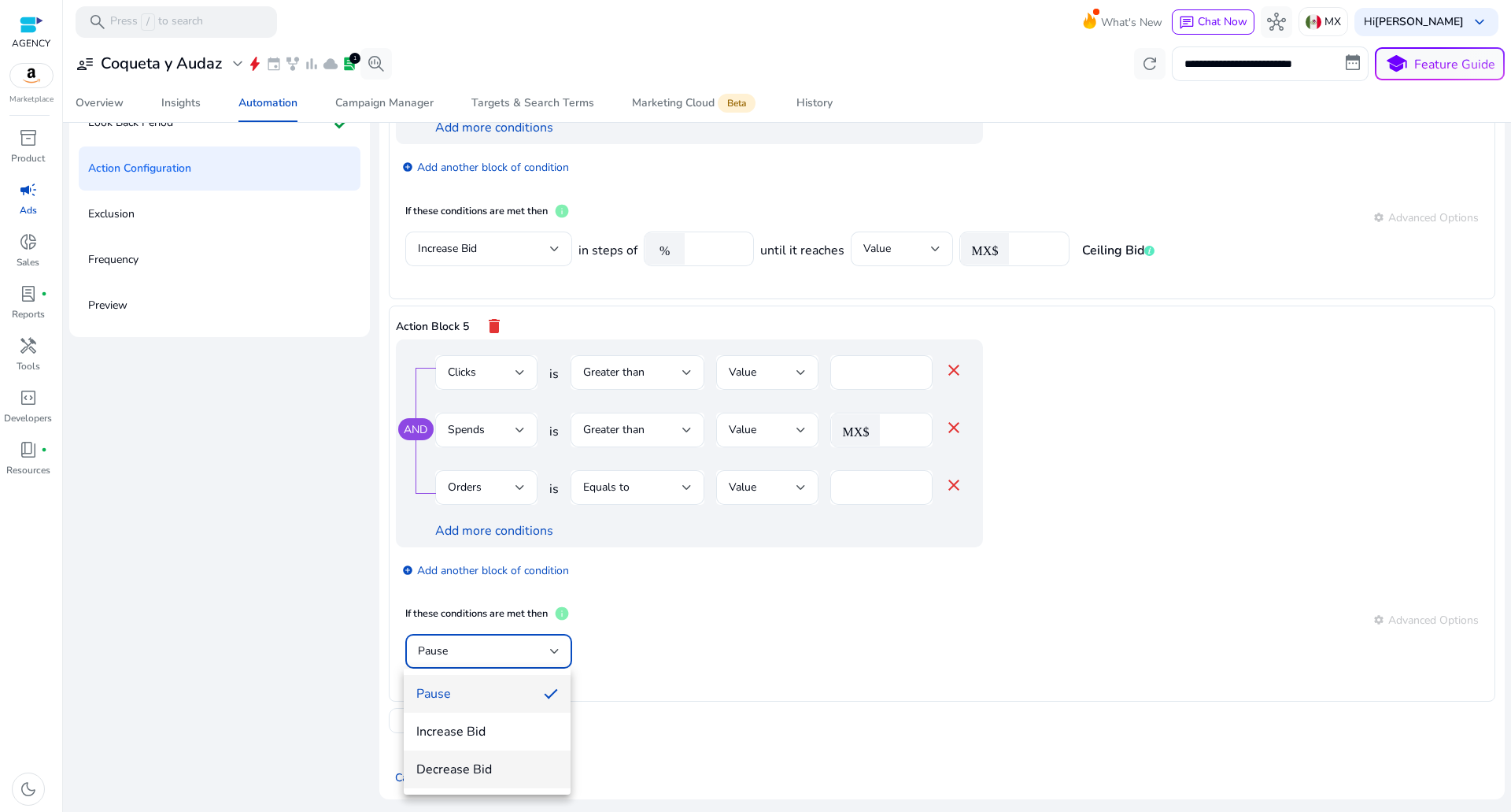
click at [478, 753] on mat-option "Decrease Bid" at bounding box center [487, 769] width 166 height 37
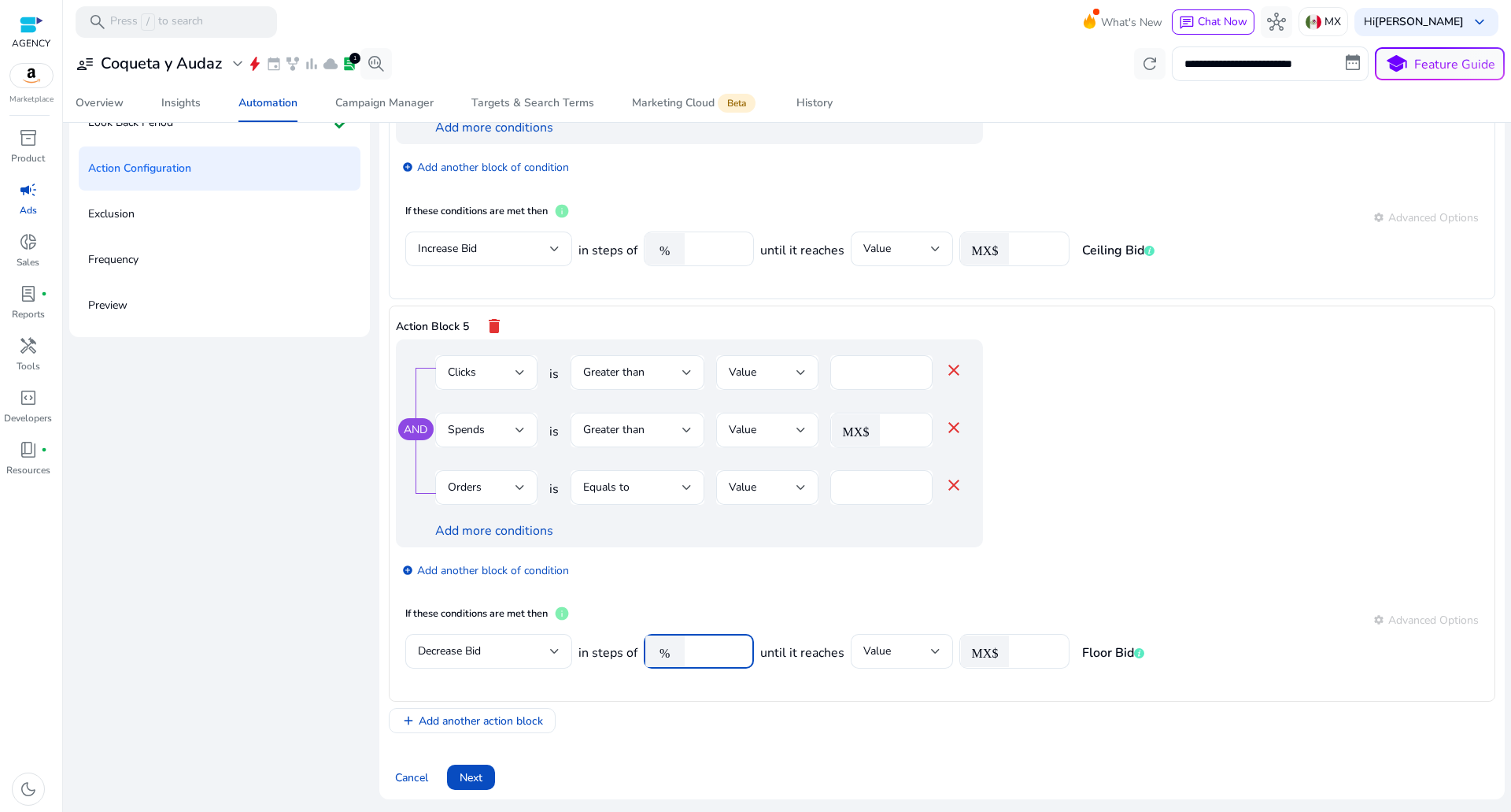
click at [707, 651] on input "**" at bounding box center [717, 651] width 48 height 17
drag, startPoint x: 707, startPoint y: 651, endPoint x: 696, endPoint y: 651, distance: 11.0
click at [696, 651] on input "**" at bounding box center [717, 651] width 48 height 17
type input "*"
type input "**"
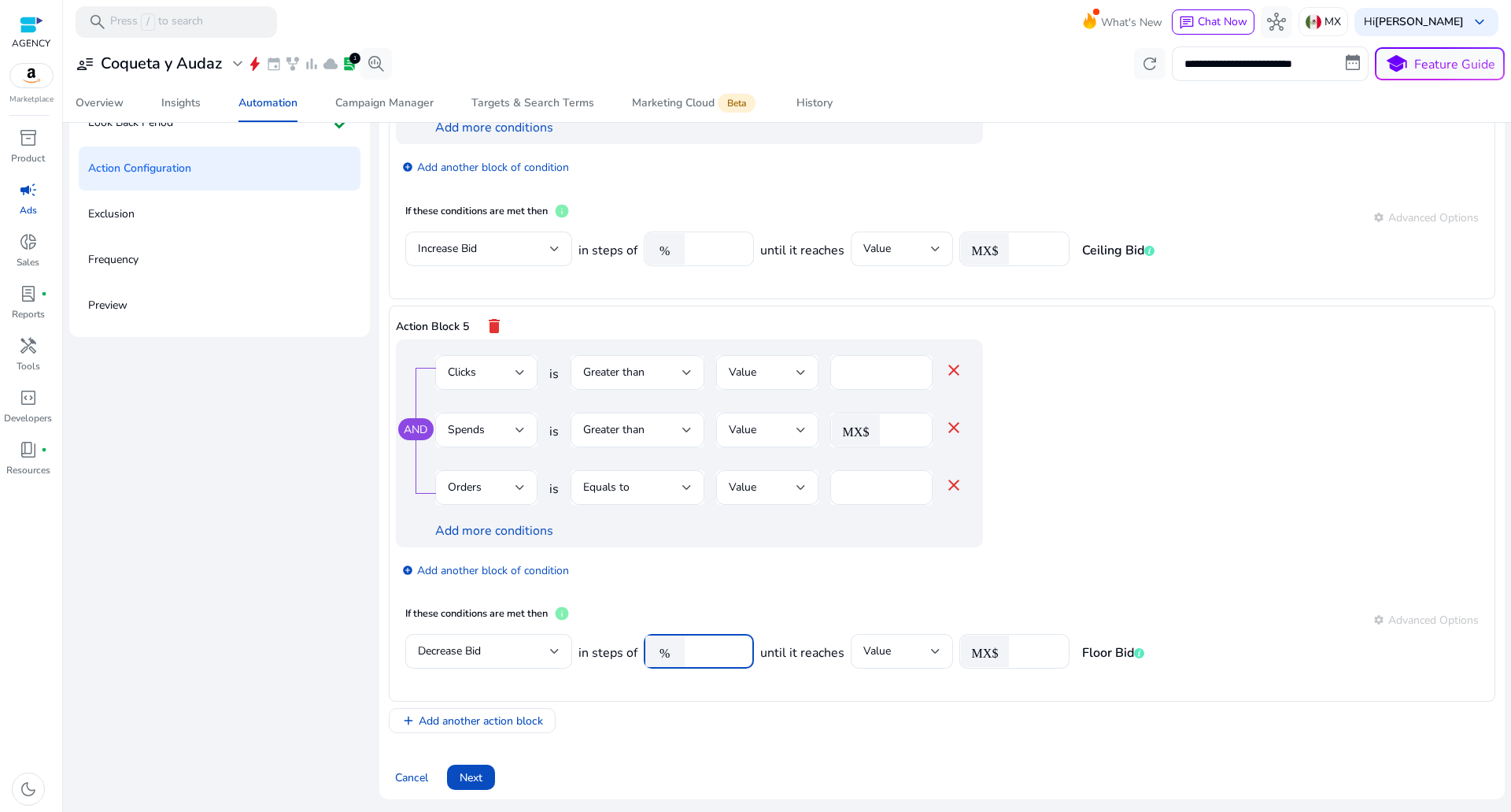
click at [681, 695] on div "Action Block 5 delete AND Clicks is Greater than Value ** close Spends is Great…" at bounding box center [942, 504] width 1107 height 396
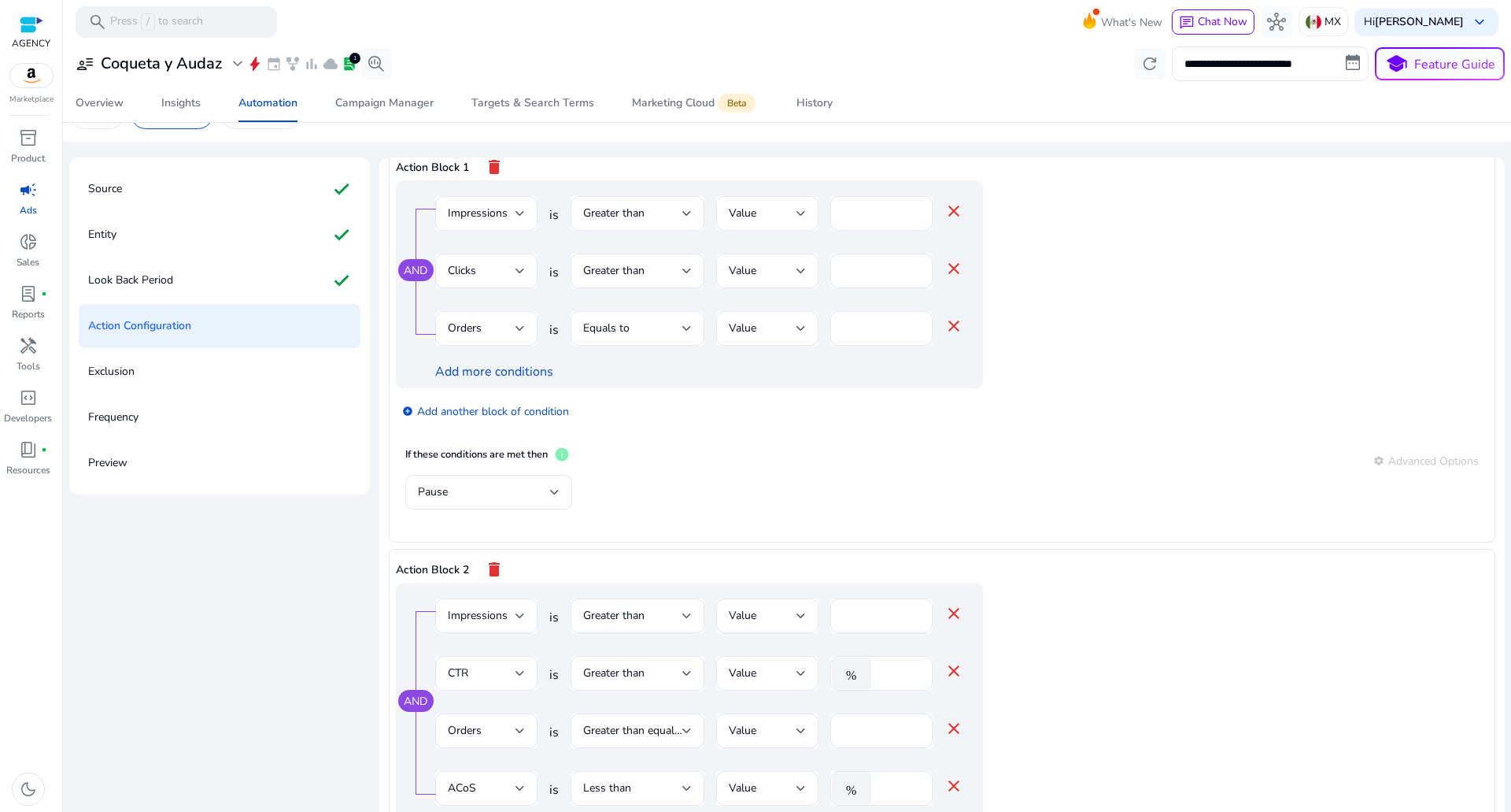
scroll to position [0, 0]
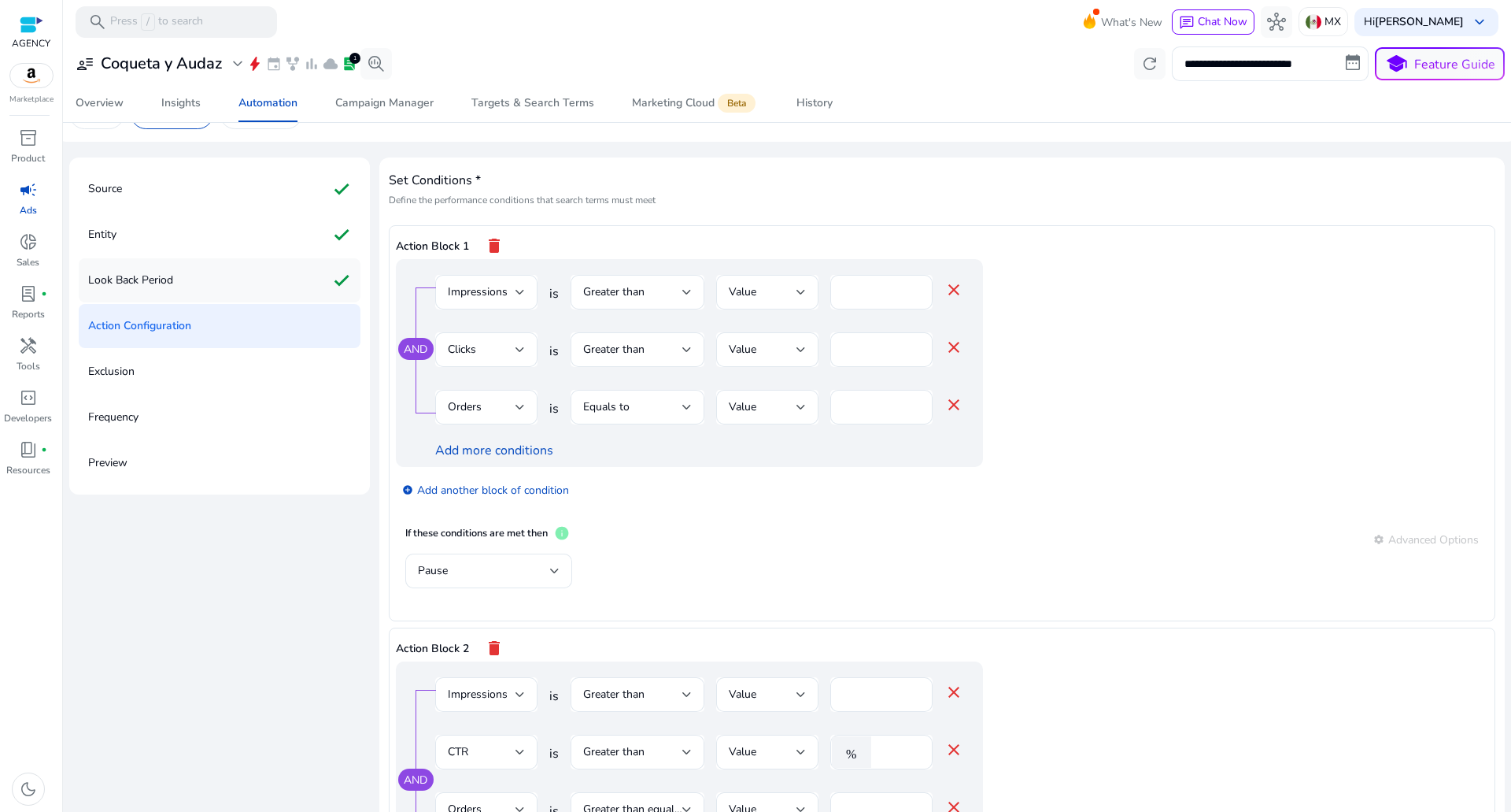
click at [220, 270] on div "Look Back Period check" at bounding box center [220, 280] width 282 height 44
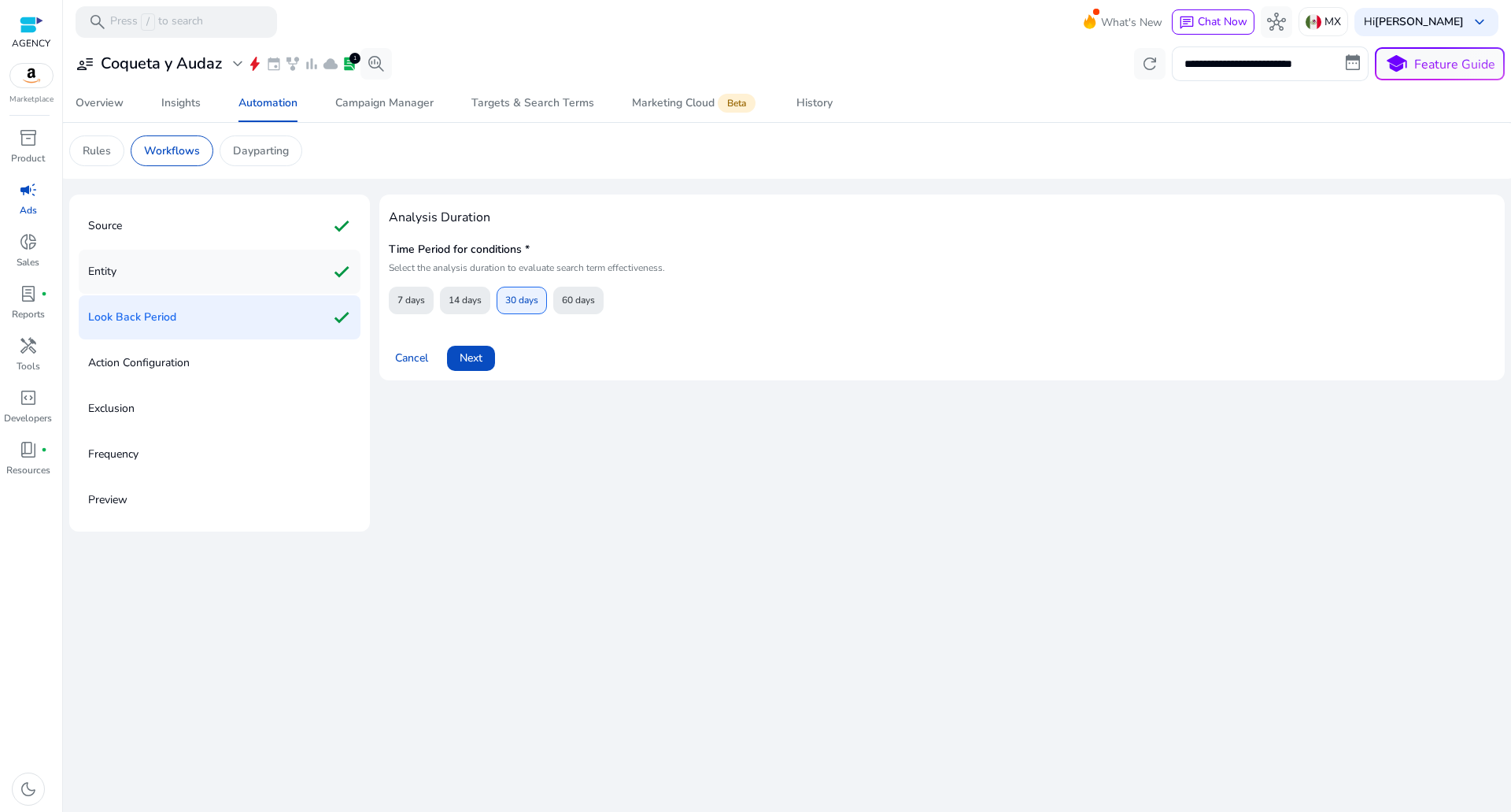
click at [189, 262] on div "Entity check" at bounding box center [220, 272] width 282 height 44
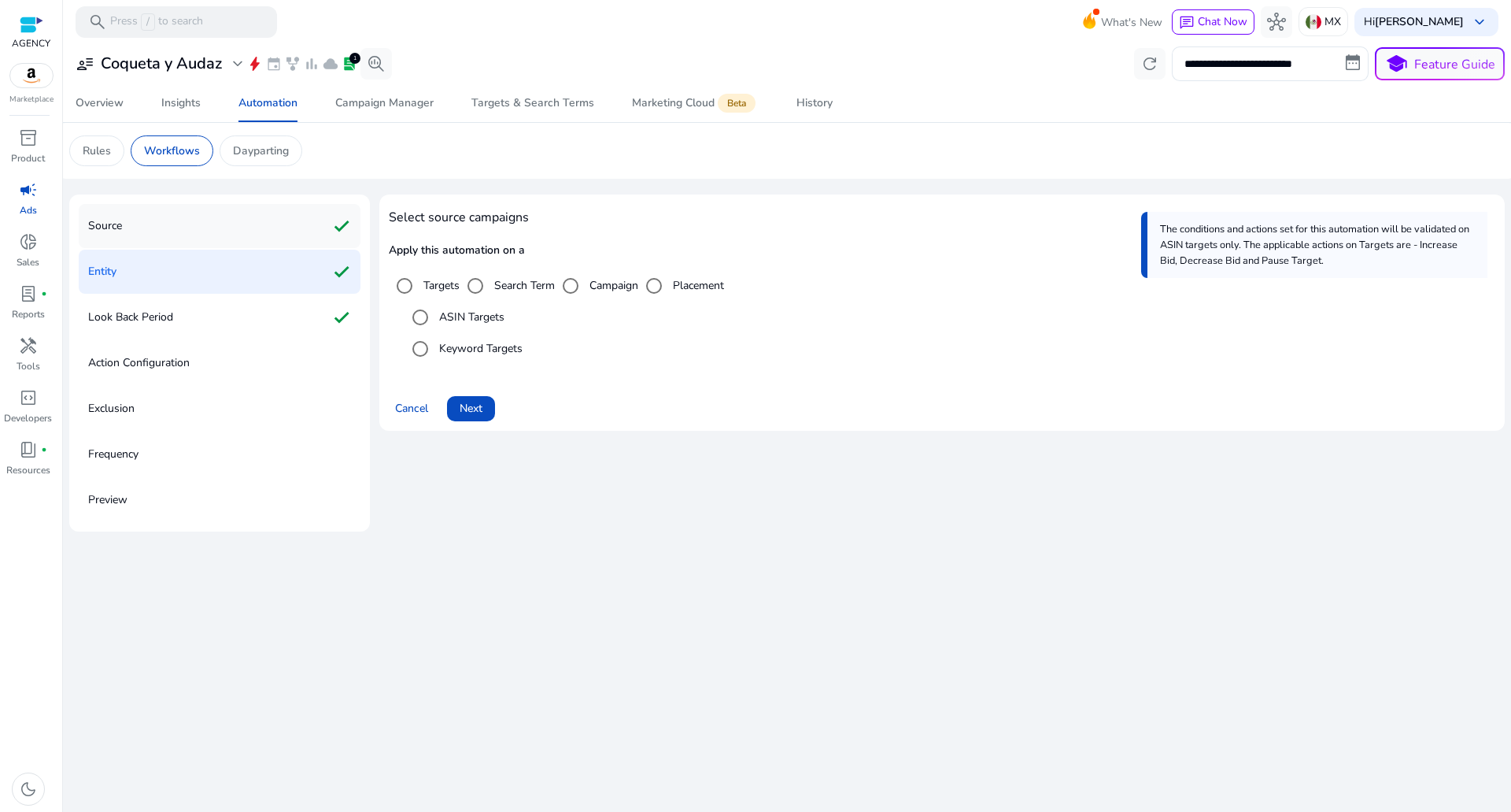
click at [179, 229] on div "Source check" at bounding box center [220, 226] width 282 height 44
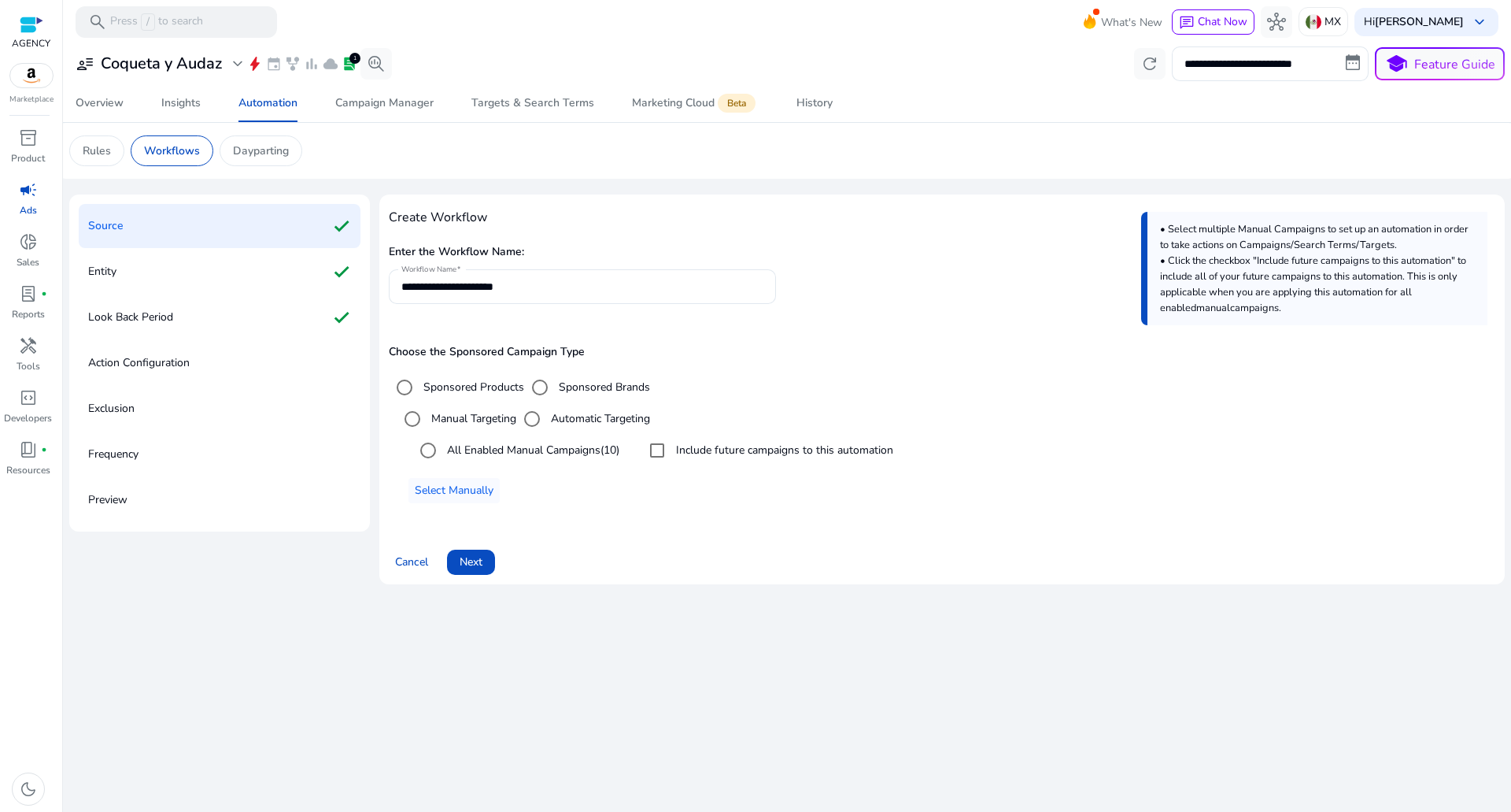
click at [466, 559] on span "Next" at bounding box center [471, 561] width 23 height 16
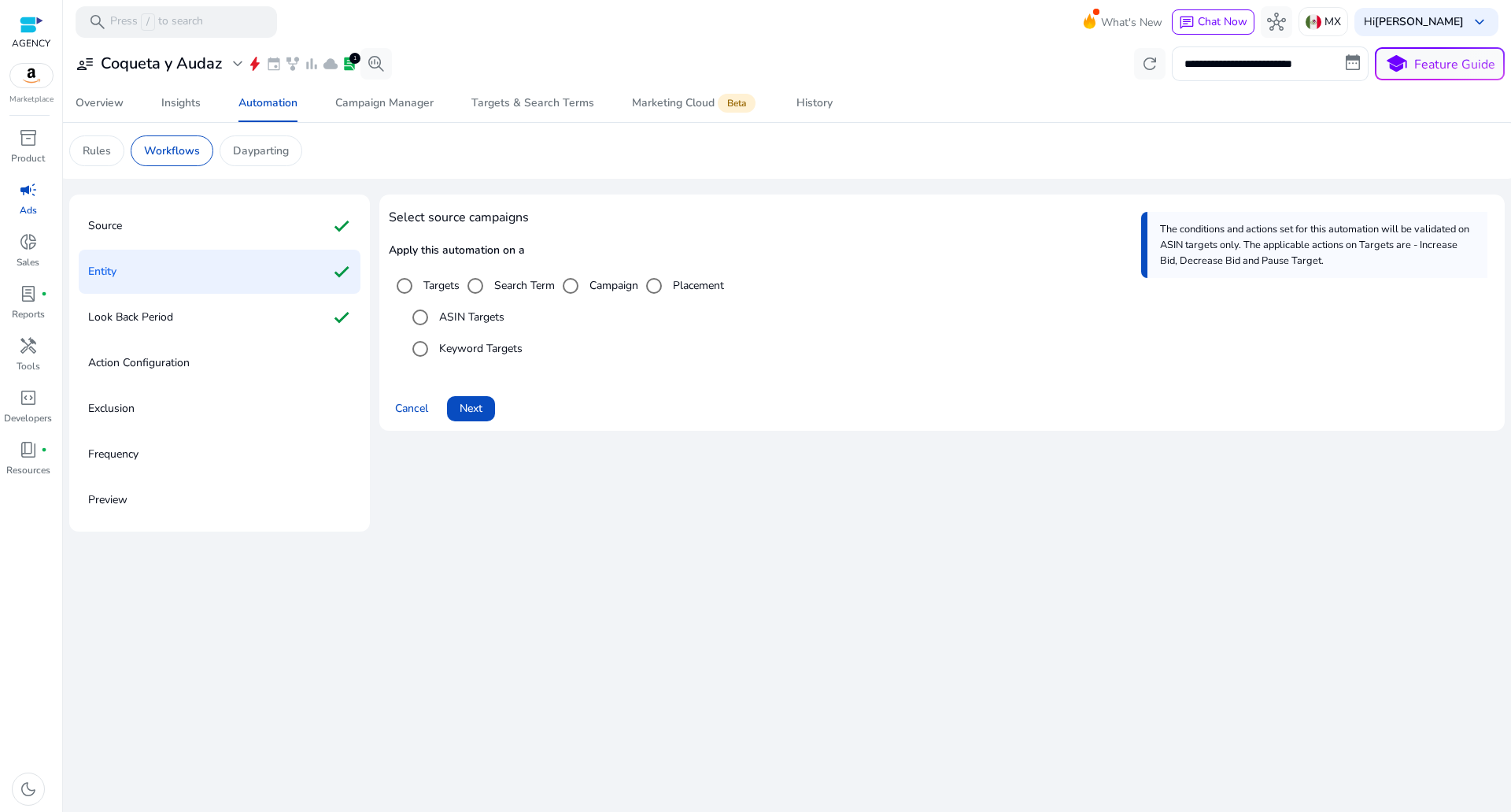
click at [482, 414] on span "Next" at bounding box center [471, 408] width 23 height 16
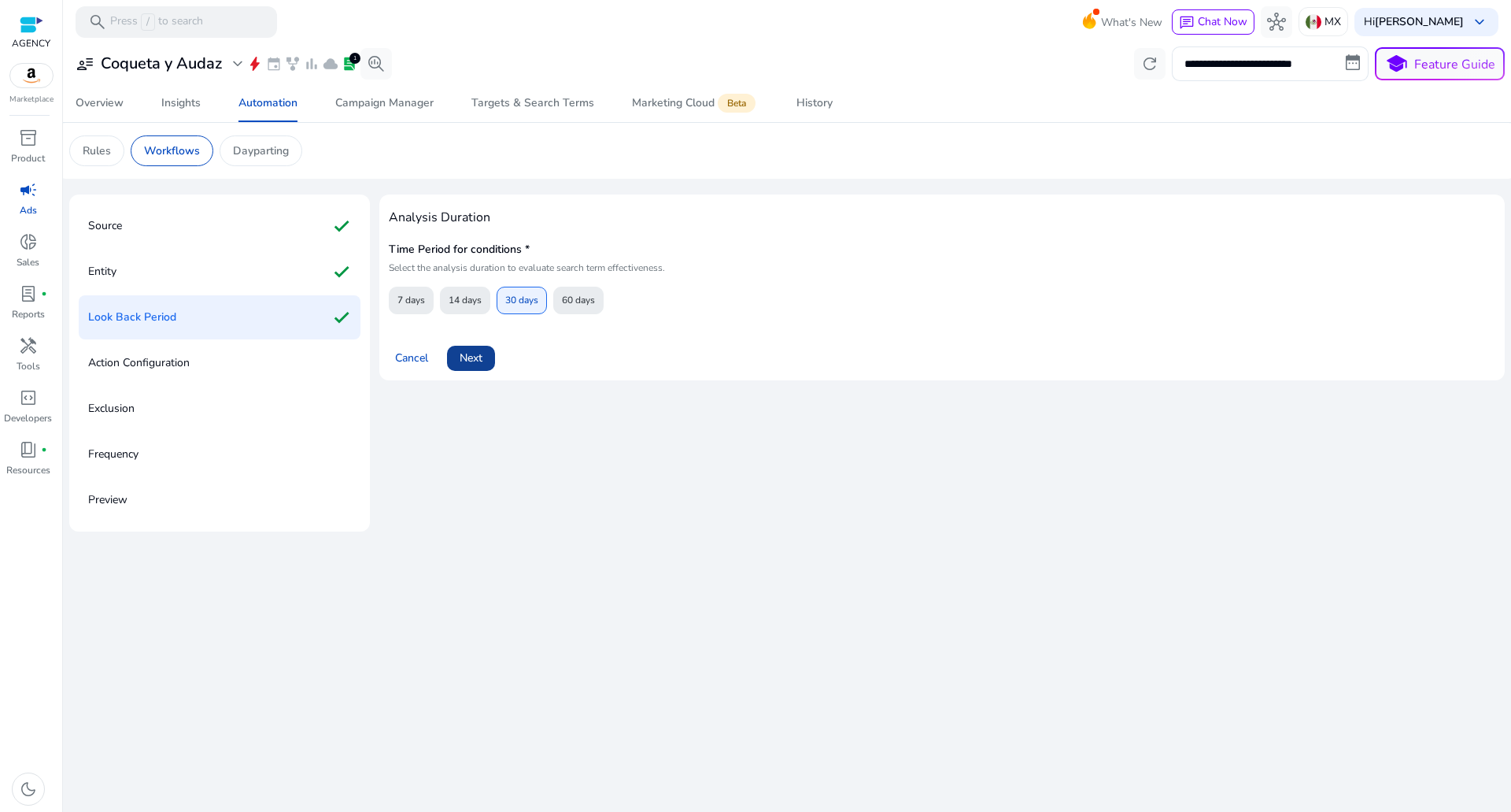
click at [478, 364] on span "Next" at bounding box center [471, 357] width 23 height 16
